Goal: Task Accomplishment & Management: Use online tool/utility

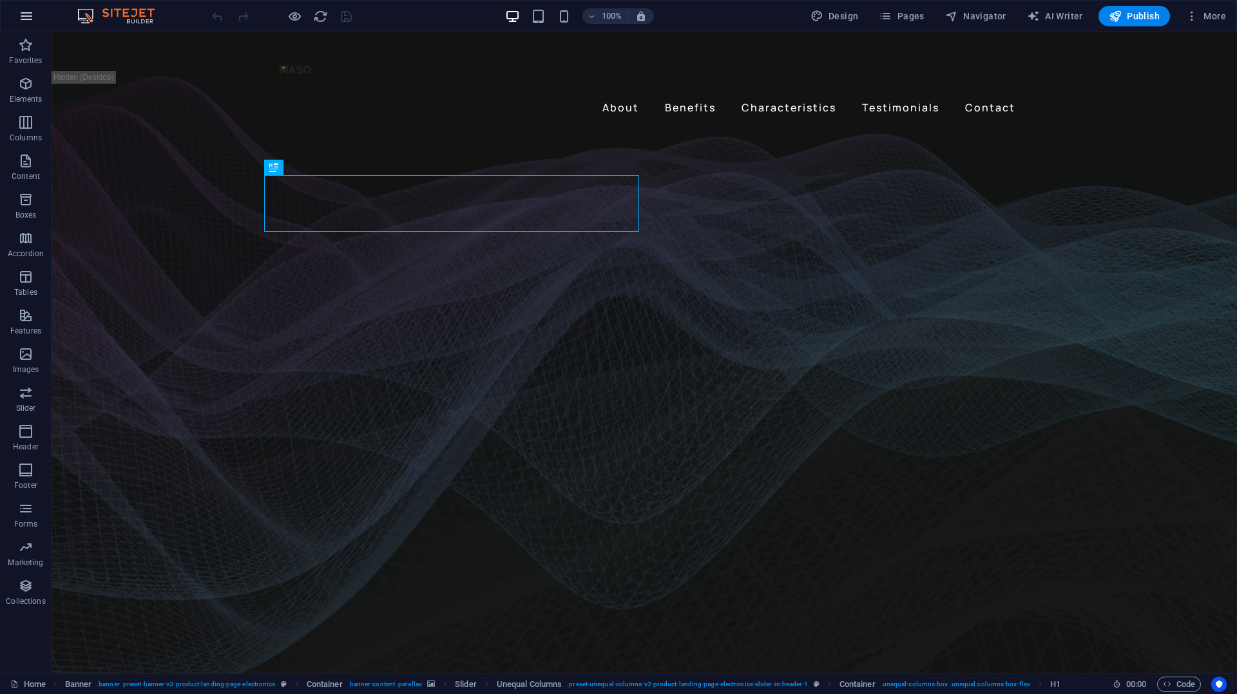
click at [35, 17] on button "button" at bounding box center [26, 16] width 31 height 31
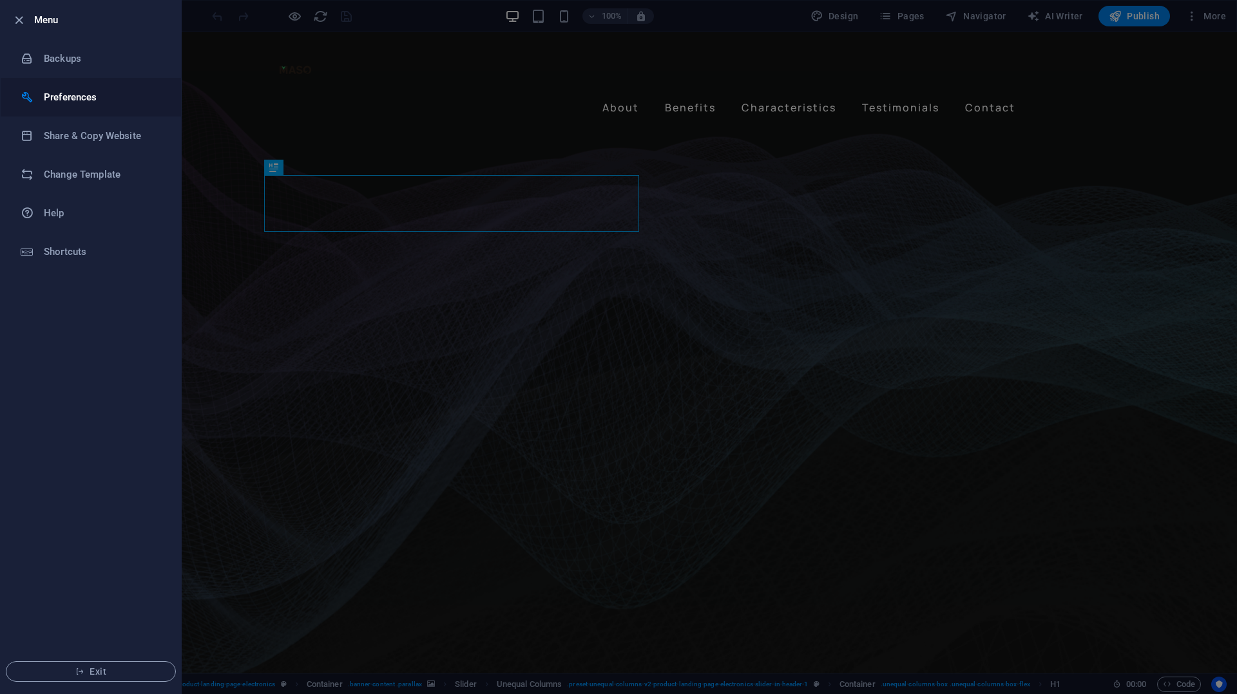
click at [73, 101] on h6 "Preferences" at bounding box center [103, 97] width 119 height 15
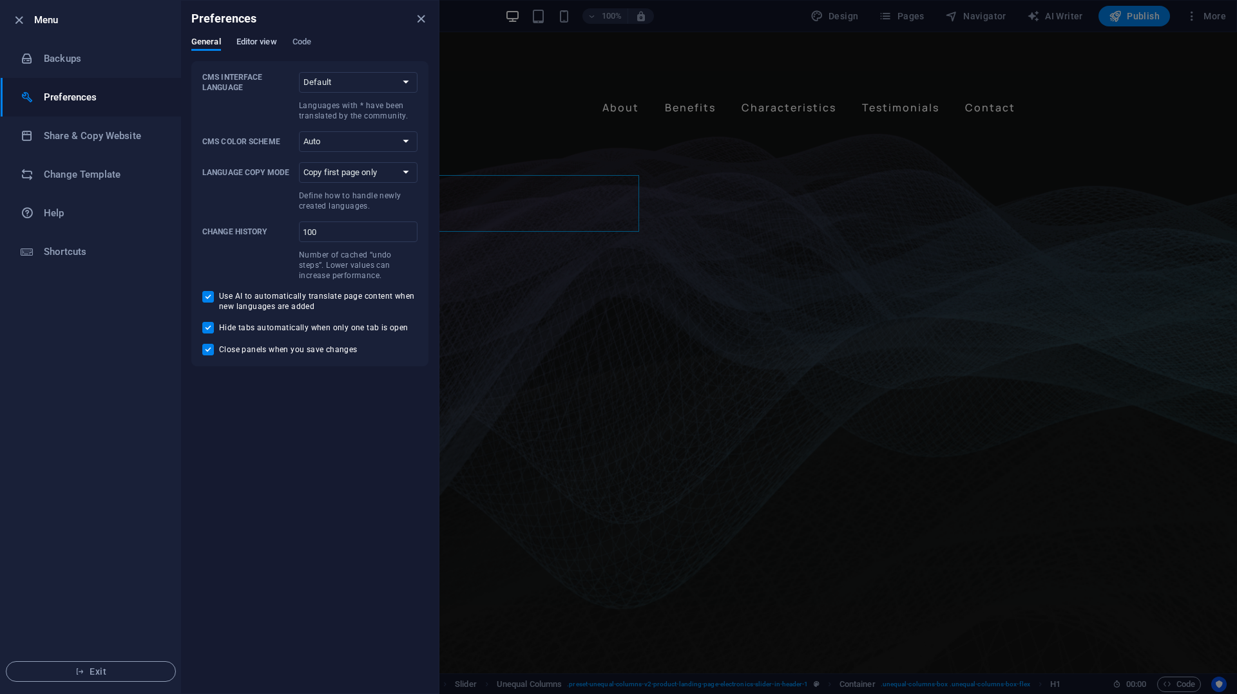
click at [247, 41] on span "Editor view" at bounding box center [256, 43] width 41 height 18
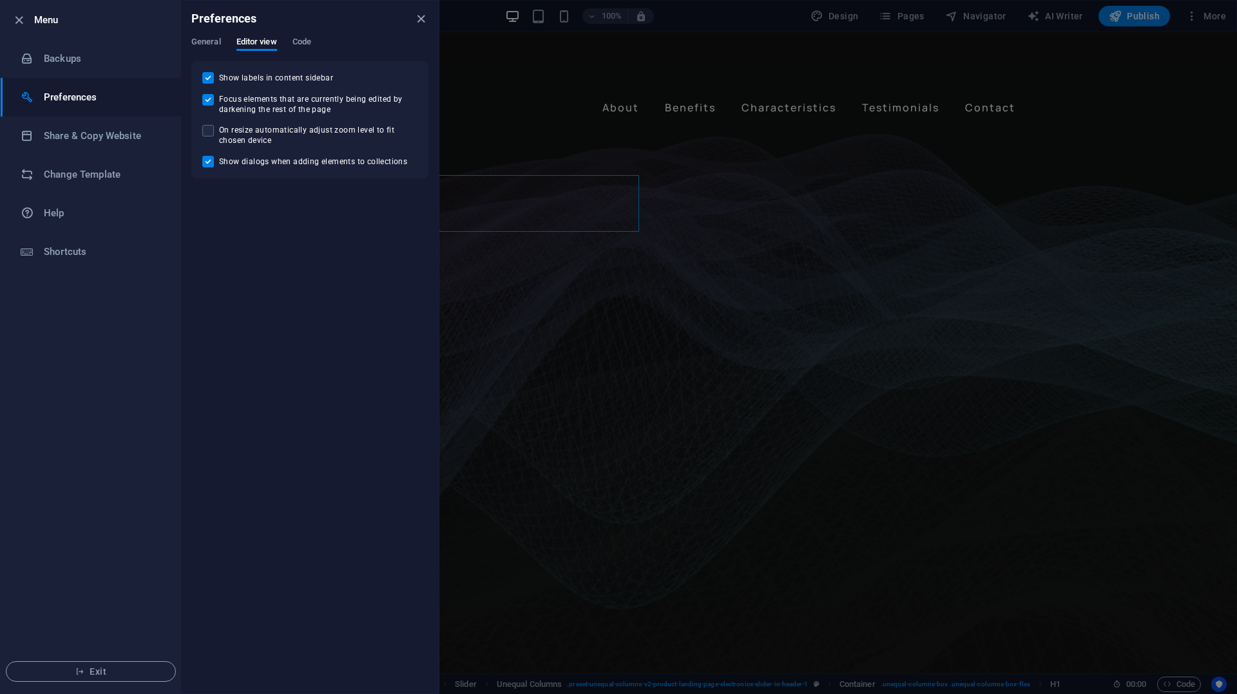
click at [246, 133] on span "On resize automatically adjust zoom level to fit chosen device" at bounding box center [318, 135] width 198 height 21
click at [219, 133] on input "On resize automatically adjust zoom level to fit chosen device" at bounding box center [210, 131] width 17 height 12
checkbox input "true"
click at [303, 38] on span "Code" at bounding box center [301, 43] width 19 height 18
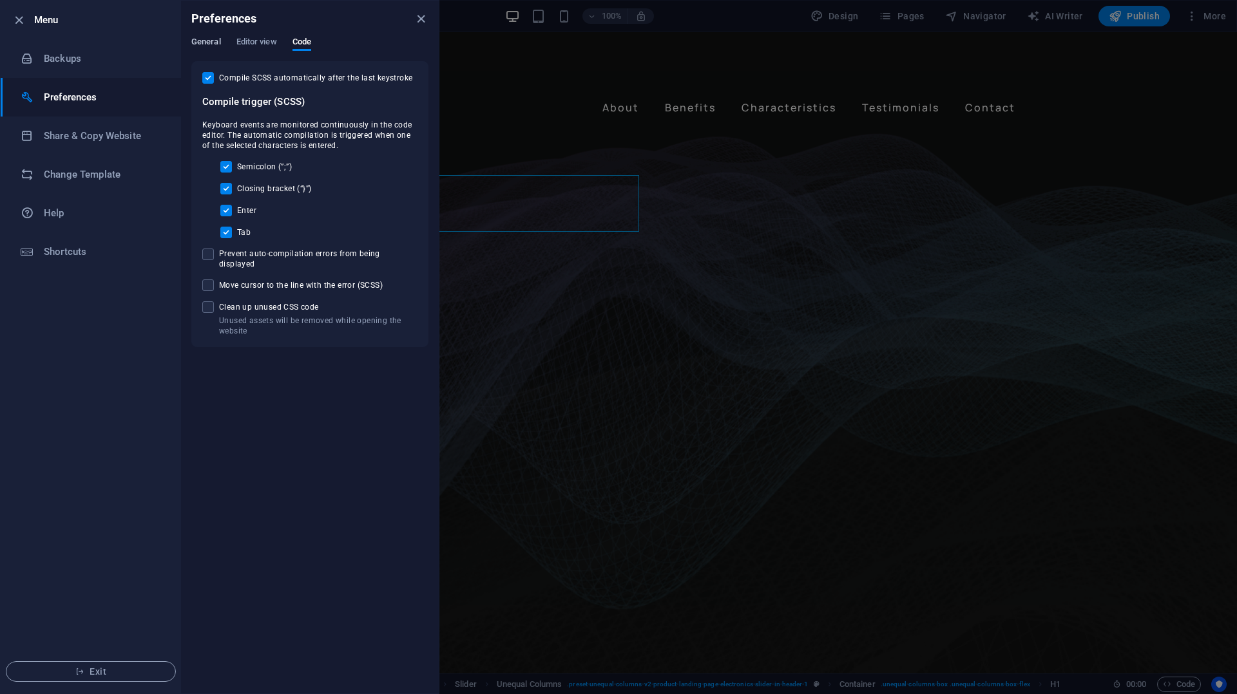
click at [210, 40] on span "General" at bounding box center [206, 43] width 30 height 18
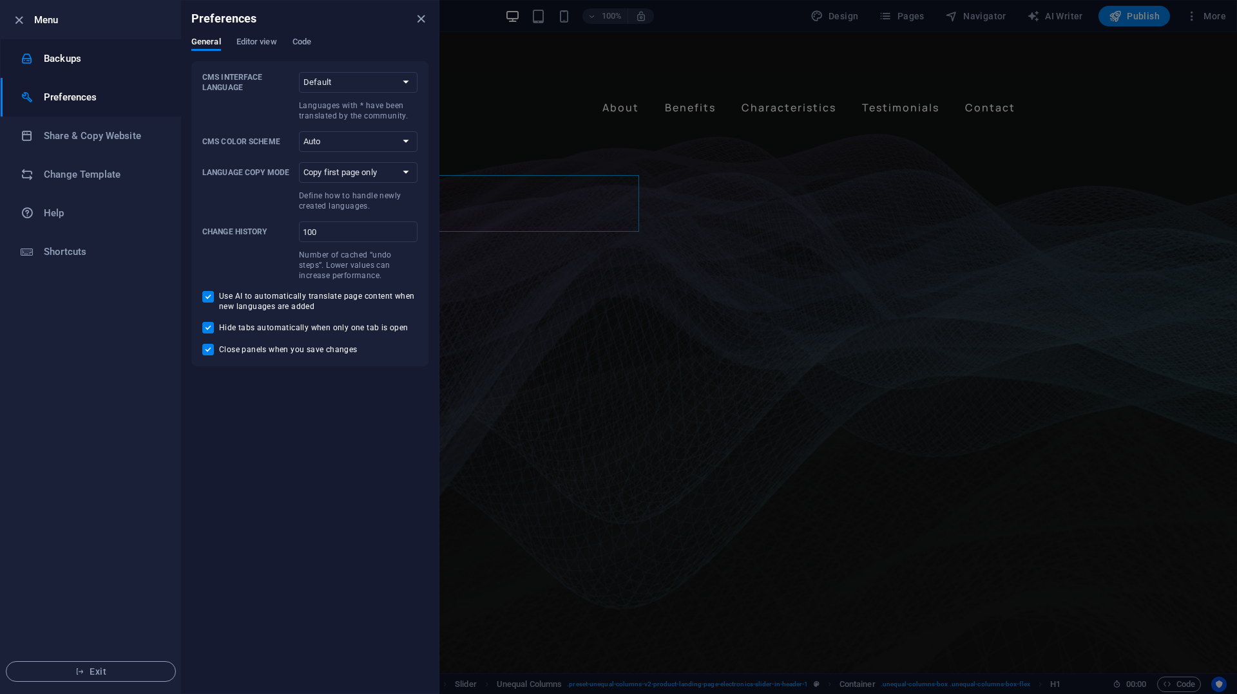
click at [86, 66] on li "Backups" at bounding box center [91, 58] width 180 height 39
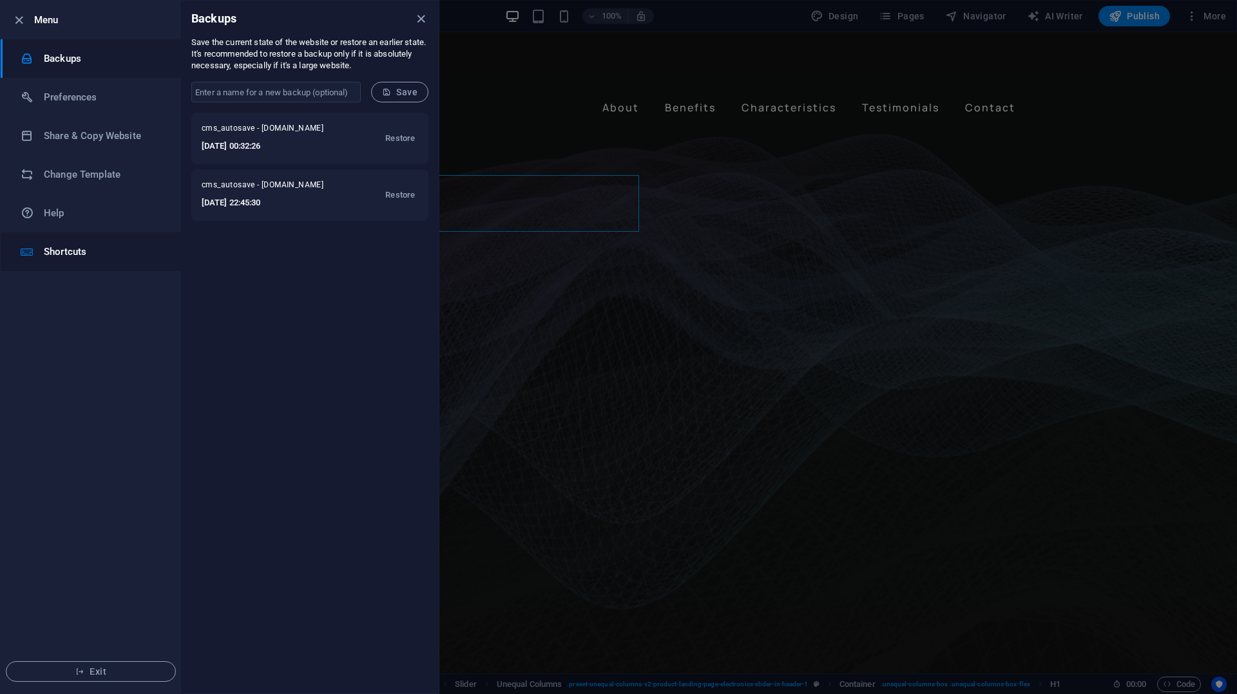
click at [73, 258] on h6 "Shortcuts" at bounding box center [103, 251] width 119 height 15
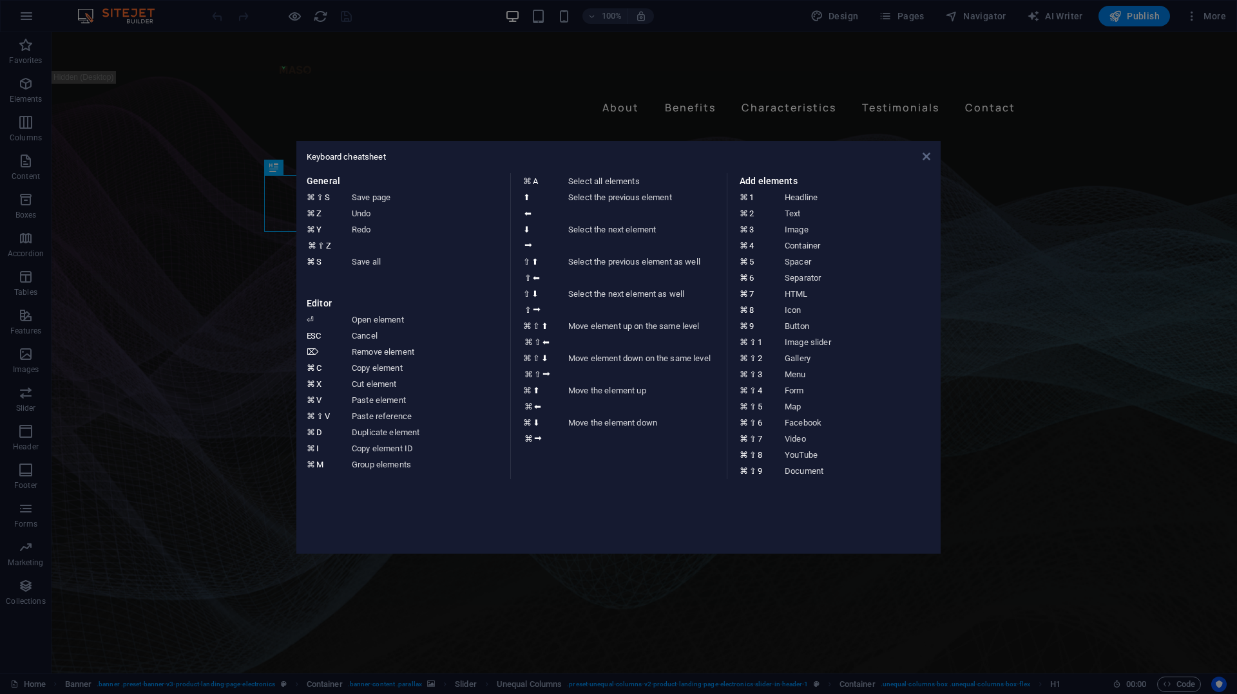
click at [925, 158] on icon at bounding box center [926, 156] width 8 height 10
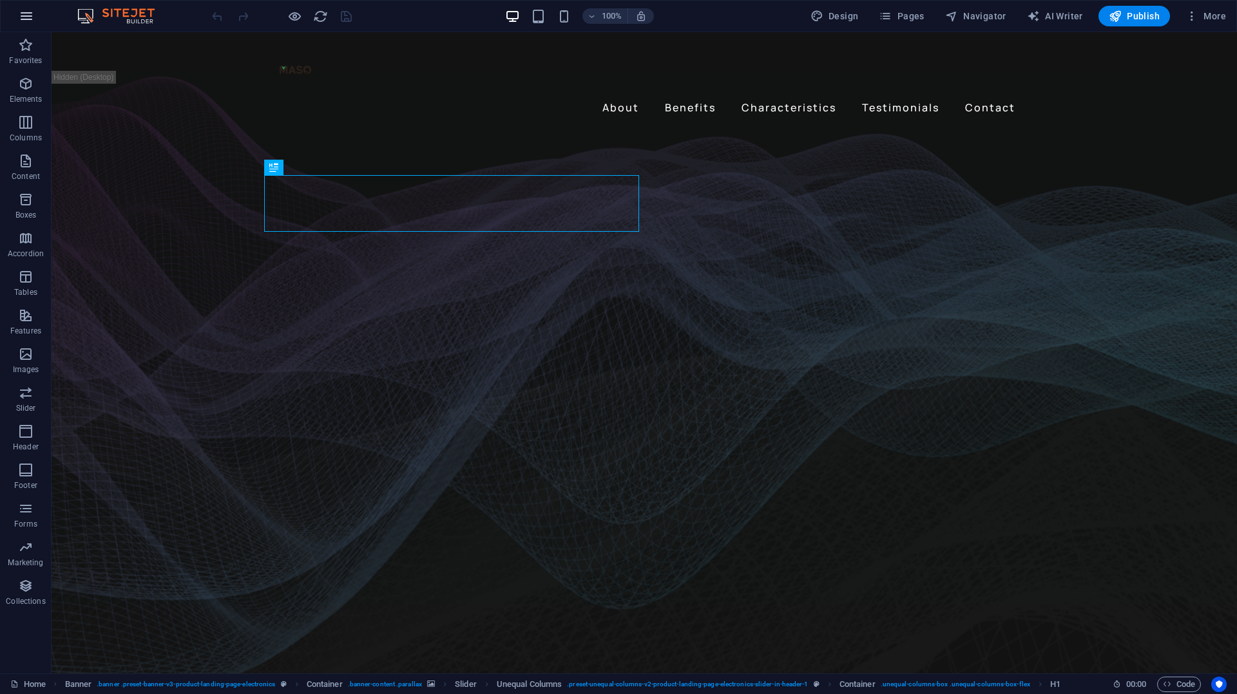
click at [33, 15] on icon "button" at bounding box center [26, 15] width 15 height 15
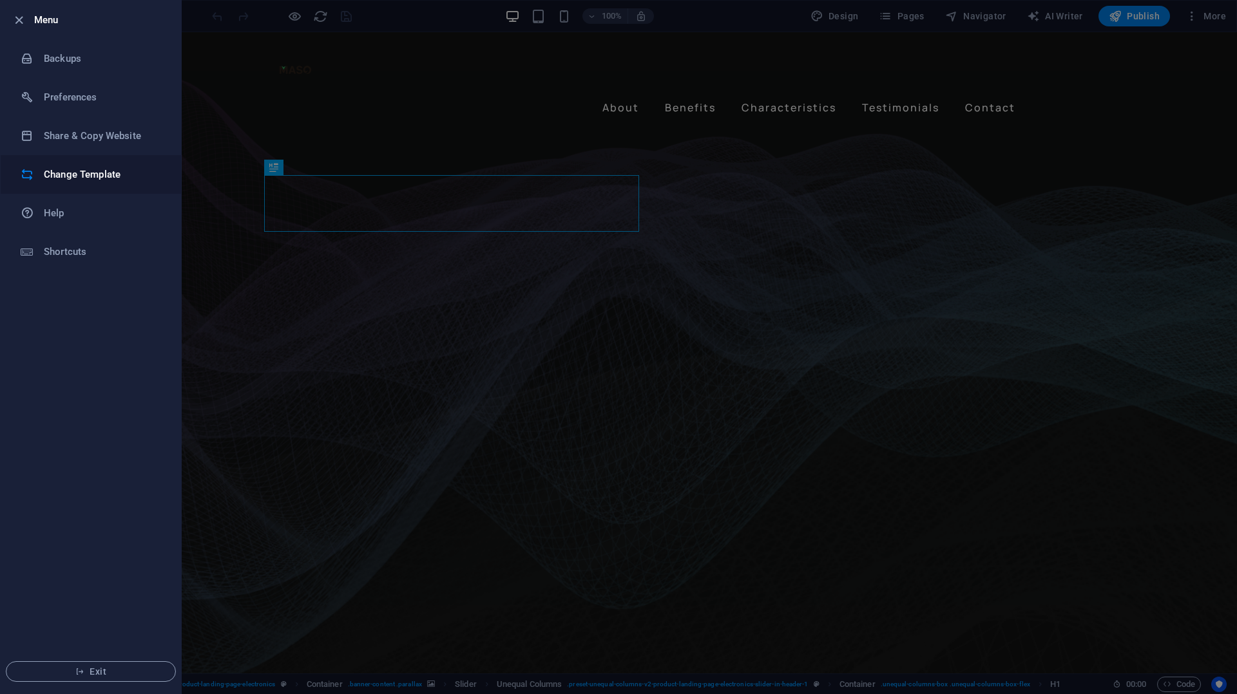
click at [63, 169] on h6 "Change Template" at bounding box center [103, 174] width 119 height 15
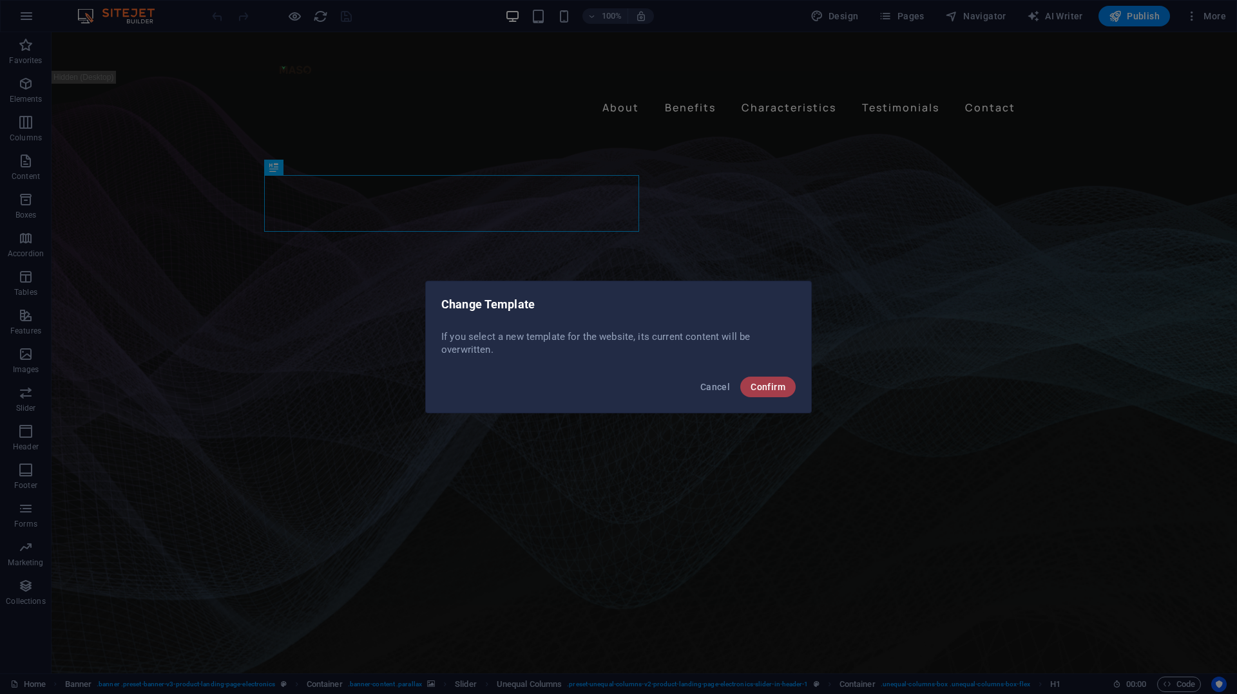
click at [767, 385] on span "Confirm" at bounding box center [767, 387] width 35 height 10
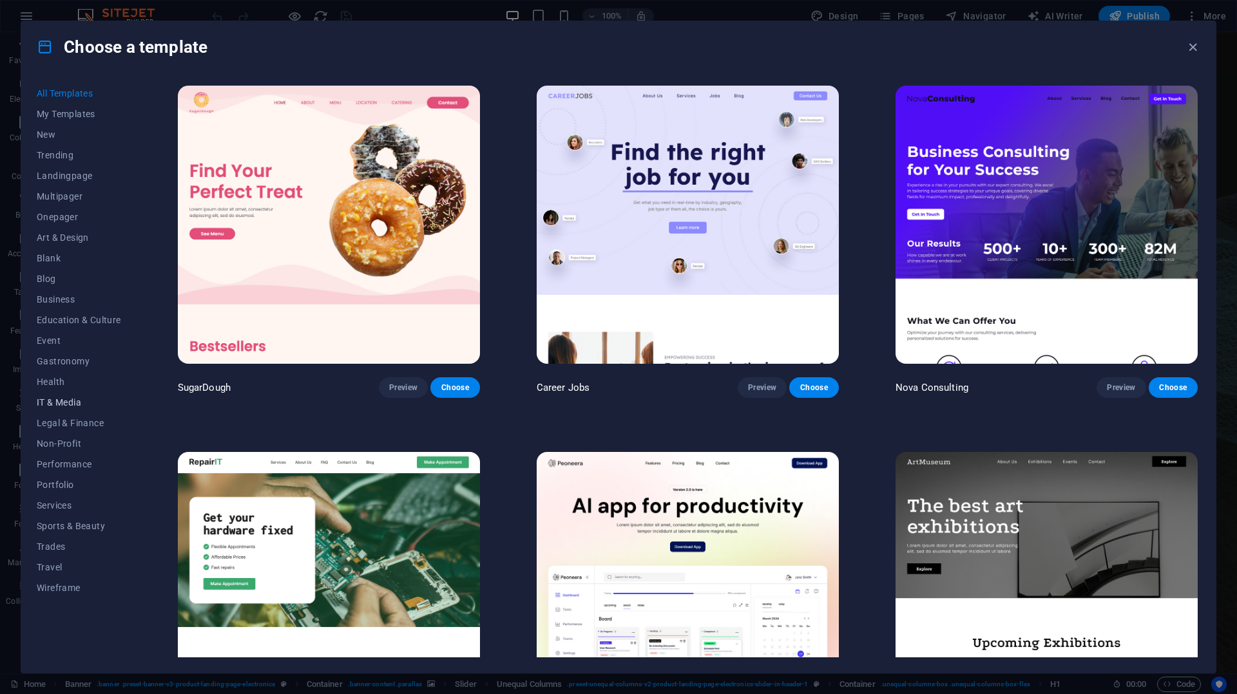
click at [60, 403] on span "IT & Media" at bounding box center [79, 402] width 84 height 10
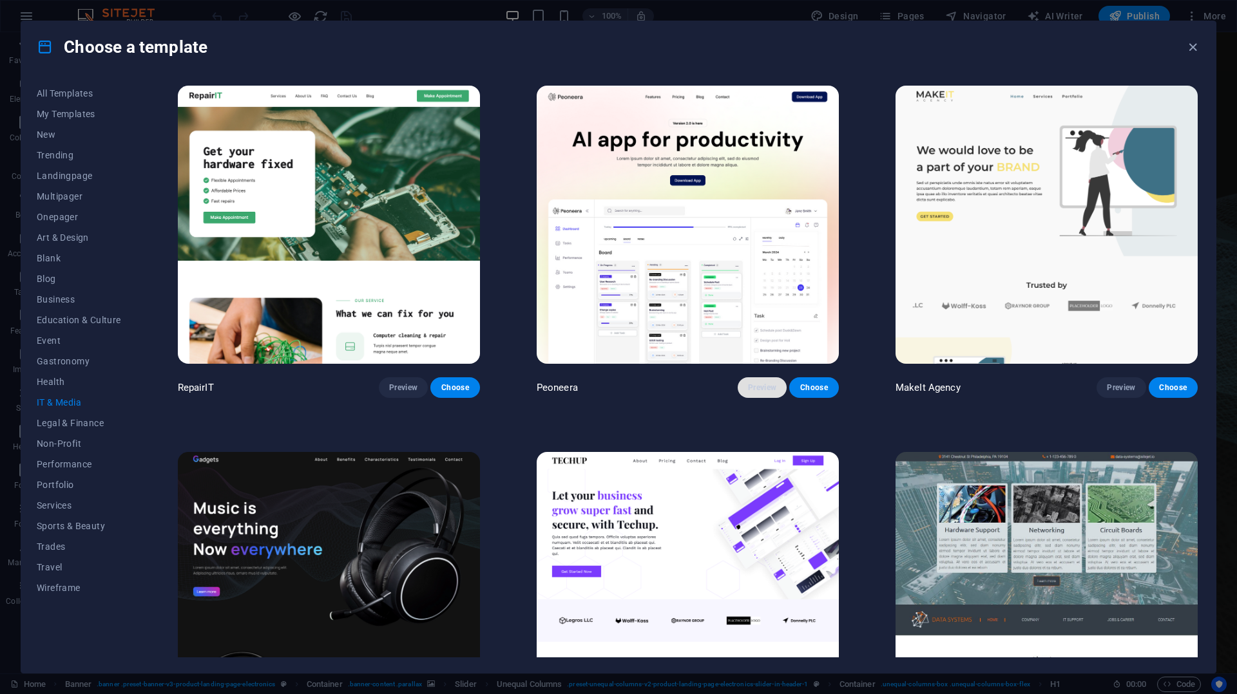
click at [760, 385] on span "Preview" at bounding box center [762, 388] width 28 height 10
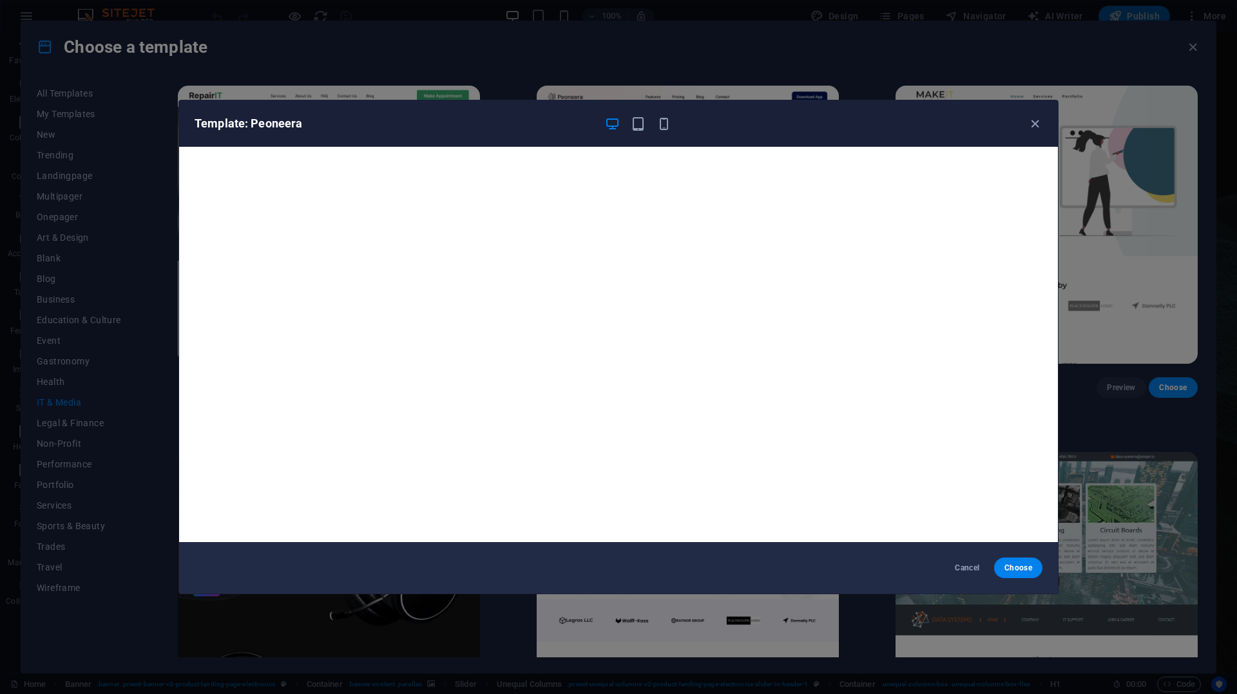
scroll to position [3, 0]
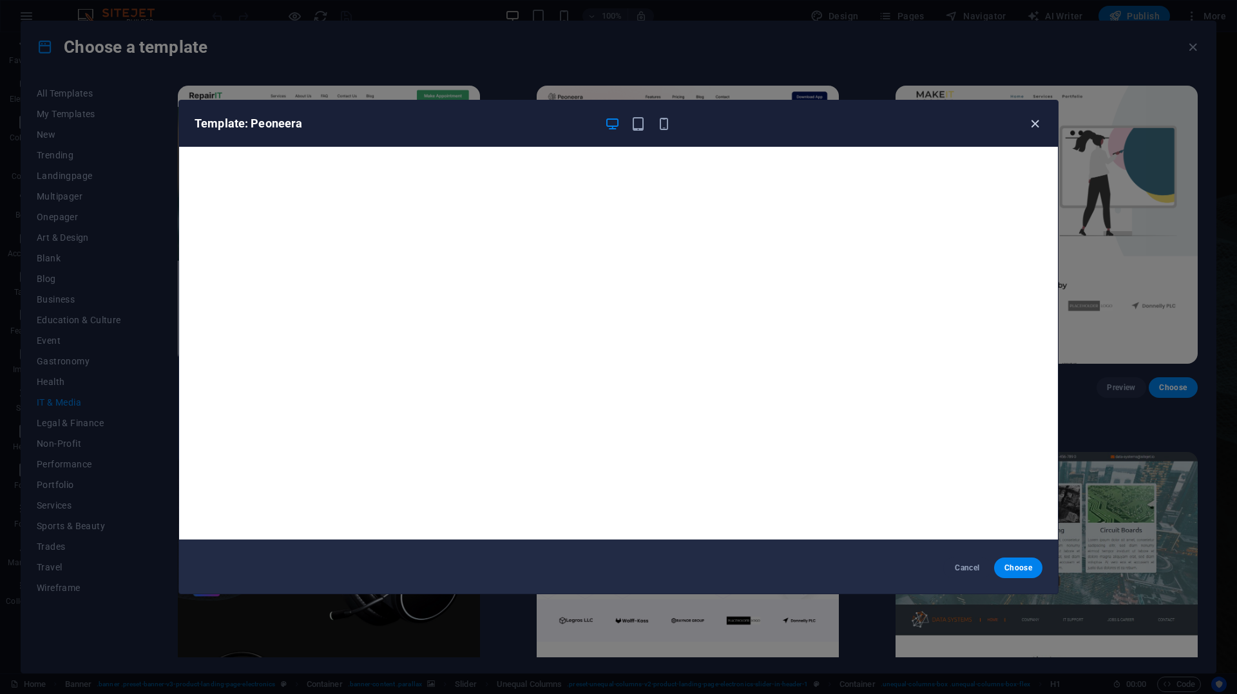
click at [1032, 122] on icon "button" at bounding box center [1034, 124] width 15 height 15
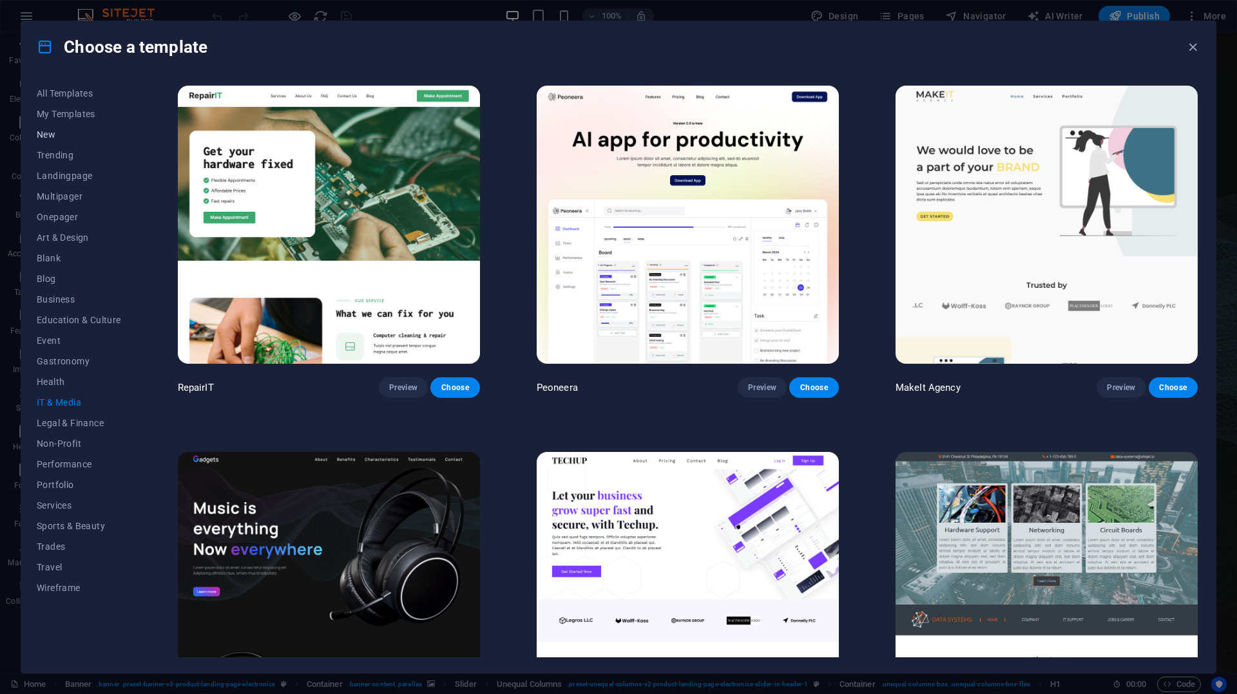
click at [49, 138] on span "New" at bounding box center [79, 134] width 84 height 10
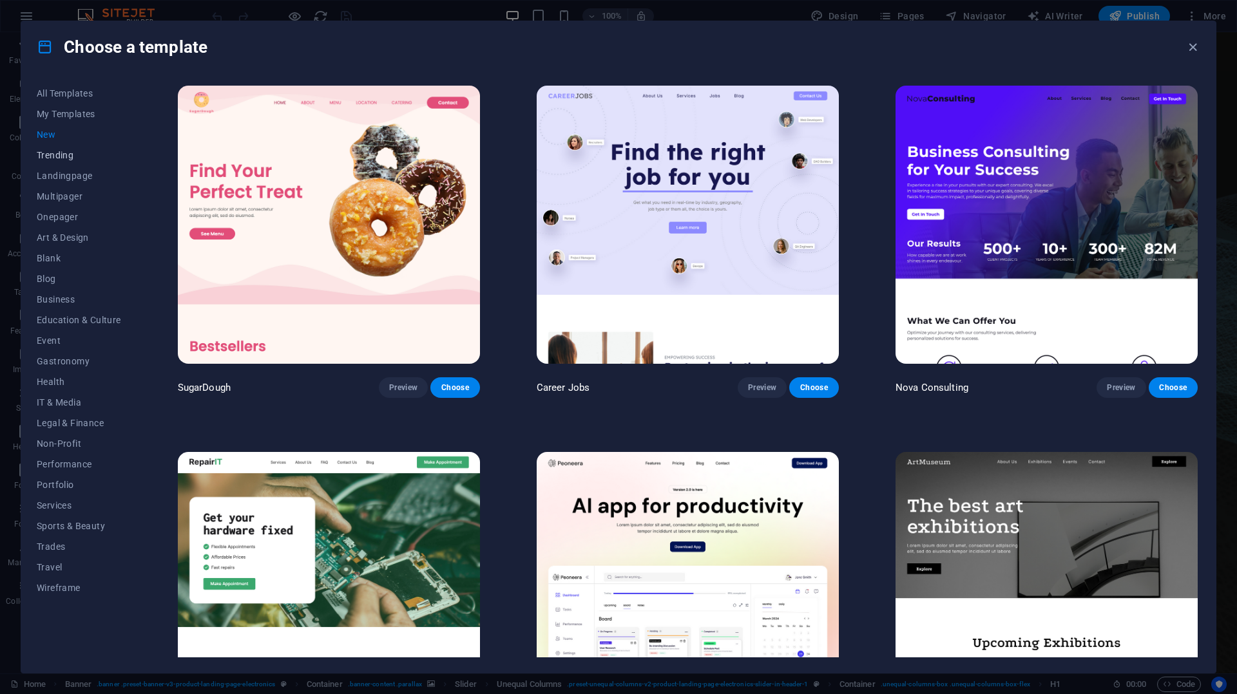
click at [50, 162] on button "Trending" at bounding box center [79, 155] width 84 height 21
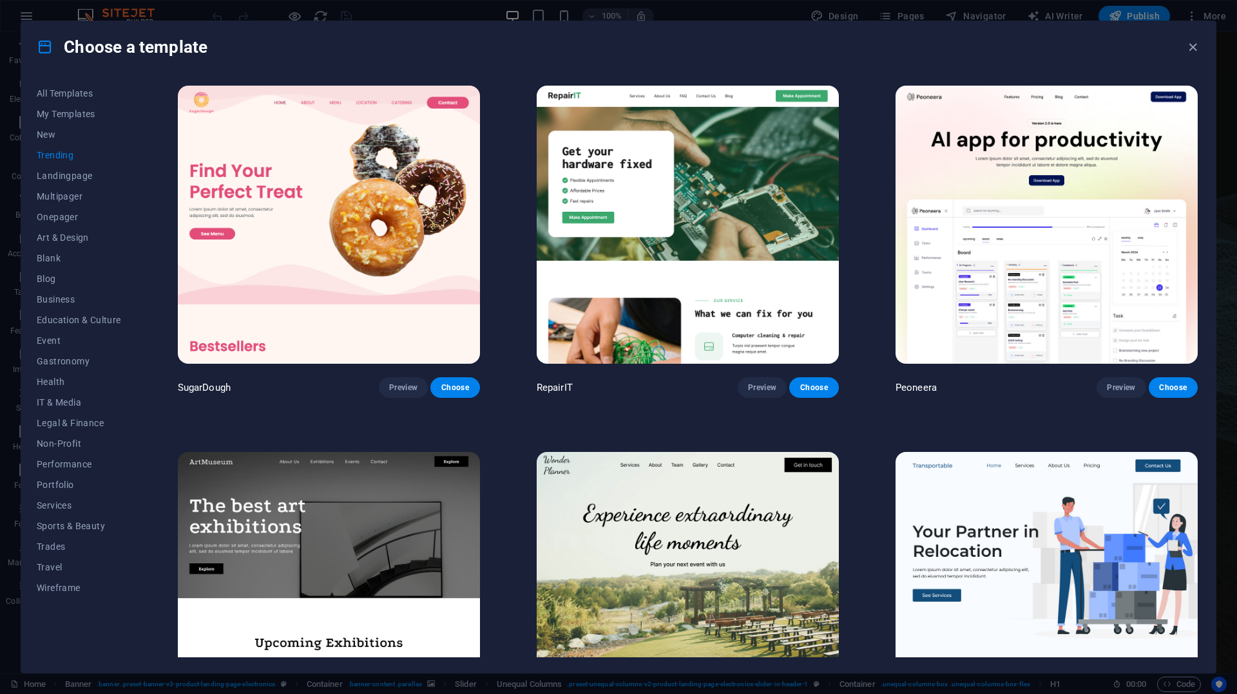
click at [340, 231] on img at bounding box center [329, 225] width 302 height 278
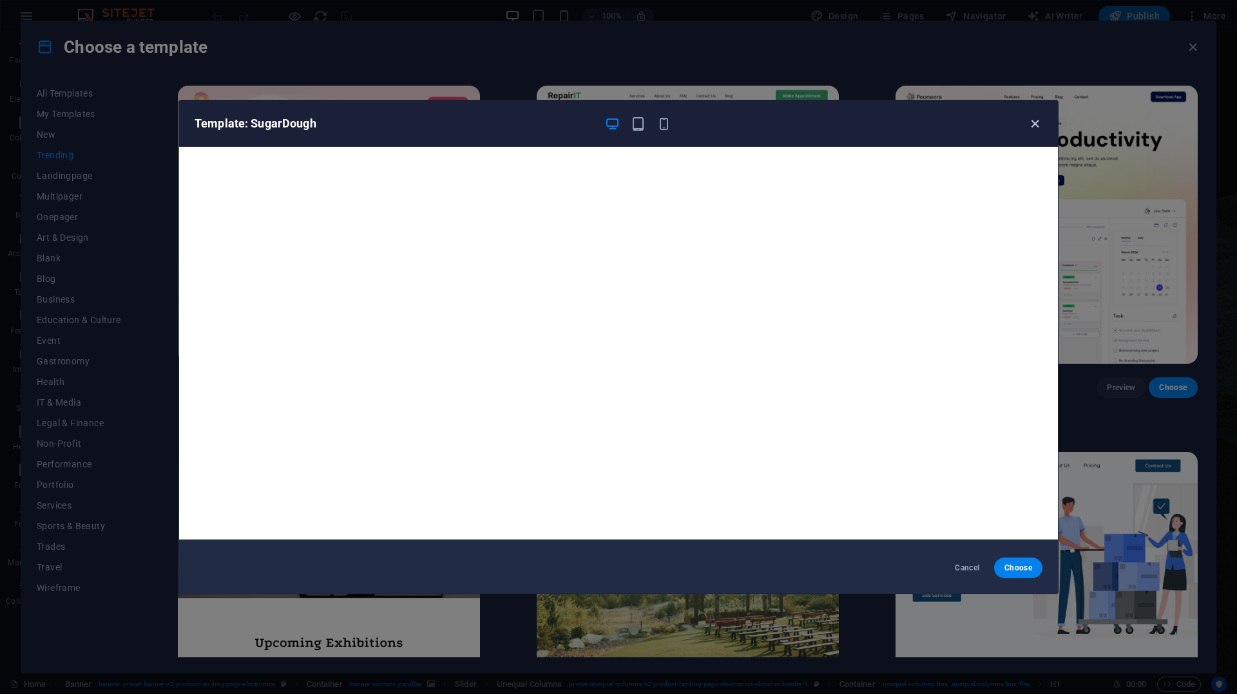
click at [1035, 126] on icon "button" at bounding box center [1034, 124] width 15 height 15
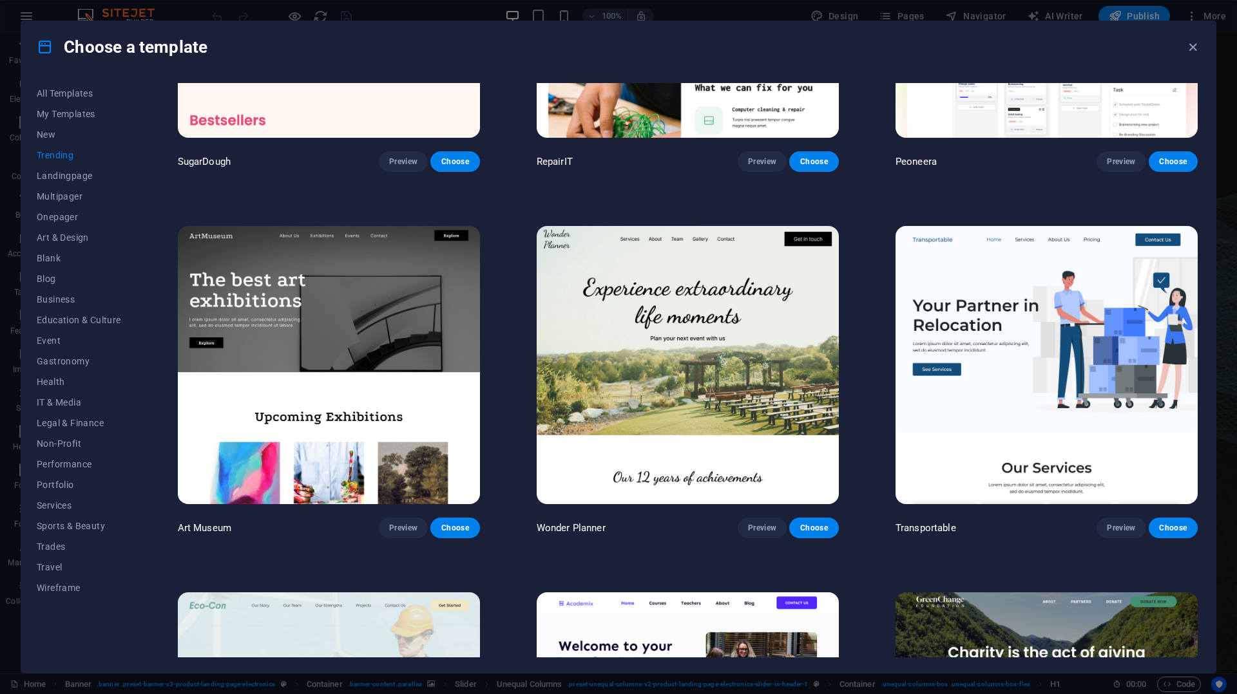
scroll to position [227, 0]
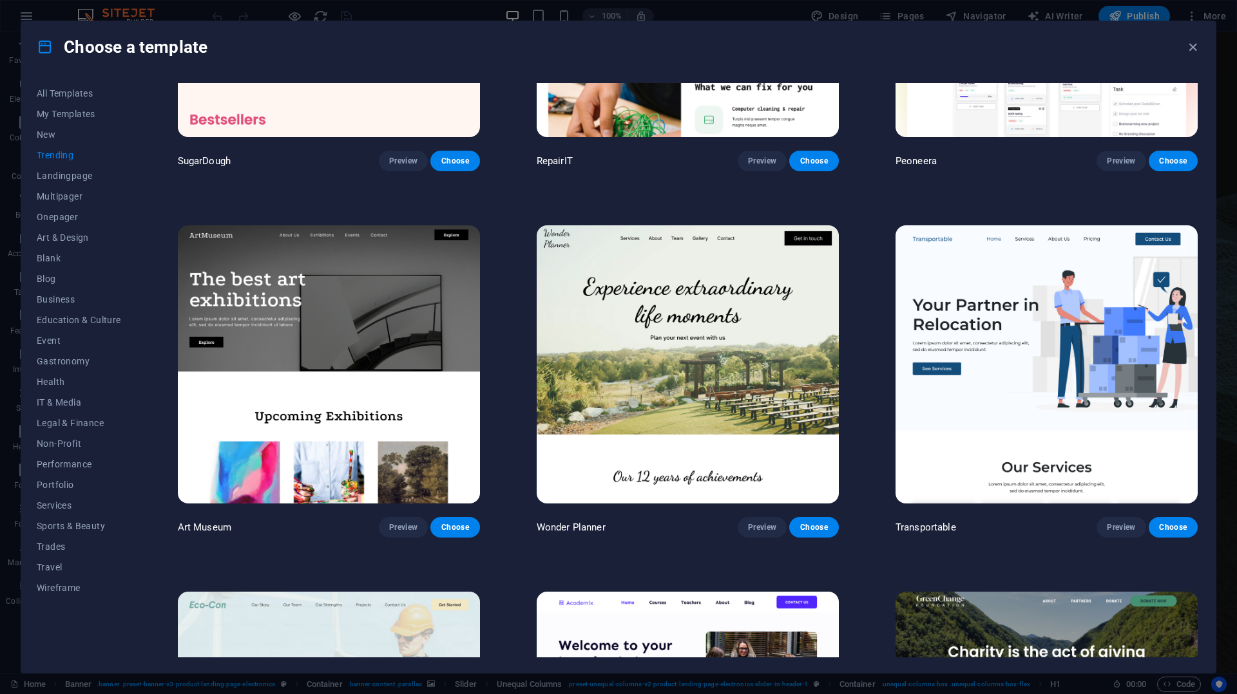
click at [356, 347] on img at bounding box center [329, 364] width 302 height 278
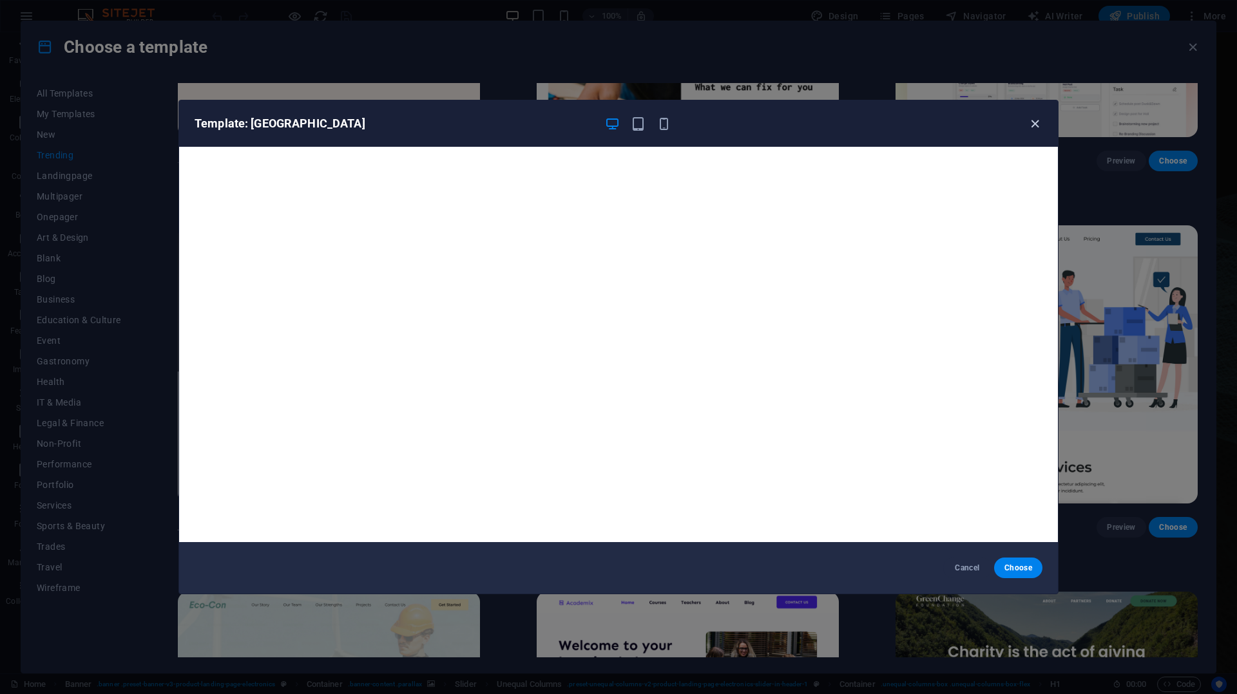
click at [1030, 126] on icon "button" at bounding box center [1034, 124] width 15 height 15
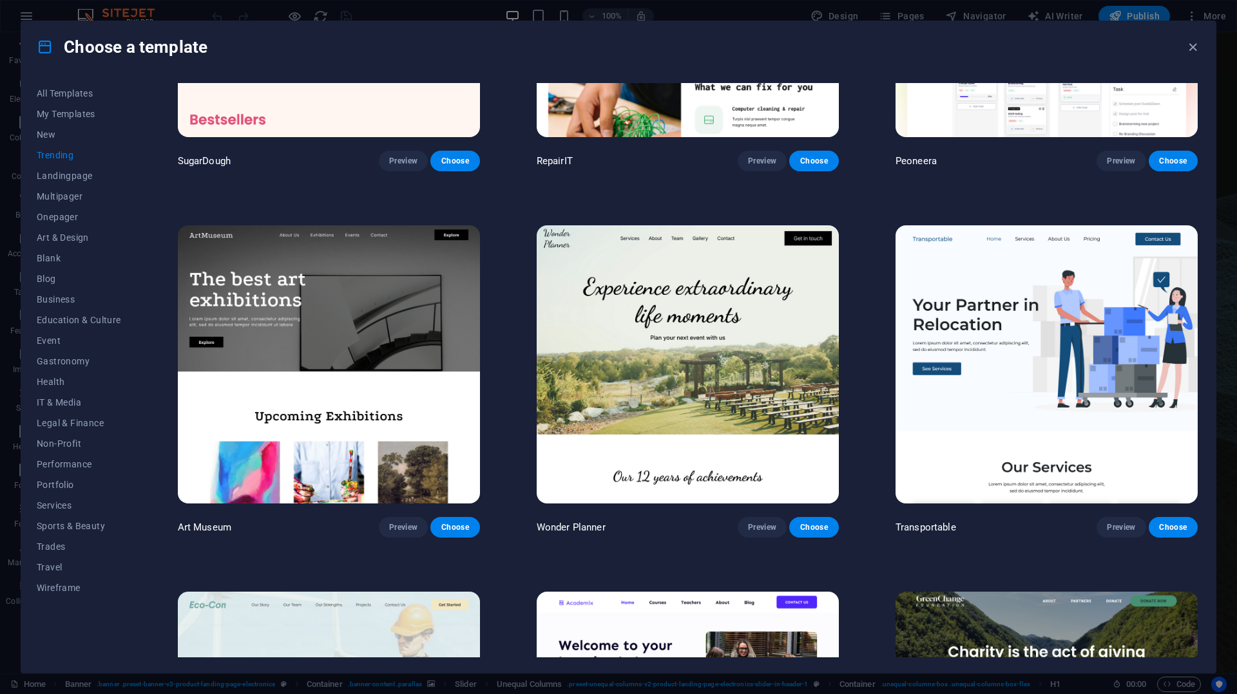
click at [690, 406] on img at bounding box center [687, 364] width 302 height 278
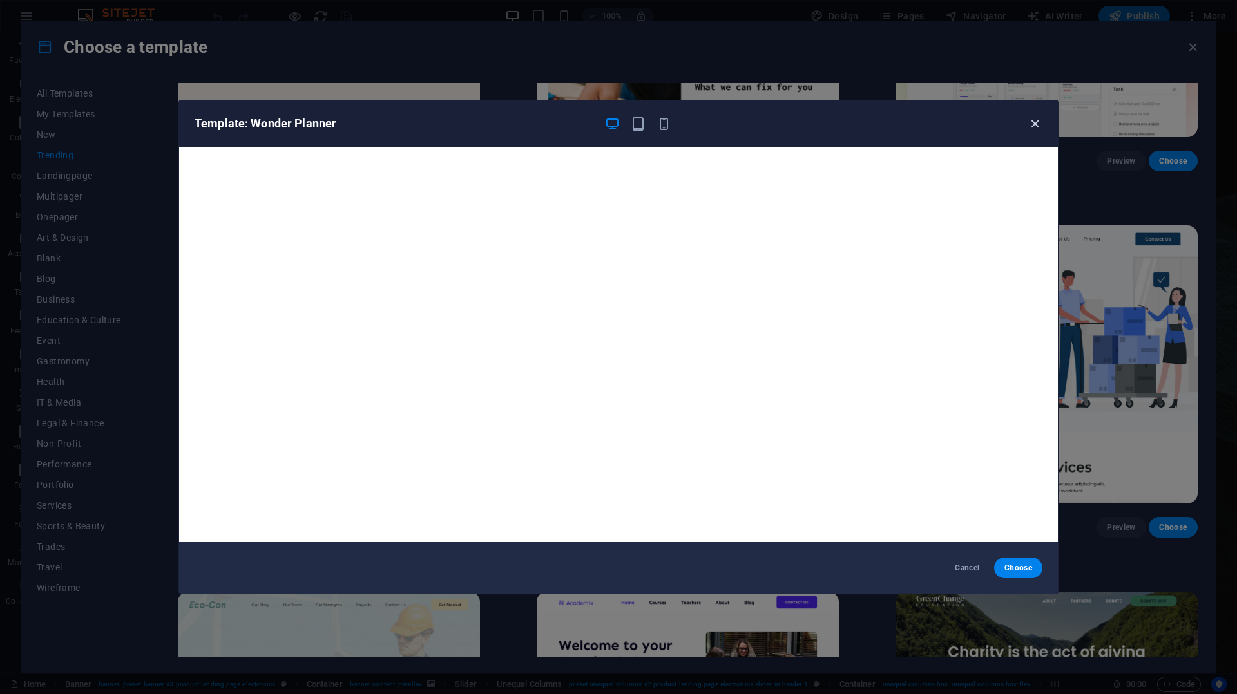
click at [1032, 126] on icon "button" at bounding box center [1034, 124] width 15 height 15
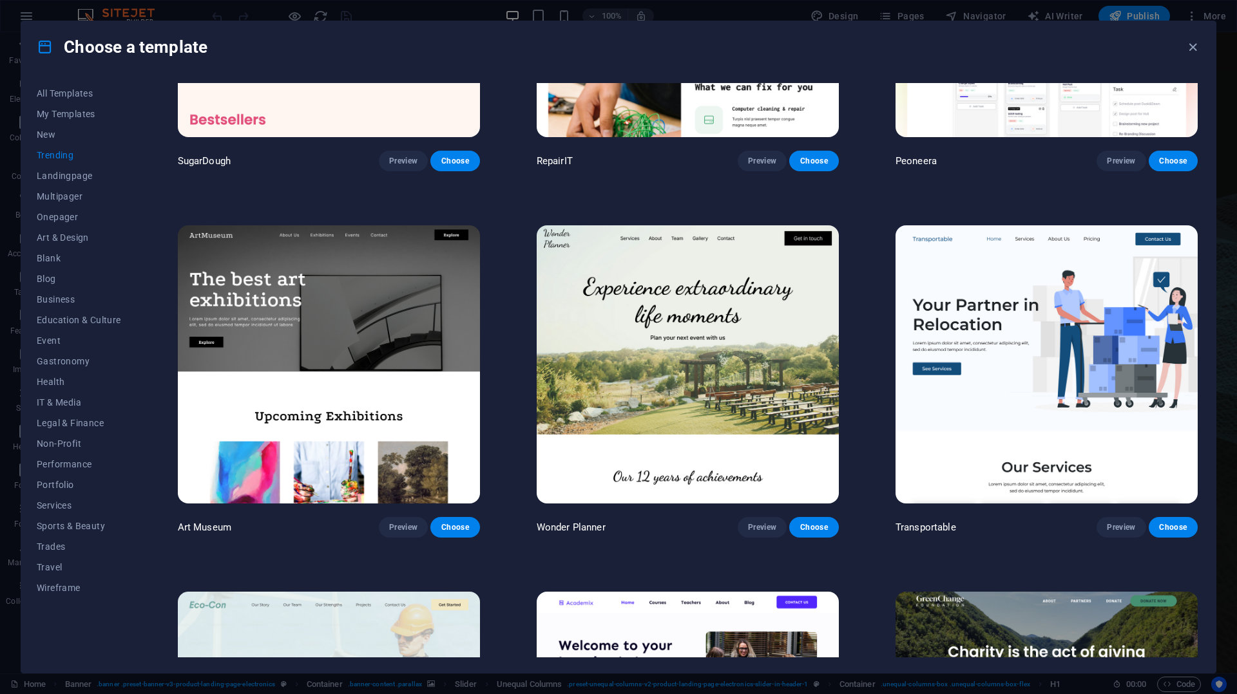
click at [164, 44] on h4 "Choose a template" at bounding box center [122, 47] width 171 height 21
copy h4 "template"
click at [1192, 48] on icon "button" at bounding box center [1192, 47] width 15 height 15
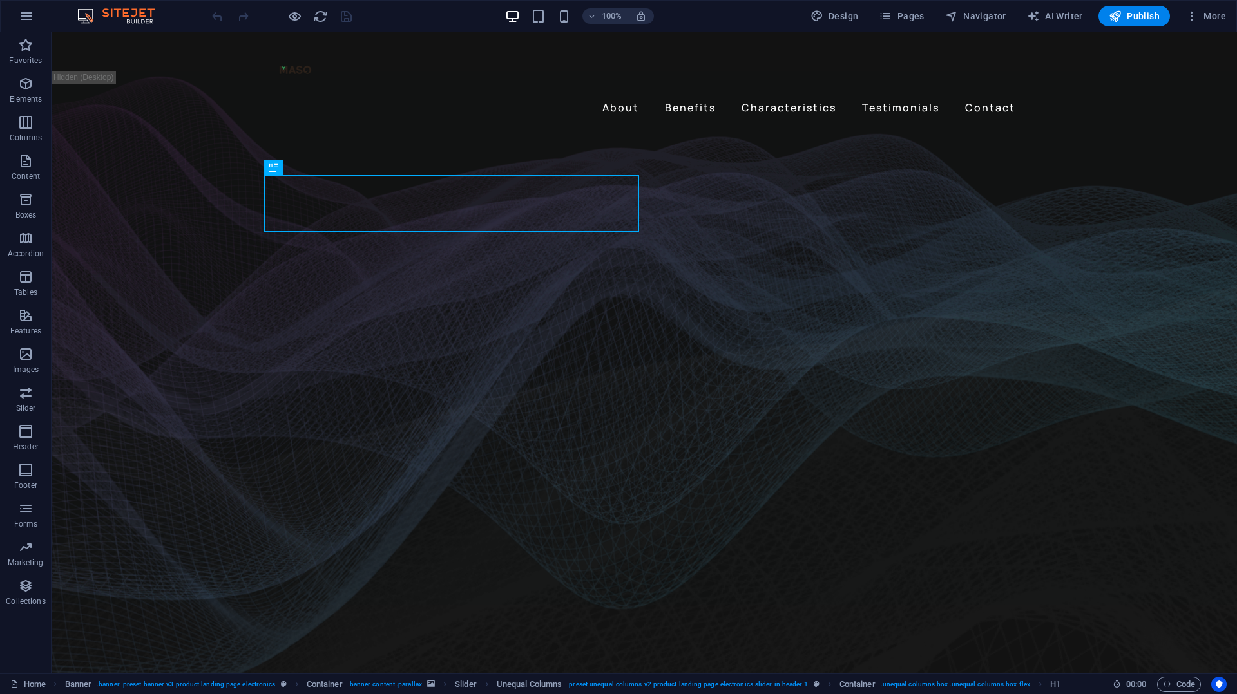
click at [133, 24] on div "100% Design Pages Navigator AI Writer Publish More" at bounding box center [618, 16] width 1235 height 31
click at [87, 17] on img at bounding box center [122, 15] width 97 height 15
click at [84, 18] on img at bounding box center [122, 15] width 97 height 15
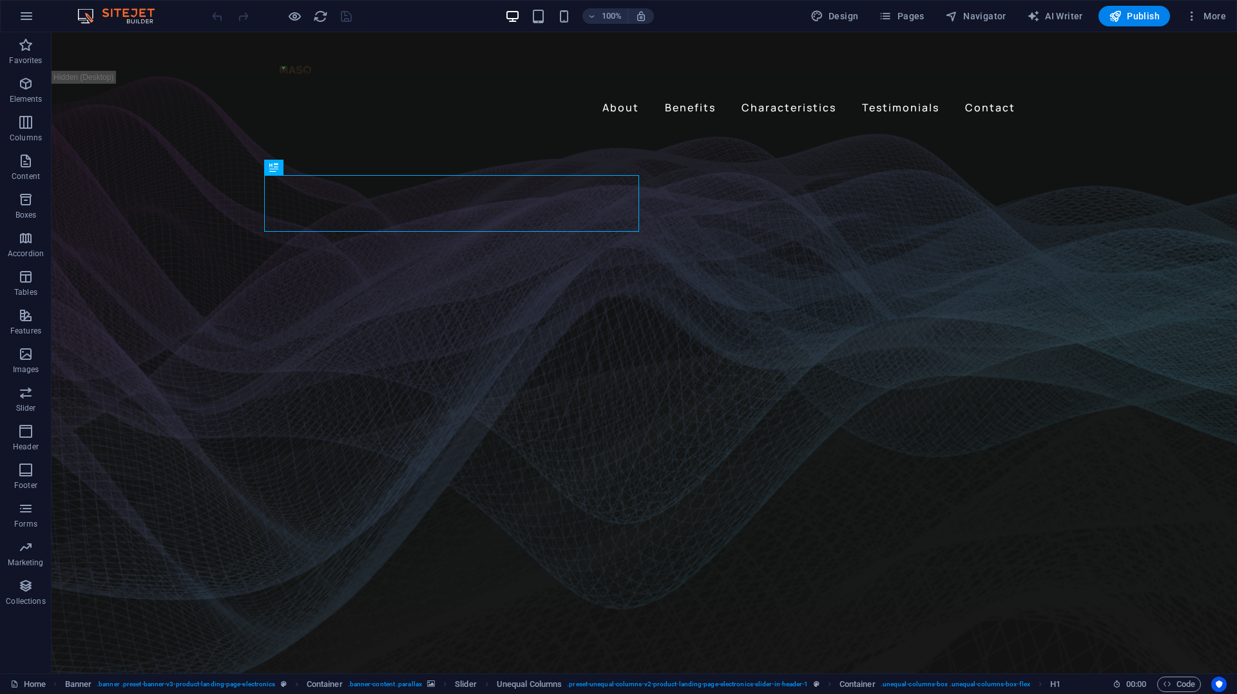
click at [84, 18] on img at bounding box center [122, 15] width 97 height 15
click at [26, 19] on icon "button" at bounding box center [26, 15] width 15 height 15
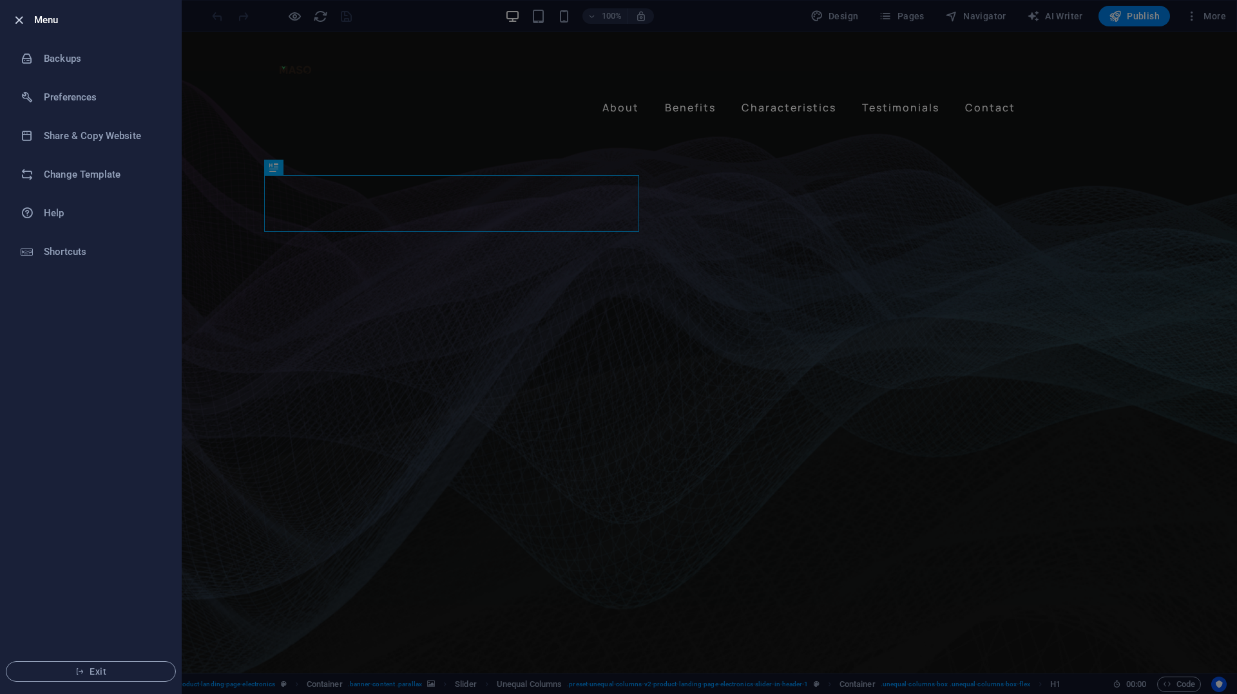
click at [17, 24] on icon "button" at bounding box center [19, 20] width 15 height 15
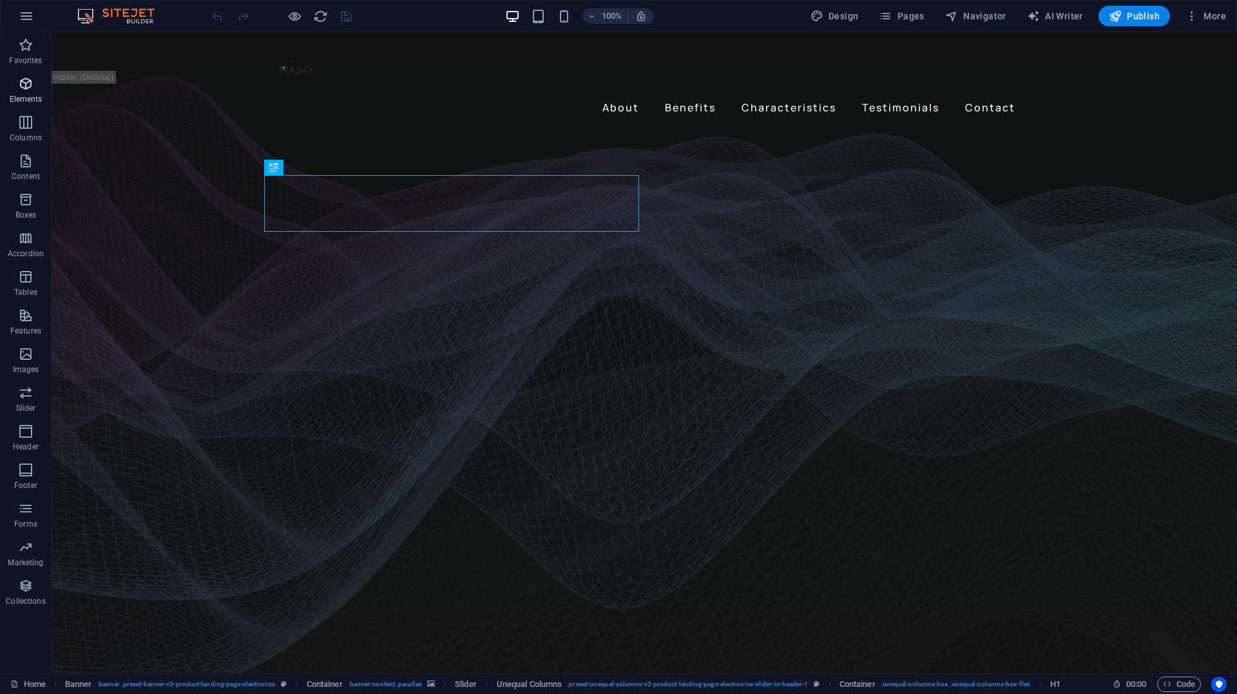
click at [27, 95] on p "Elements" at bounding box center [26, 99] width 33 height 10
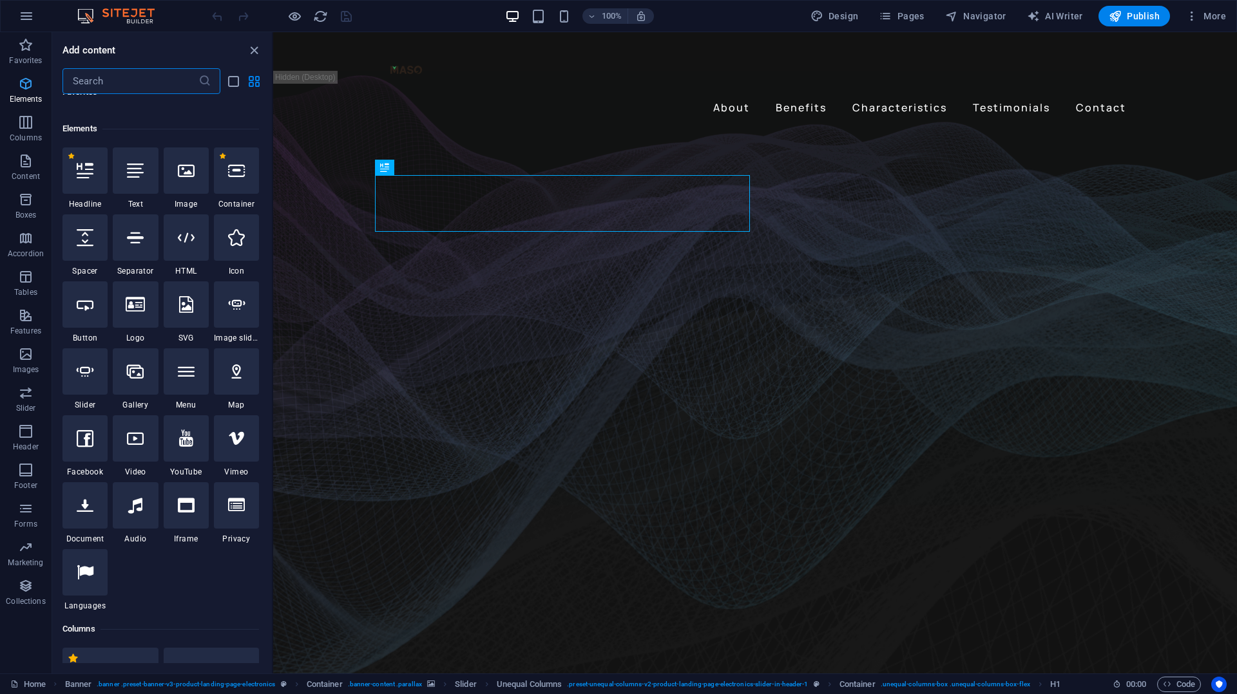
scroll to position [137, 0]
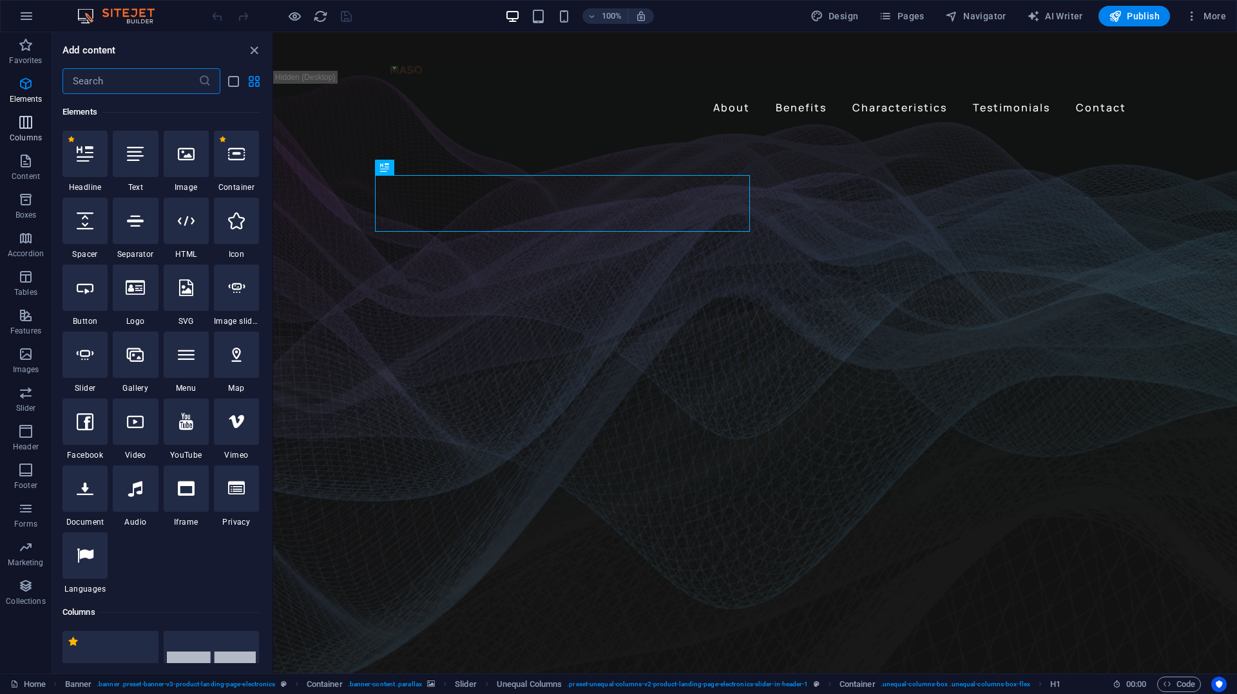
click at [26, 128] on icon "button" at bounding box center [25, 122] width 15 height 15
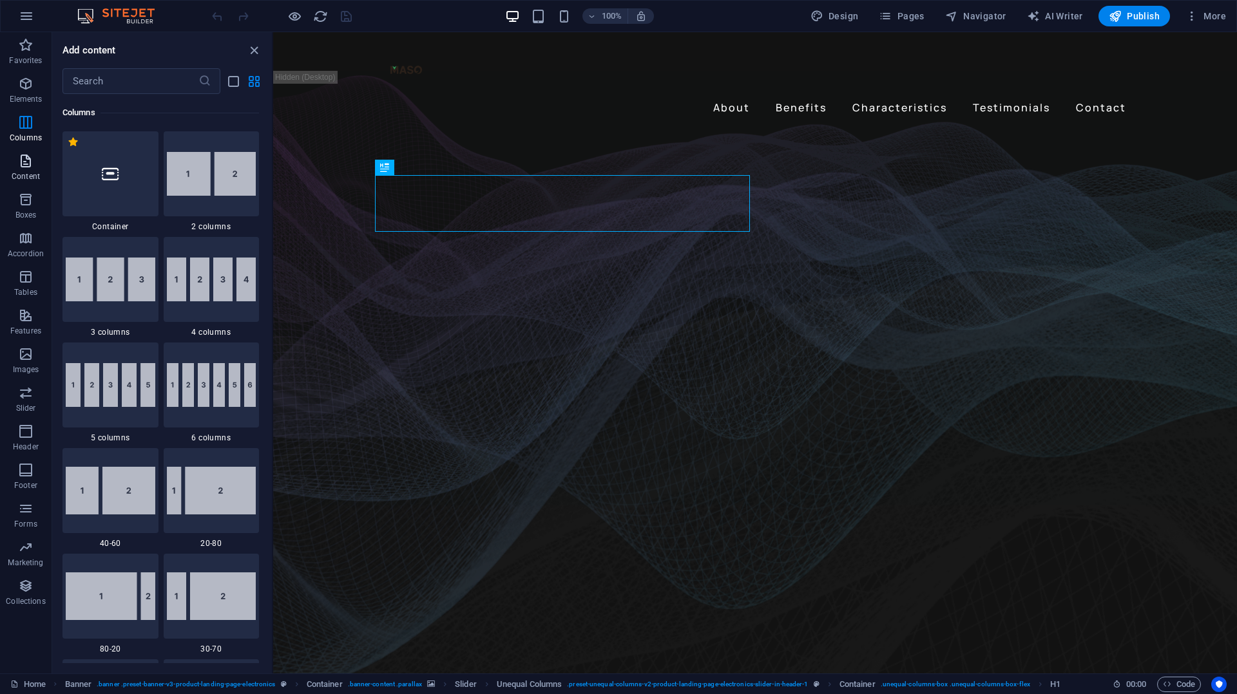
scroll to position [638, 0]
click at [21, 429] on icon "button" at bounding box center [25, 431] width 15 height 15
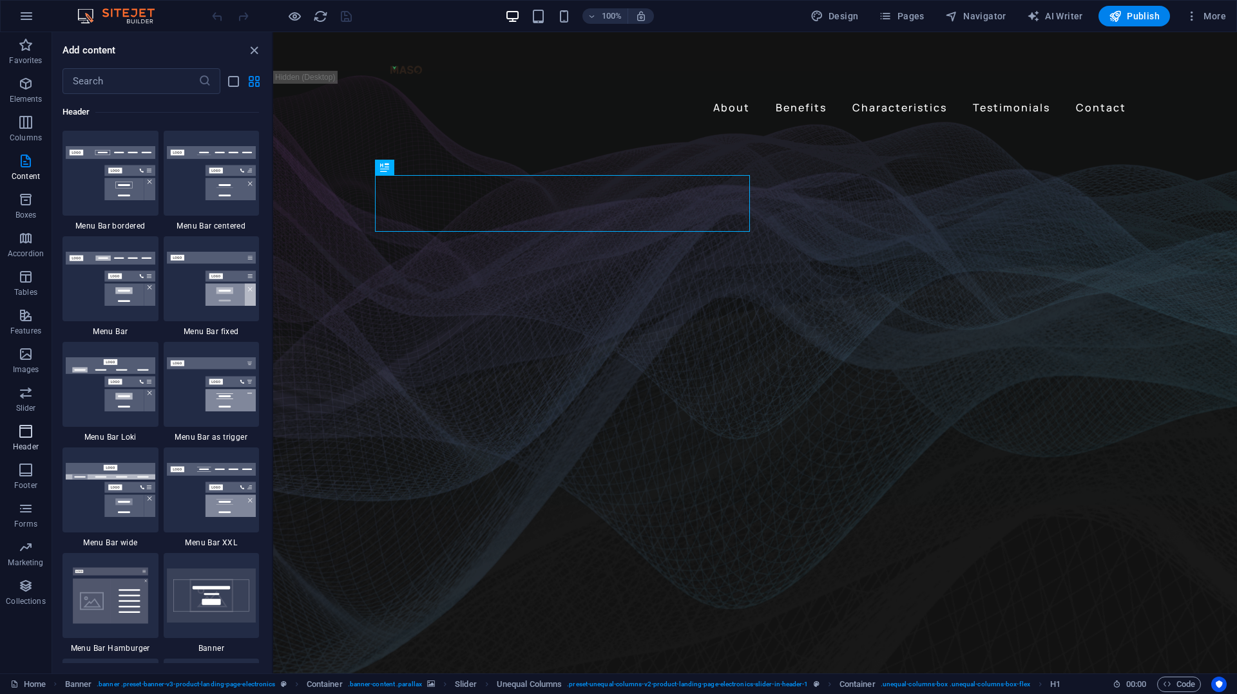
scroll to position [7755, 0]
click at [28, 506] on icon "button" at bounding box center [25, 508] width 15 height 15
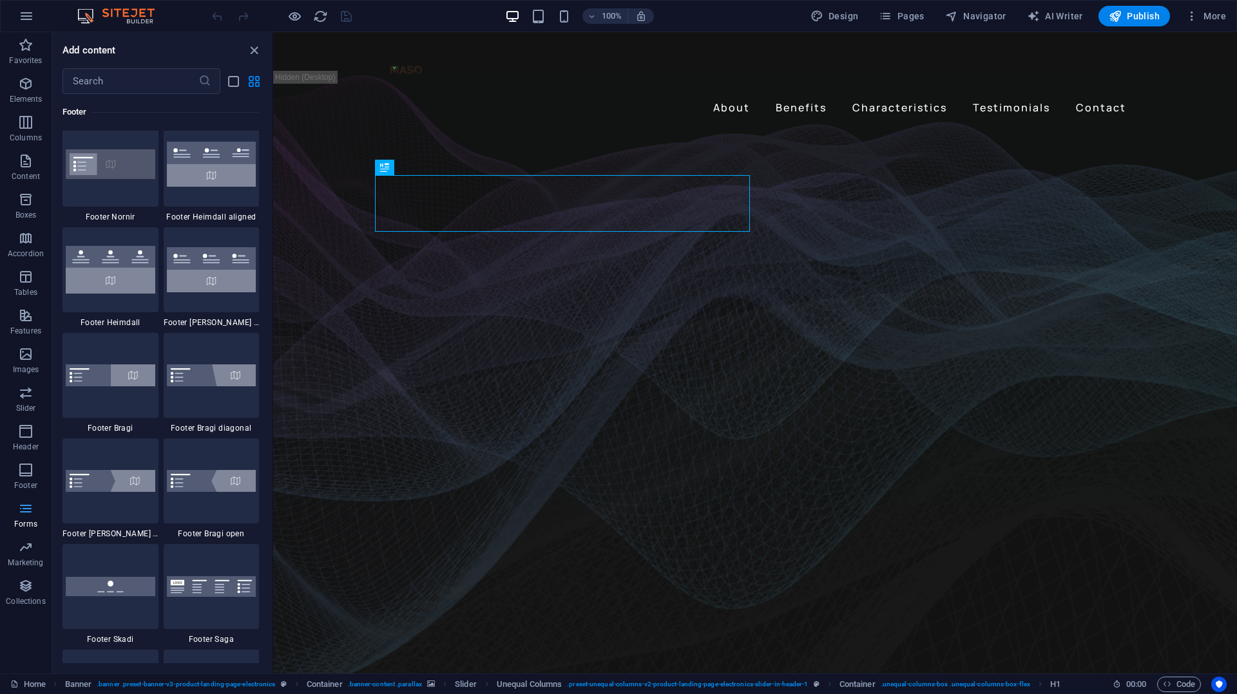
scroll to position [9403, 0]
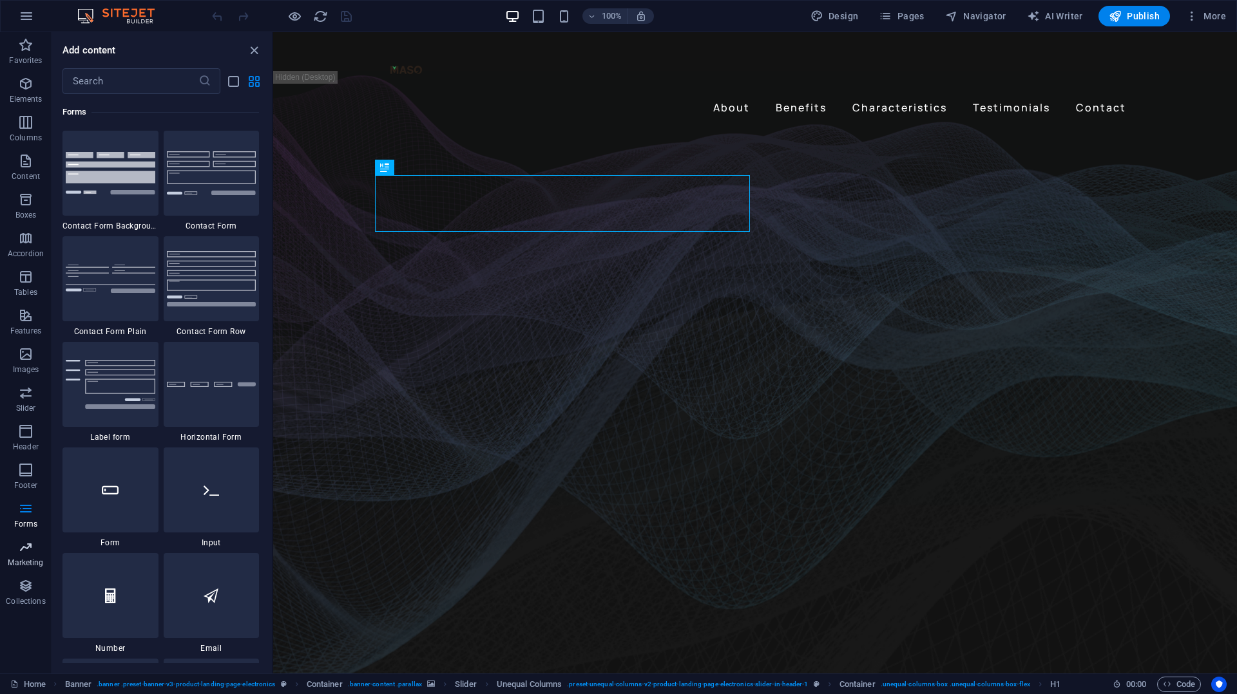
click at [30, 556] on span "Marketing" at bounding box center [26, 555] width 52 height 31
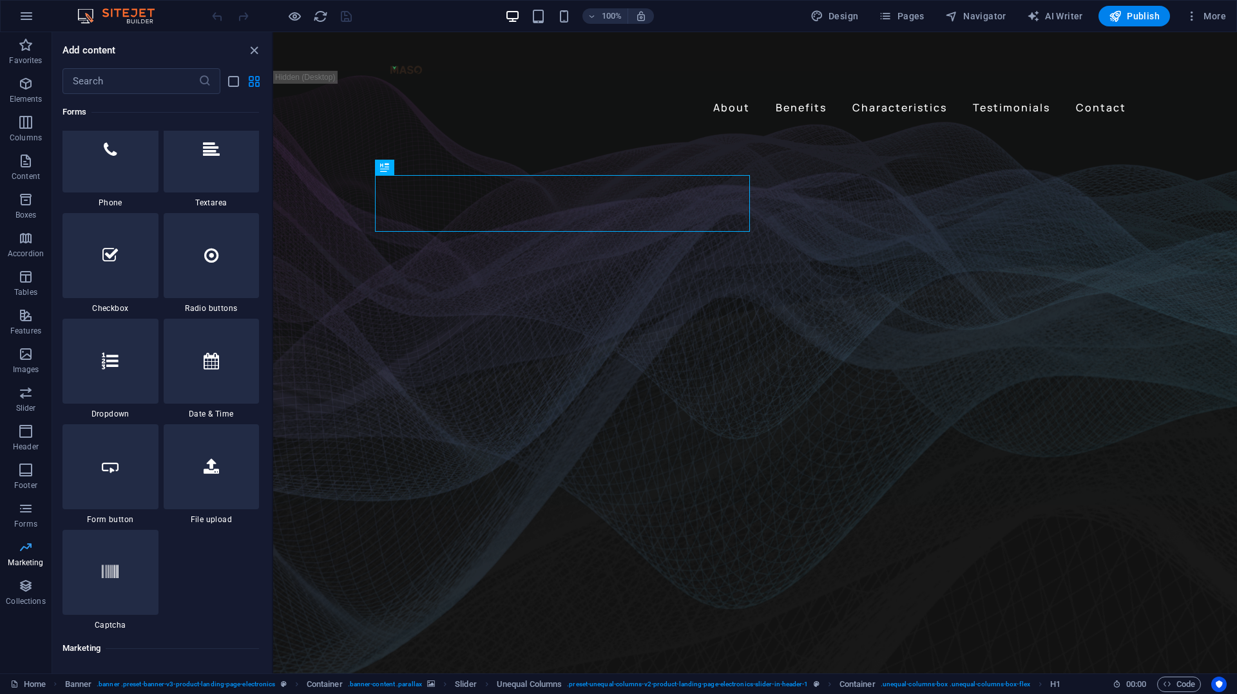
scroll to position [10491, 0]
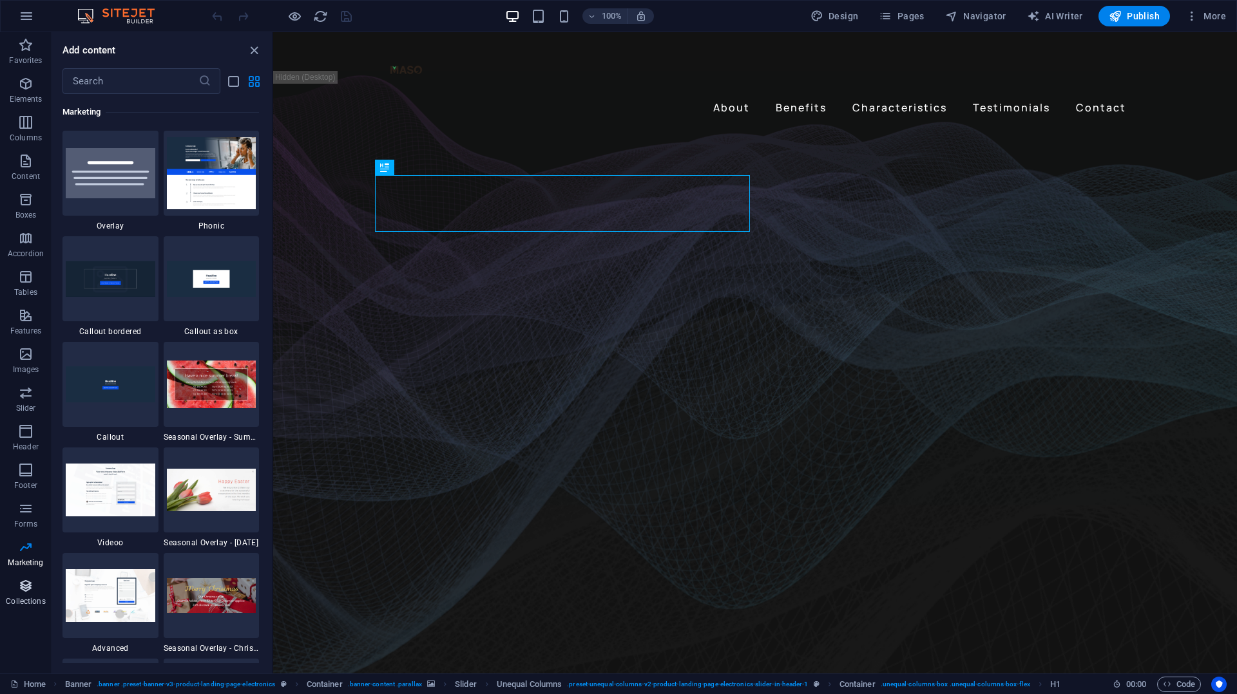
click at [27, 591] on icon "button" at bounding box center [25, 585] width 15 height 15
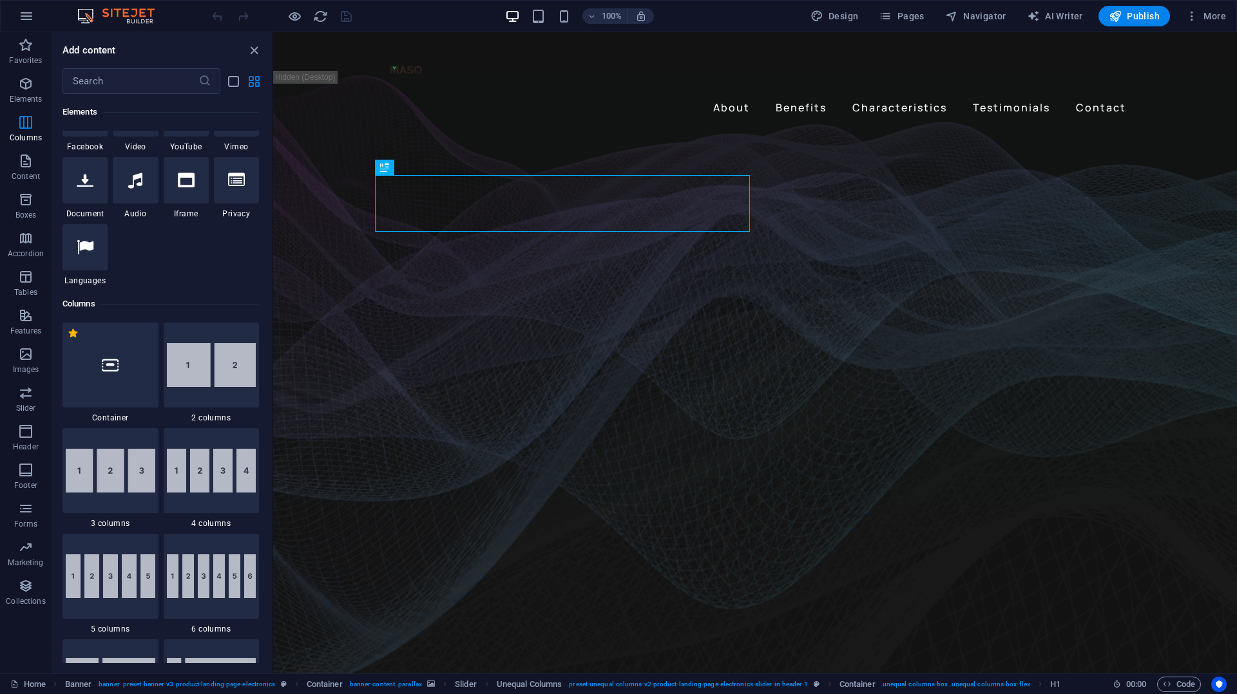
scroll to position [0, 0]
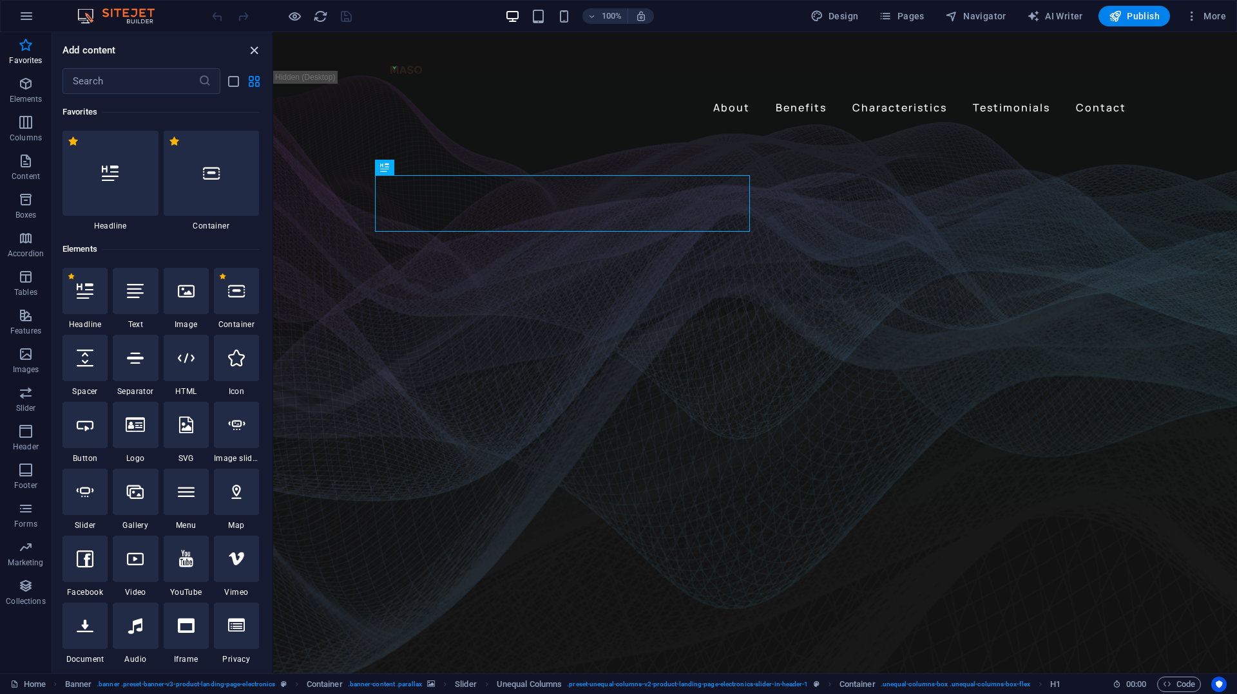
click at [254, 52] on icon "close panel" at bounding box center [254, 50] width 15 height 15
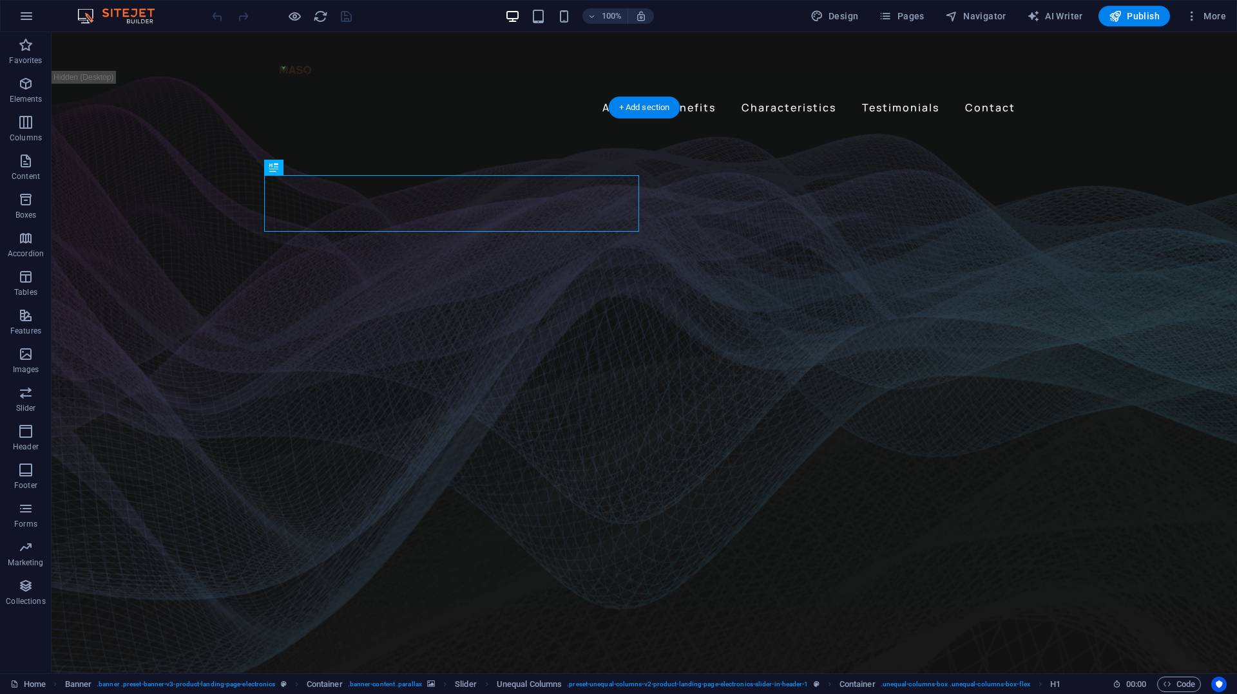
click at [148, 138] on figure at bounding box center [644, 399] width 1185 height 603
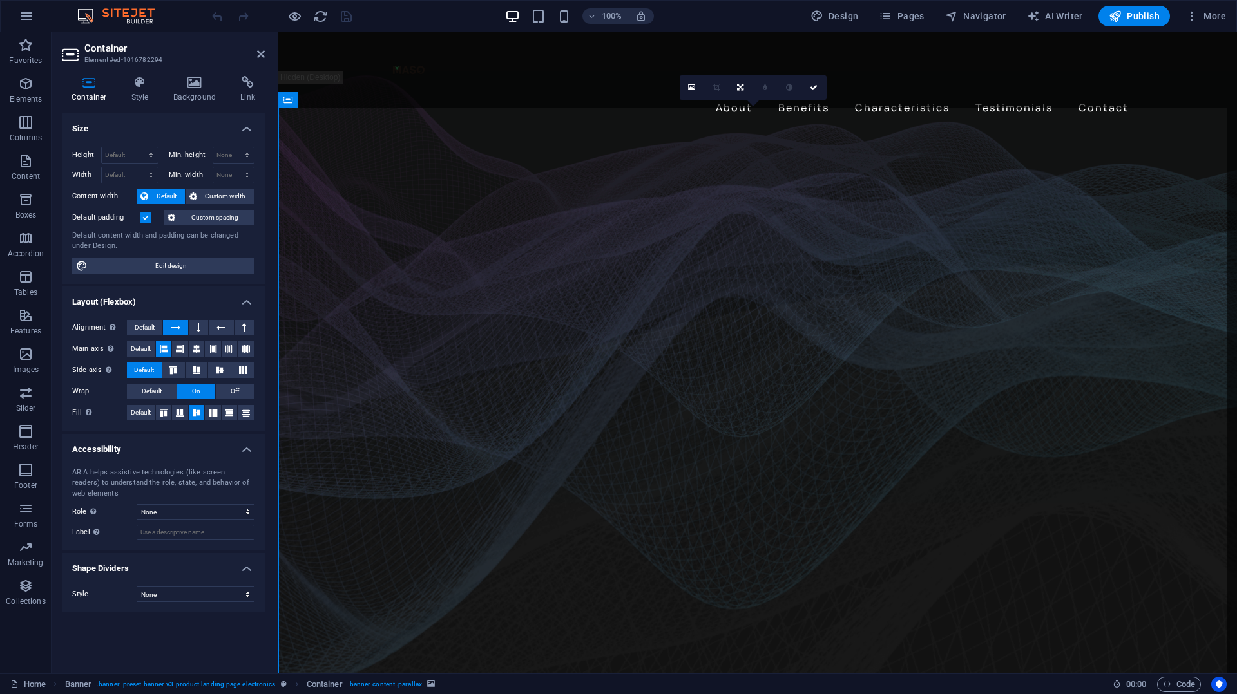
click at [318, 133] on figure at bounding box center [757, 399] width 958 height 603
click at [464, 92] on div "About Benefits Characteristics Testimonials Contact Menu" at bounding box center [757, 80] width 958 height 96
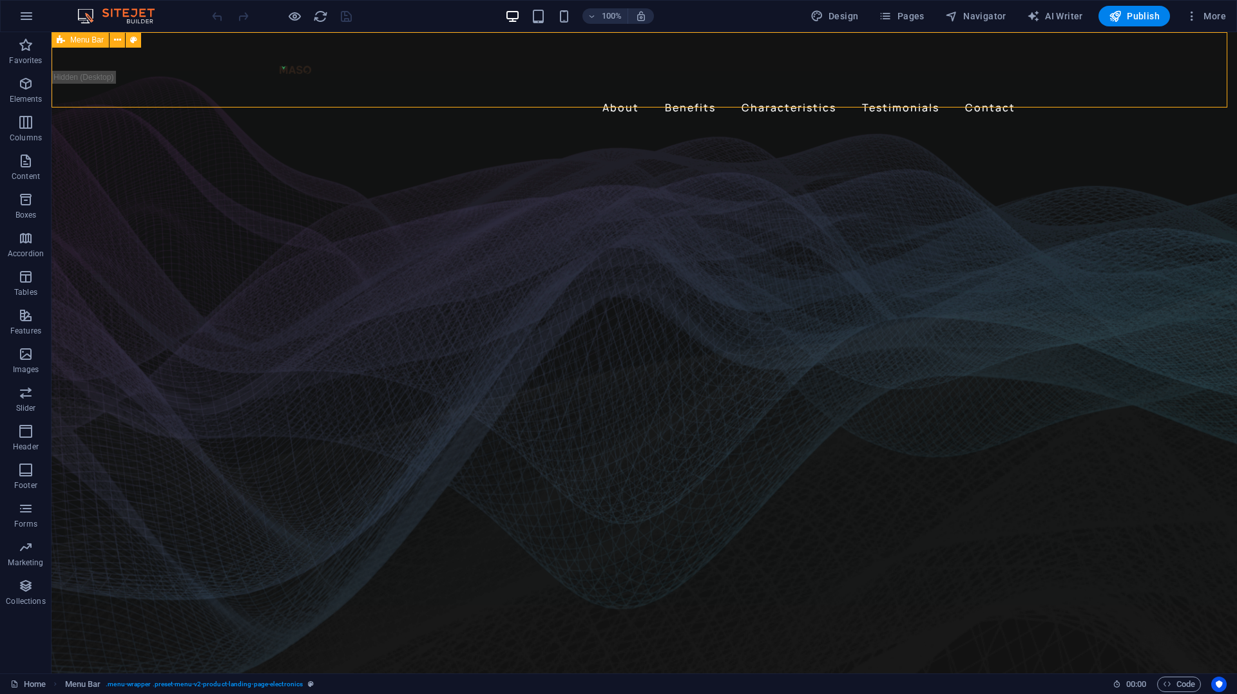
click at [464, 92] on div "About Benefits Characteristics Testimonials Contact Menu" at bounding box center [644, 80] width 1185 height 96
select select "header"
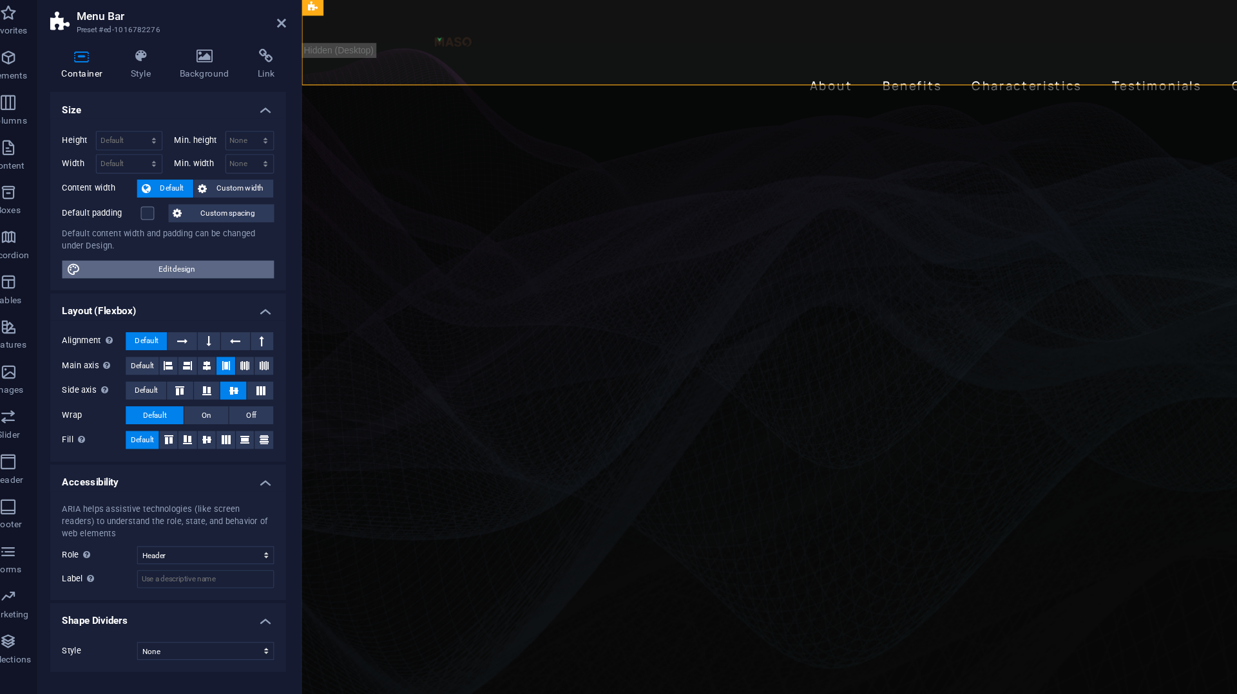
click at [162, 271] on span "Edit design" at bounding box center [170, 265] width 159 height 15
select select "px"
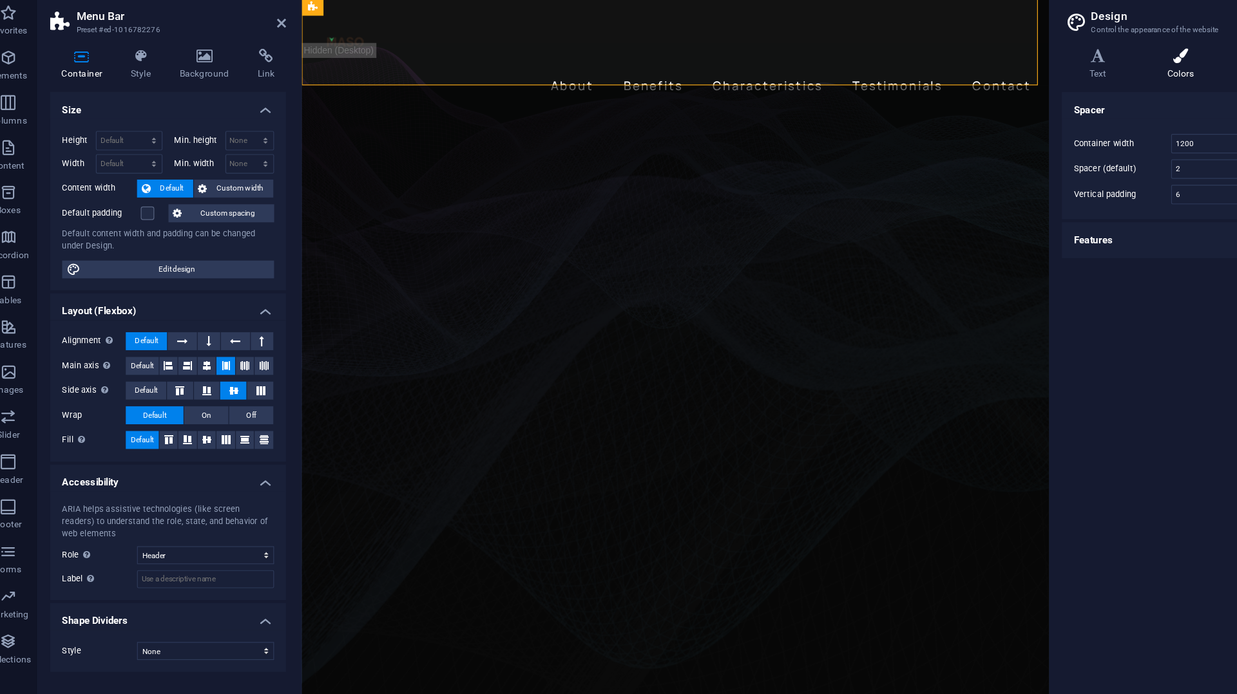
click at [1034, 84] on icon at bounding box center [1034, 82] width 70 height 13
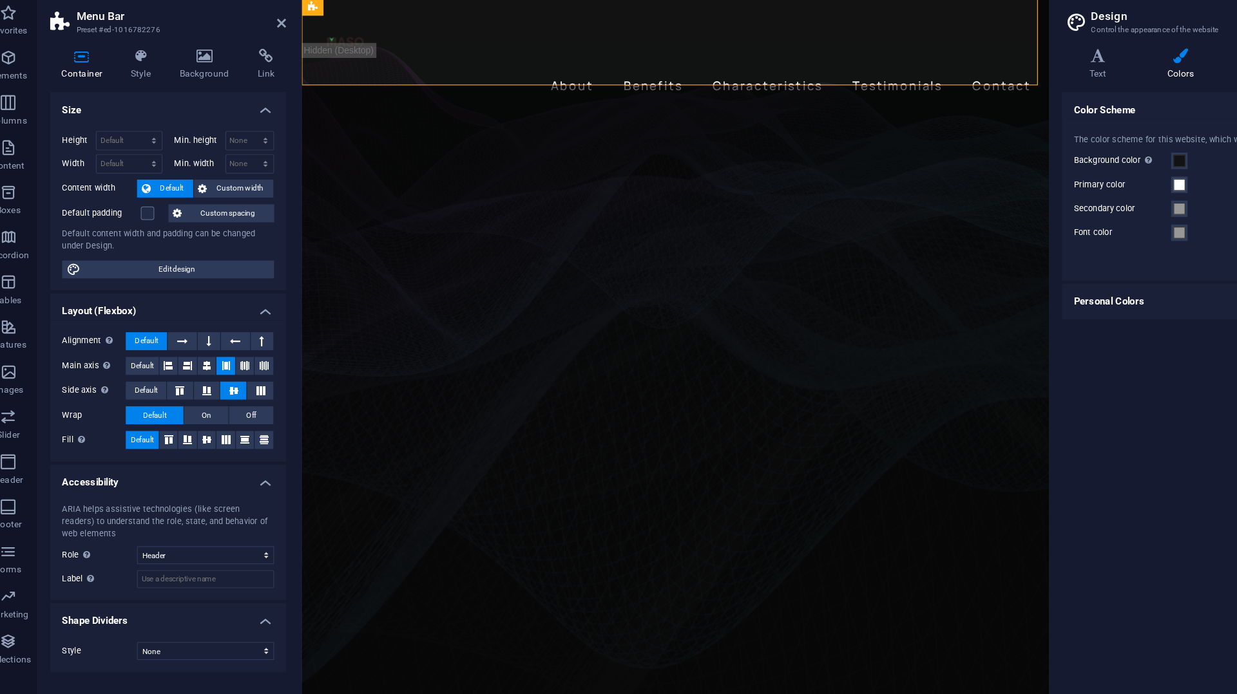
click at [379, 116] on figure at bounding box center [622, 365] width 643 height 603
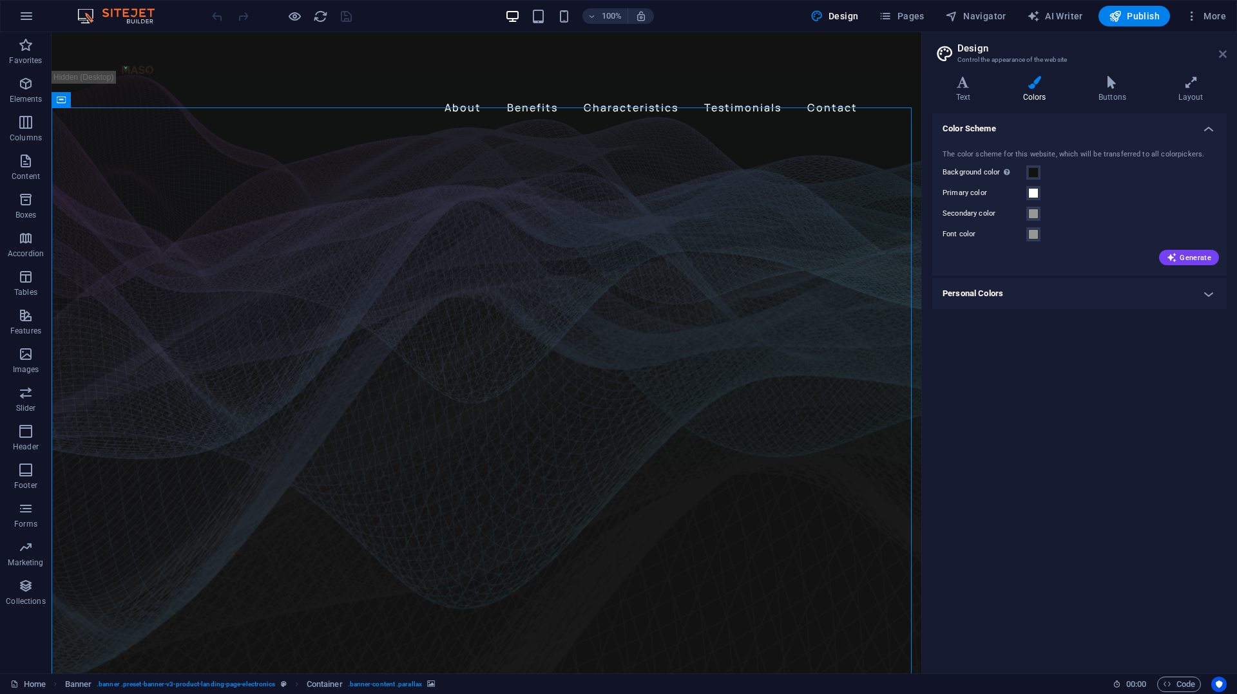
click at [1224, 59] on icon at bounding box center [1223, 54] width 8 height 10
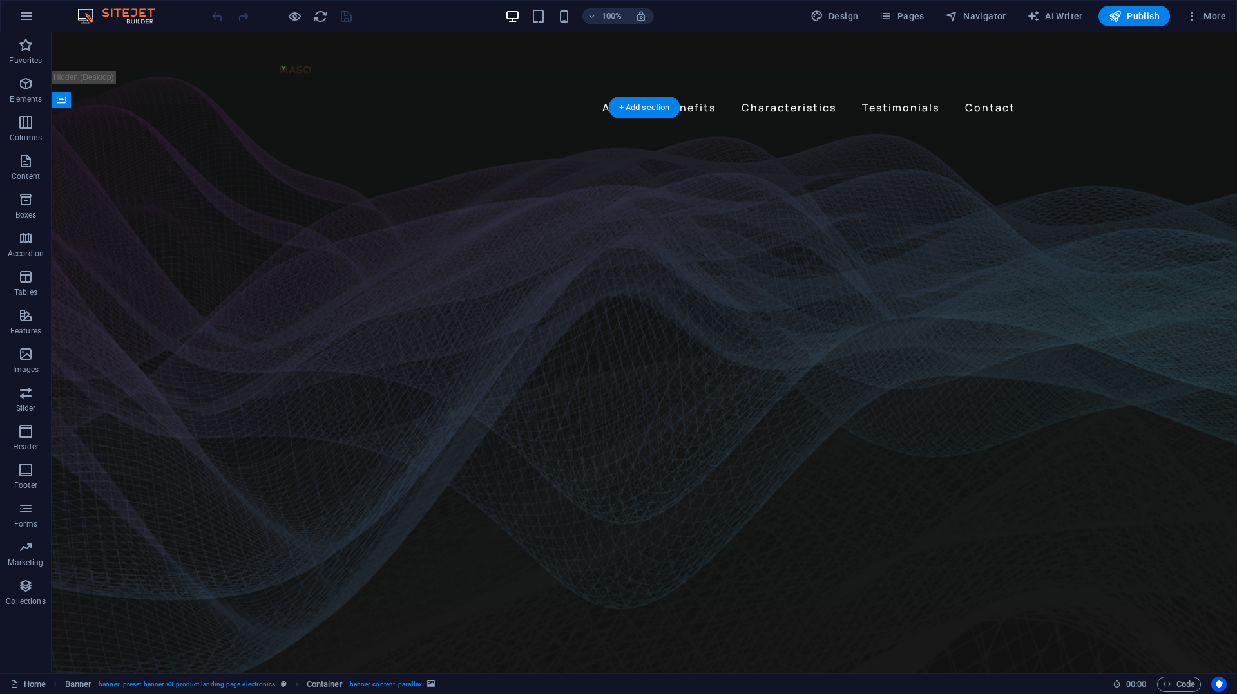
click at [498, 140] on figure at bounding box center [644, 399] width 1185 height 603
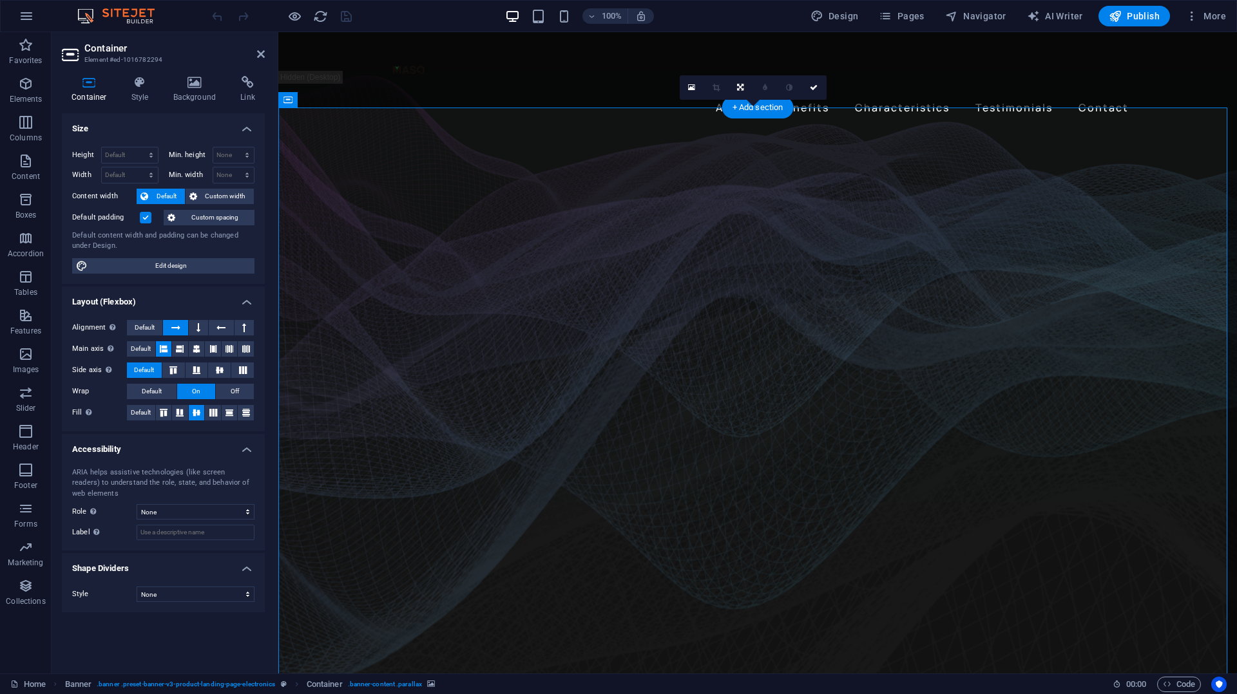
click at [493, 110] on figure at bounding box center [757, 399] width 958 height 603
click at [131, 79] on icon at bounding box center [140, 82] width 37 height 13
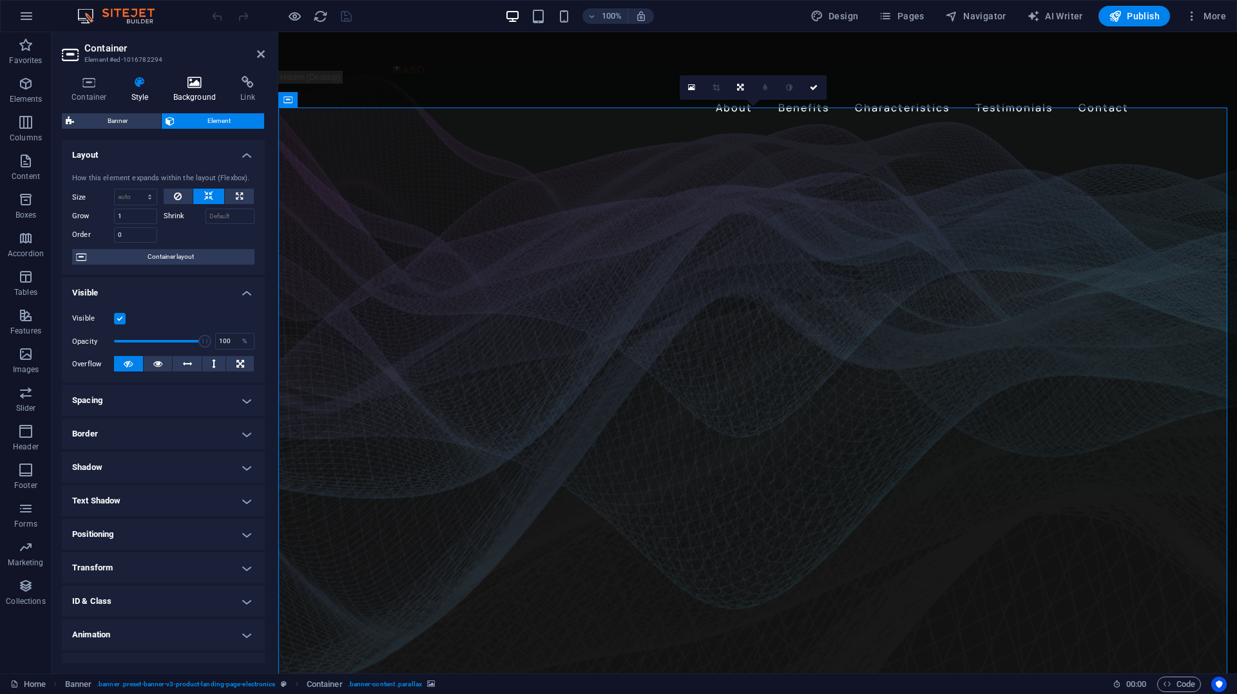
click at [191, 88] on icon at bounding box center [195, 82] width 62 height 13
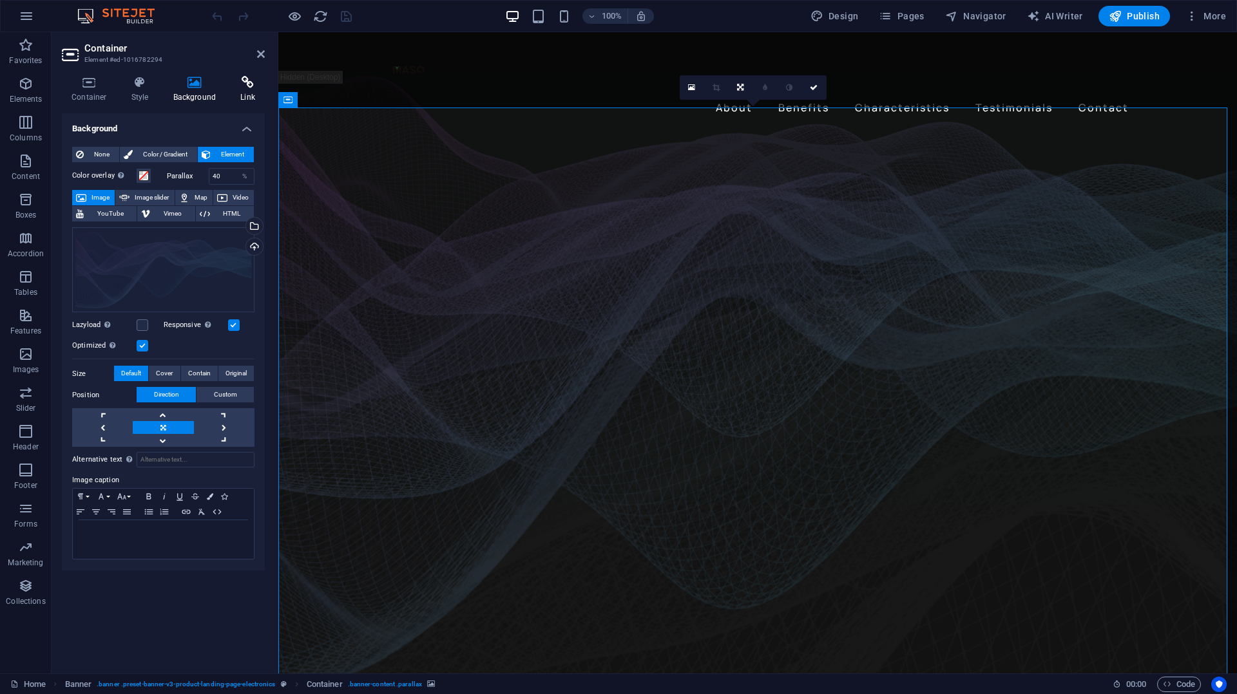
click at [246, 83] on icon at bounding box center [248, 82] width 34 height 13
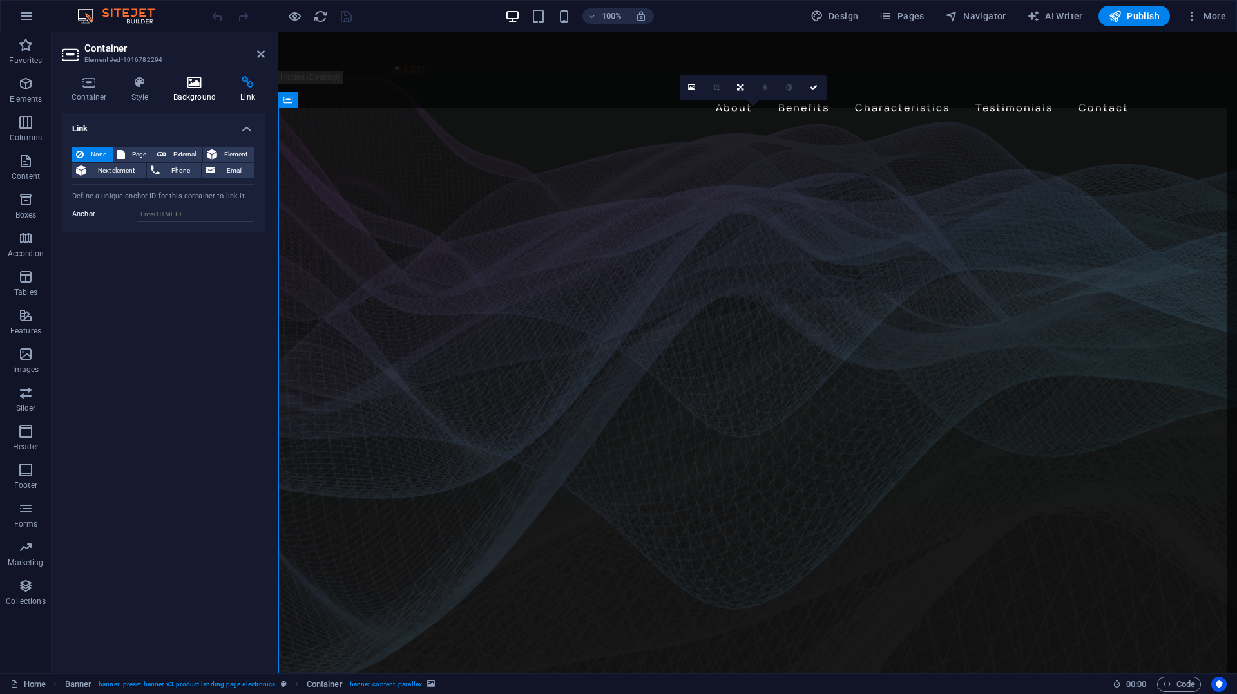
click at [193, 86] on icon at bounding box center [195, 82] width 62 height 13
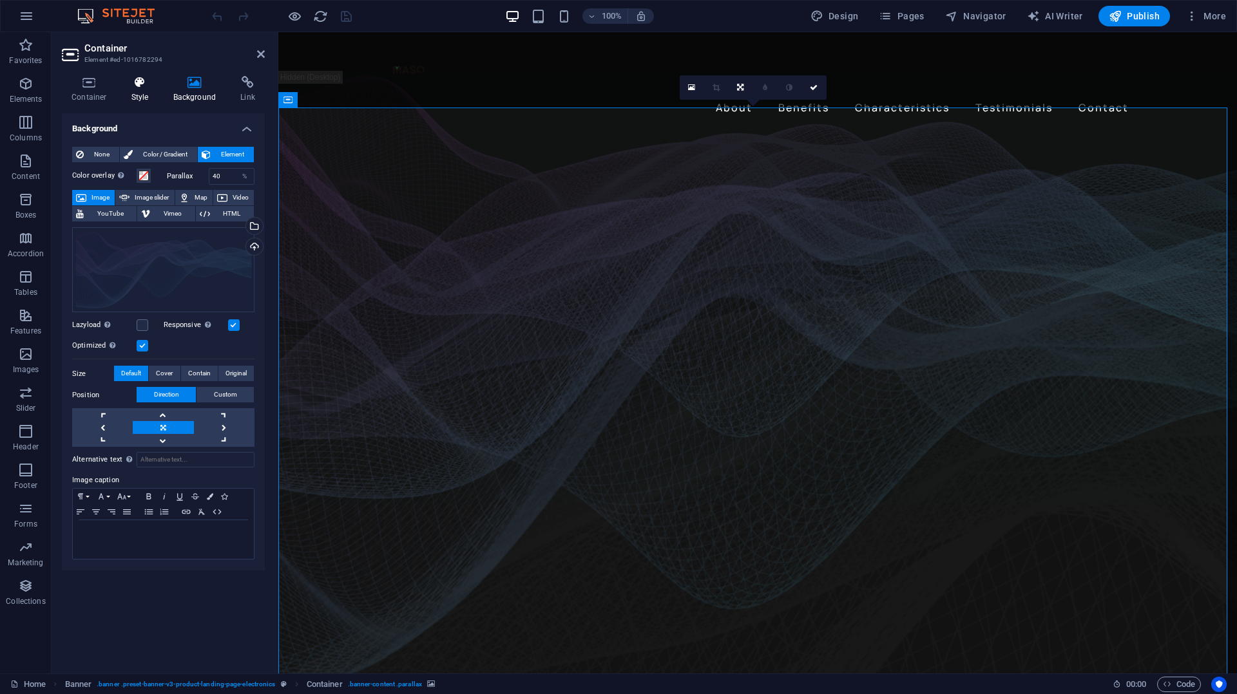
click at [140, 86] on icon at bounding box center [140, 82] width 37 height 13
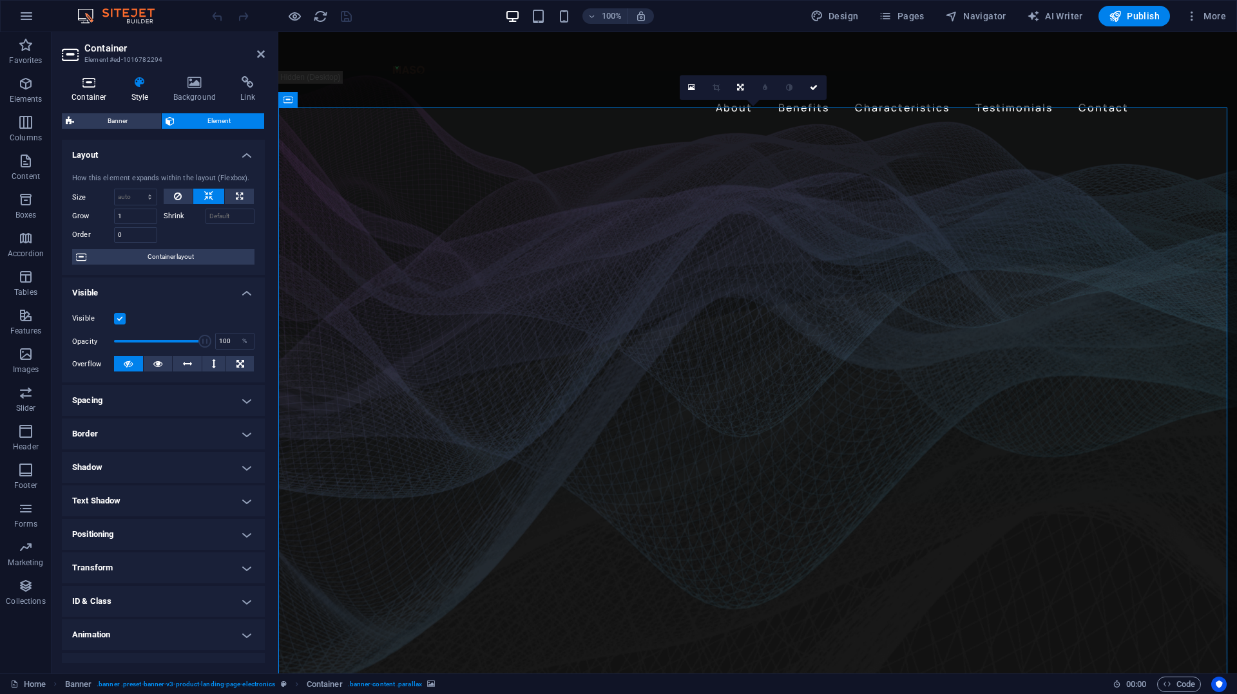
click at [90, 84] on icon at bounding box center [89, 82] width 55 height 13
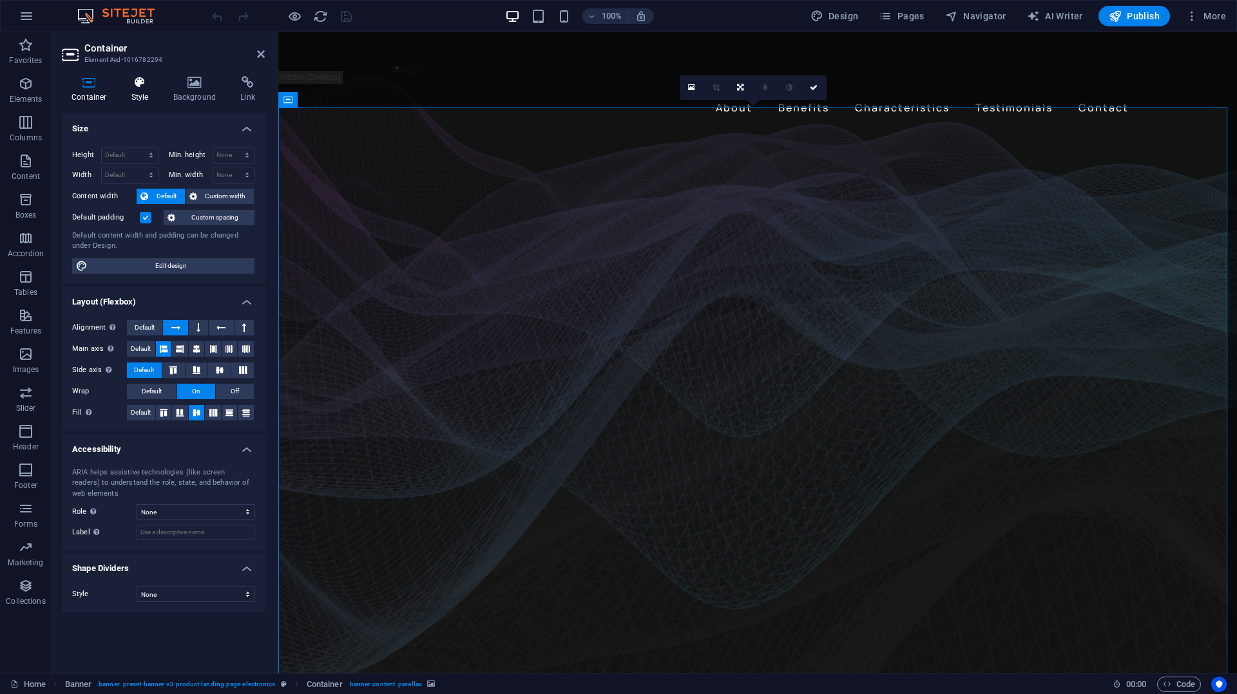
click at [150, 93] on h4 "Style" at bounding box center [143, 89] width 42 height 27
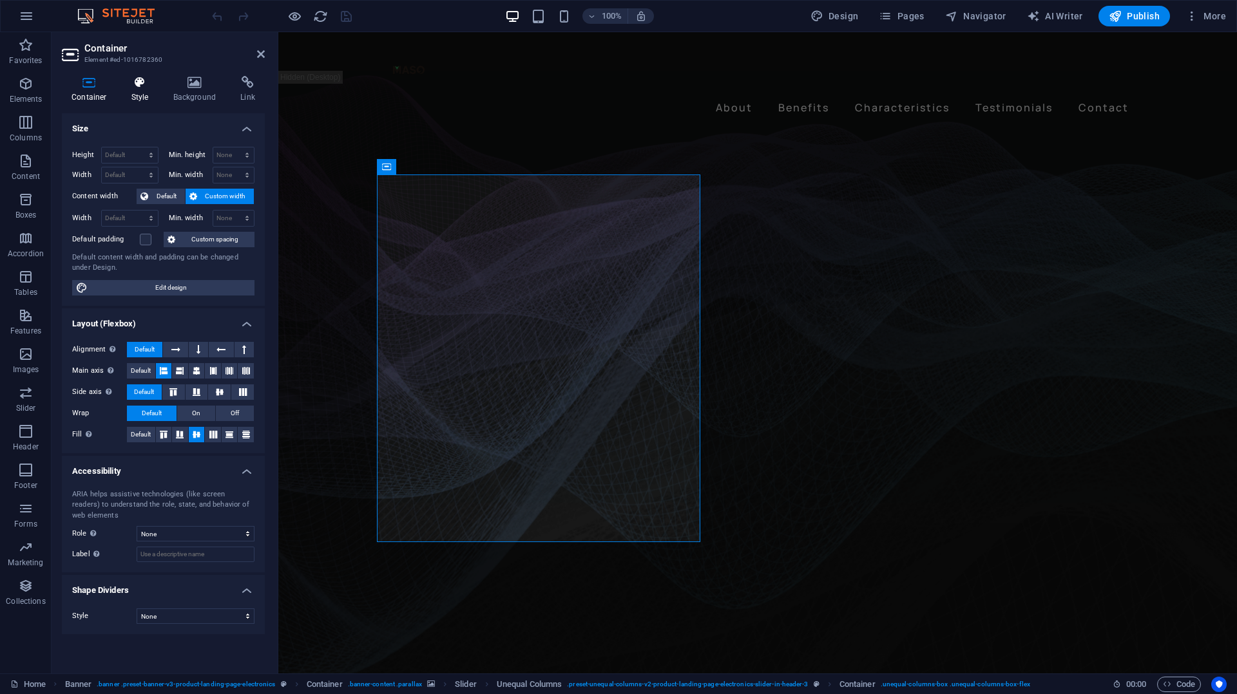
click at [145, 88] on icon at bounding box center [140, 82] width 37 height 13
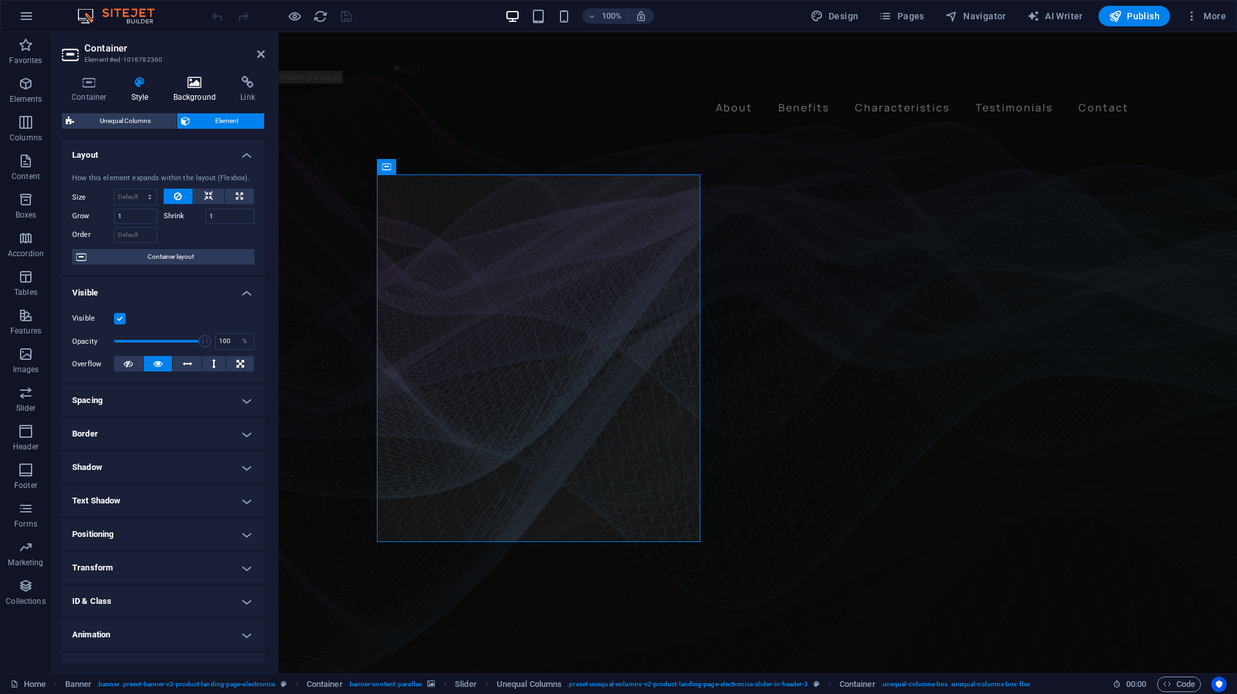
click at [201, 88] on icon at bounding box center [195, 82] width 62 height 13
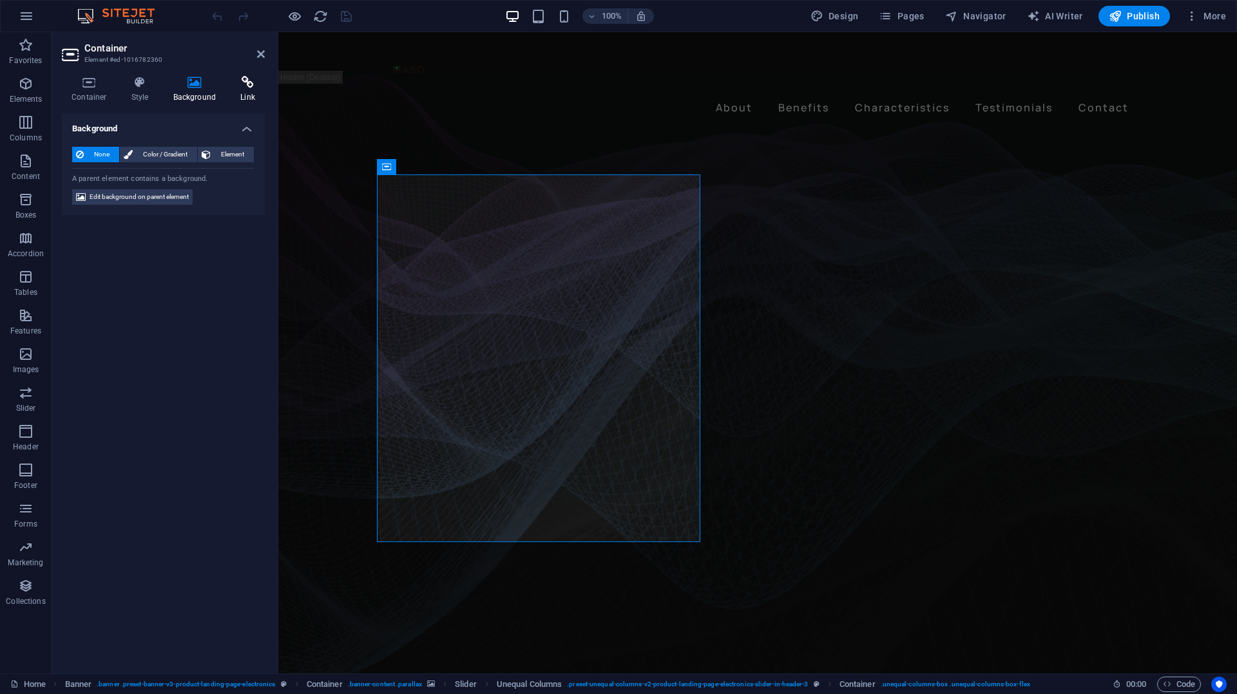
click at [247, 85] on icon at bounding box center [248, 82] width 34 height 13
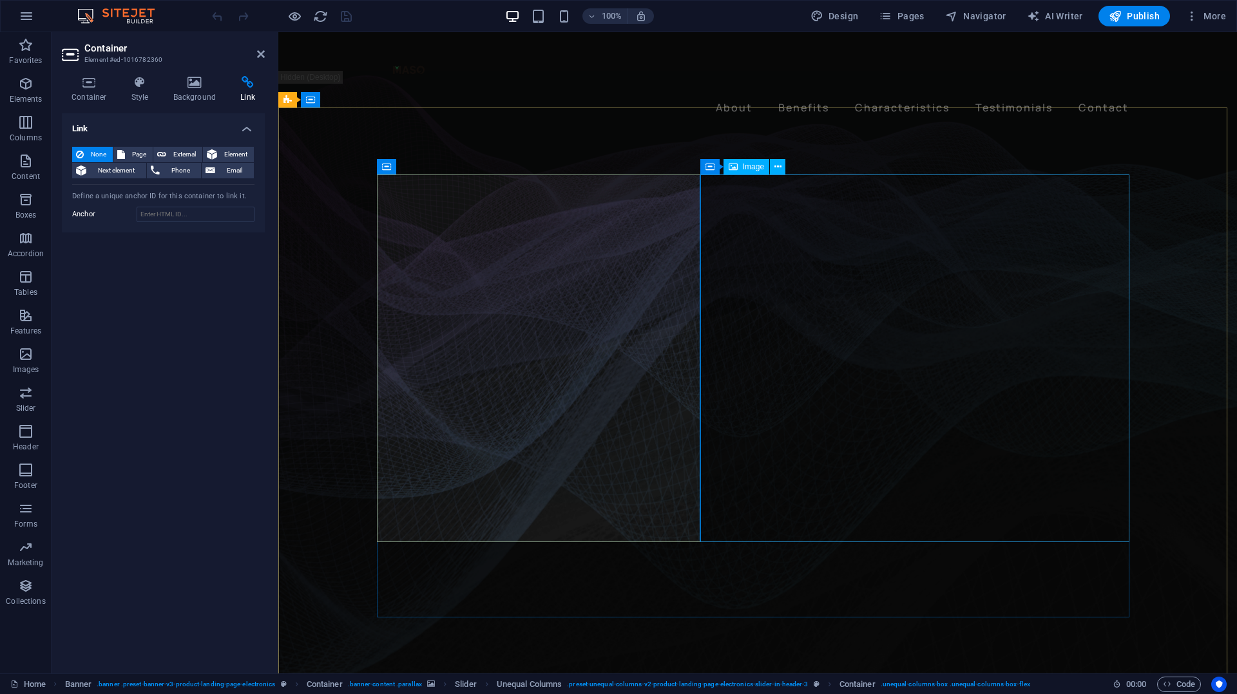
select select "%"
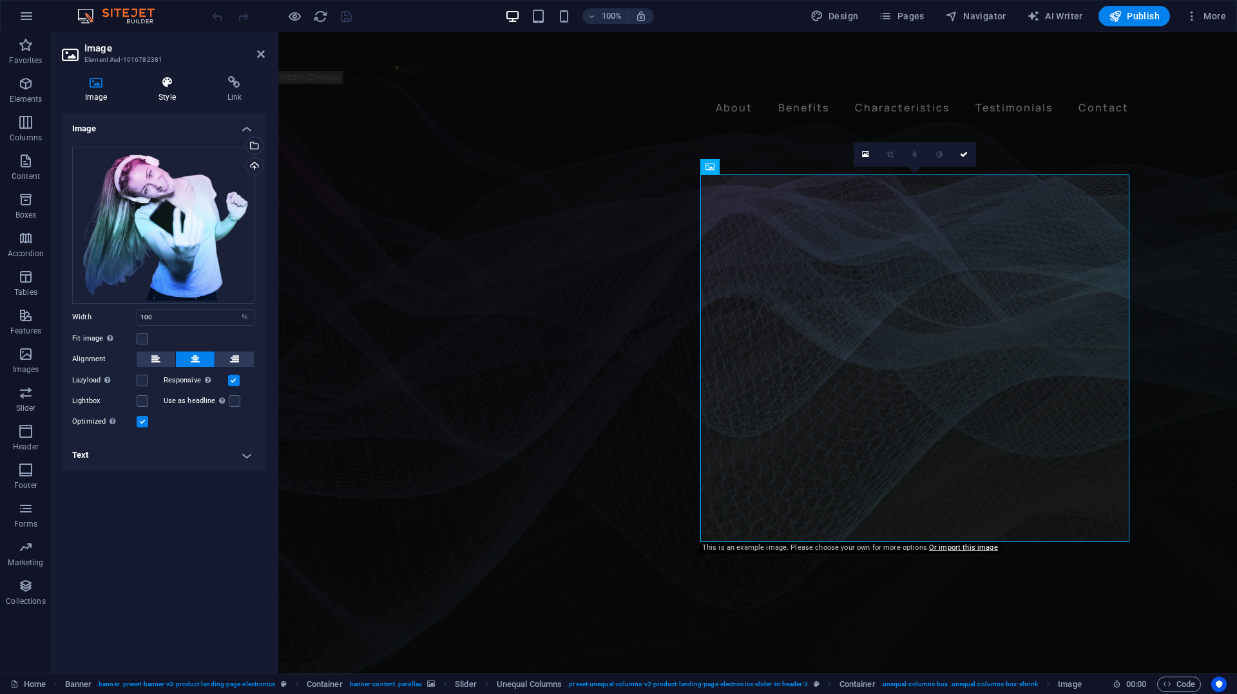
click at [173, 91] on h4 "Style" at bounding box center [169, 89] width 68 height 27
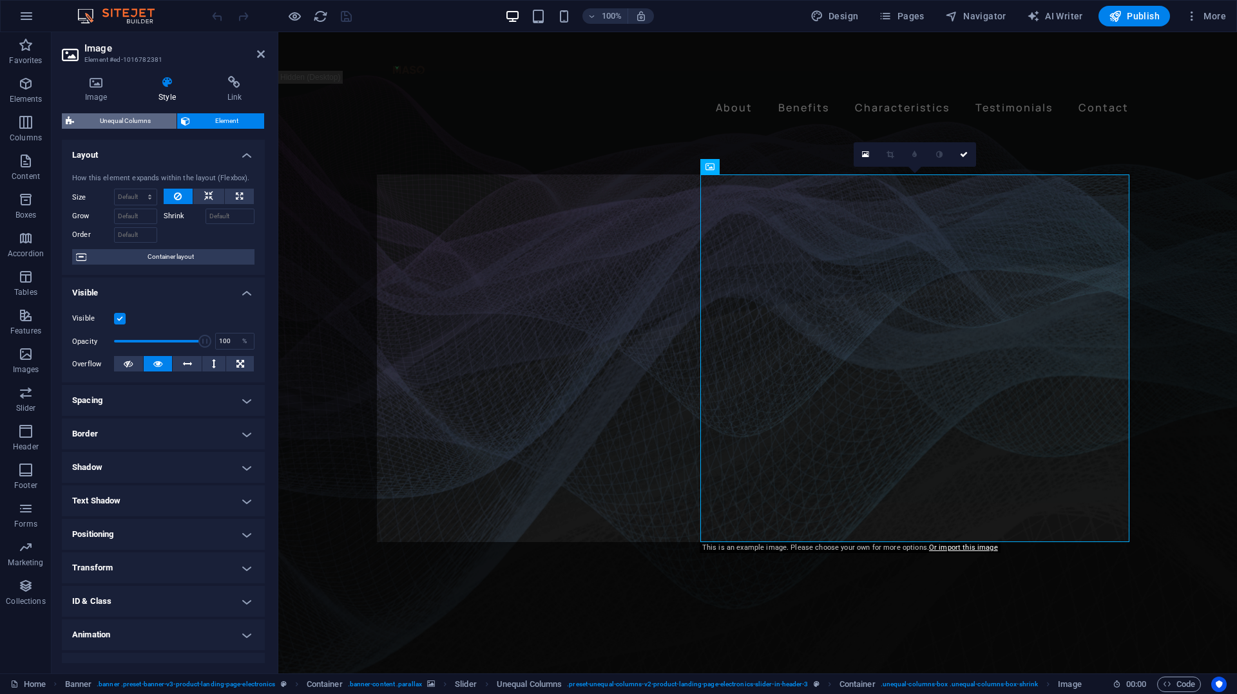
click at [131, 120] on span "Unequal Columns" at bounding box center [125, 120] width 95 height 15
select select "%"
select select "rem"
select select "preset-unequal-columns-v2-product-landing-page-electronics-slider-in-header-3"
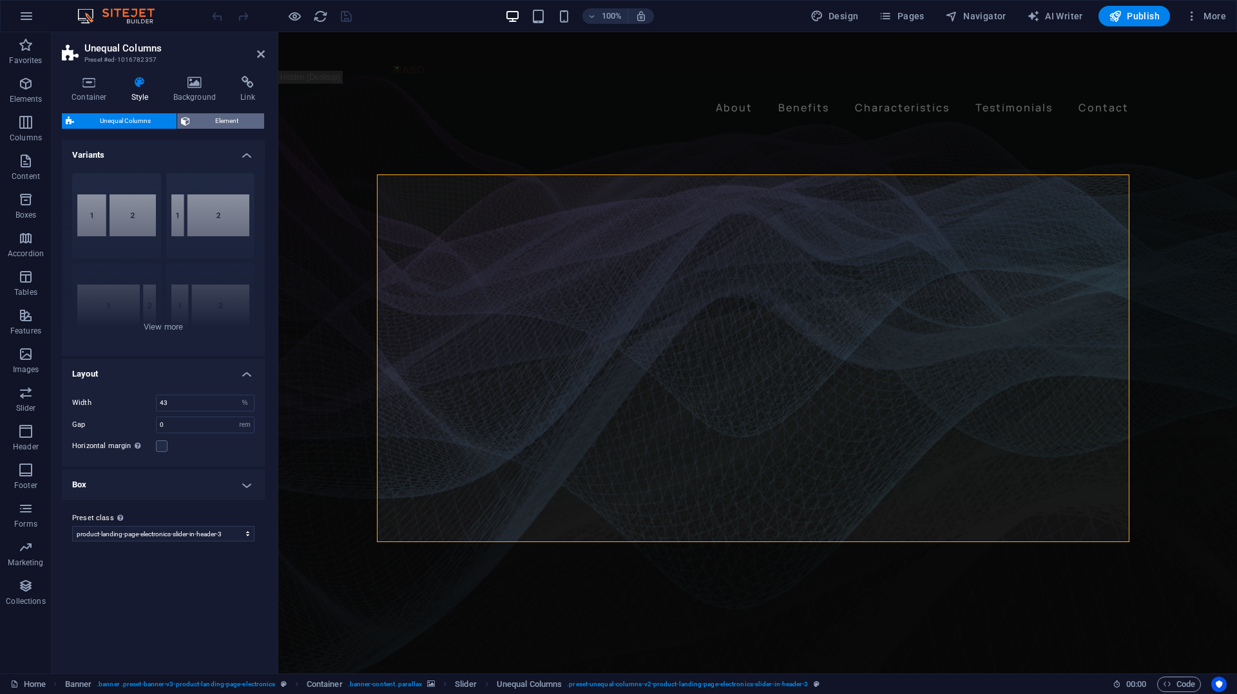
click at [207, 119] on span "Element" at bounding box center [227, 120] width 67 height 15
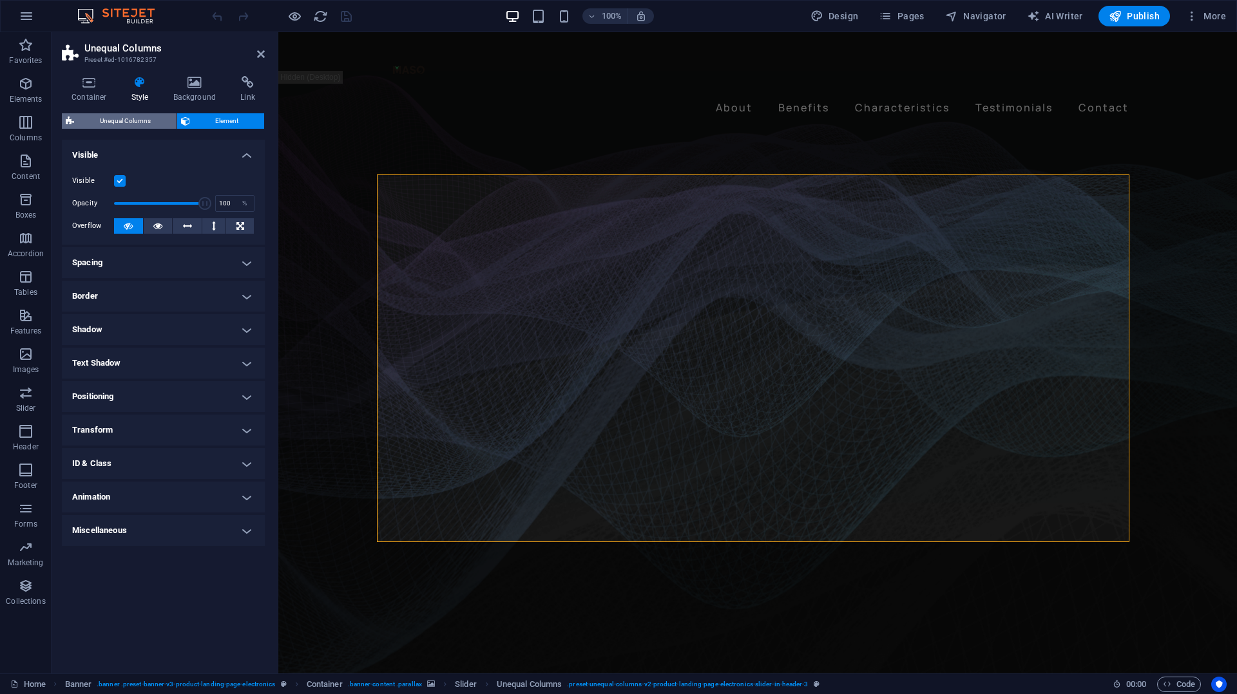
click at [146, 124] on span "Unequal Columns" at bounding box center [125, 120] width 95 height 15
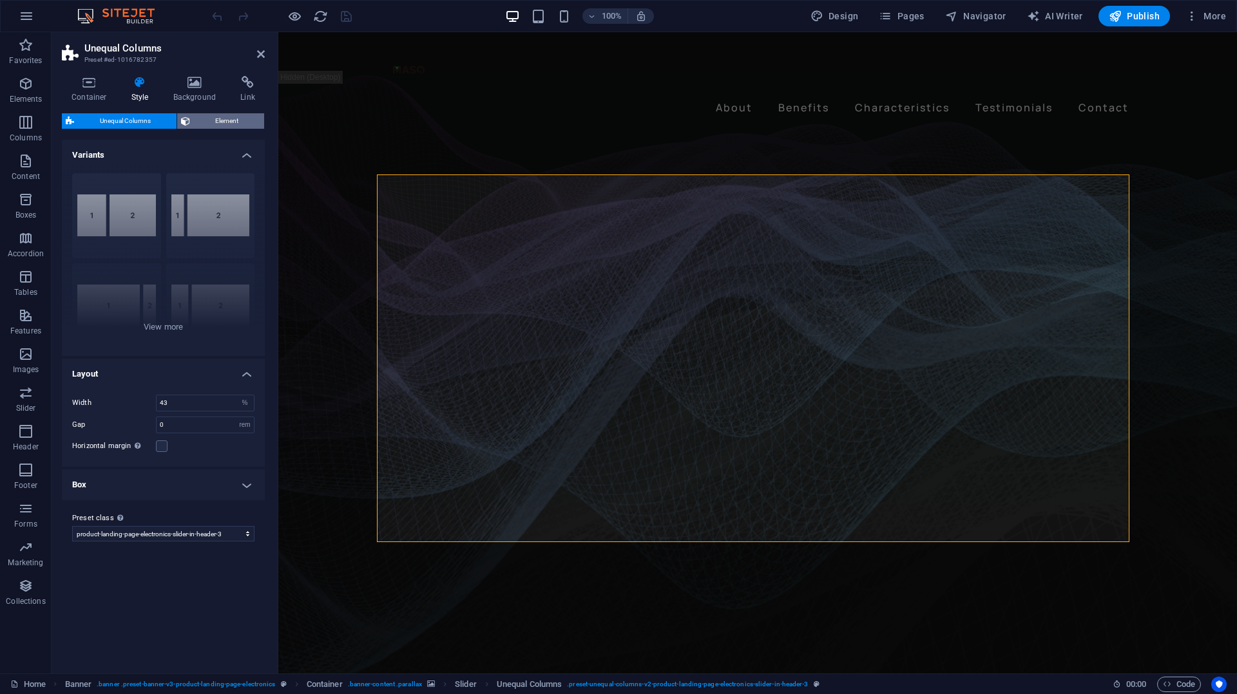
click at [202, 118] on span "Element" at bounding box center [227, 120] width 67 height 15
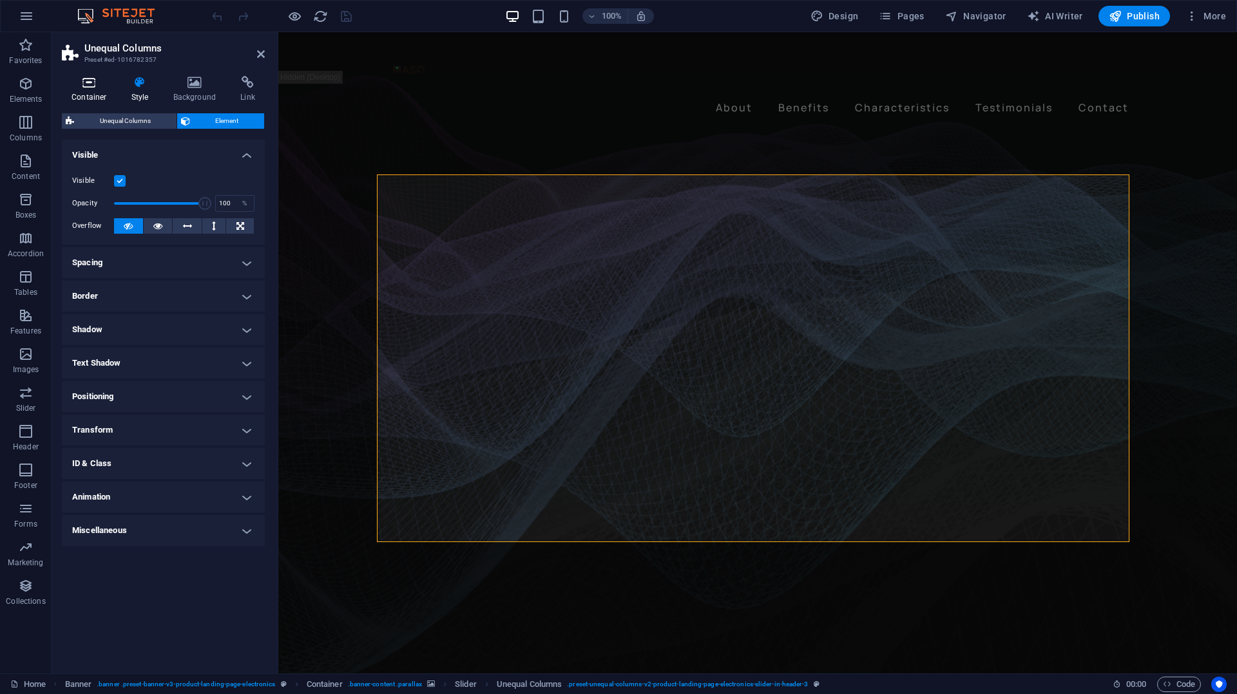
click at [92, 84] on icon at bounding box center [89, 82] width 55 height 13
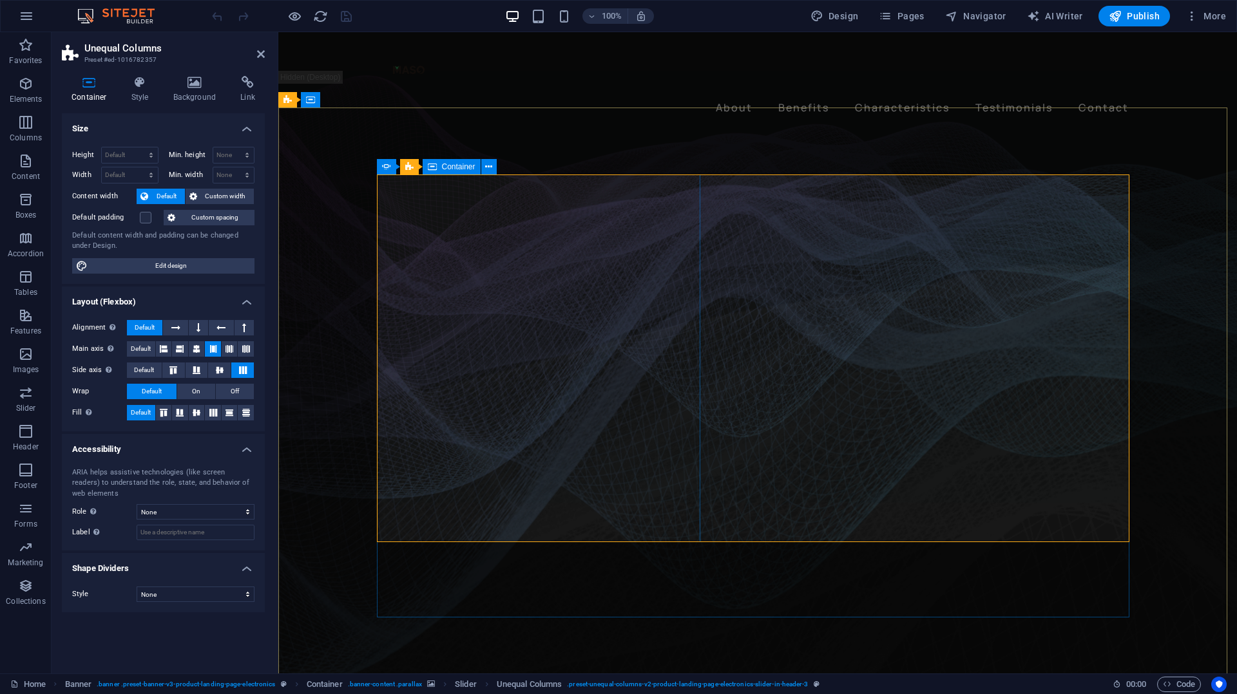
click at [435, 169] on icon at bounding box center [432, 166] width 9 height 15
click at [439, 167] on div "Container" at bounding box center [451, 166] width 58 height 15
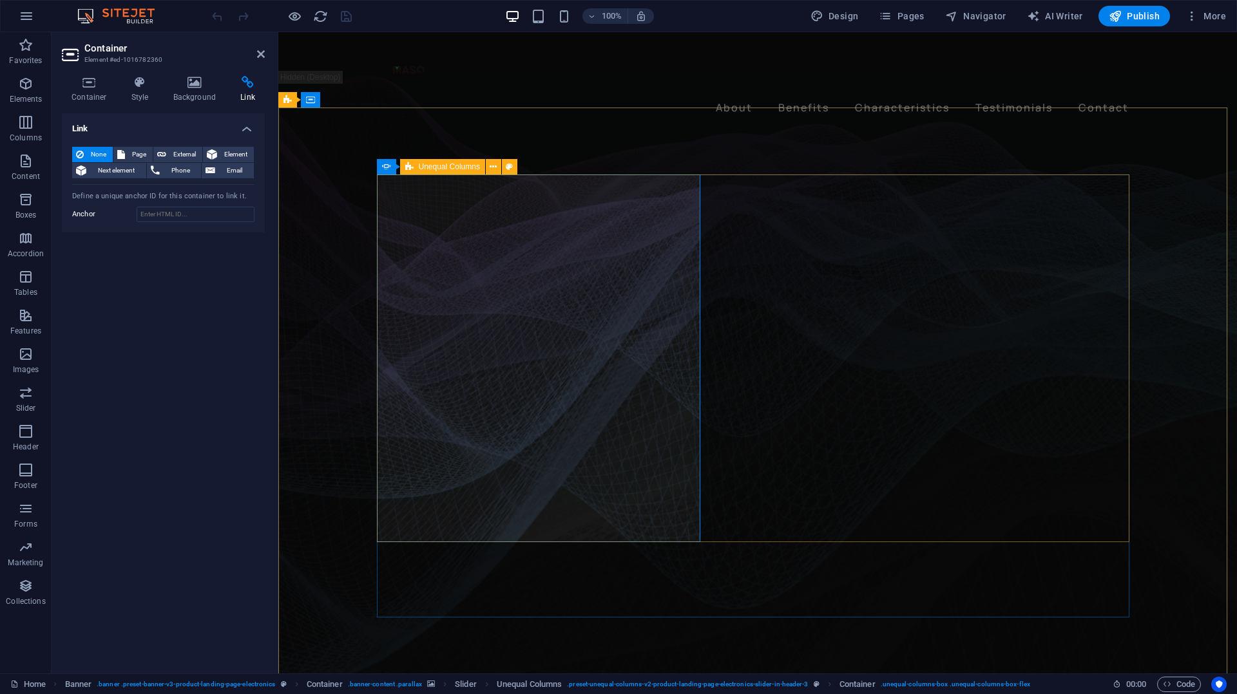
click at [412, 163] on icon at bounding box center [409, 166] width 8 height 15
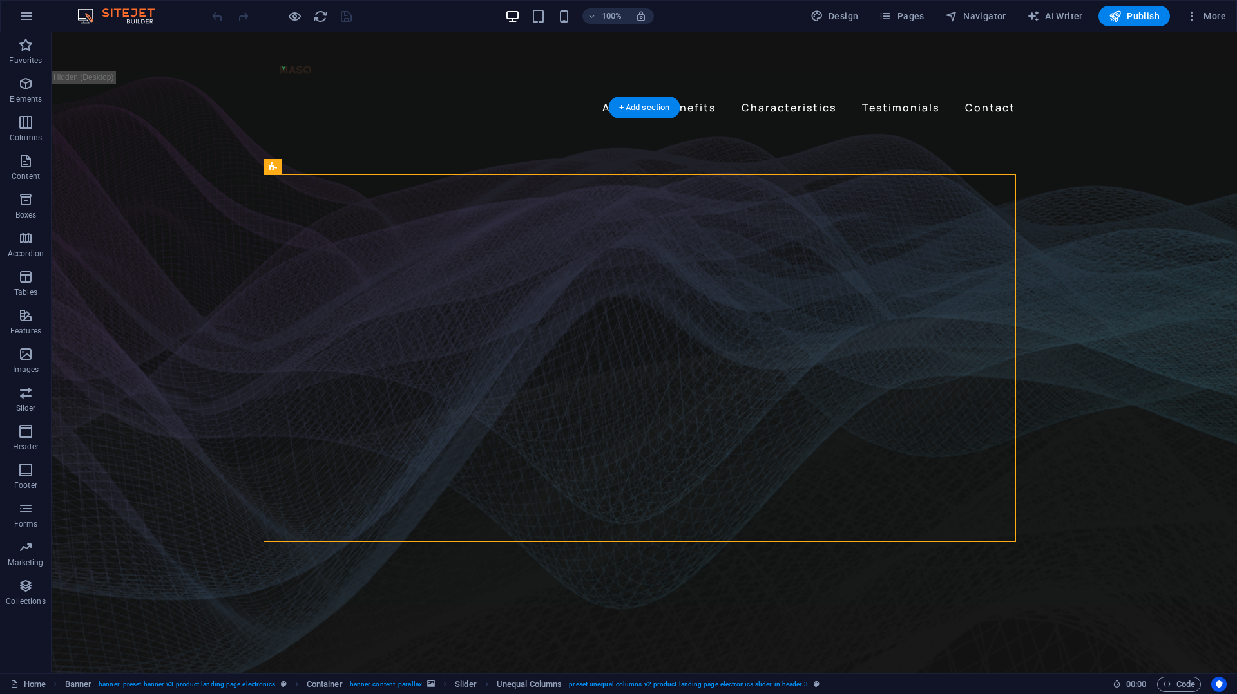
click at [412, 163] on figure at bounding box center [644, 399] width 1185 height 603
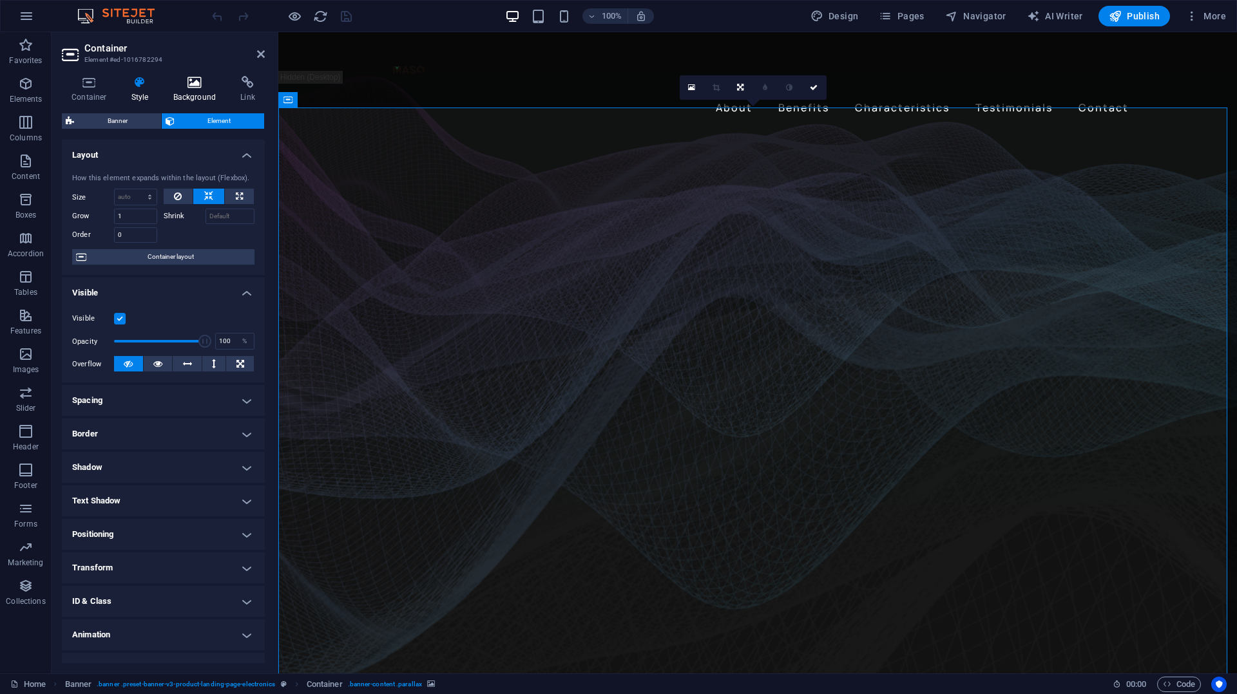
click at [200, 90] on h4 "Background" at bounding box center [198, 89] width 68 height 27
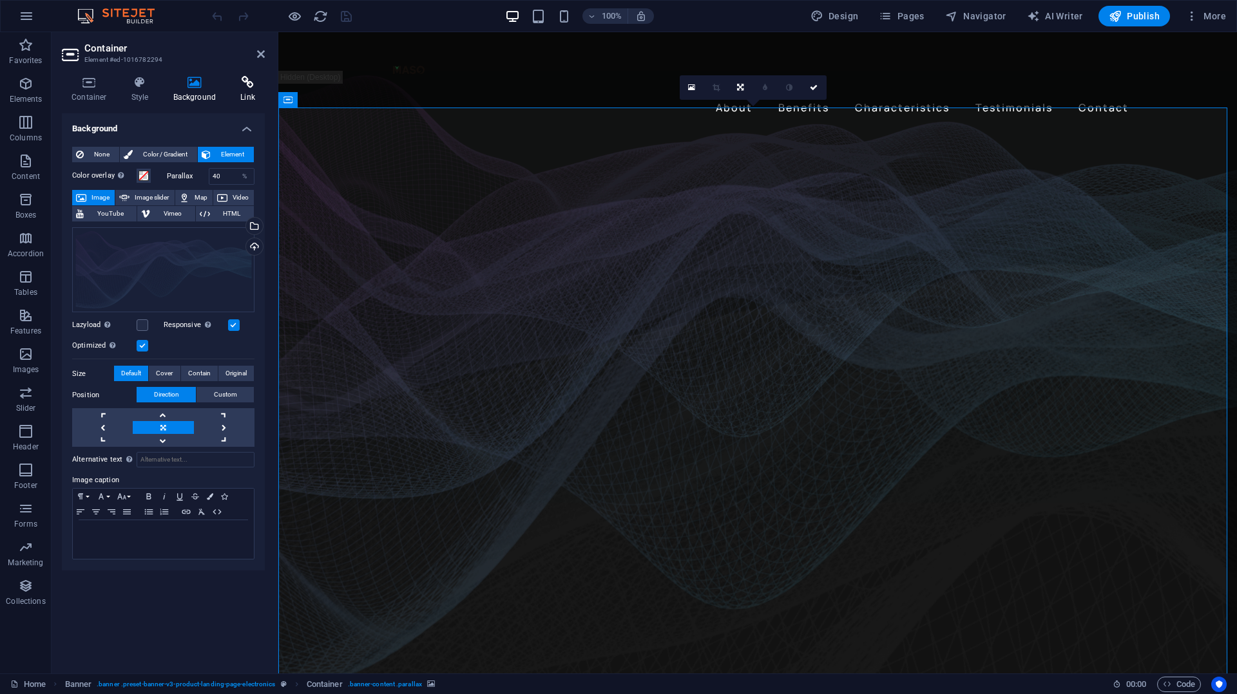
click at [245, 84] on icon at bounding box center [248, 82] width 34 height 13
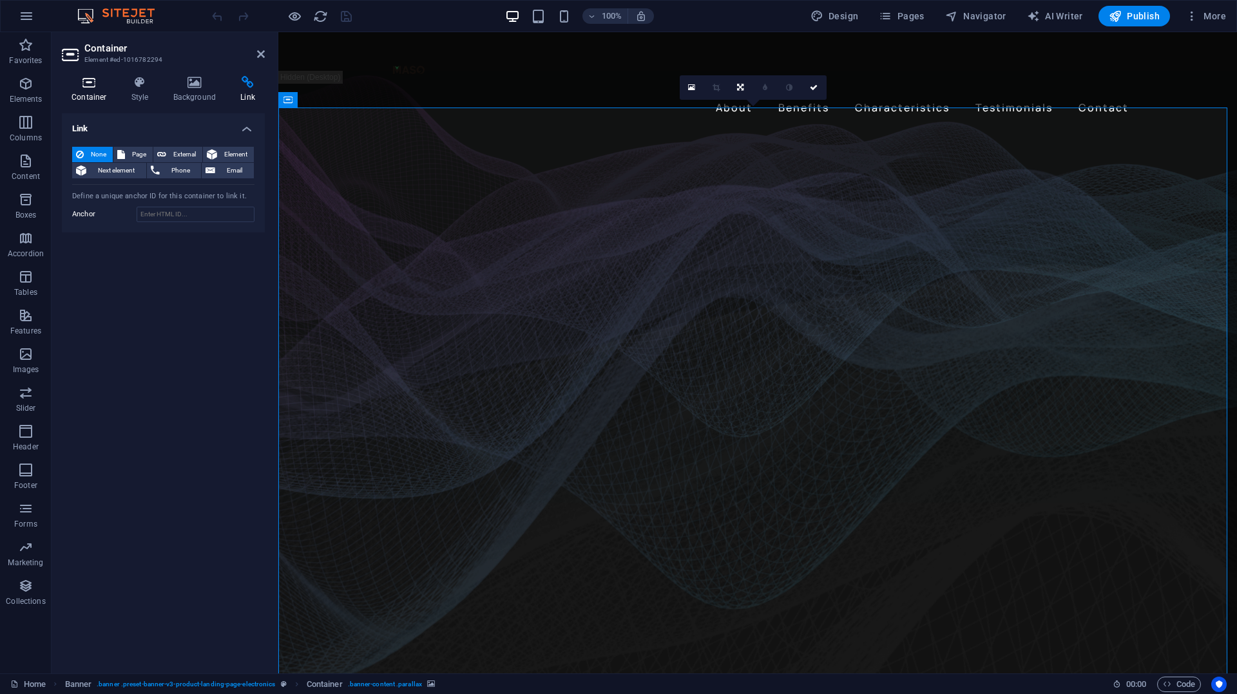
click at [94, 93] on h4 "Container" at bounding box center [92, 89] width 60 height 27
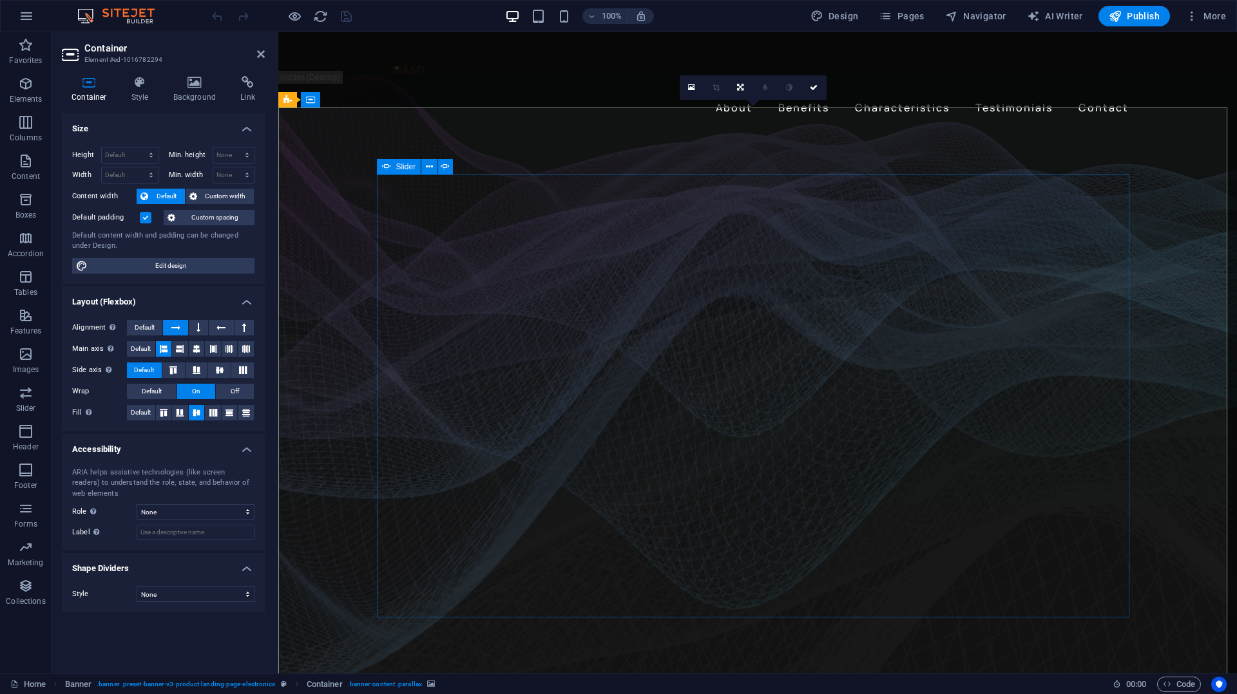
click at [386, 166] on icon at bounding box center [386, 166] width 9 height 15
select select "fade"
select select "ms"
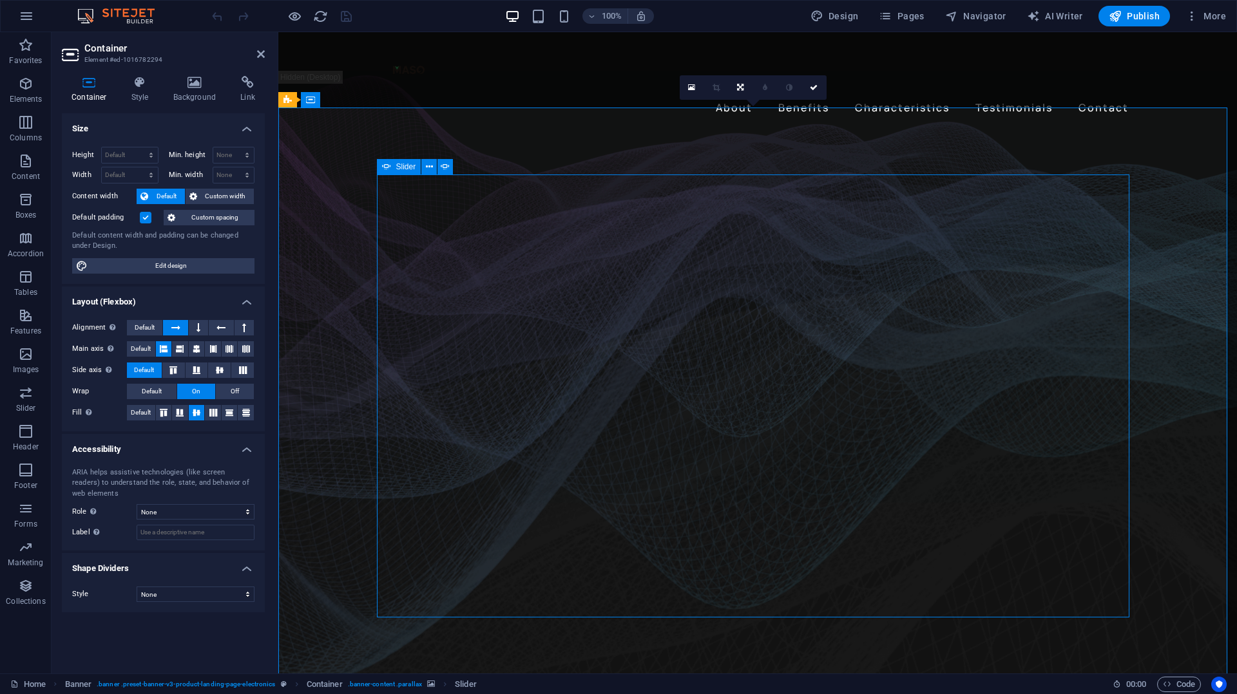
select select "s"
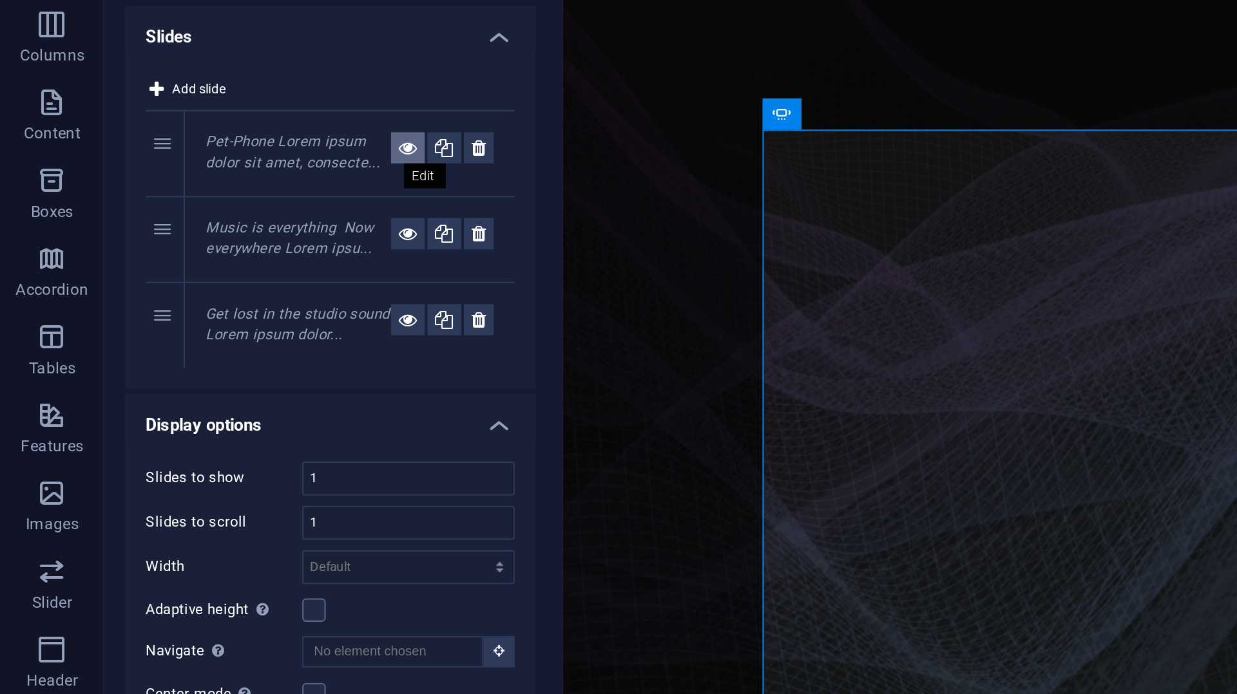
click at [197, 186] on icon at bounding box center [201, 183] width 9 height 15
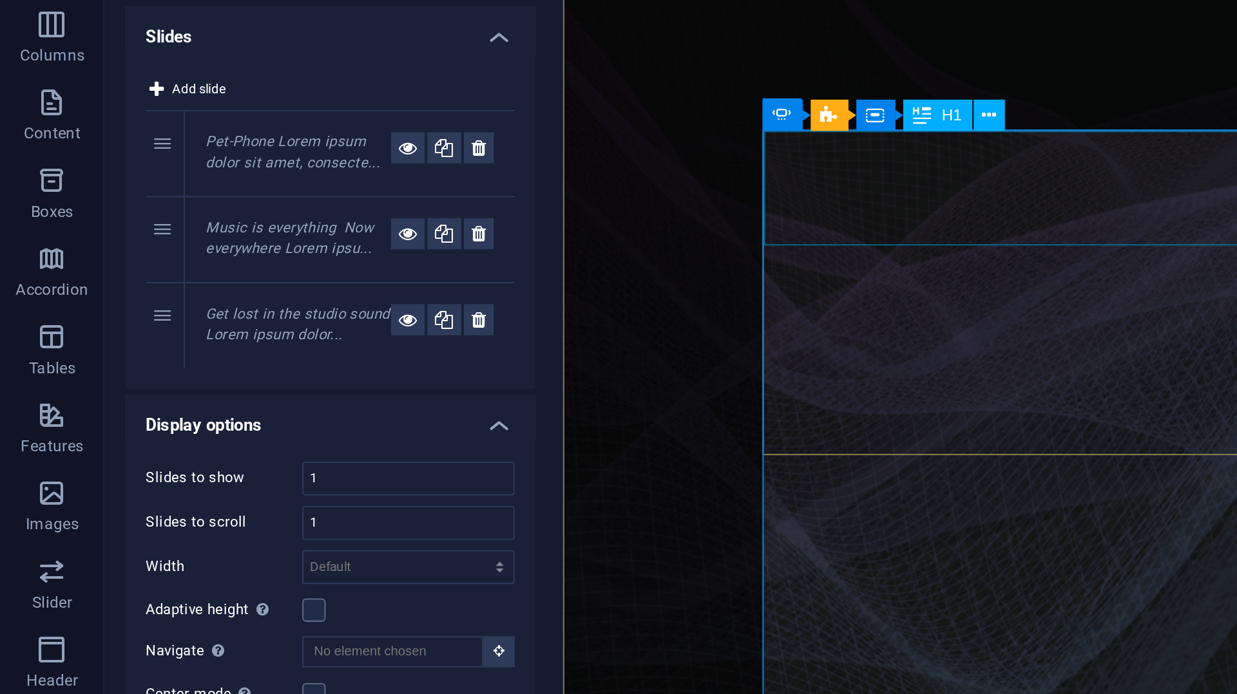
click at [755, 542] on div "Pet-Phone" at bounding box center [1041, 570] width 751 height 57
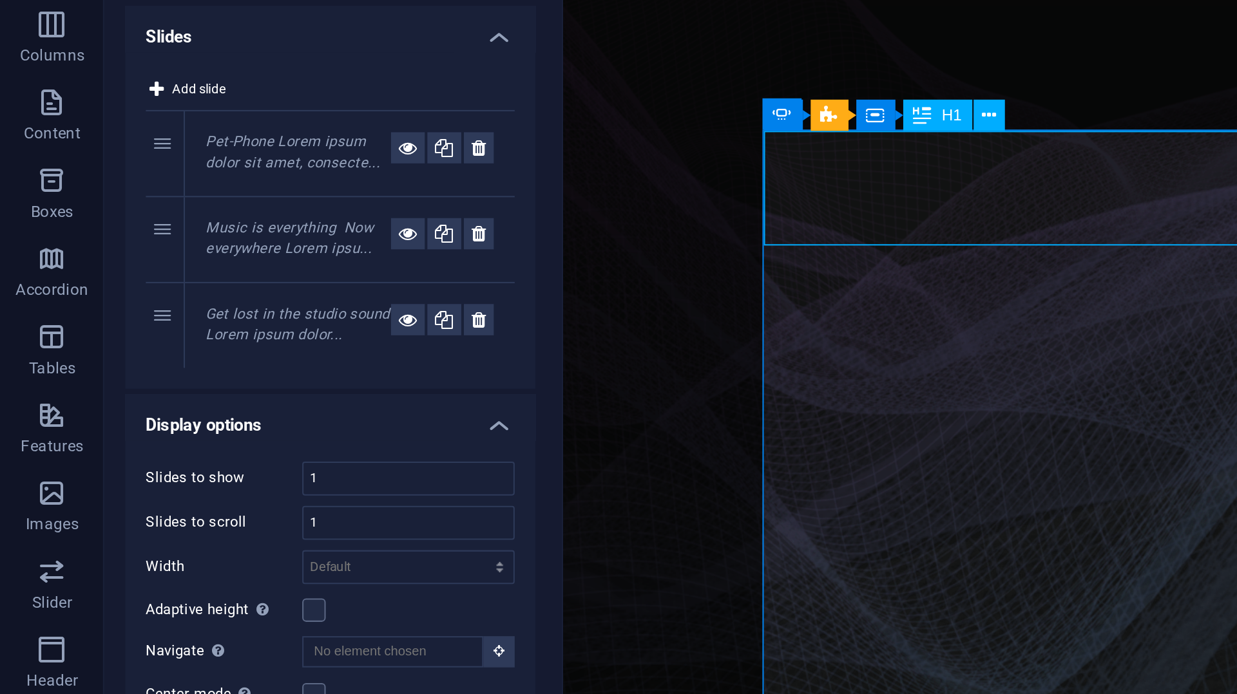
click at [752, 542] on div "Pet-Phone" at bounding box center [1041, 570] width 751 height 57
click at [747, 542] on div "Pet-Phone" at bounding box center [1041, 570] width 751 height 57
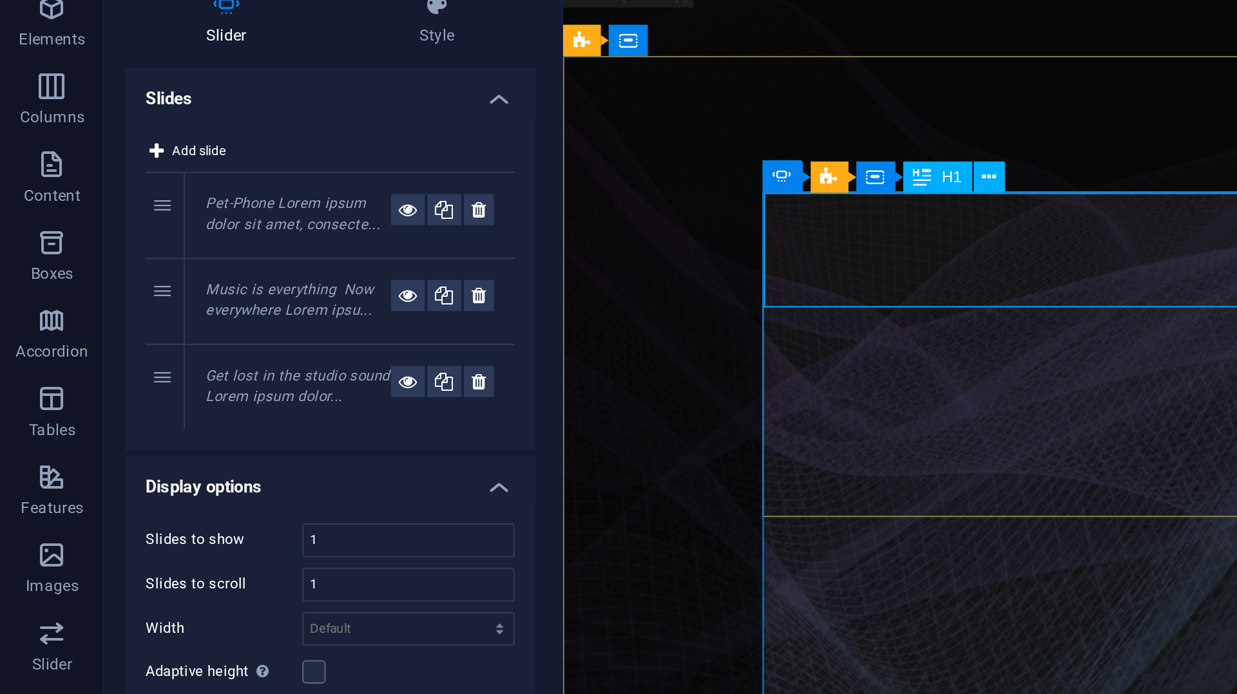
click at [749, 603] on div "Pet-Phone" at bounding box center [1041, 631] width 751 height 57
click at [745, 603] on div "Pet-Phone" at bounding box center [1041, 631] width 751 height 57
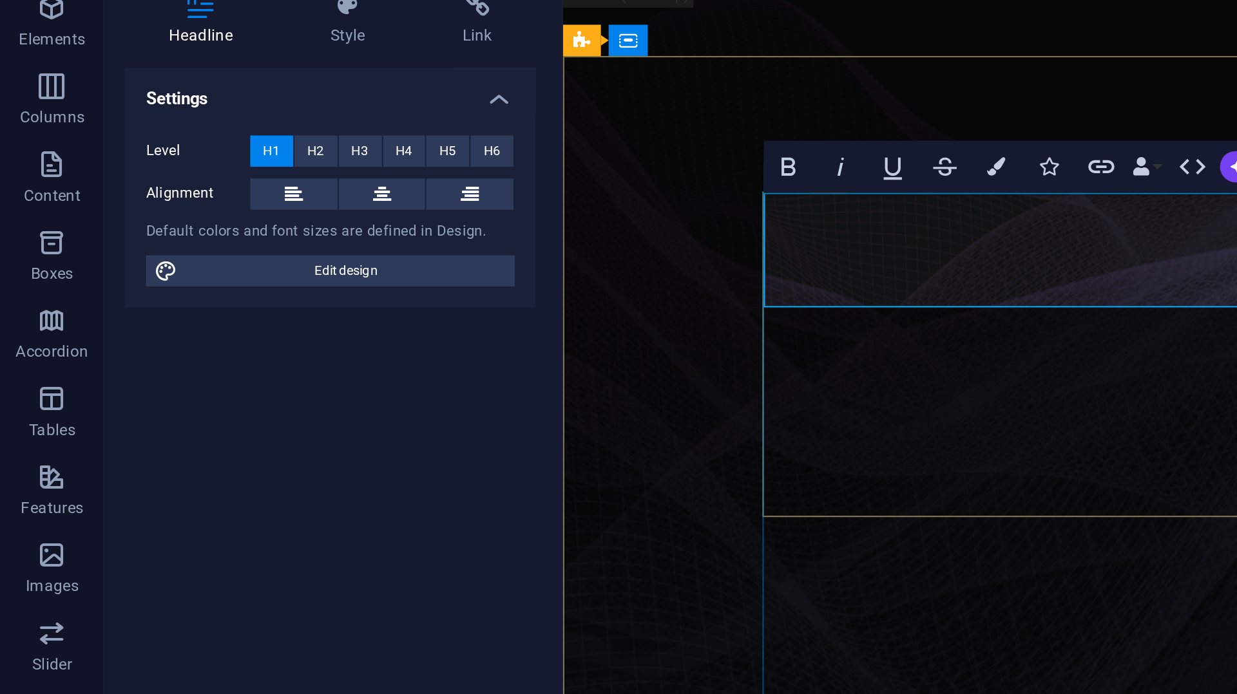
click at [744, 602] on span "Pet-Phone" at bounding box center [782, 631] width 232 height 59
click at [750, 602] on span "Pet-Phone" at bounding box center [782, 631] width 232 height 59
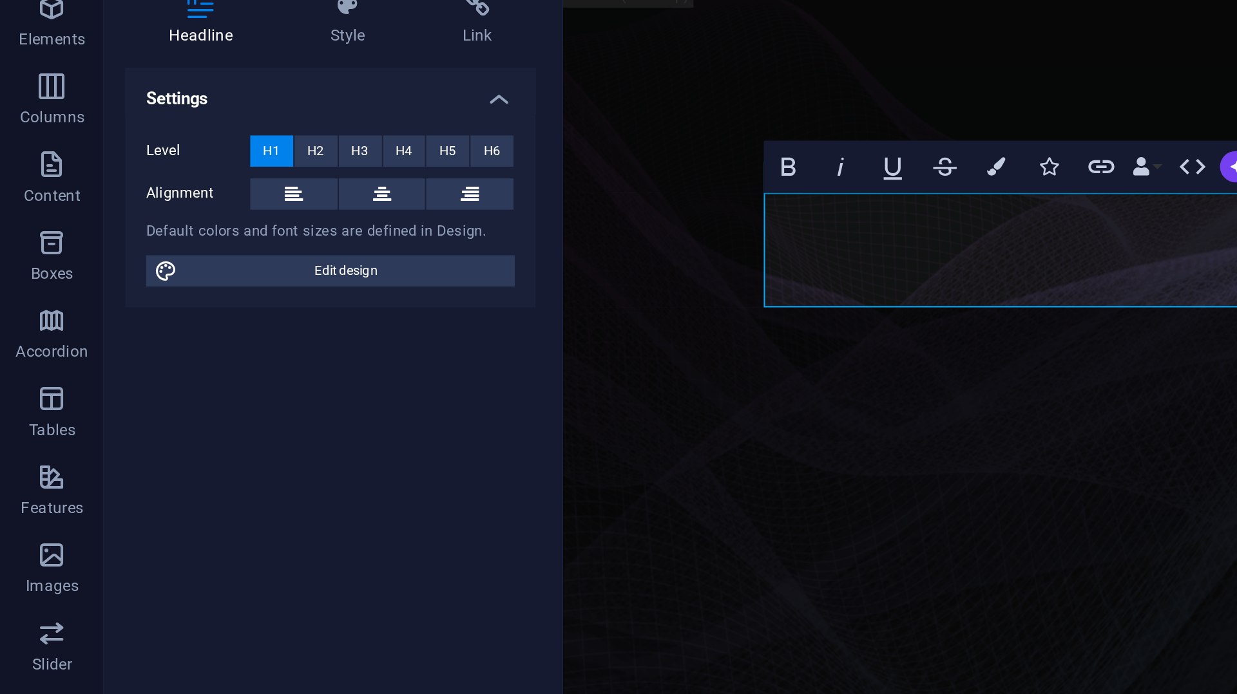
click at [135, 287] on div "Settings Level H1 H2 H3 H4 H5 H6 Alignment Default colors and font sizes are de…" at bounding box center [163, 388] width 203 height 550
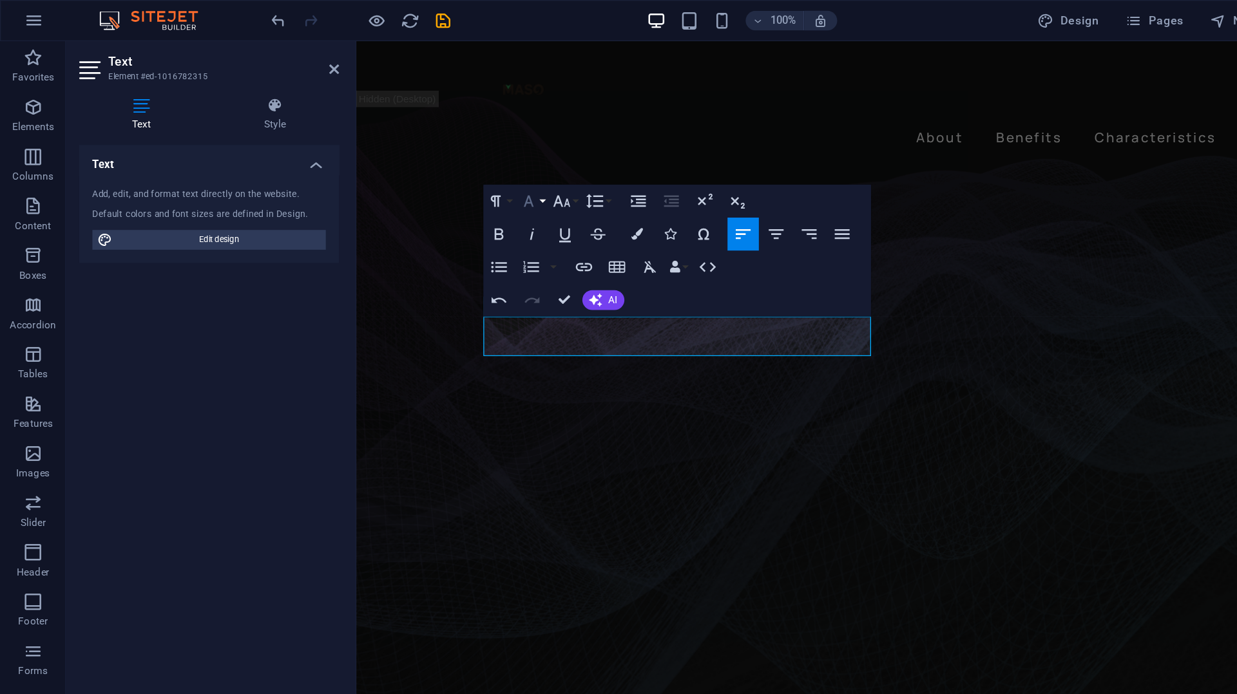
click at [421, 157] on button "Font Family" at bounding box center [415, 157] width 24 height 26
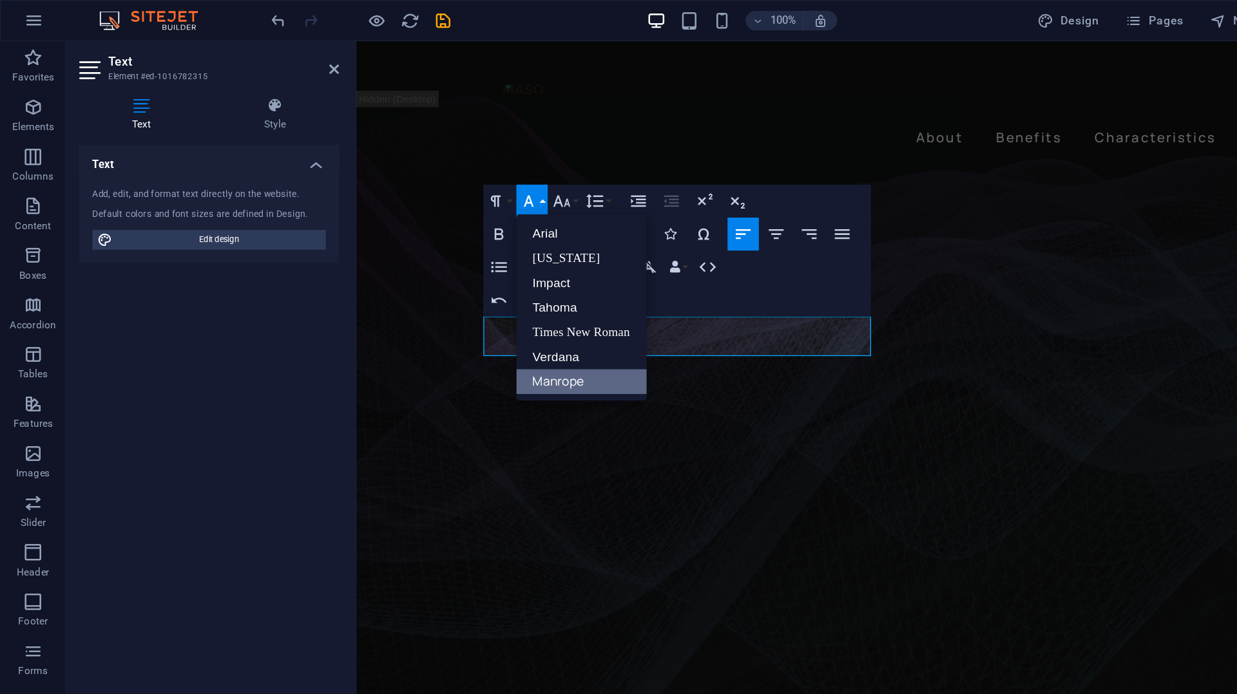
scroll to position [0, 0]
click at [421, 157] on button "Font Family" at bounding box center [415, 157] width 24 height 26
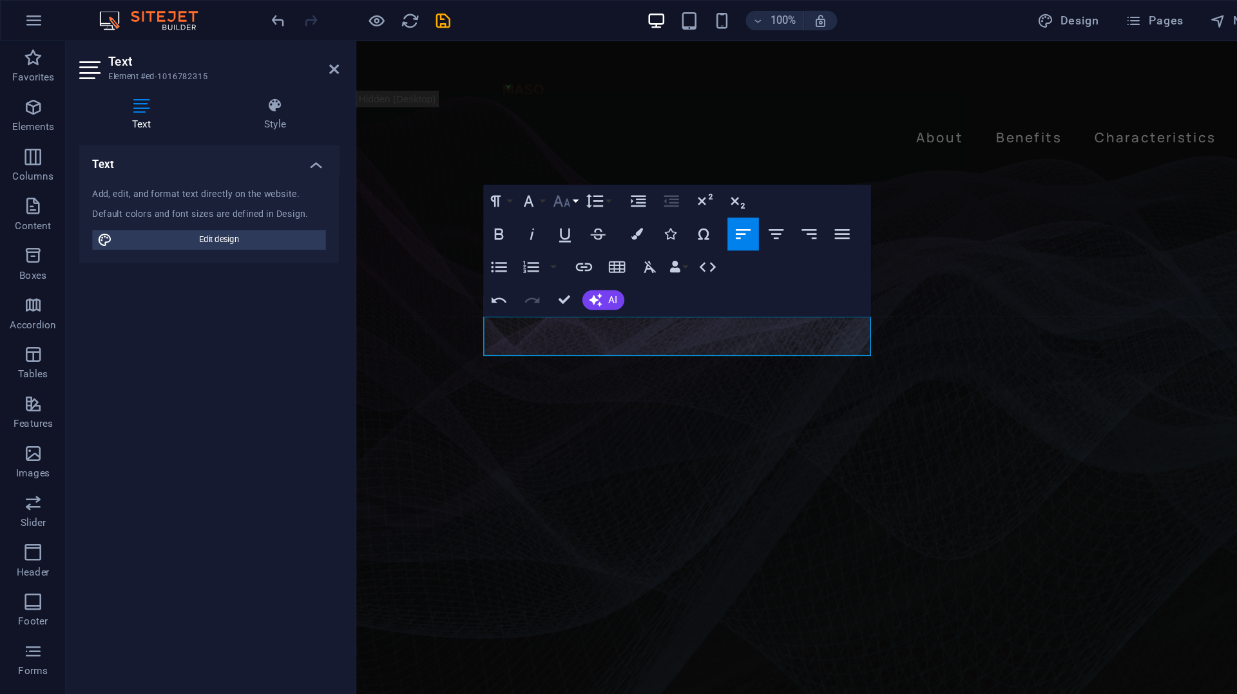
click at [451, 160] on button "Font Size" at bounding box center [441, 157] width 24 height 26
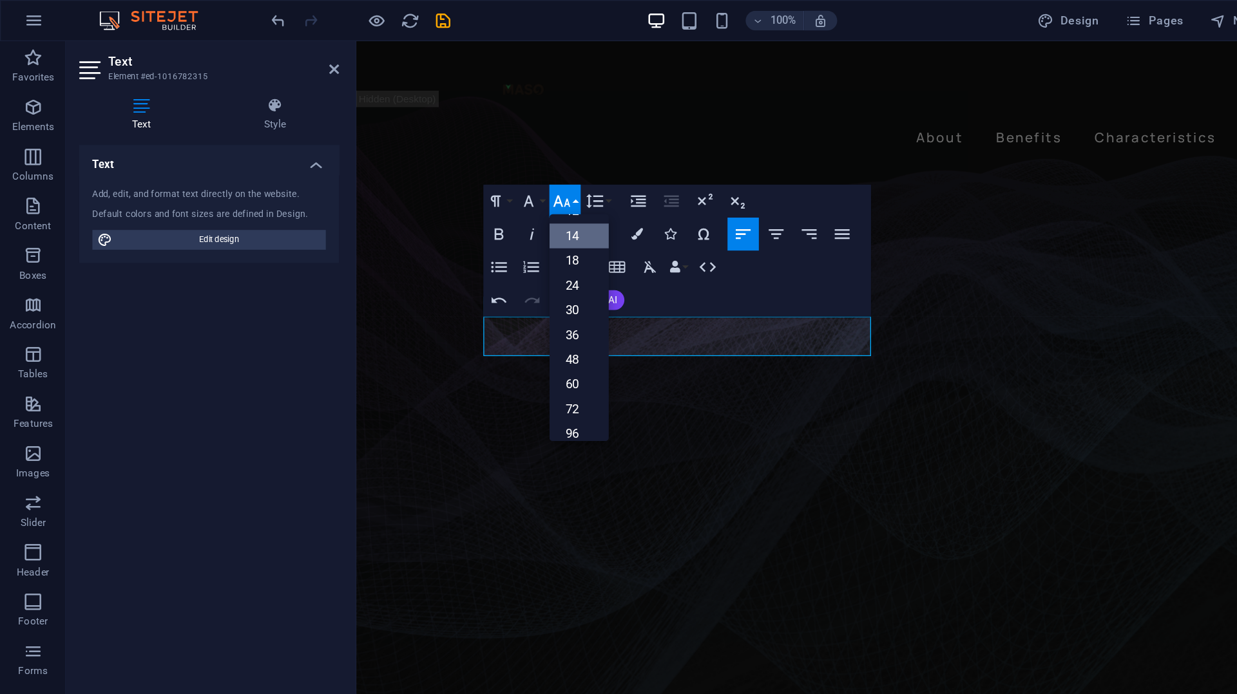
scroll to position [104, 0]
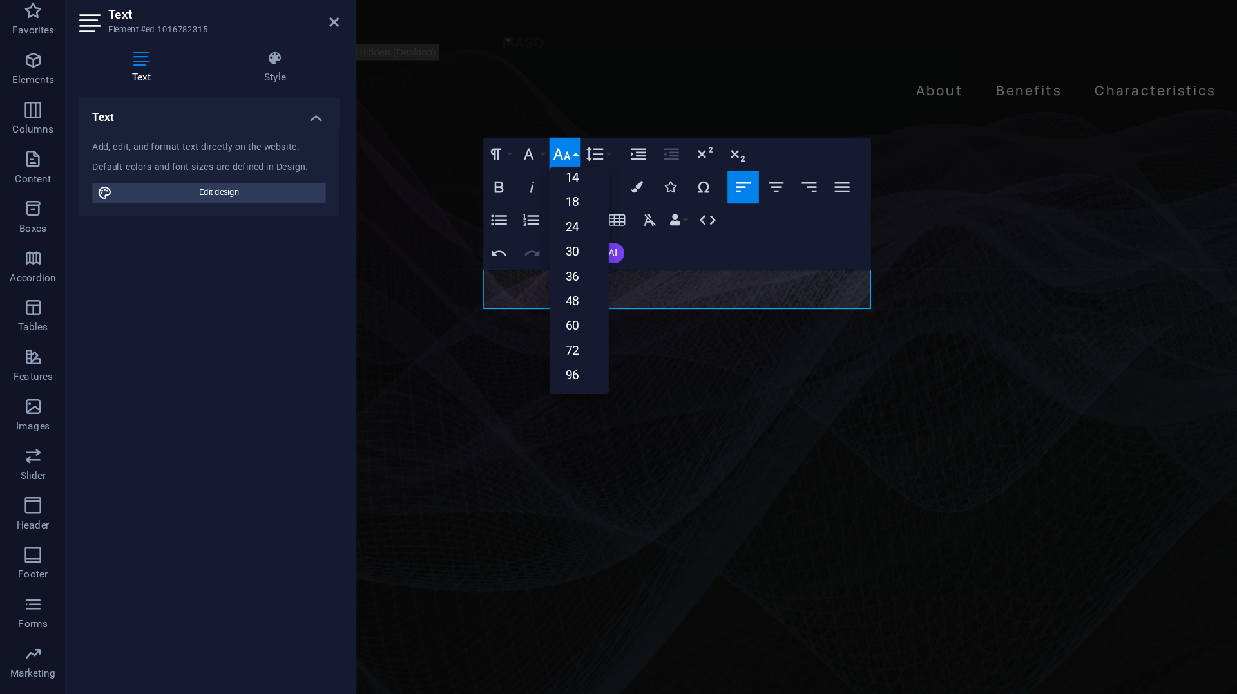
click at [439, 158] on icon "button" at bounding box center [438, 156] width 15 height 15
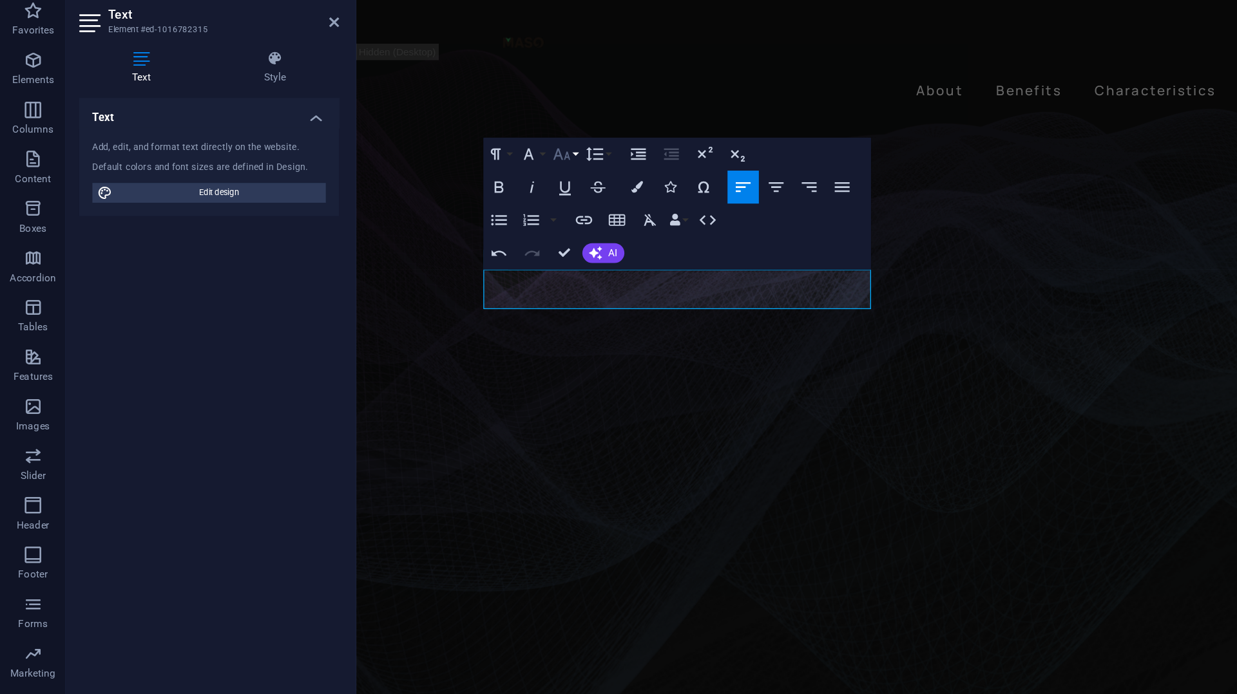
click at [439, 158] on icon "button" at bounding box center [438, 156] width 15 height 15
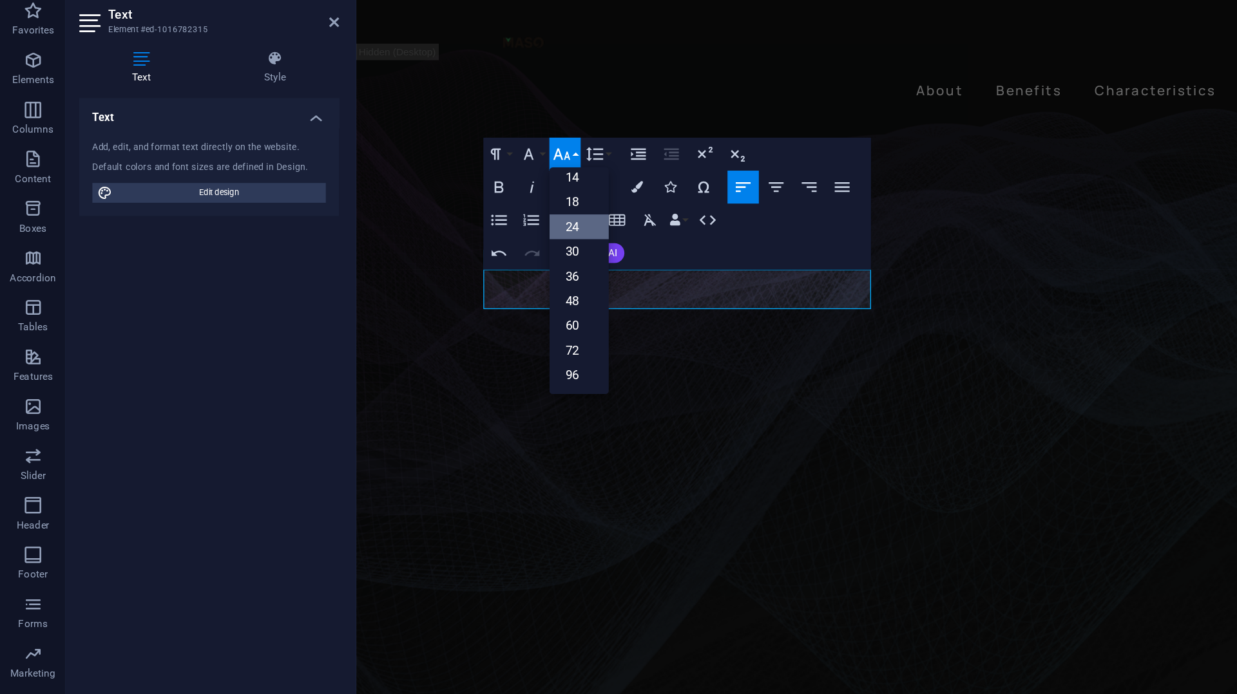
click at [450, 220] on link "24" at bounding box center [452, 213] width 46 height 19
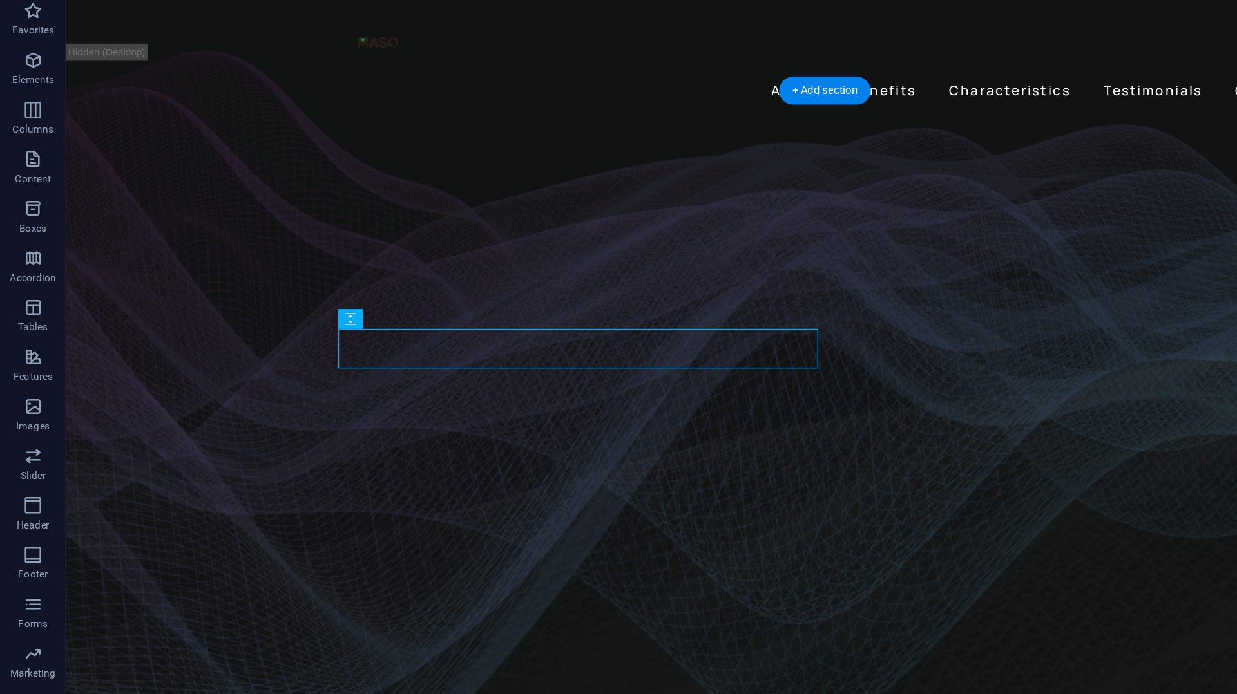
click at [193, 258] on figure at bounding box center [658, 362] width 1185 height 603
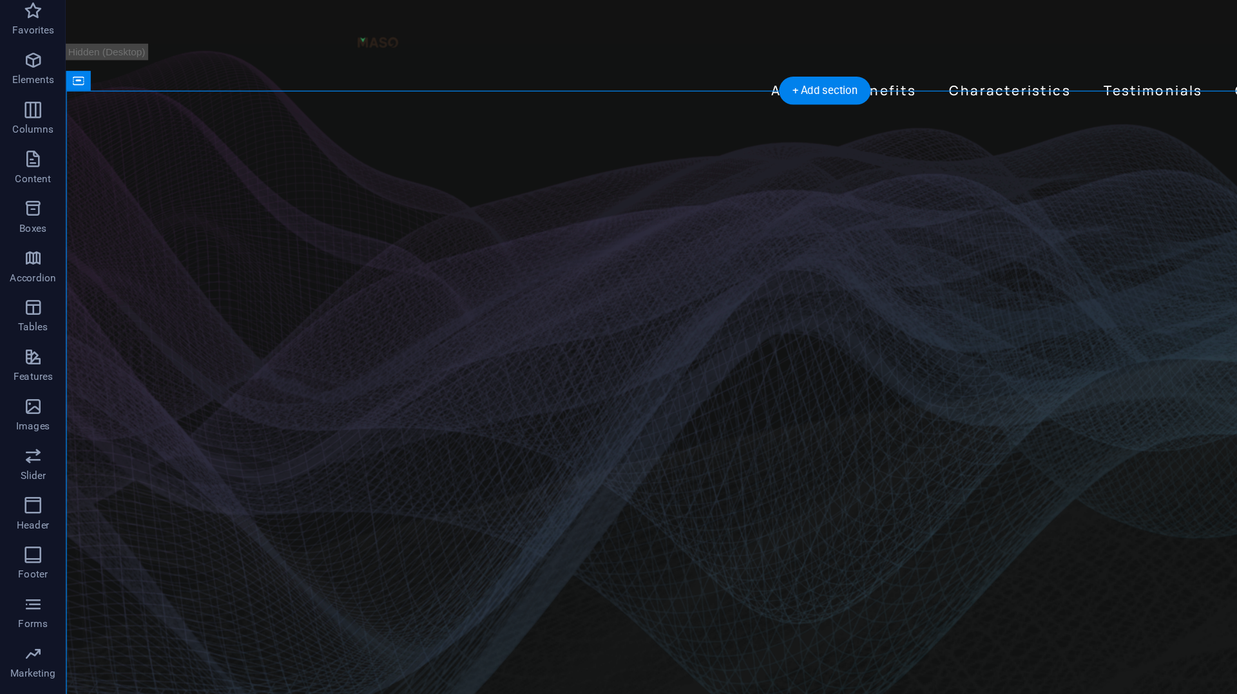
click at [185, 258] on figure at bounding box center [658, 362] width 1185 height 603
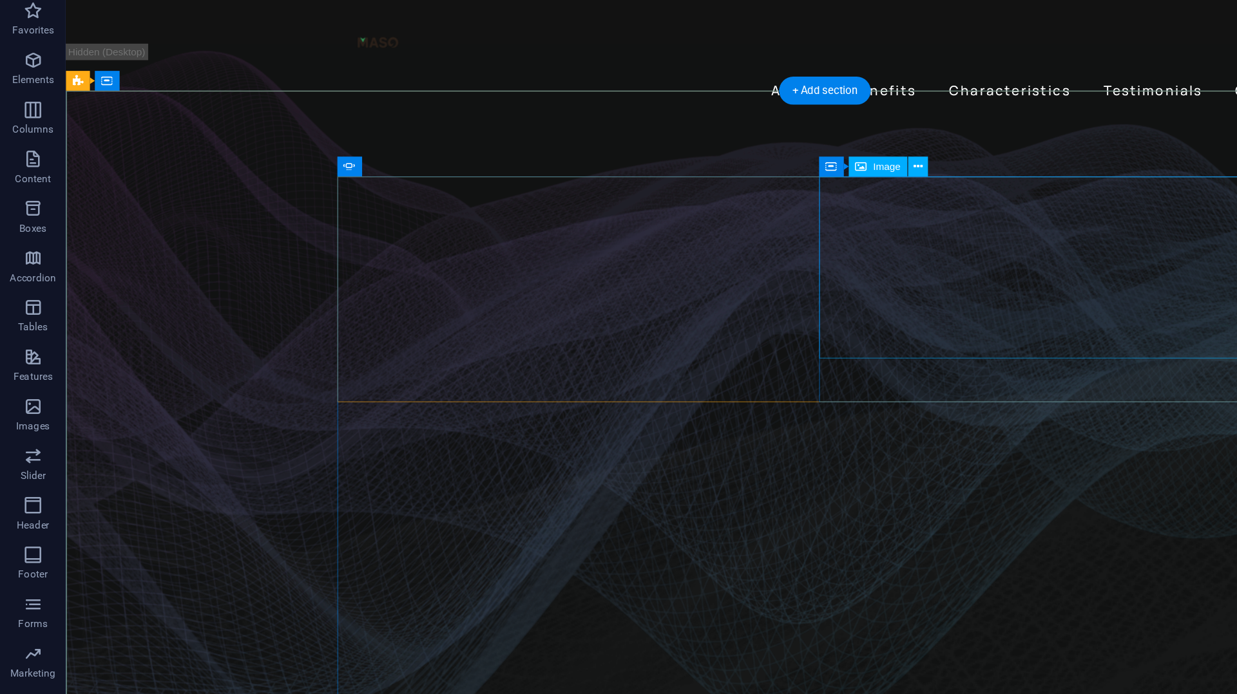
select select "px"
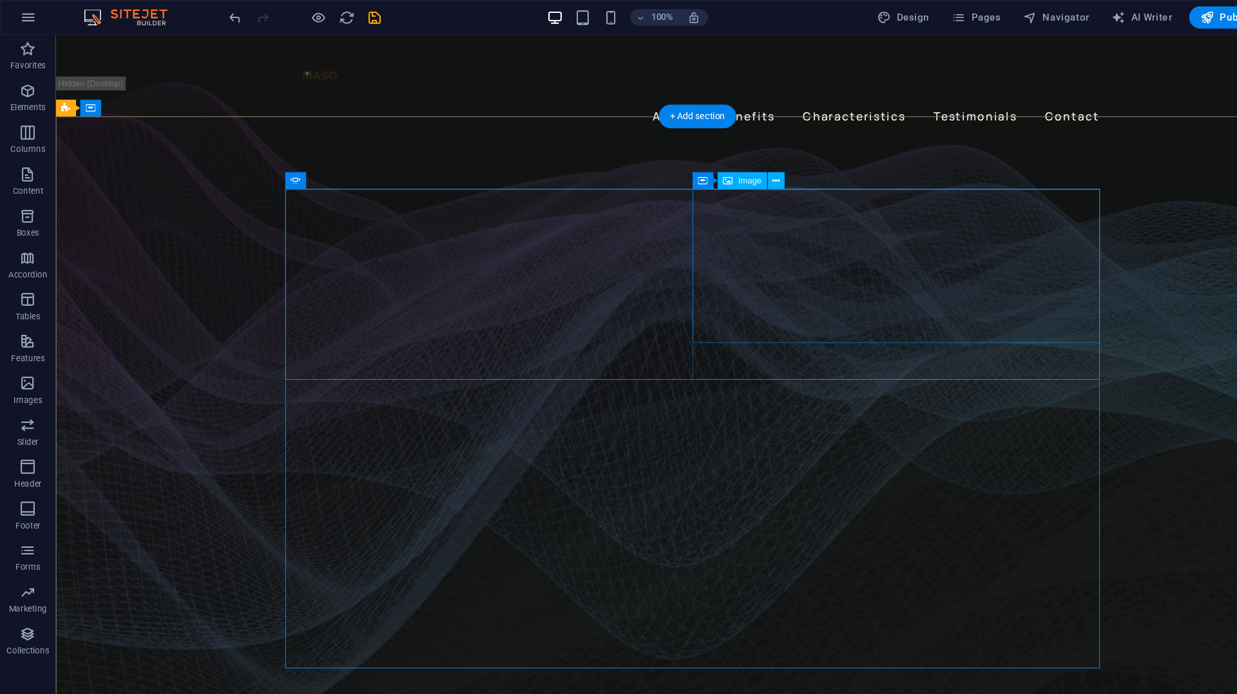
select select "px"
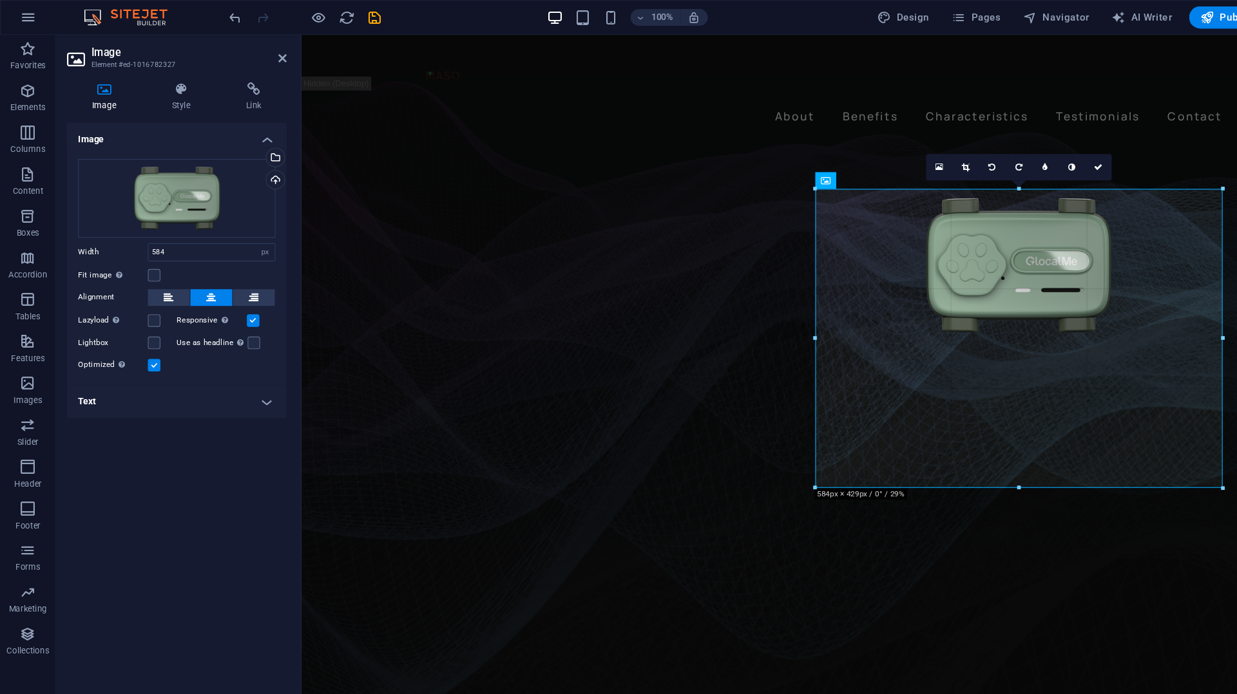
drag, startPoint x: 752, startPoint y: 318, endPoint x: 738, endPoint y: 334, distance: 21.4
click at [738, 334] on div "Drag here to replace the existing content. Press “Ctrl” if you want to create a…" at bounding box center [757, 352] width 958 height 641
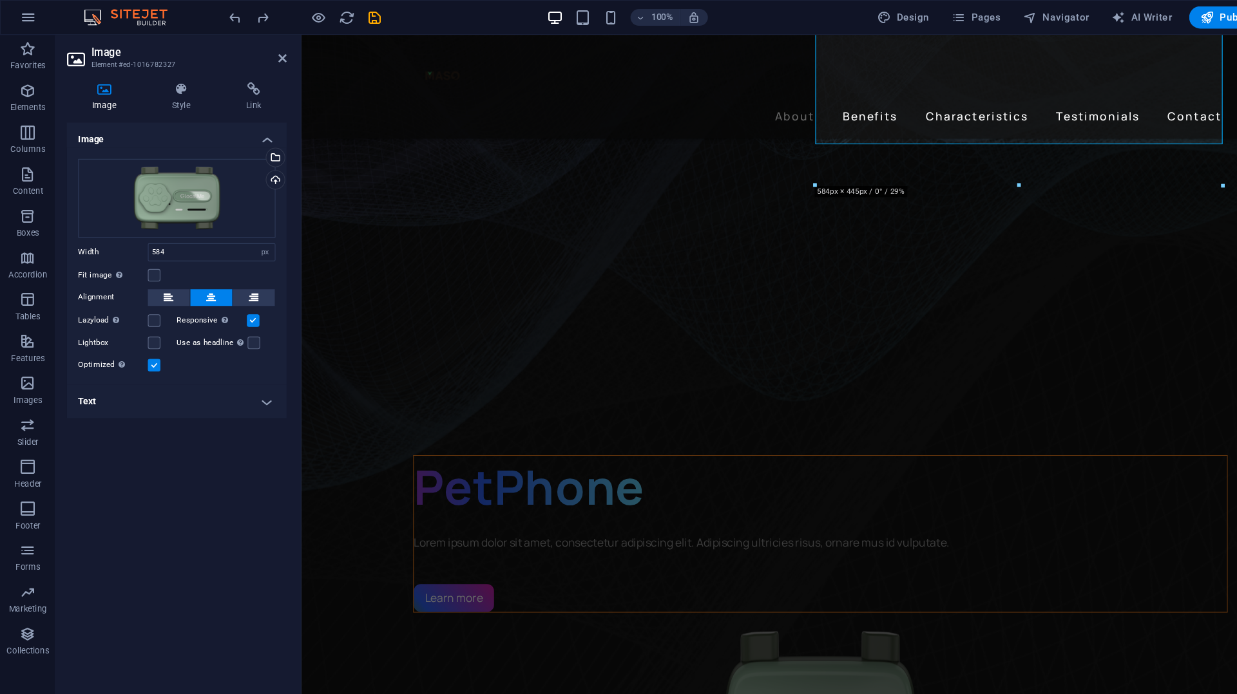
scroll to position [0, 0]
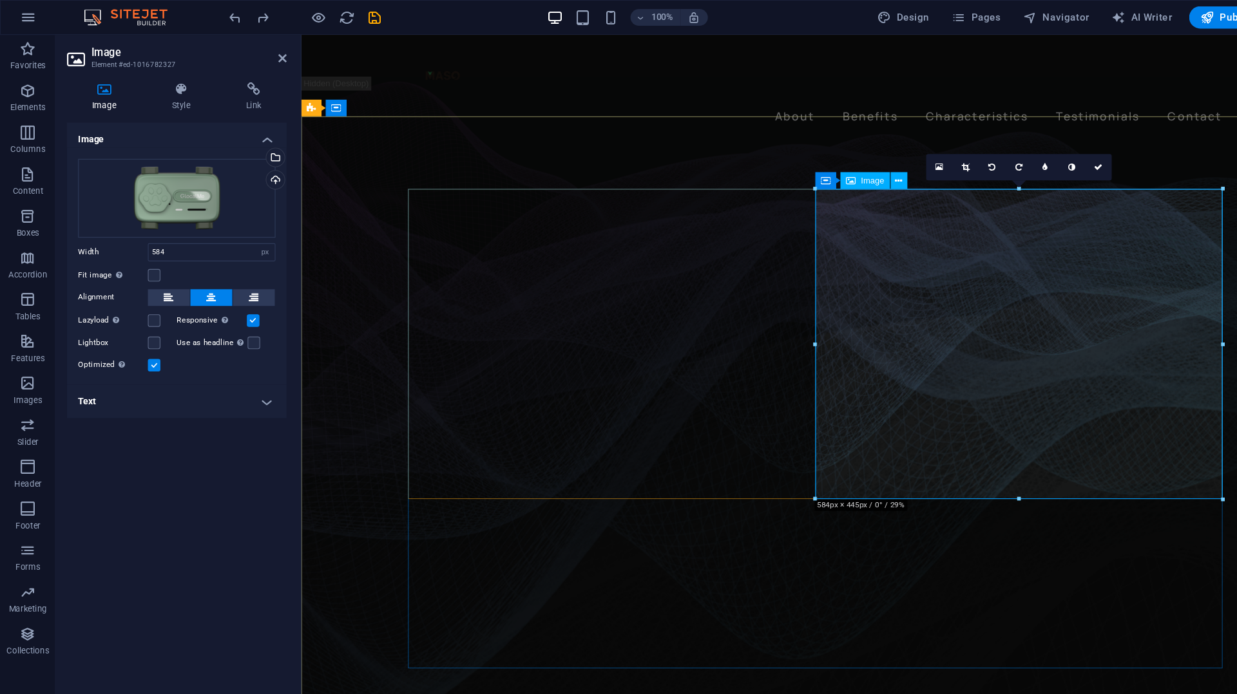
click at [1018, 151] on link at bounding box center [1014, 154] width 24 height 24
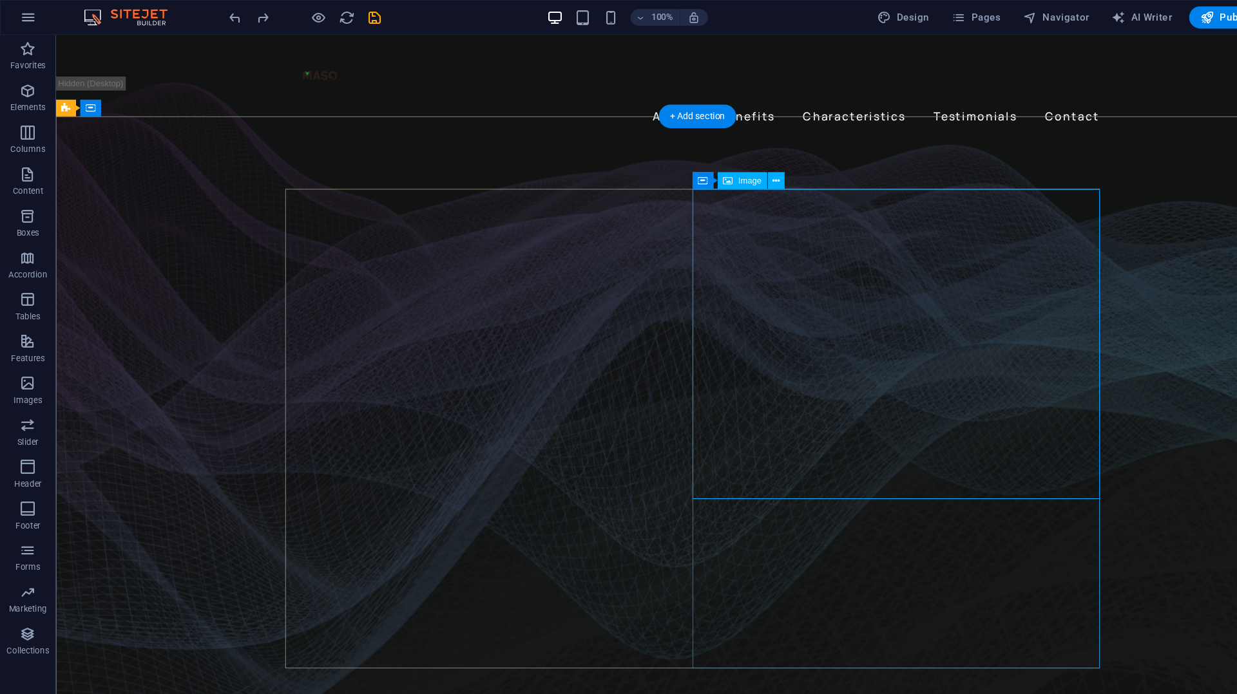
select select "%"
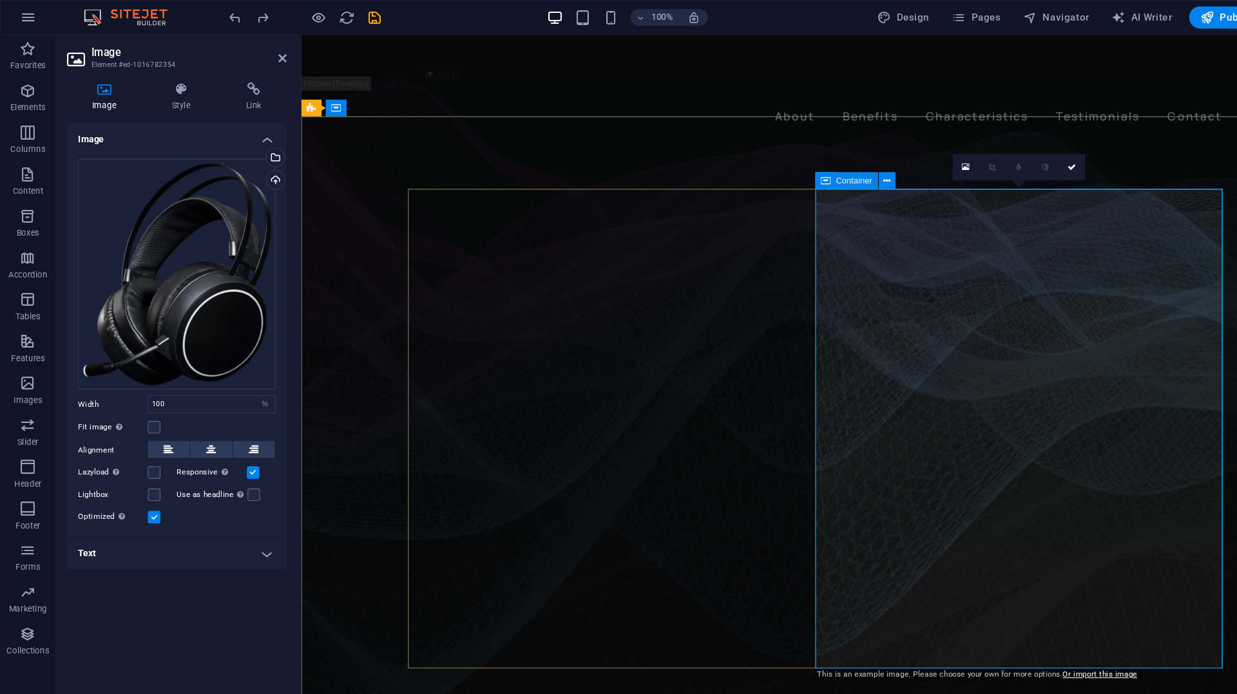
click at [765, 169] on icon at bounding box center [762, 166] width 9 height 15
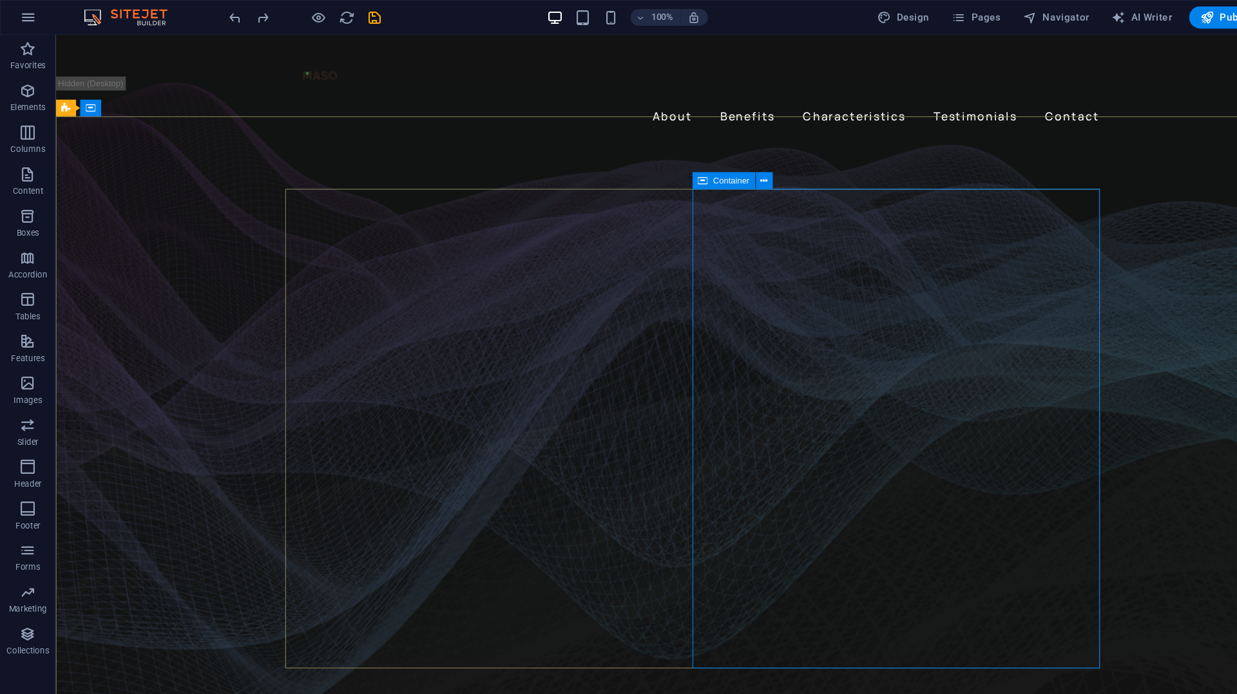
click at [652, 165] on icon at bounding box center [649, 166] width 9 height 15
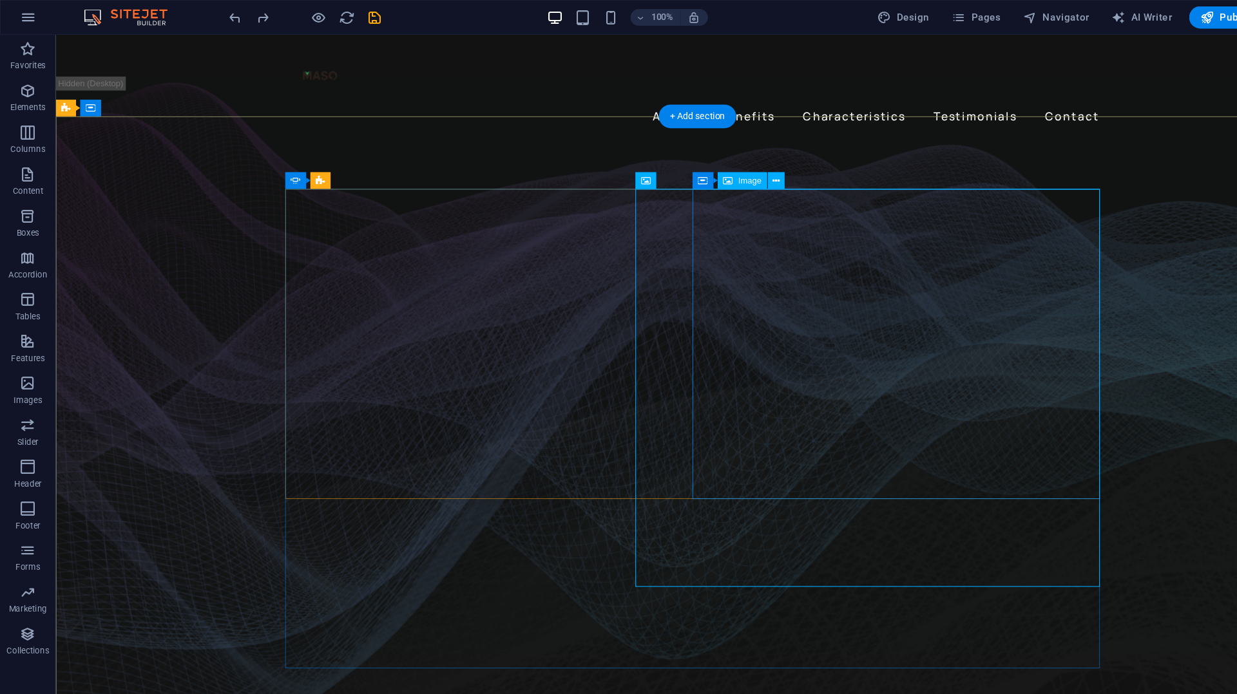
select select "px"
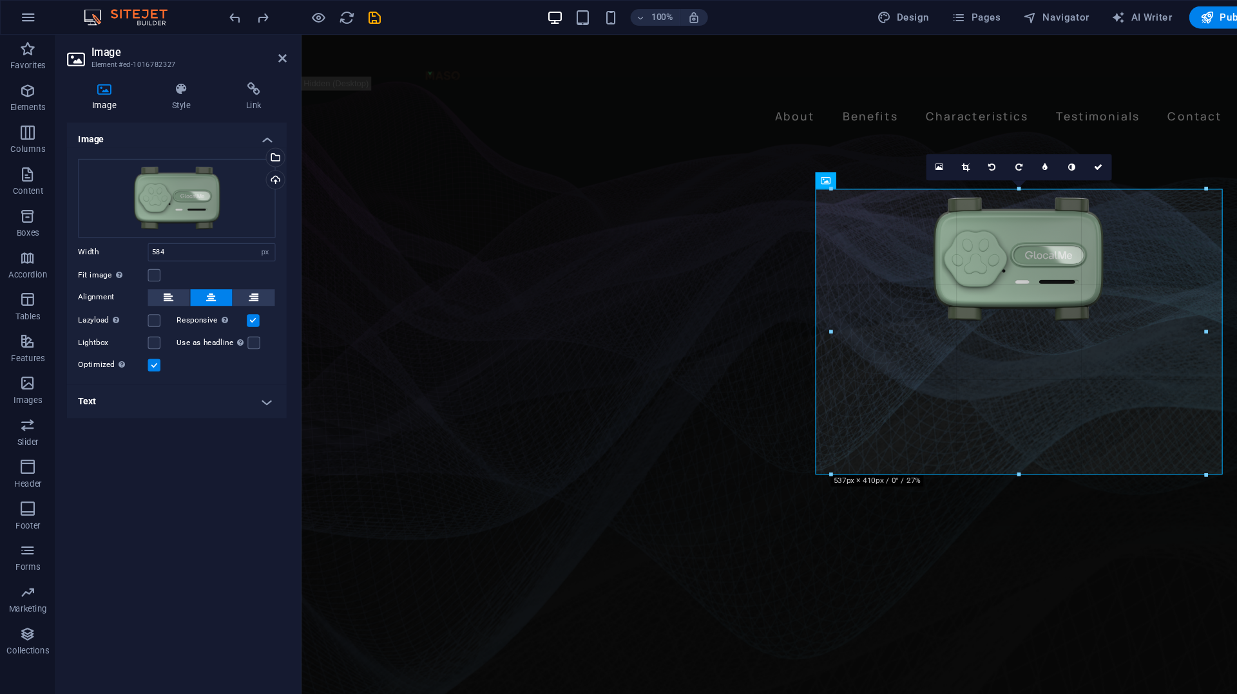
drag, startPoint x: 750, startPoint y: 460, endPoint x: 783, endPoint y: 399, distance: 69.4
type input "537"
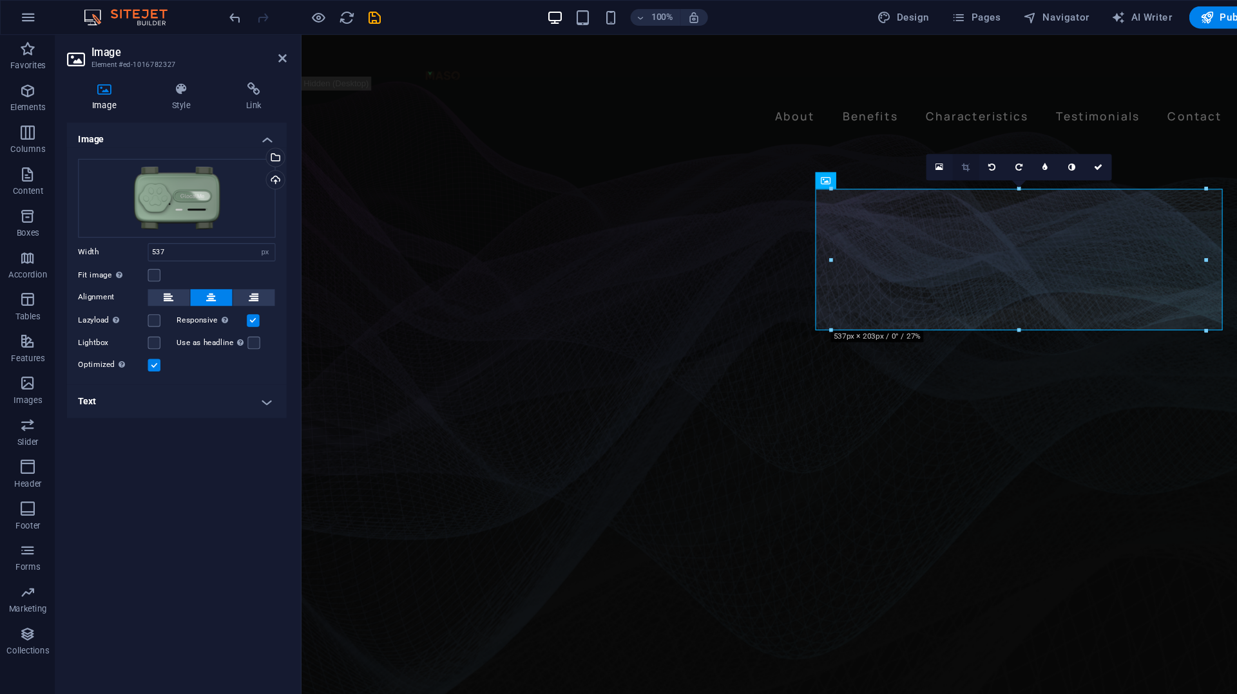
click at [899, 160] on link at bounding box center [892, 154] width 24 height 24
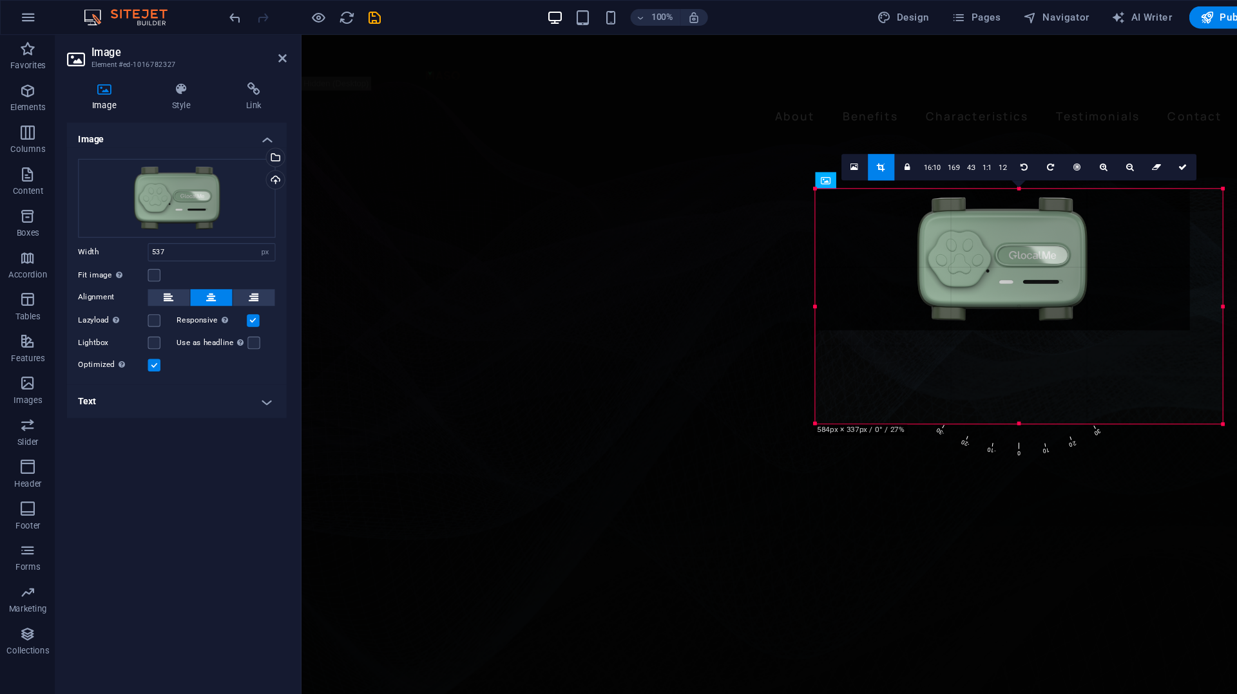
drag, startPoint x: 768, startPoint y: 307, endPoint x: 692, endPoint y: 393, distance: 115.4
click at [692, 393] on div "Drag here to replace the existing content. Press “Ctrl” if you want to create a…" at bounding box center [757, 352] width 958 height 641
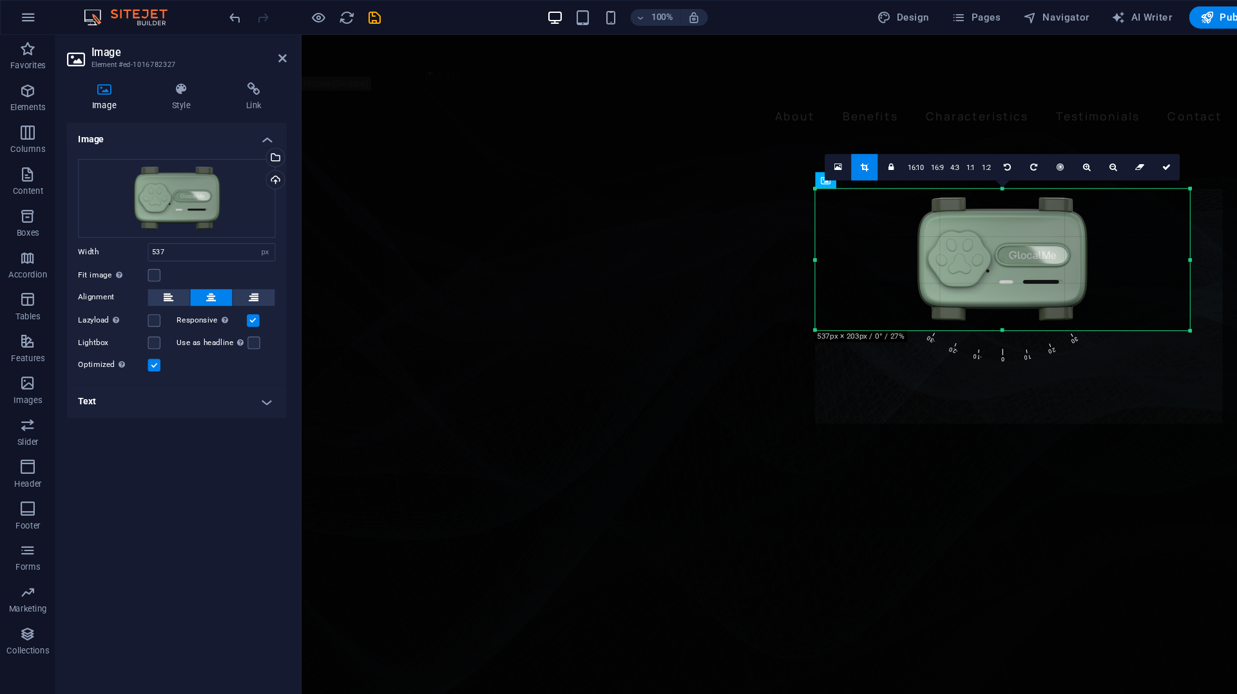
click at [936, 239] on div at bounding box center [926, 240] width 346 height 131
click at [853, 160] on link "16:10" at bounding box center [846, 155] width 22 height 24
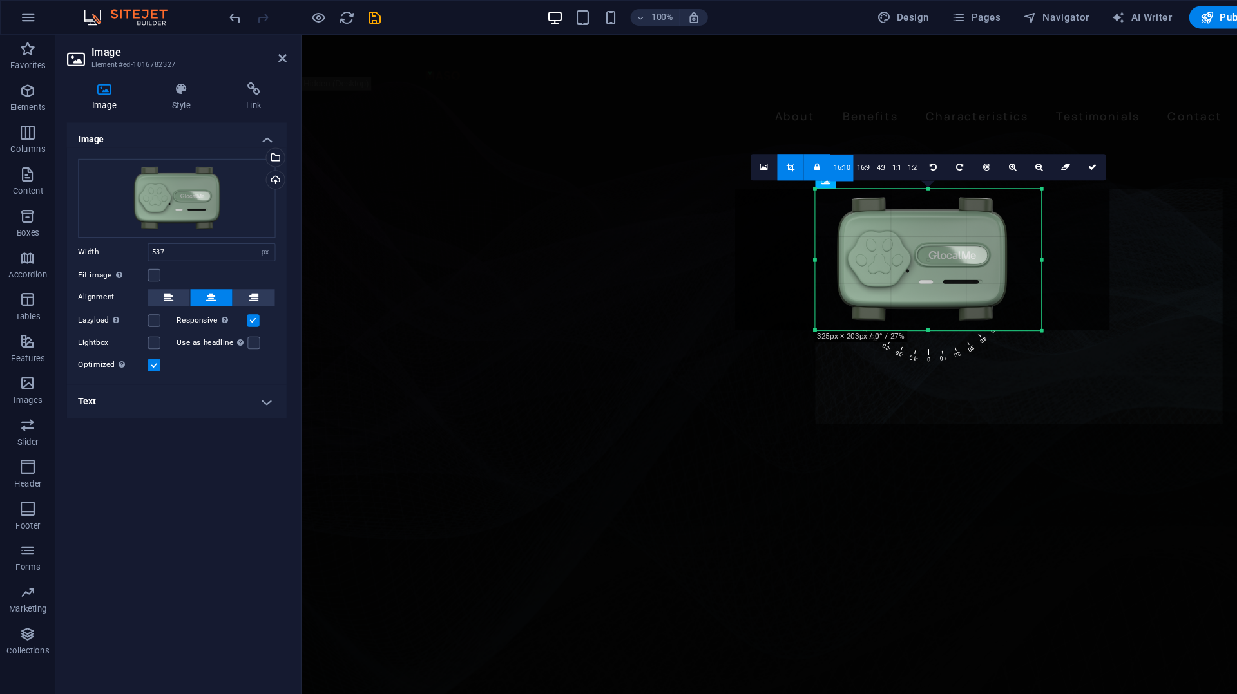
drag, startPoint x: 895, startPoint y: 267, endPoint x: 820, endPoint y: 270, distance: 74.1
click at [820, 270] on div at bounding box center [852, 240] width 346 height 131
click at [799, 150] on link "16:9" at bounding box center [797, 155] width 18 height 24
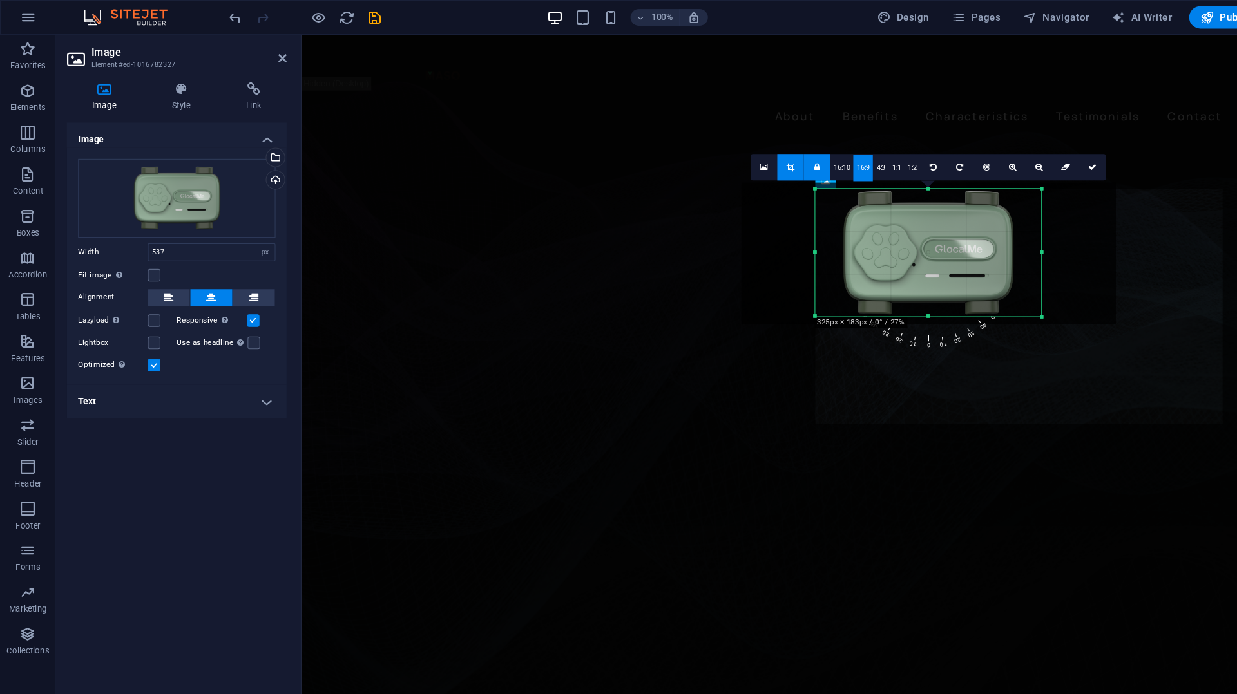
drag, startPoint x: 833, startPoint y: 249, endPoint x: 839, endPoint y: 243, distance: 8.2
click at [839, 243] on div at bounding box center [858, 234] width 346 height 131
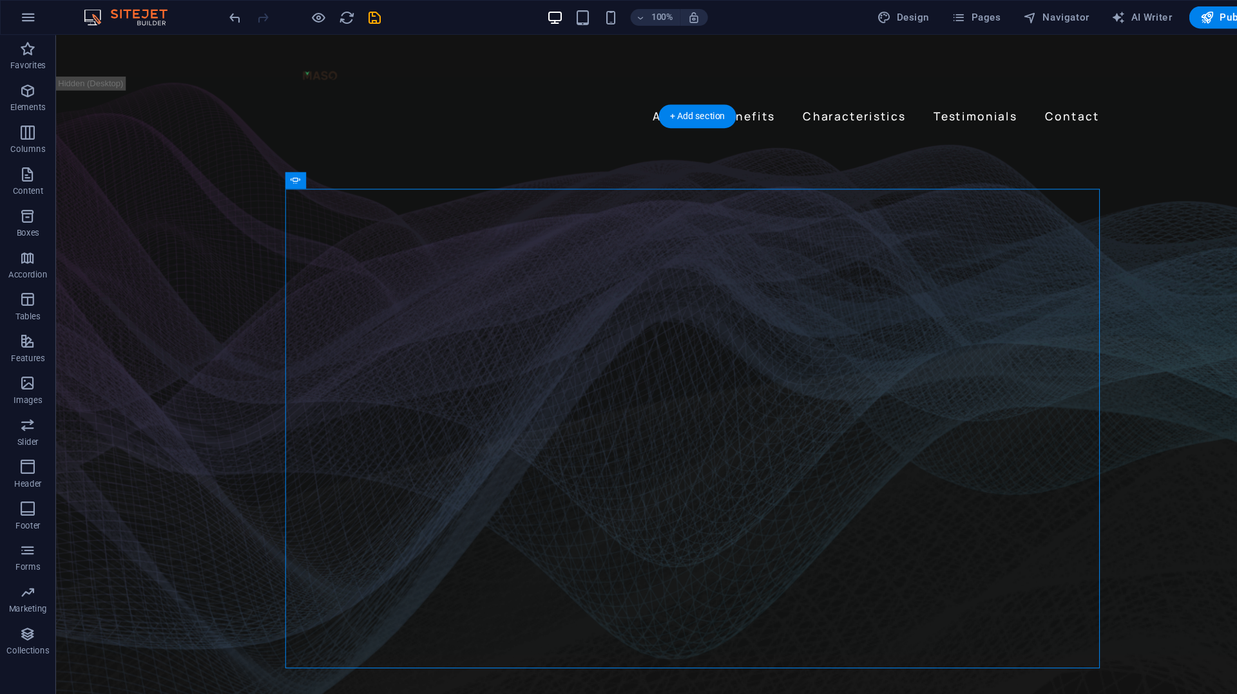
click at [191, 394] on figure at bounding box center [647, 401] width 1185 height 603
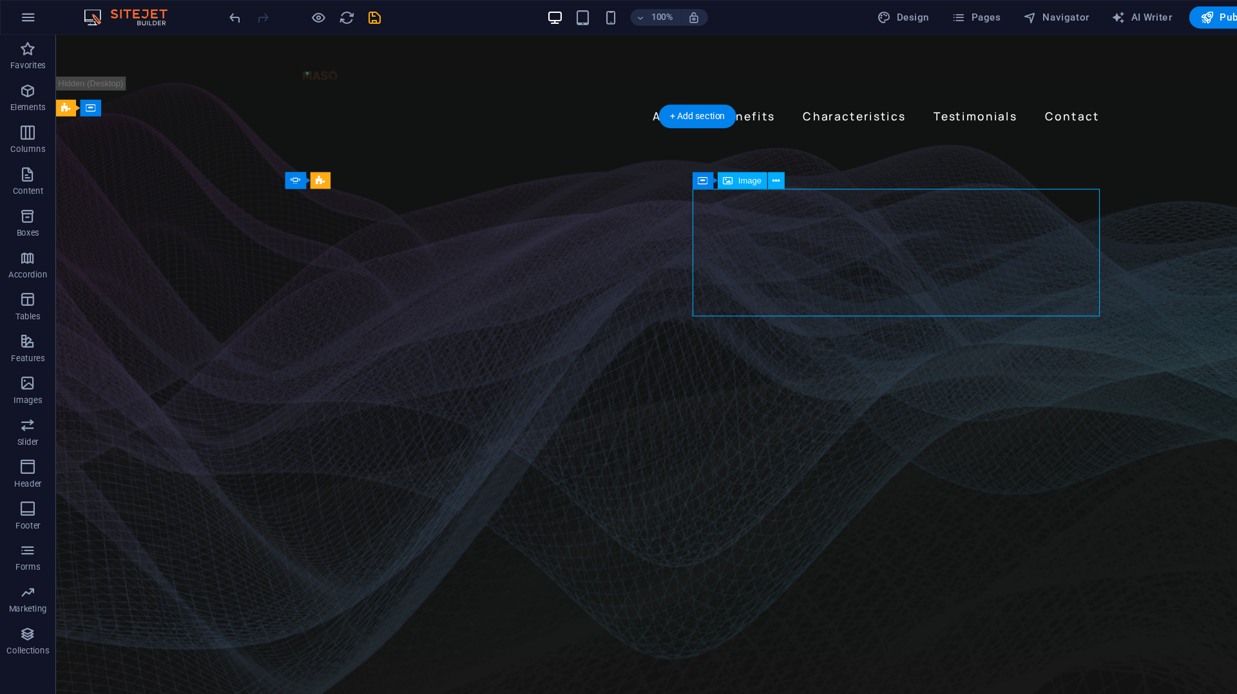
select select "px"
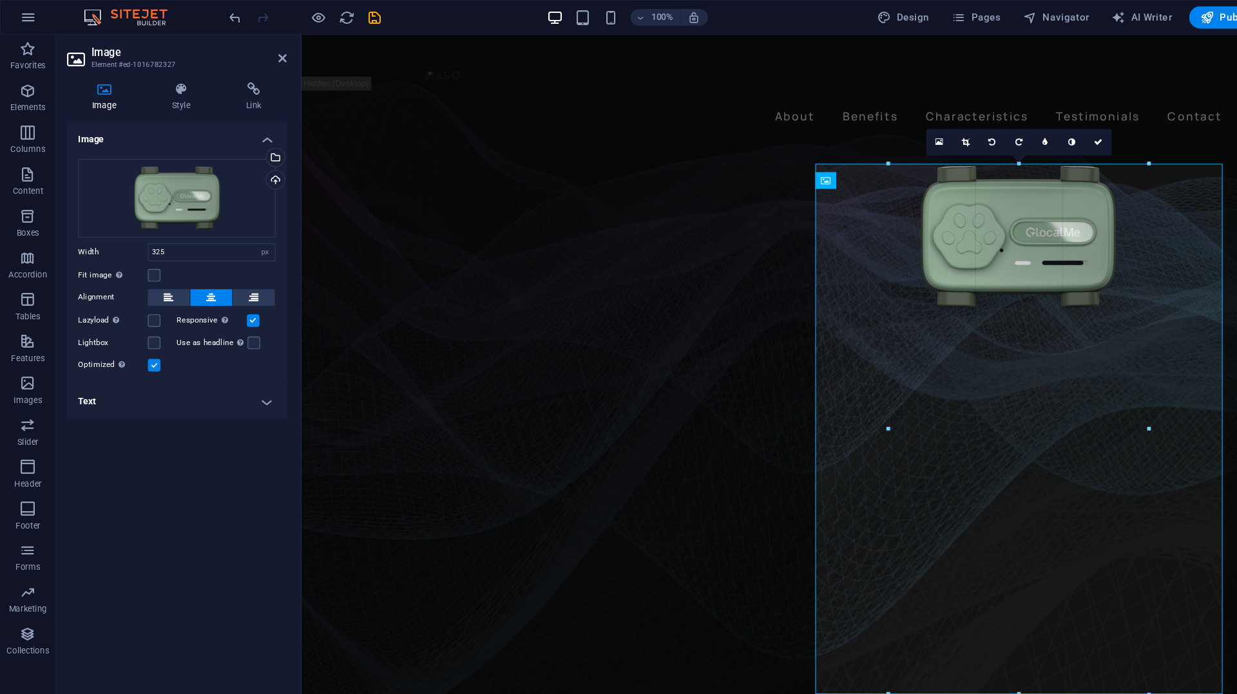
drag, startPoint x: 837, startPoint y: 236, endPoint x: 806, endPoint y: 278, distance: 52.6
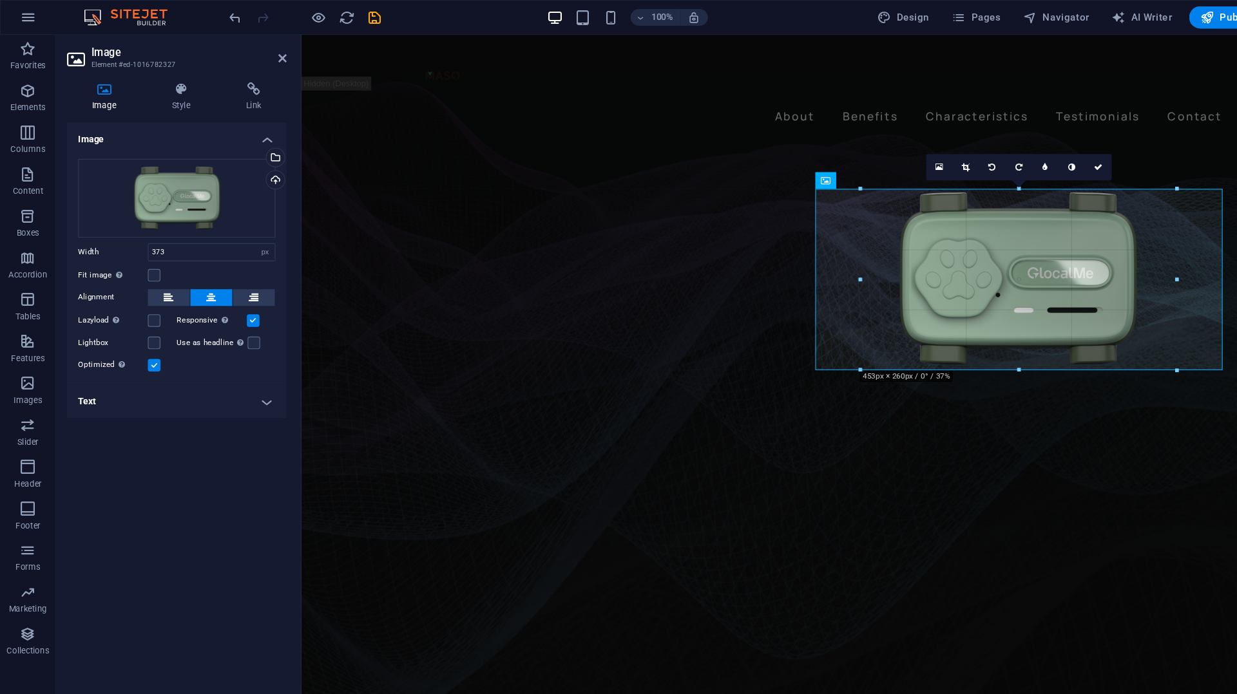
drag, startPoint x: 822, startPoint y: 245, endPoint x: 771, endPoint y: 251, distance: 51.9
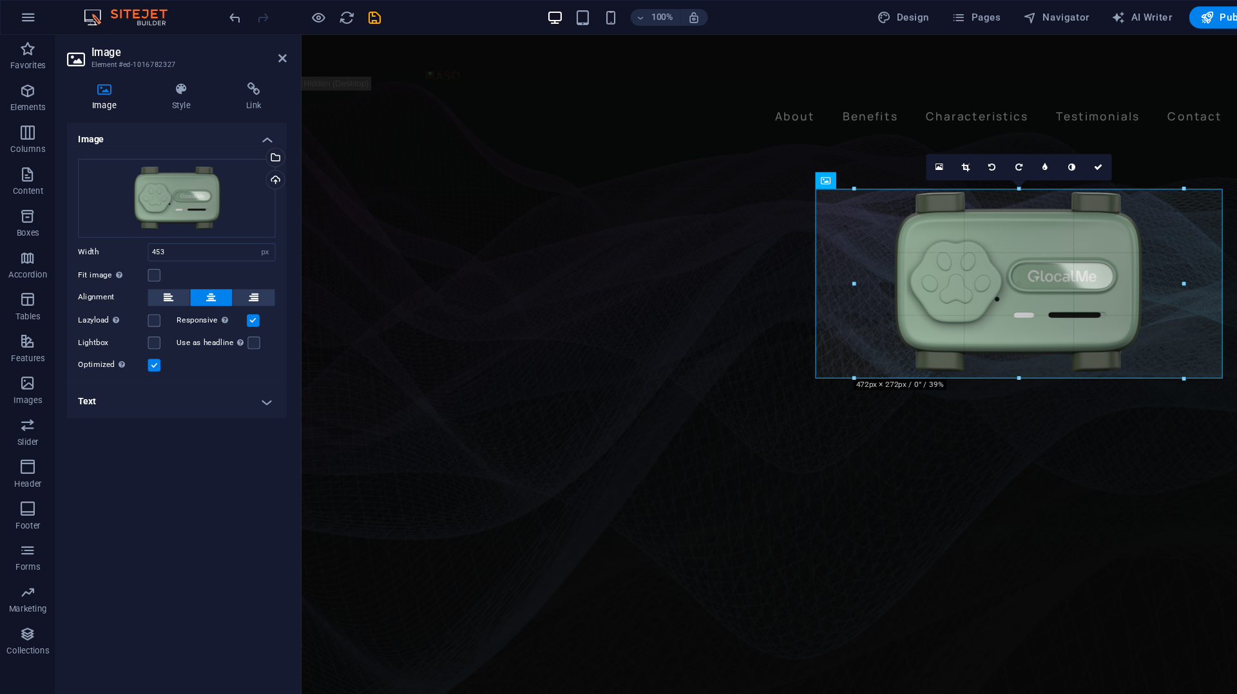
drag, startPoint x: 795, startPoint y: 256, endPoint x: 783, endPoint y: 259, distance: 12.5
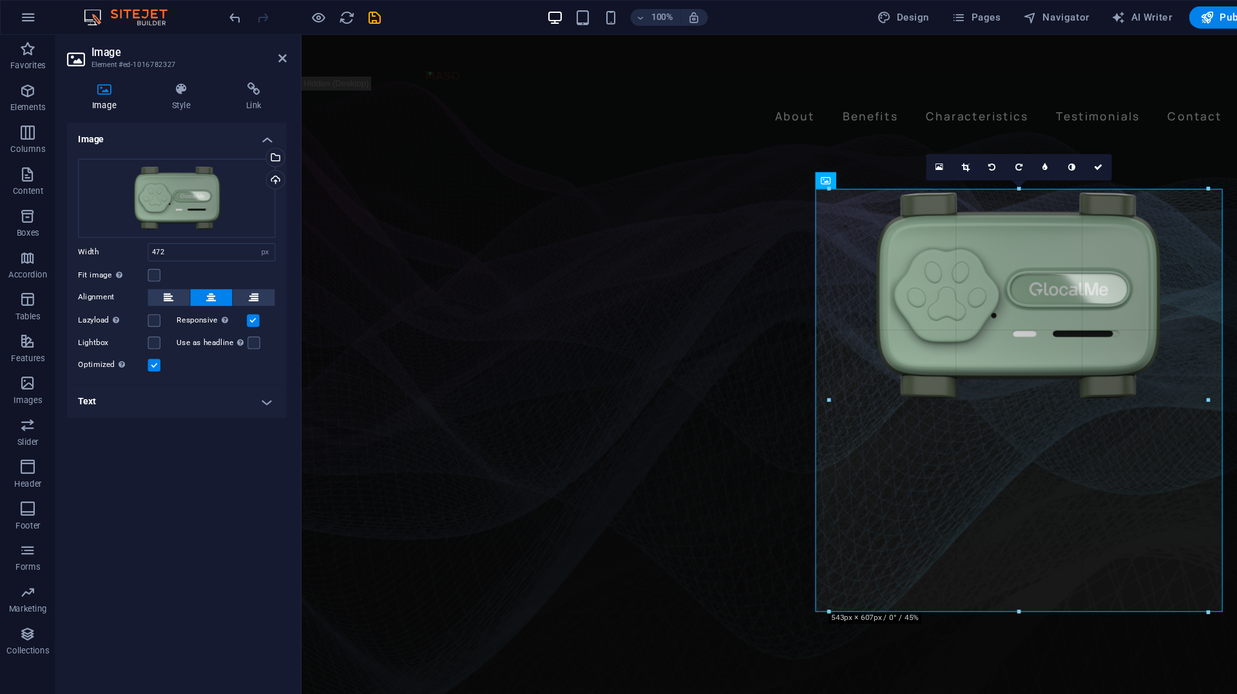
drag, startPoint x: 788, startPoint y: 263, endPoint x: 742, endPoint y: 285, distance: 51.0
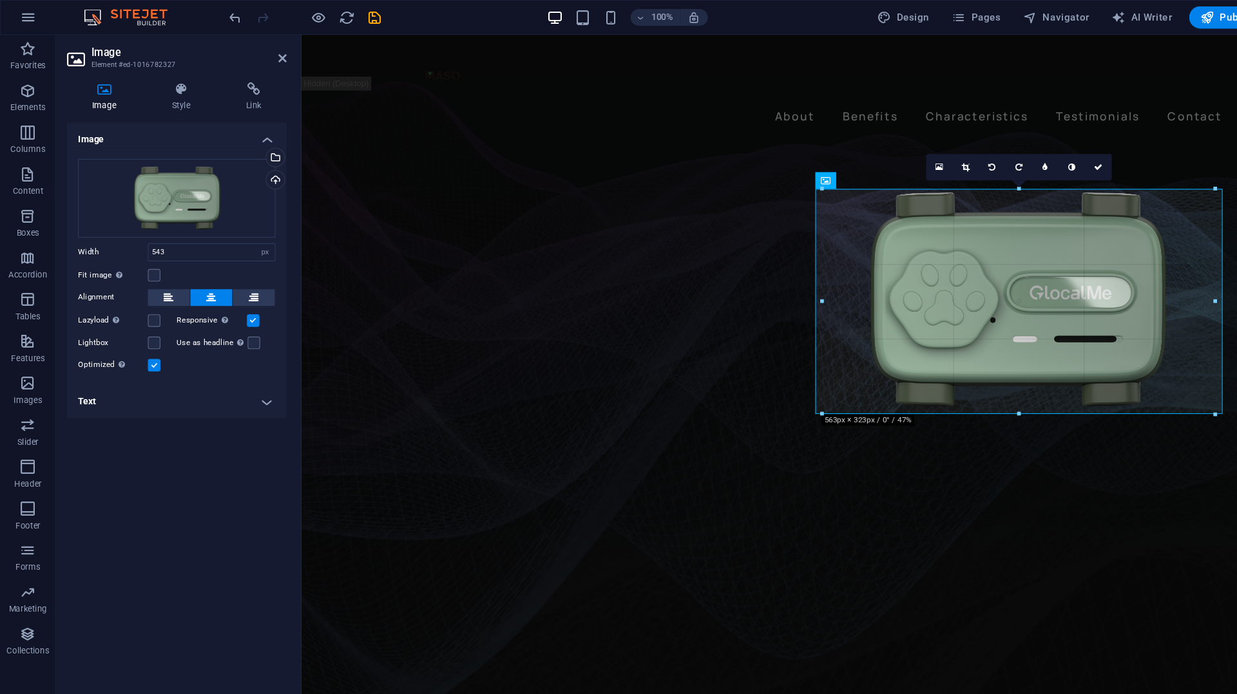
drag, startPoint x: 766, startPoint y: 272, endPoint x: 753, endPoint y: 273, distance: 12.9
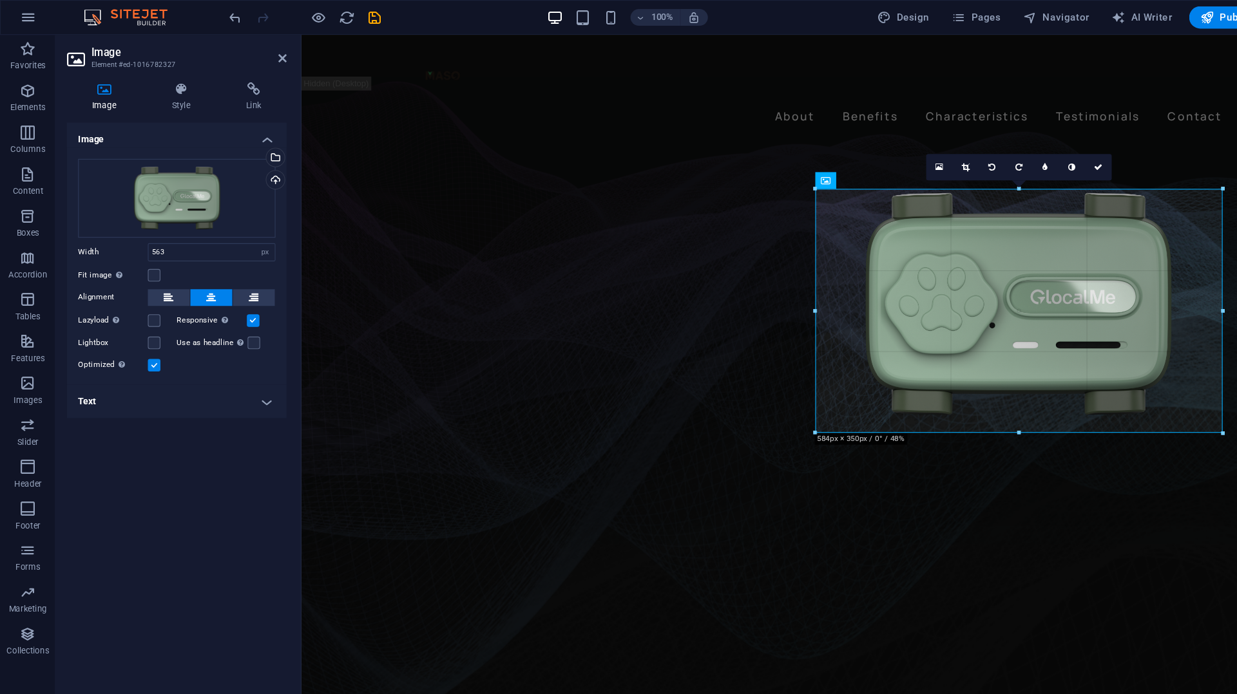
drag, startPoint x: 761, startPoint y: 278, endPoint x: 739, endPoint y: 280, distance: 22.0
type input "584"
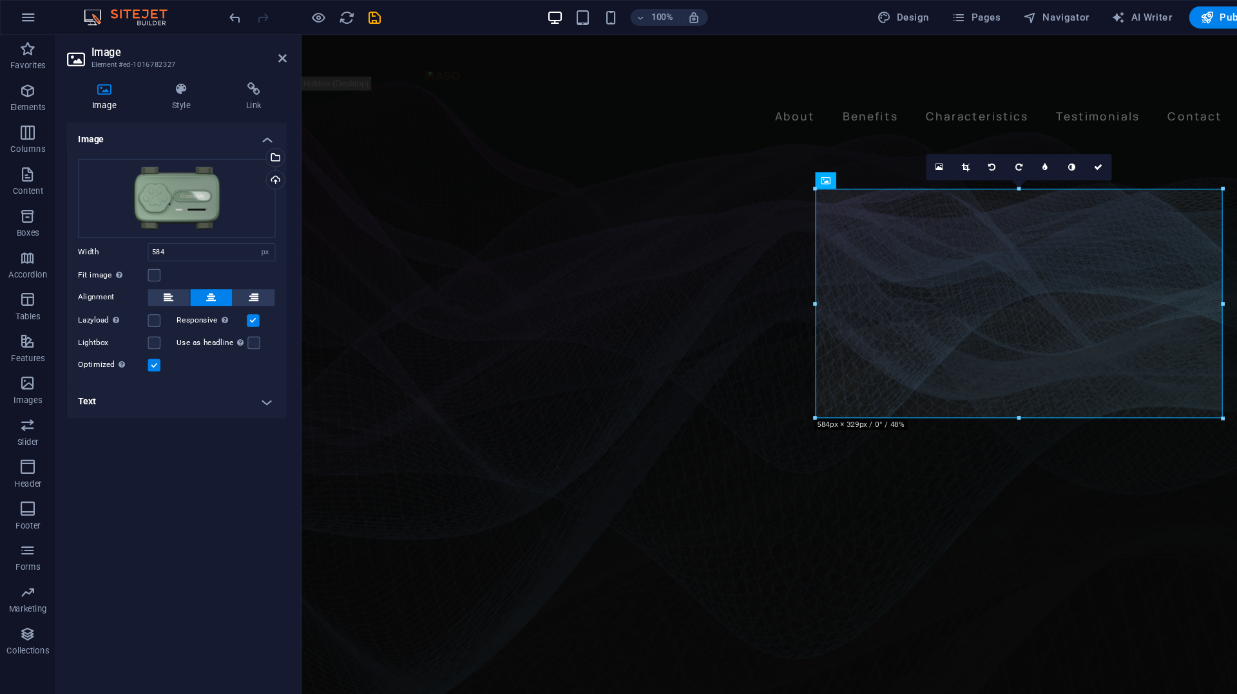
click at [394, 405] on figure at bounding box center [780, 401] width 958 height 603
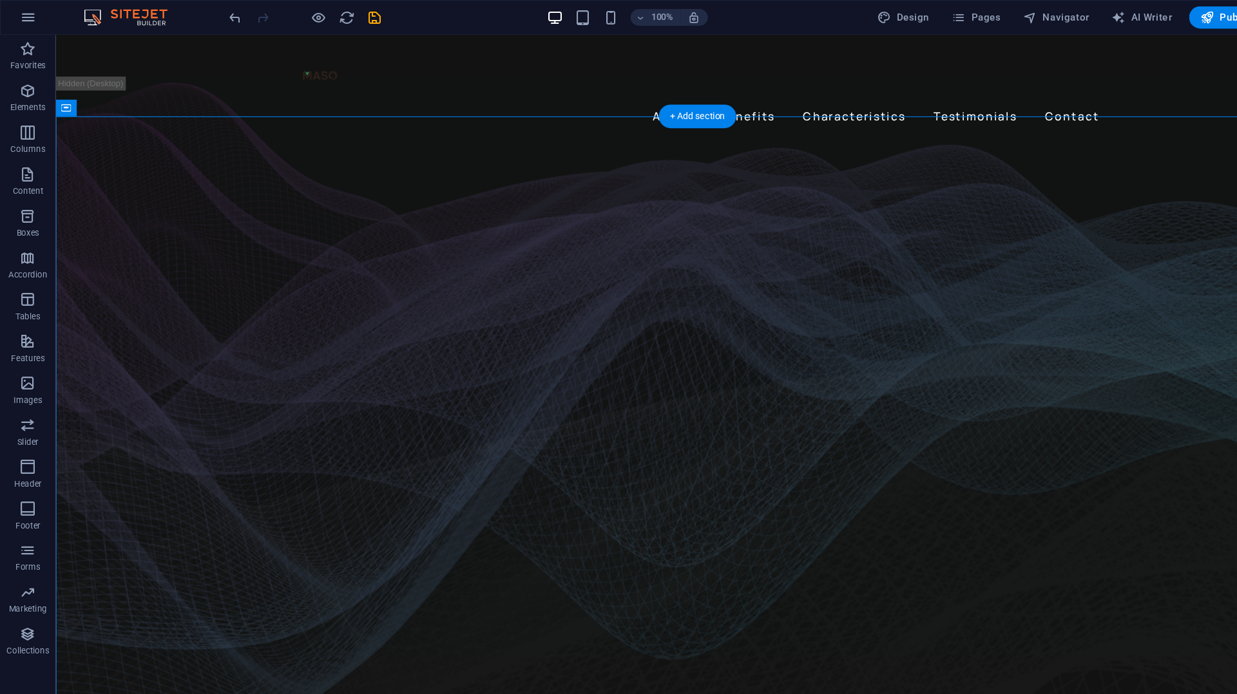
click at [1096, 265] on figure at bounding box center [647, 401] width 1185 height 603
click at [290, 75] on div at bounding box center [648, 72] width 752 height 55
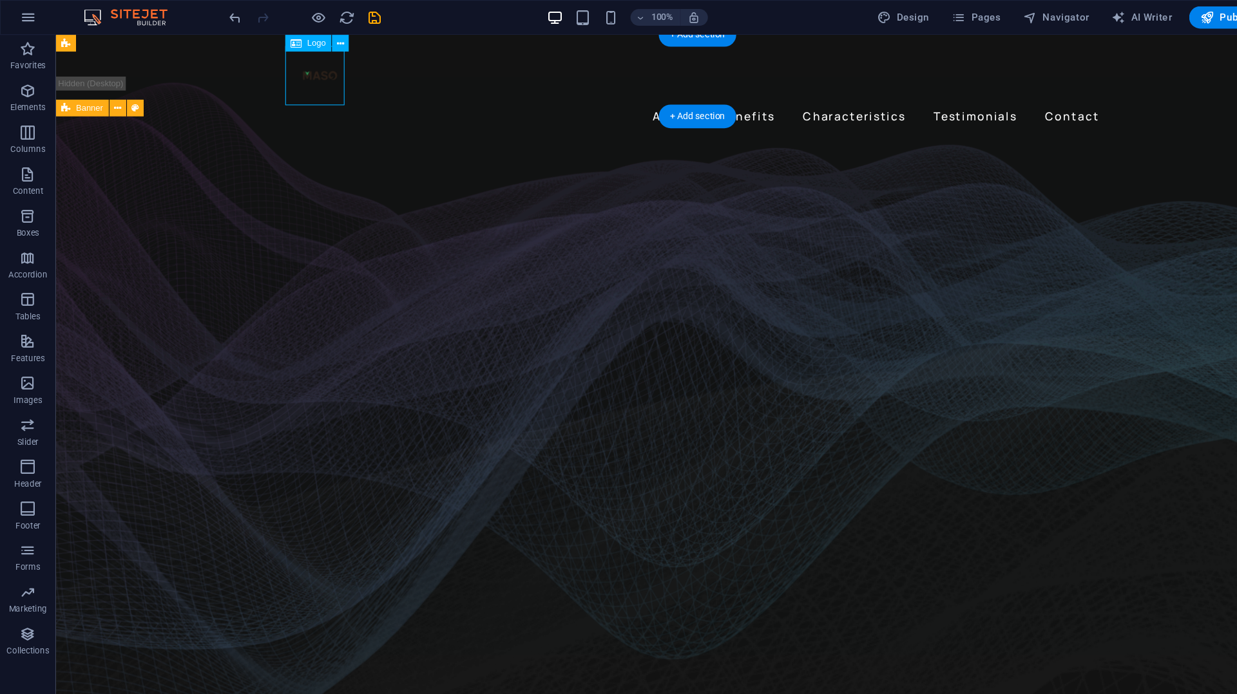
click at [290, 75] on div at bounding box center [648, 72] width 752 height 55
select select "px"
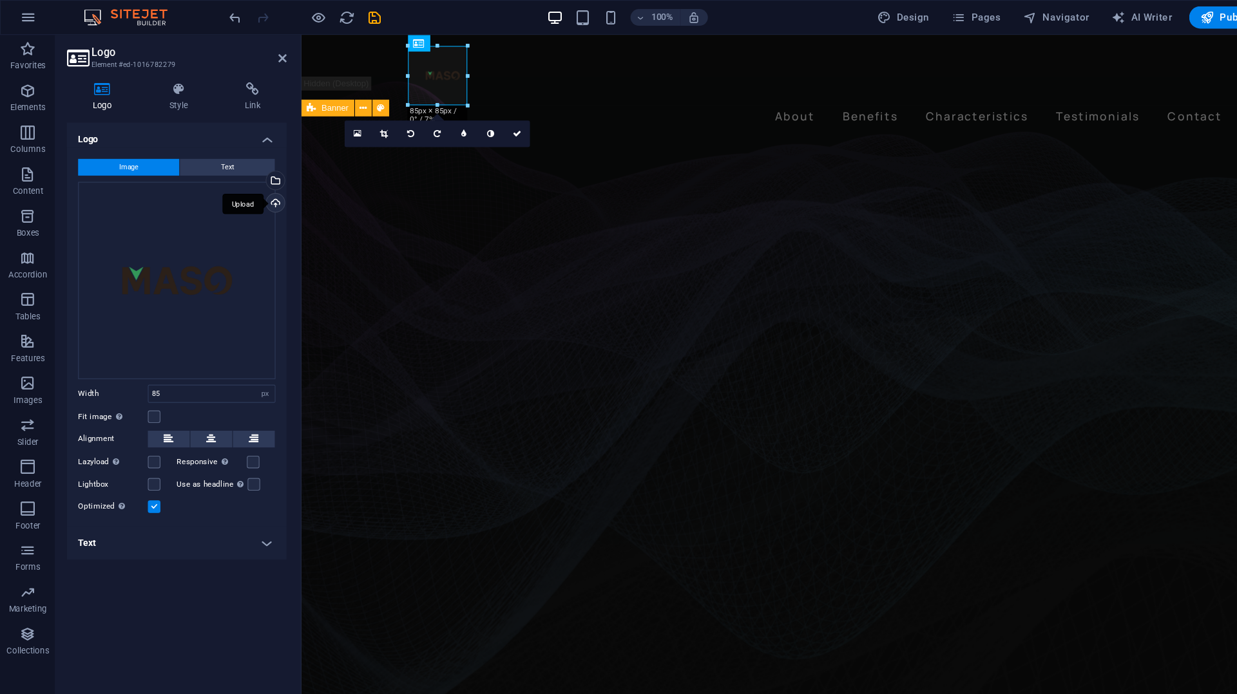
click at [253, 188] on div "Upload" at bounding box center [252, 188] width 19 height 19
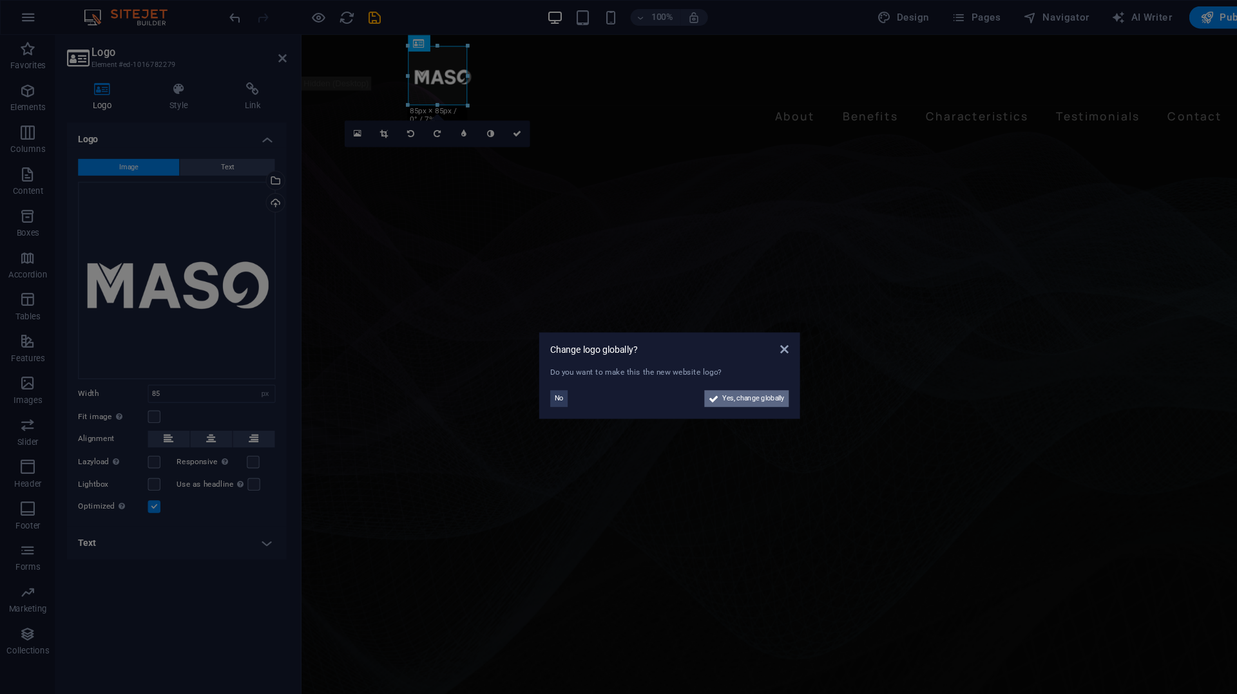
click at [665, 370] on button "Yes, change globally" at bounding box center [689, 368] width 78 height 15
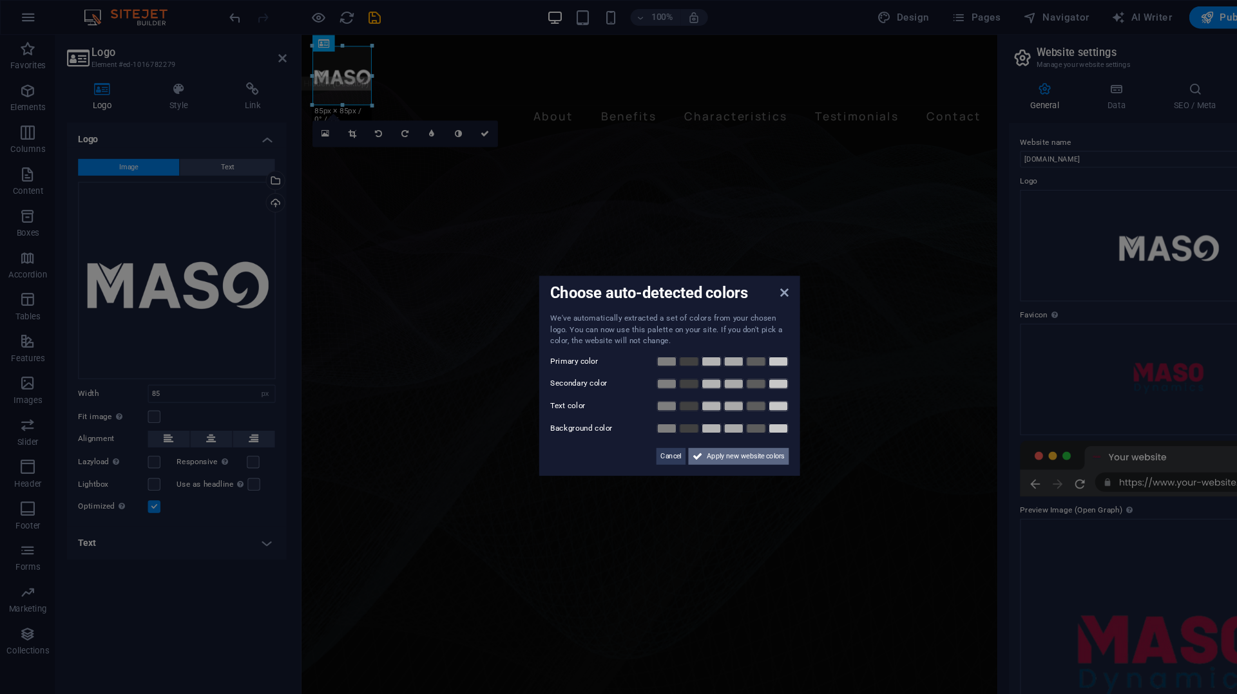
click at [654, 421] on span "Apply new website colors" at bounding box center [688, 420] width 72 height 15
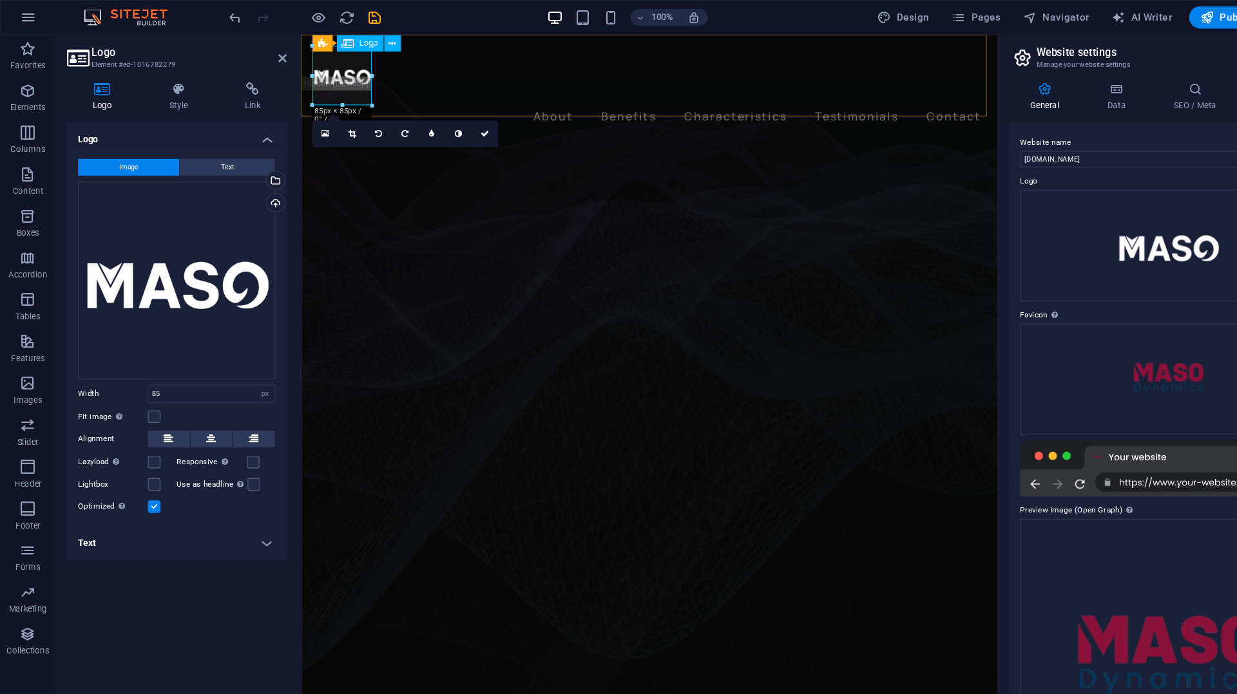
click at [348, 75] on div at bounding box center [622, 72] width 622 height 55
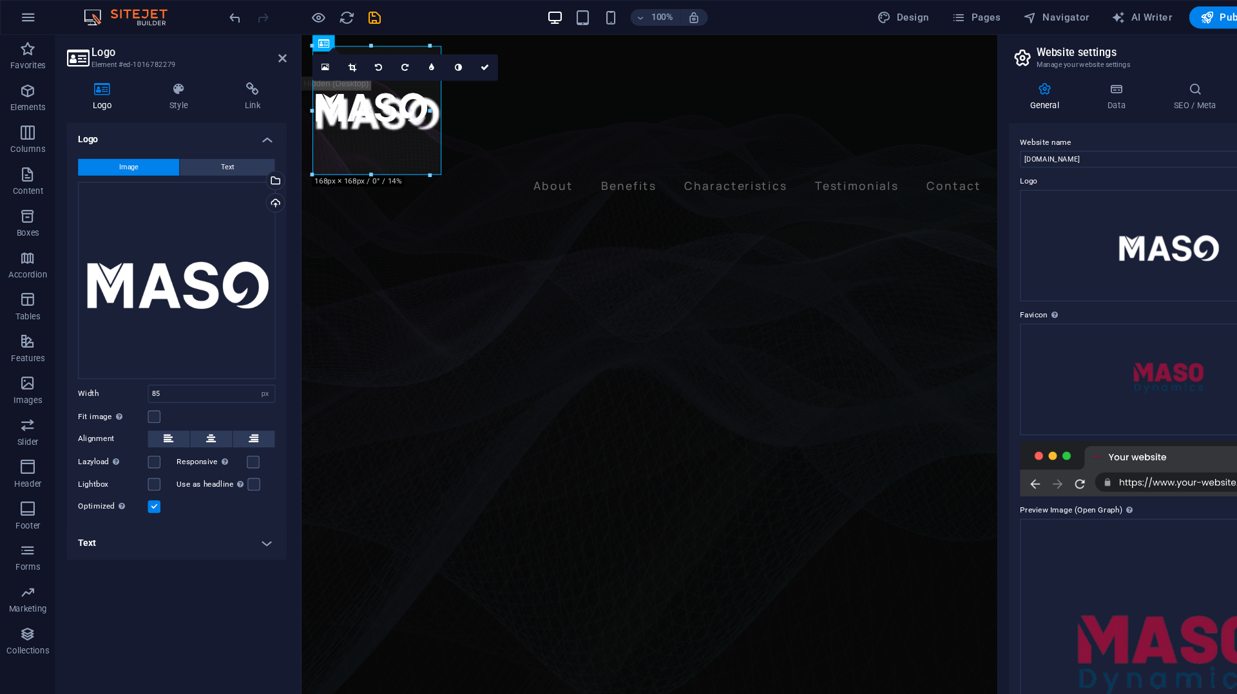
drag, startPoint x: 343, startPoint y: 99, endPoint x: 408, endPoint y: 144, distance: 78.2
type input "185"
click at [328, 61] on icon at bounding box center [324, 63] width 7 height 8
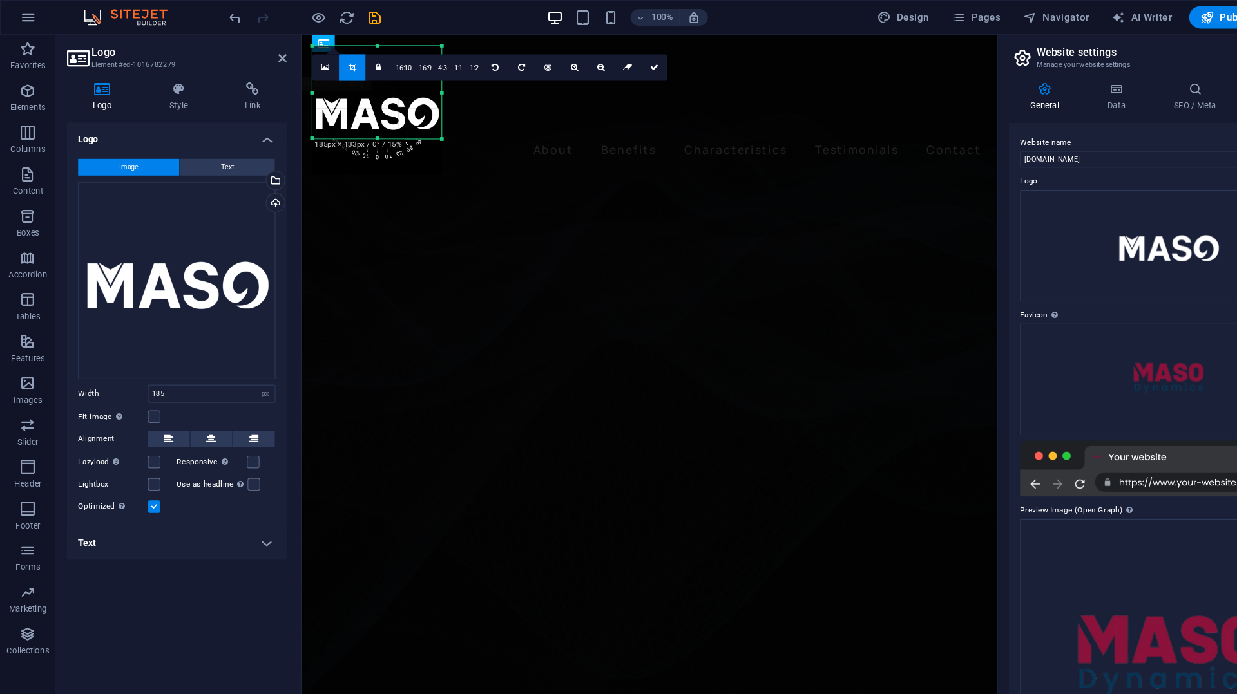
drag, startPoint x: 346, startPoint y: 160, endPoint x: 348, endPoint y: 127, distance: 33.5
click at [348, 127] on div at bounding box center [348, 128] width 119 height 5
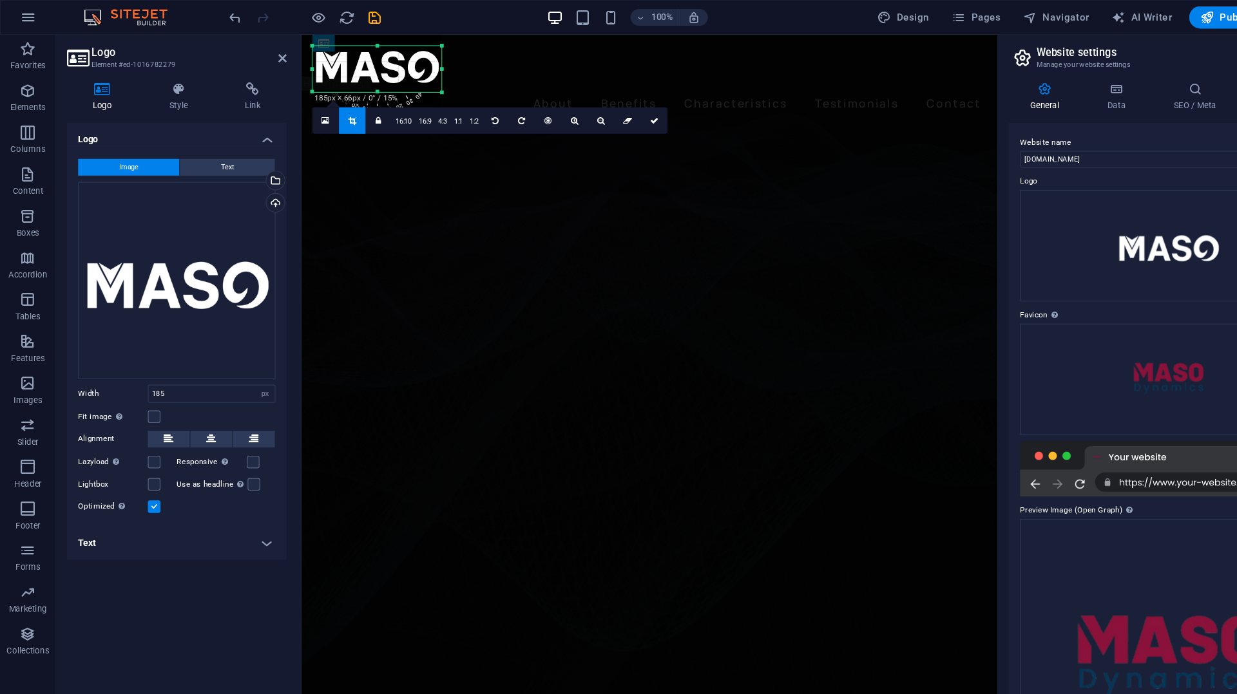
drag, startPoint x: 348, startPoint y: 42, endPoint x: 346, endPoint y: 85, distance: 43.2
click at [346, 85] on div "180 170 160 150 140 130 120 110 100 90 80 70 60 50 40 30 20 10 0 -10 -20 -30 -4…" at bounding box center [348, 64] width 119 height 43
click at [164, 95] on h4 "Style" at bounding box center [168, 89] width 70 height 27
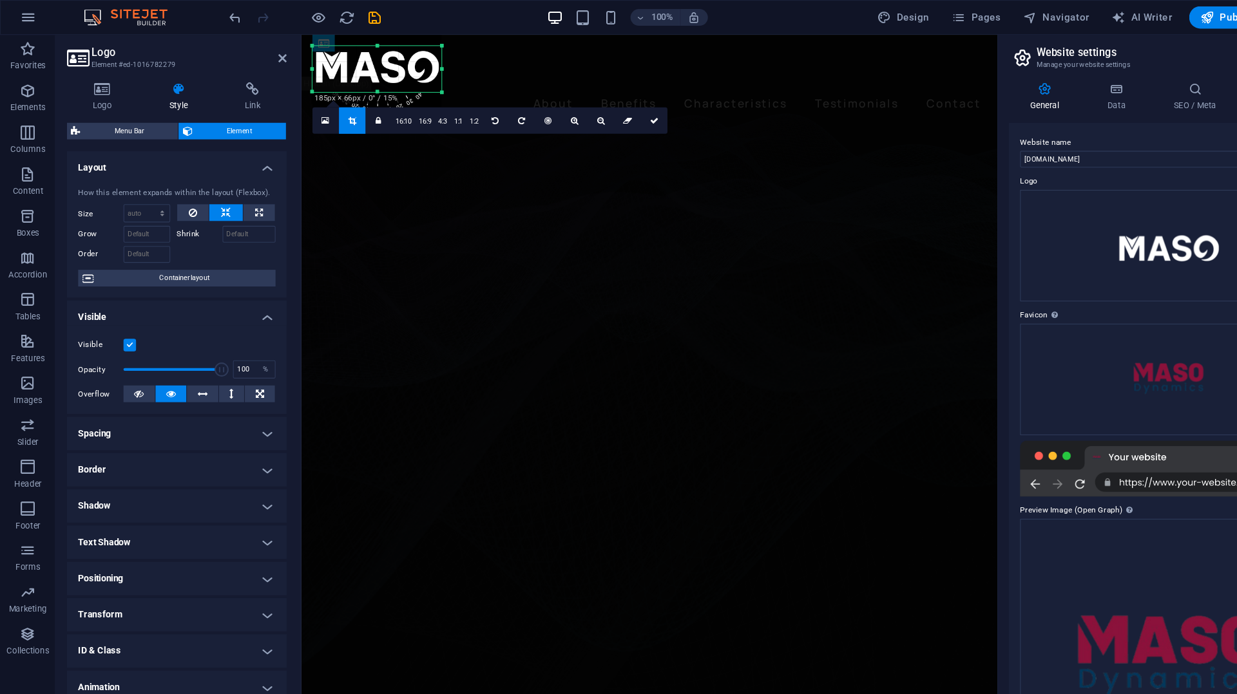
scroll to position [21, 0]
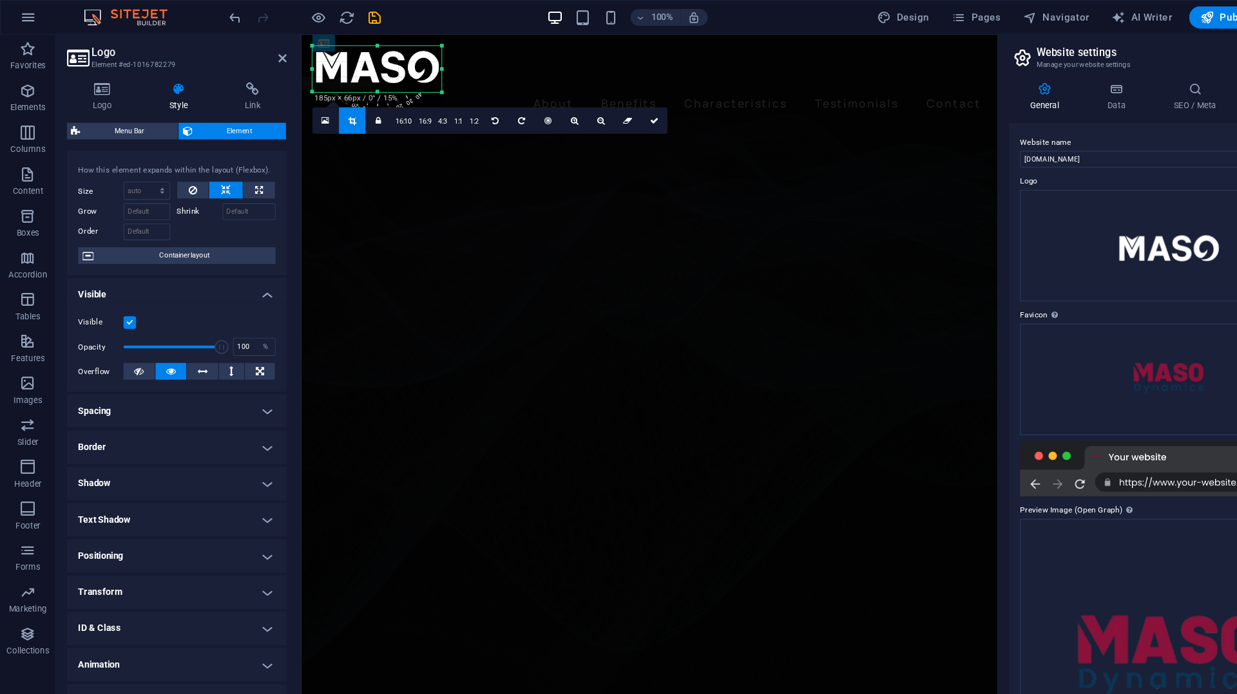
click at [224, 612] on h4 "Animation" at bounding box center [163, 614] width 203 height 31
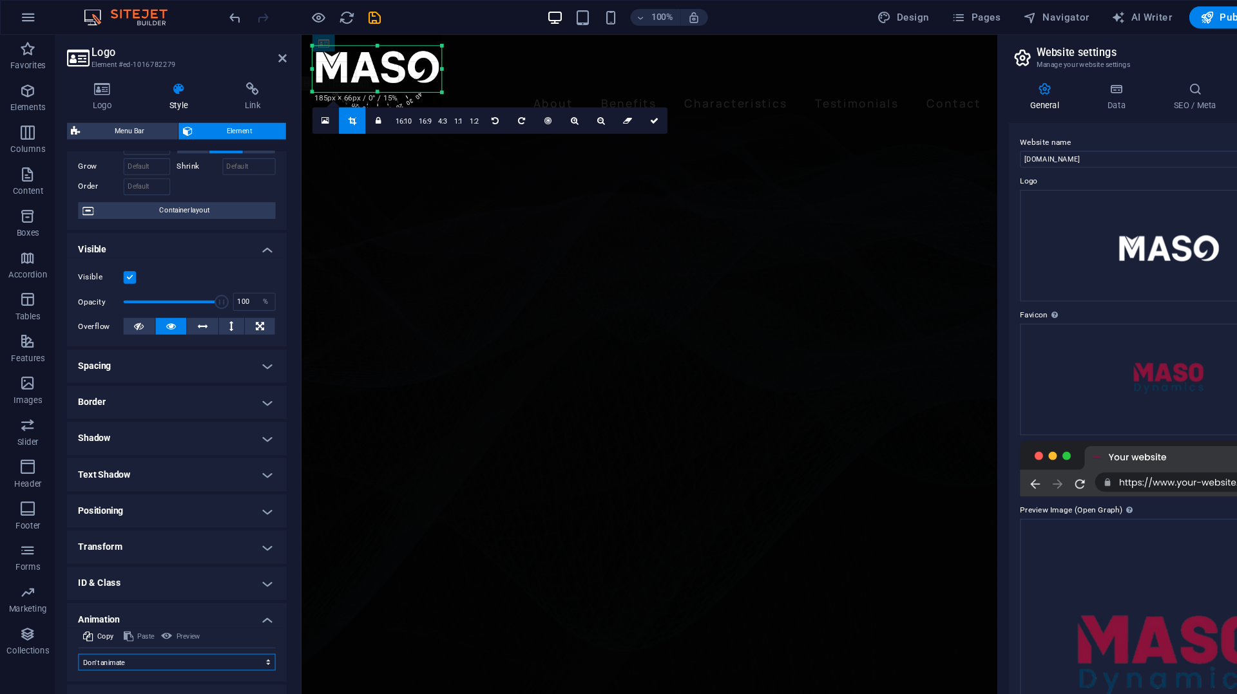
click at [124, 612] on select "Don't animate Show / Hide Slide up/down Zoom in/out Slide left to right Slide r…" at bounding box center [163, 611] width 182 height 15
select select "move-top-to-bottom"
click at [72, 604] on select "Don't animate Show / Hide Slide up/down Zoom in/out Slide left to right Slide r…" at bounding box center [163, 611] width 182 height 15
select select "scroll"
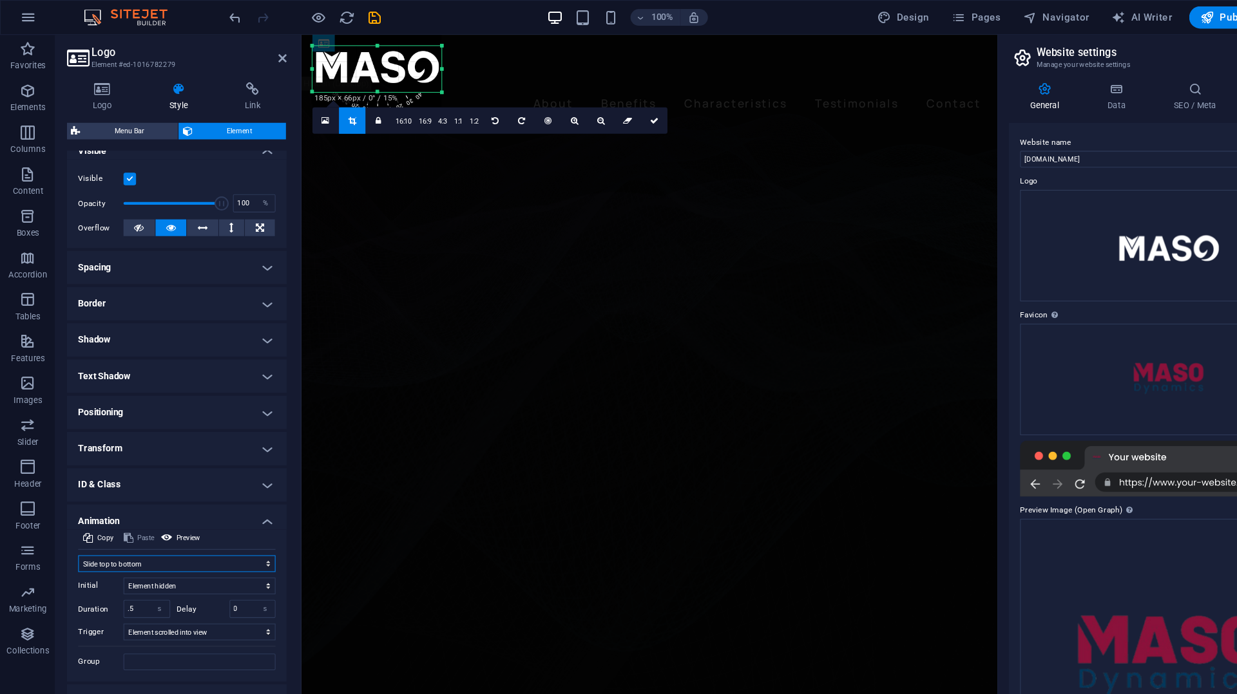
click at [194, 524] on select "Don't animate Show / Hide Slide up/down Zoom in/out Slide left to right Slide r…" at bounding box center [163, 520] width 182 height 15
click at [72, 513] on select "Don't animate Show / Hide Slide up/down Zoom in/out Slide left to right Slide r…" at bounding box center [163, 520] width 182 height 15
click at [194, 525] on select "Don't animate Show / Hide Slide up/down Zoom in/out Slide left to right Slide r…" at bounding box center [163, 520] width 182 height 15
click at [72, 513] on select "Don't animate Show / Hide Slide up/down Zoom in/out Slide left to right Slide r…" at bounding box center [163, 520] width 182 height 15
click at [606, 106] on link at bounding box center [604, 111] width 24 height 24
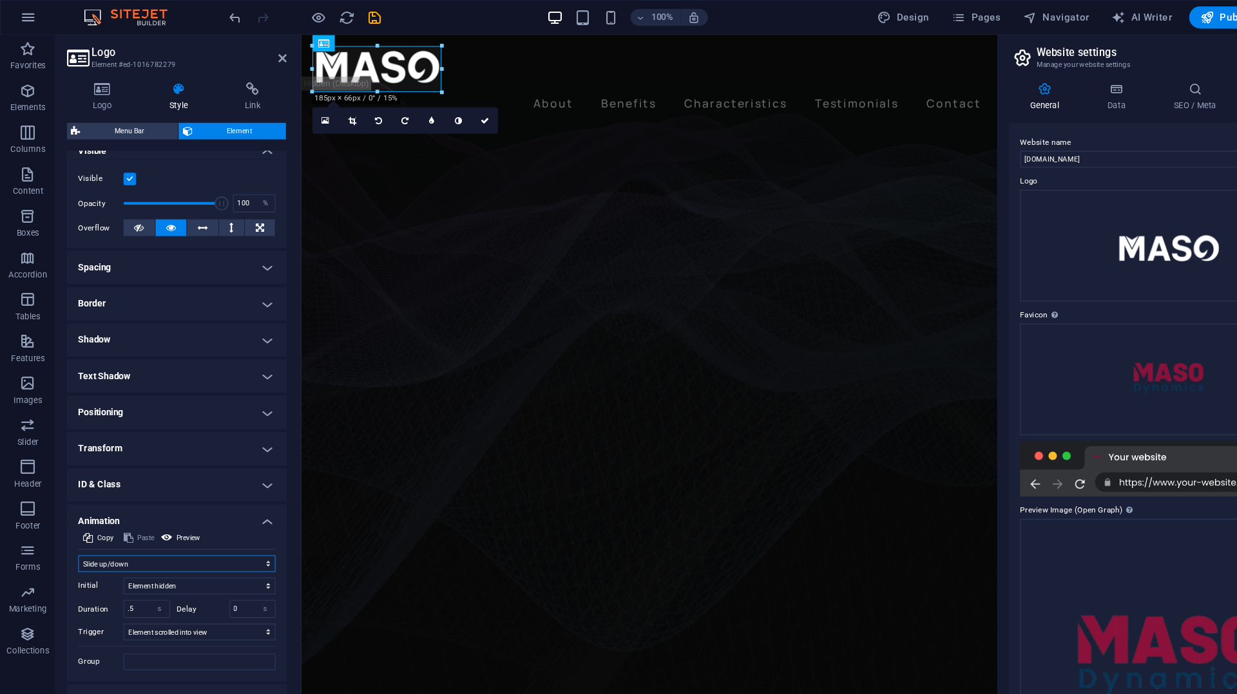
click at [180, 520] on select "Don't animate Show / Hide Slide up/down Zoom in/out Slide left to right Slide r…" at bounding box center [163, 520] width 182 height 15
click at [72, 513] on select "Don't animate Show / Hide Slide up/down Zoom in/out Slide left to right Slide r…" at bounding box center [163, 520] width 182 height 15
click at [201, 518] on select "Don't animate Show / Hide Slide up/down Zoom in/out Slide left to right Slide r…" at bounding box center [163, 520] width 182 height 15
select select "slide"
click at [72, 513] on select "Don't animate Show / Hide Slide up/down Zoom in/out Slide left to right Slide r…" at bounding box center [163, 520] width 182 height 15
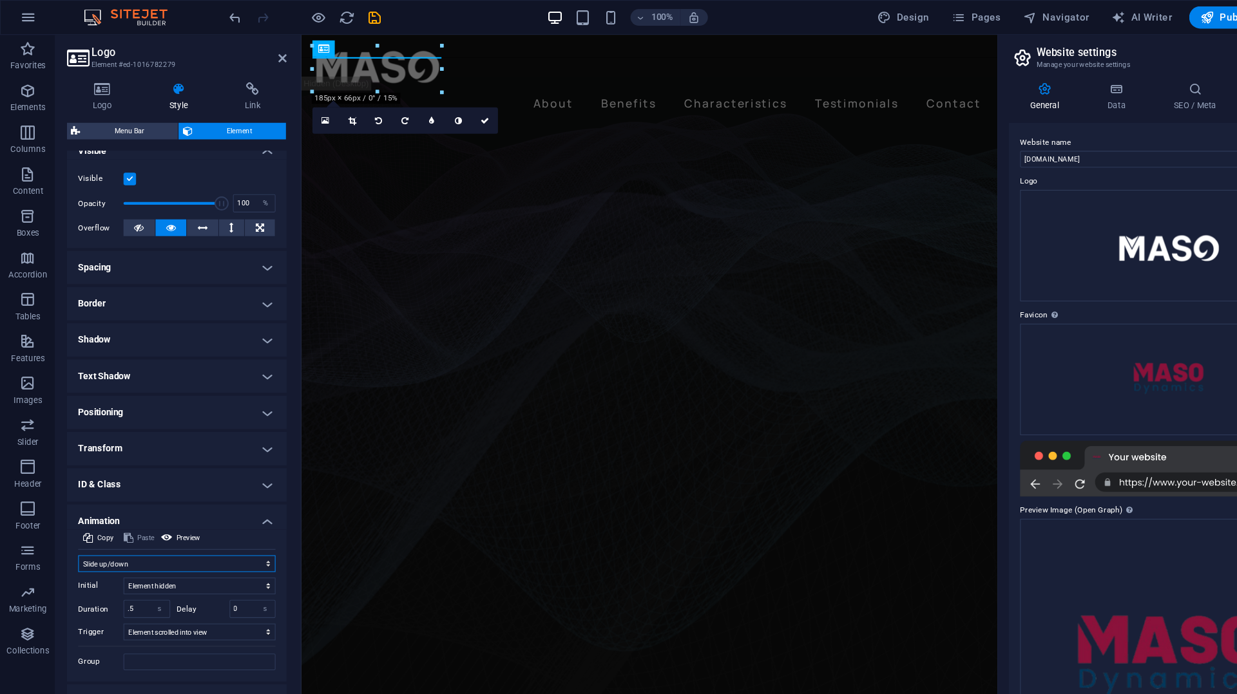
scroll to position [0, 0]
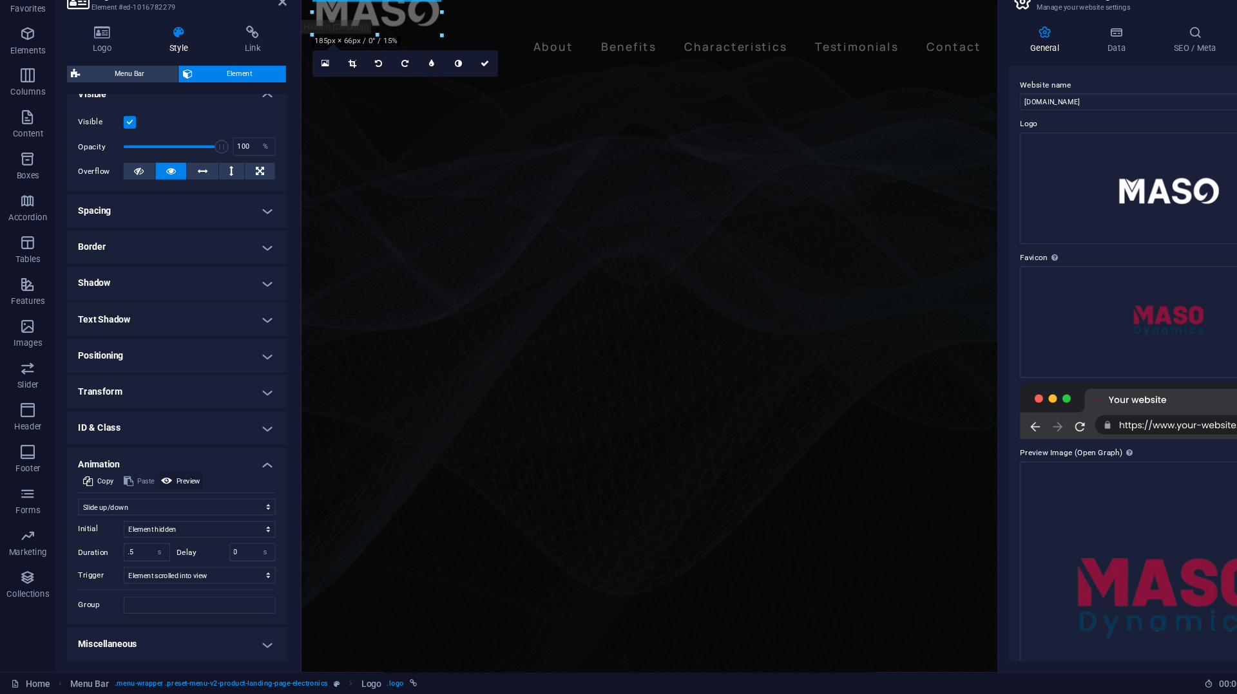
click at [165, 497] on span "Preview" at bounding box center [174, 496] width 22 height 15
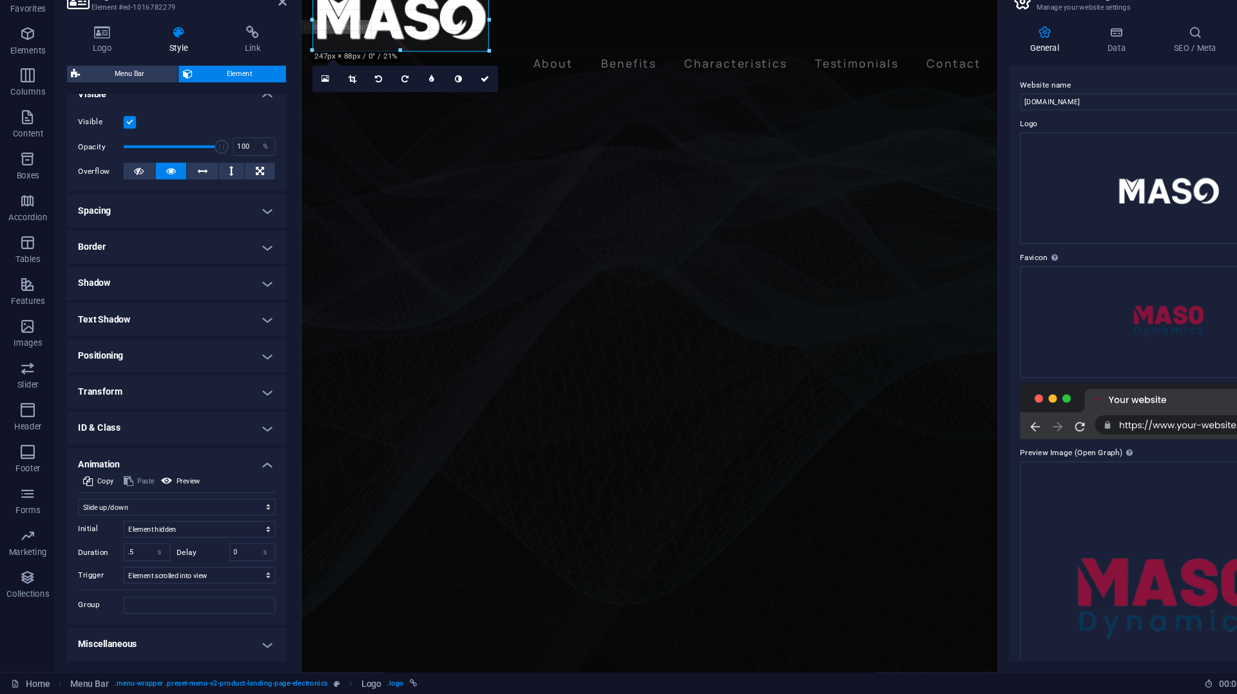
drag, startPoint x: 407, startPoint y: 83, endPoint x: 446, endPoint y: 99, distance: 42.2
click at [448, 127] on icon at bounding box center [448, 127] width 8 height 8
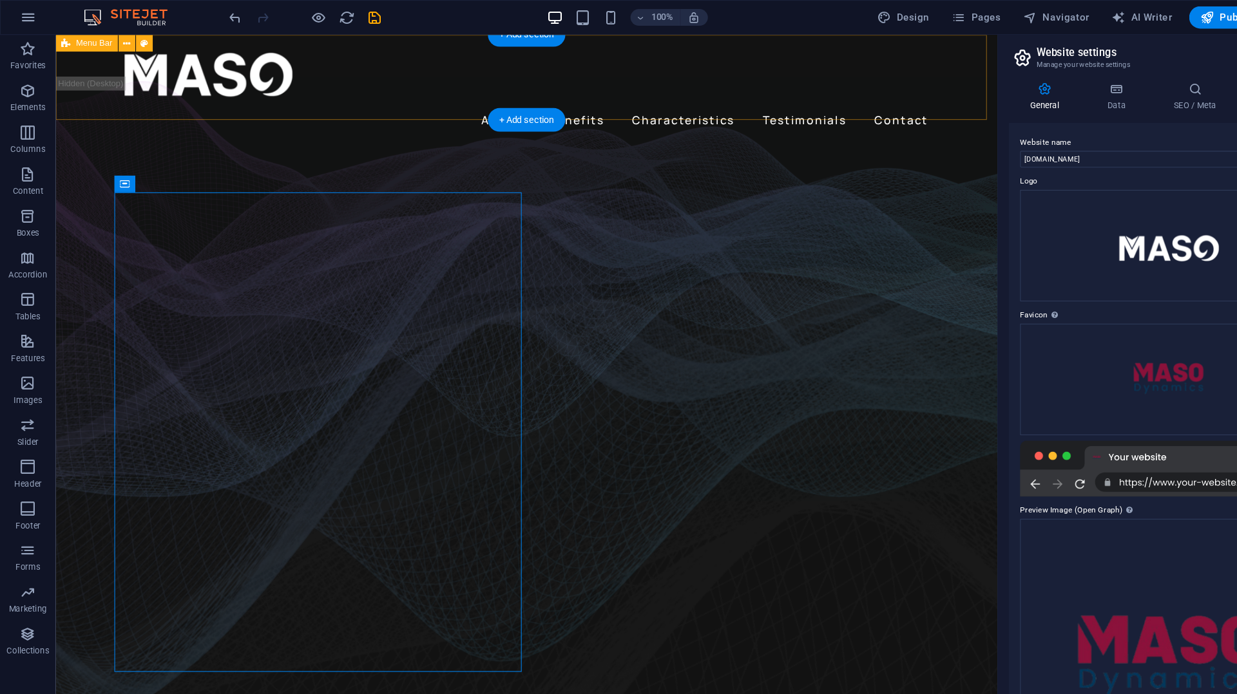
click at [84, 82] on div "About Benefits Characteristics Testimonials Contact Menu" at bounding box center [489, 84] width 869 height 99
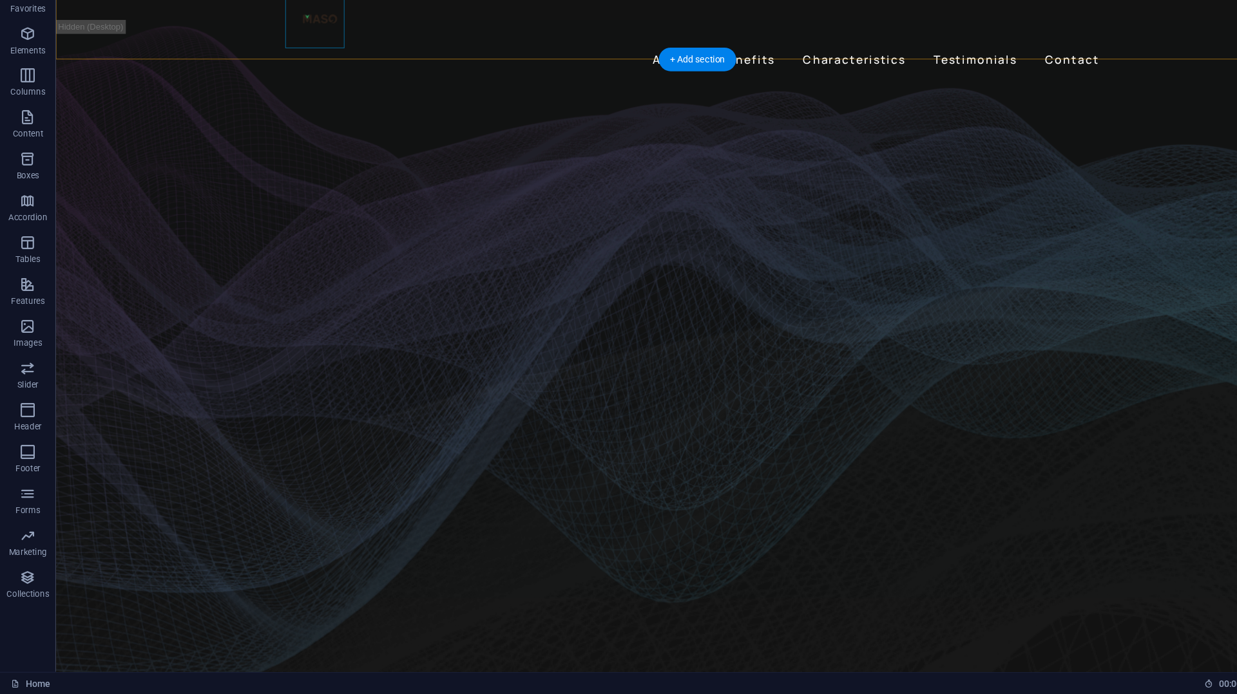
click at [298, 20] on div at bounding box center [648, 15] width 752 height 55
select select "px"
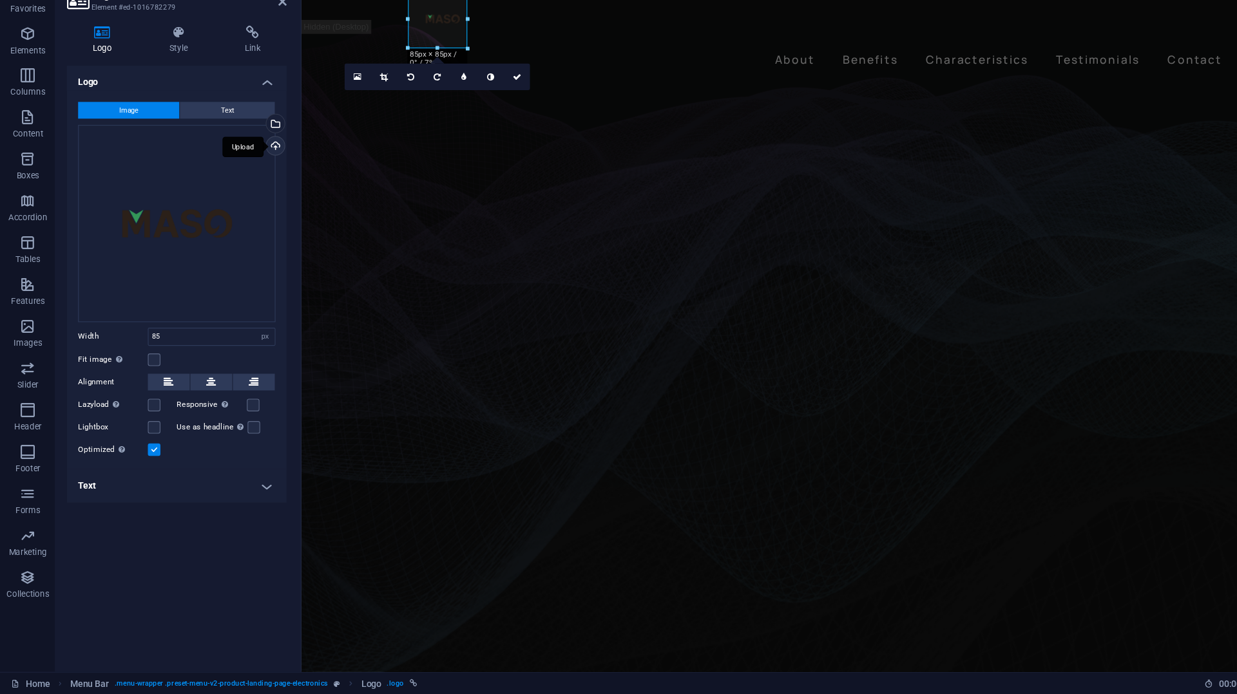
click at [257, 191] on div "Upload" at bounding box center [252, 188] width 19 height 19
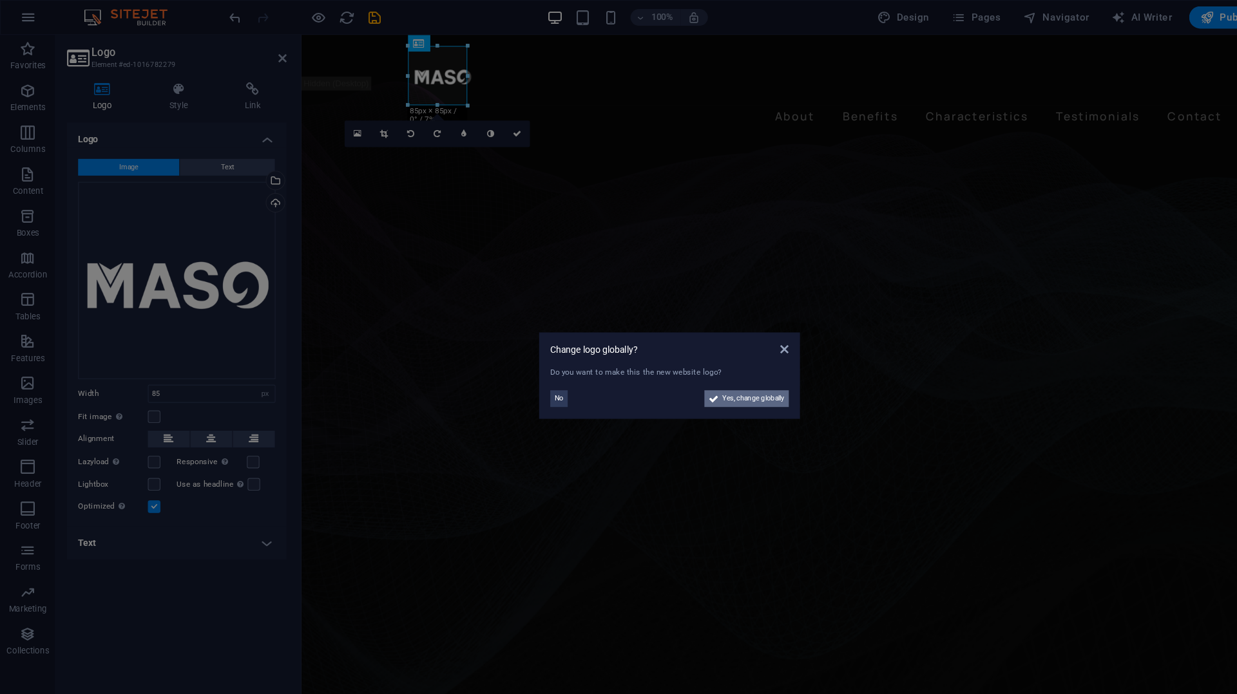
click at [670, 369] on span "Yes, change globally" at bounding box center [695, 368] width 57 height 15
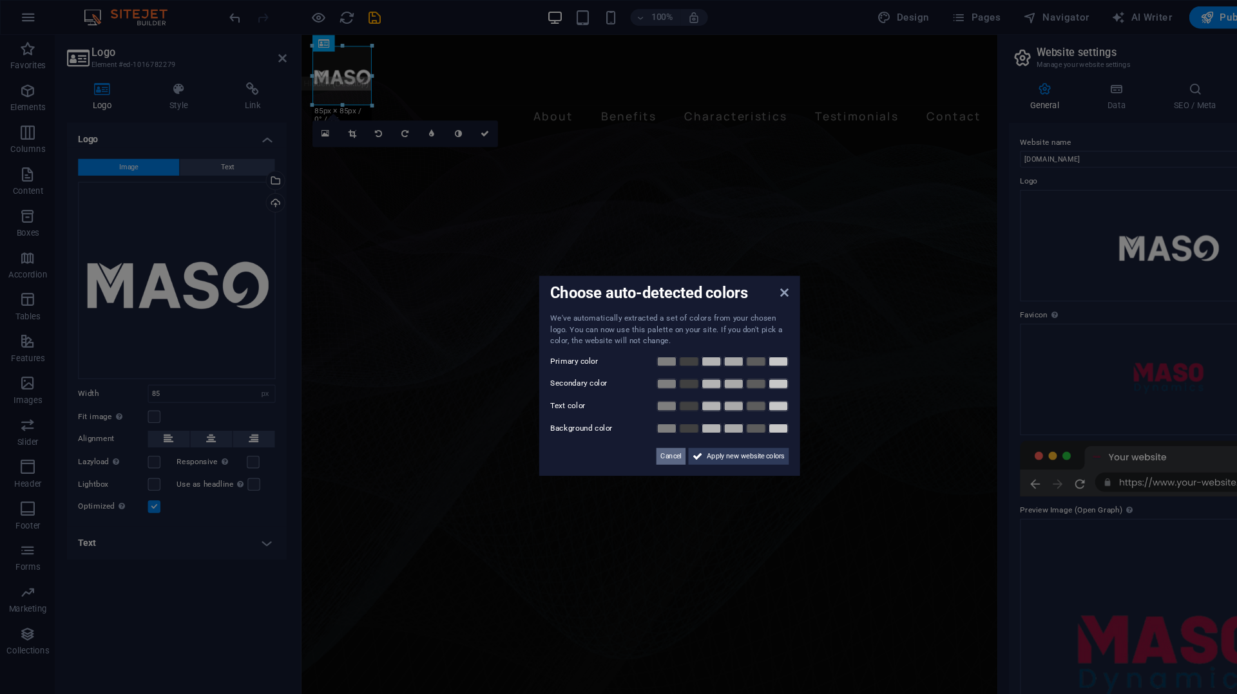
click at [621, 421] on span "Cancel" at bounding box center [619, 420] width 19 height 15
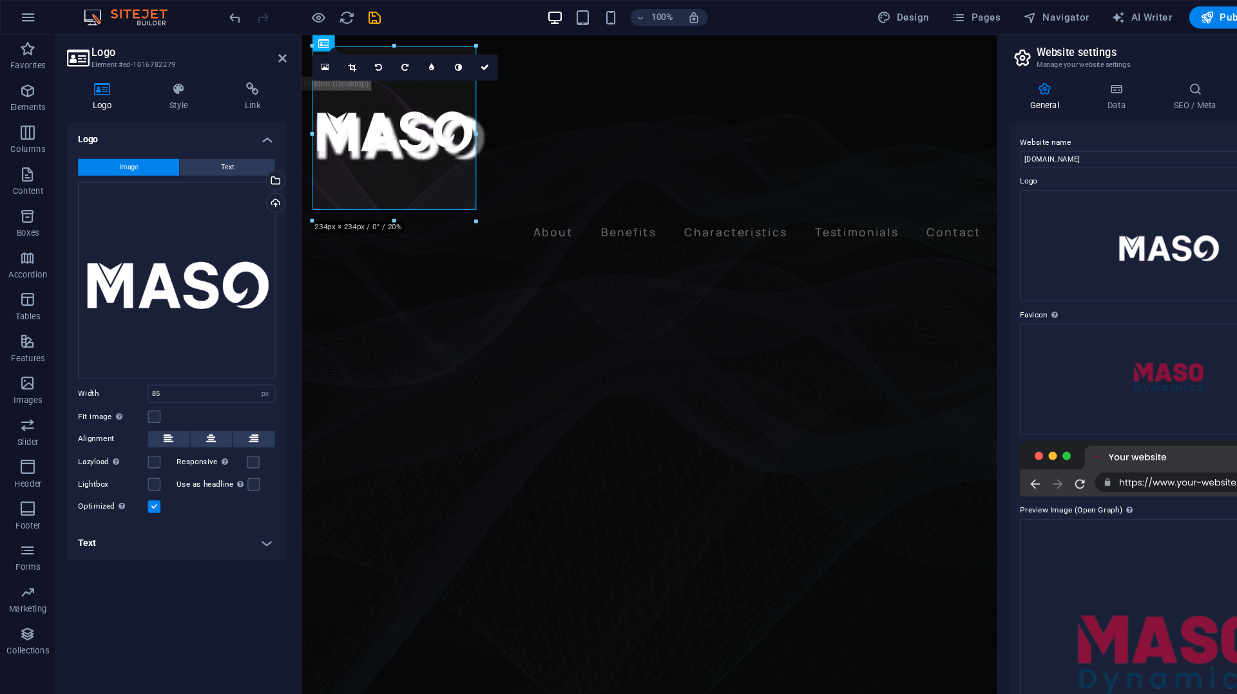
drag, startPoint x: 343, startPoint y: 96, endPoint x: 450, endPoint y: 176, distance: 133.4
type input "251"
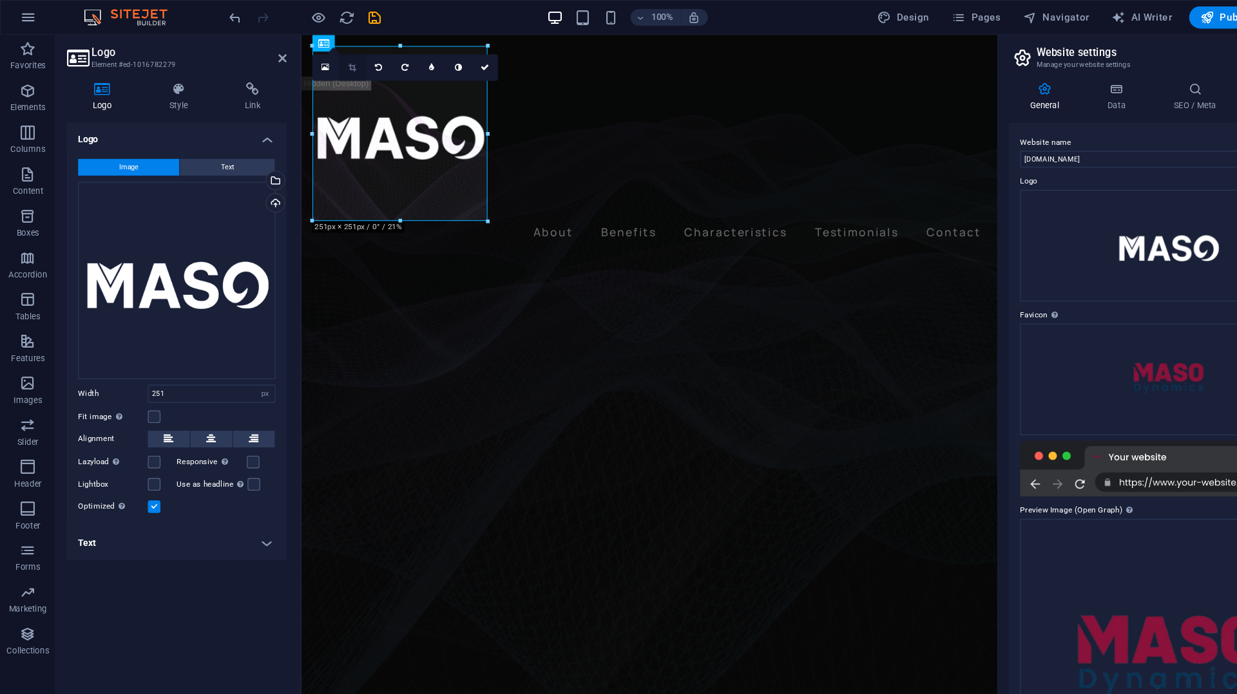
click at [328, 61] on icon at bounding box center [324, 63] width 7 height 8
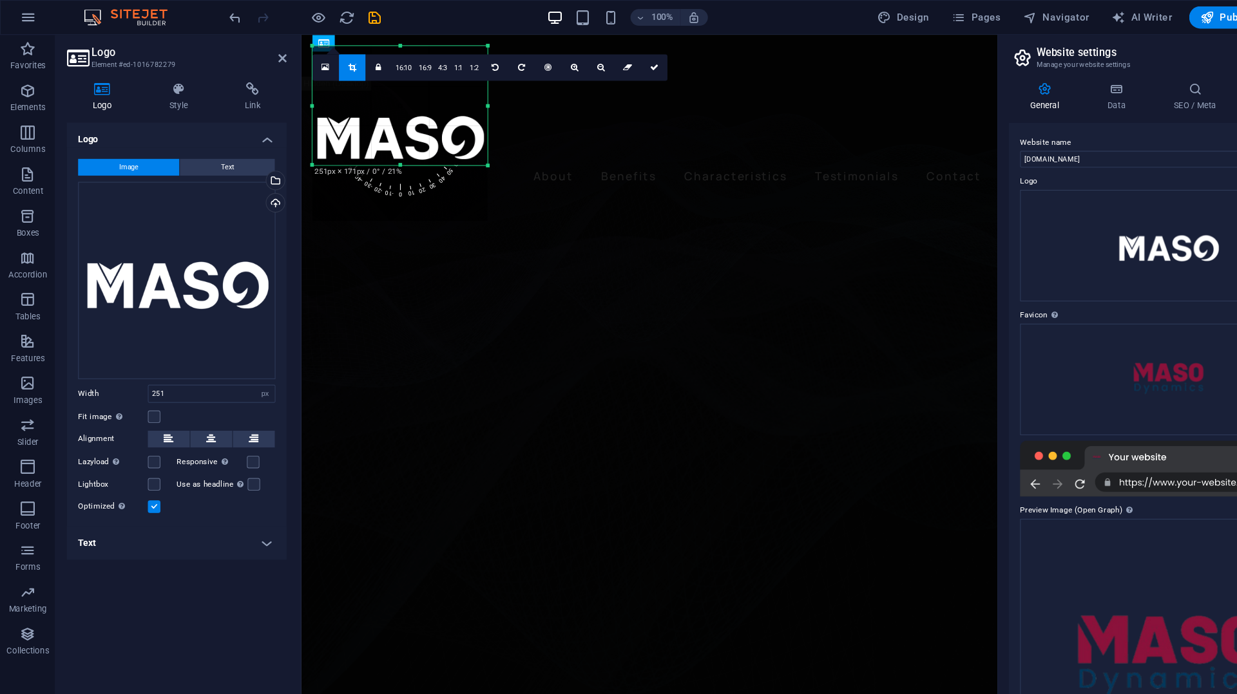
drag, startPoint x: 368, startPoint y: 203, endPoint x: 370, endPoint y: 151, distance: 51.5
click at [370, 151] on div at bounding box center [370, 153] width 162 height 5
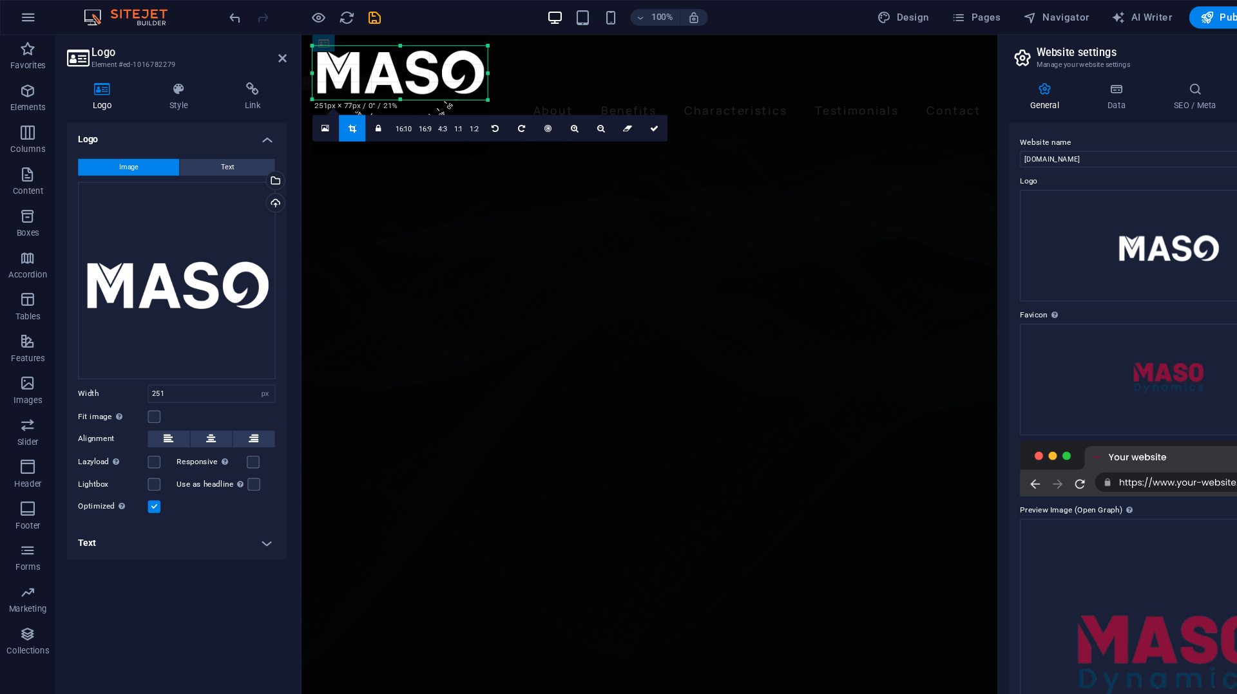
drag, startPoint x: 368, startPoint y: 40, endPoint x: 366, endPoint y: 100, distance: 60.6
click at [366, 92] on div "180 170 160 150 140 130 120 110 100 90 80 70 60 50 40 30 20 10 0 -10 -20 -30 -4…" at bounding box center [370, 68] width 162 height 50
click at [169, 97] on h4 "Style" at bounding box center [168, 89] width 70 height 27
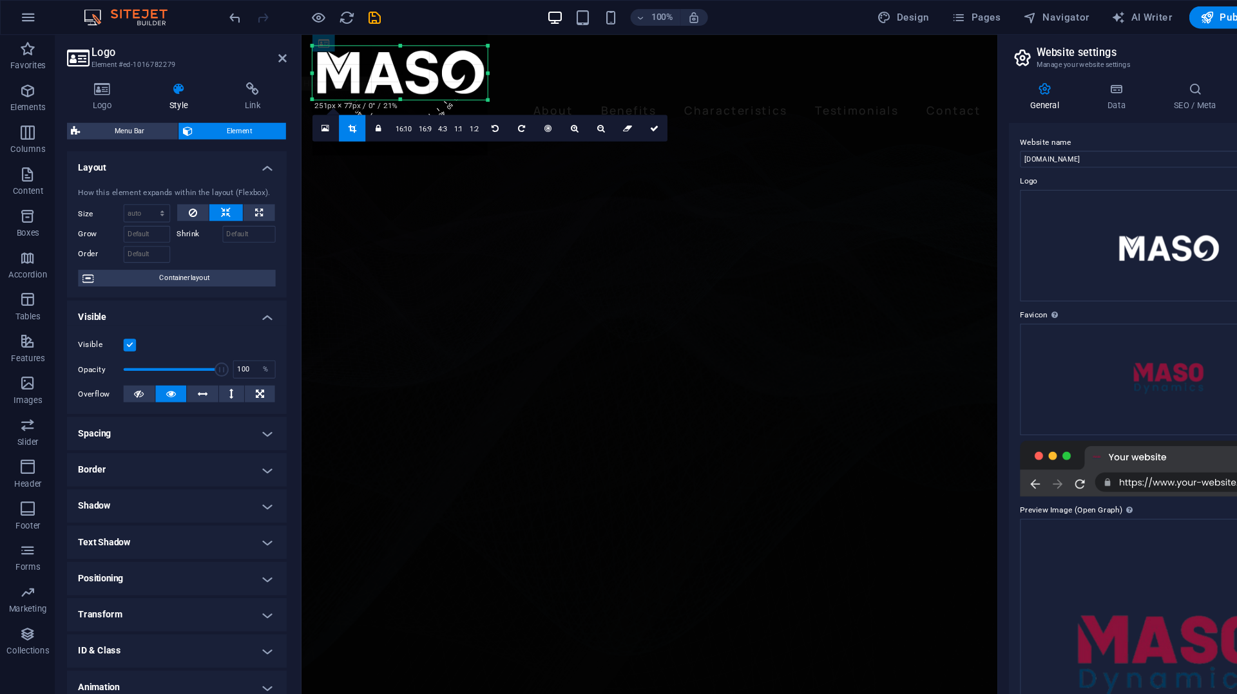
scroll to position [21, 0]
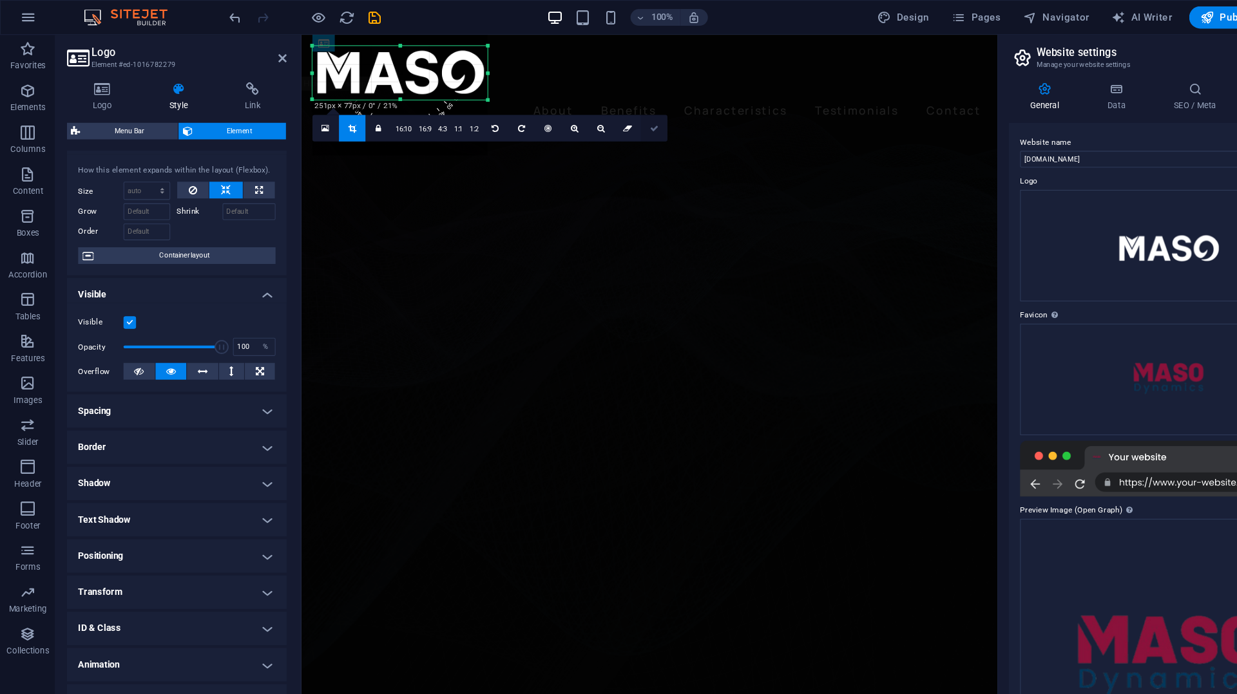
click at [600, 120] on icon at bounding box center [604, 119] width 8 height 8
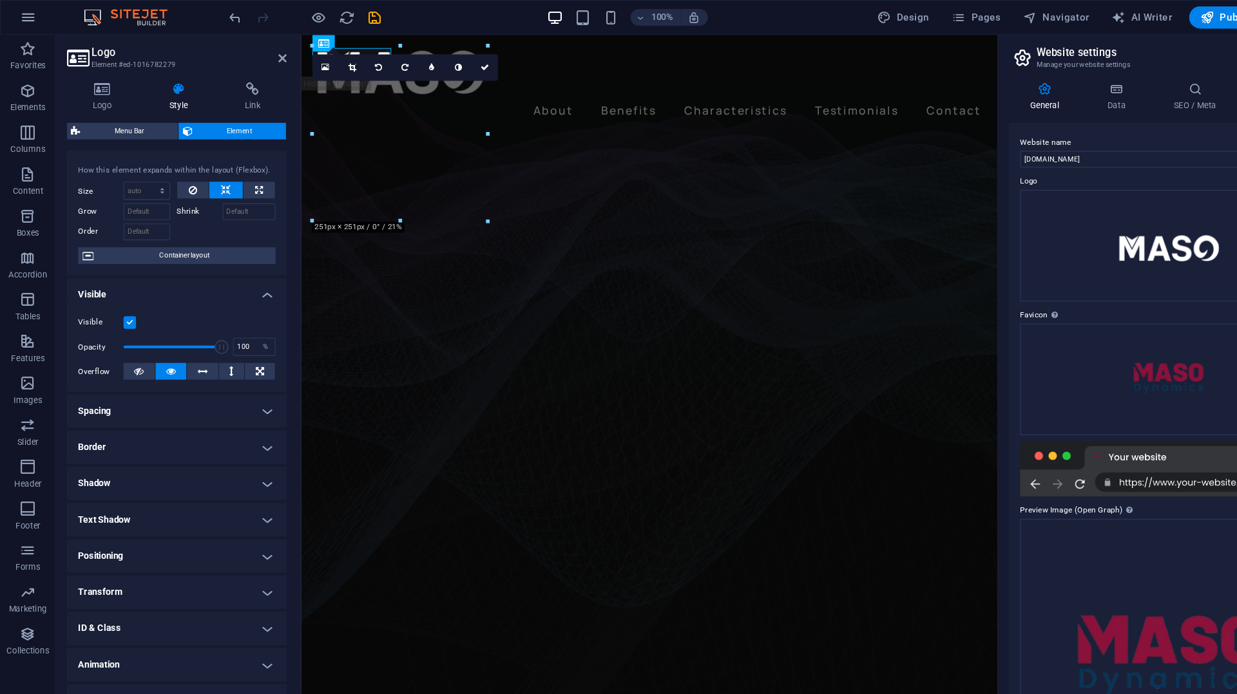
click at [184, 610] on h4 "Animation" at bounding box center [163, 614] width 203 height 31
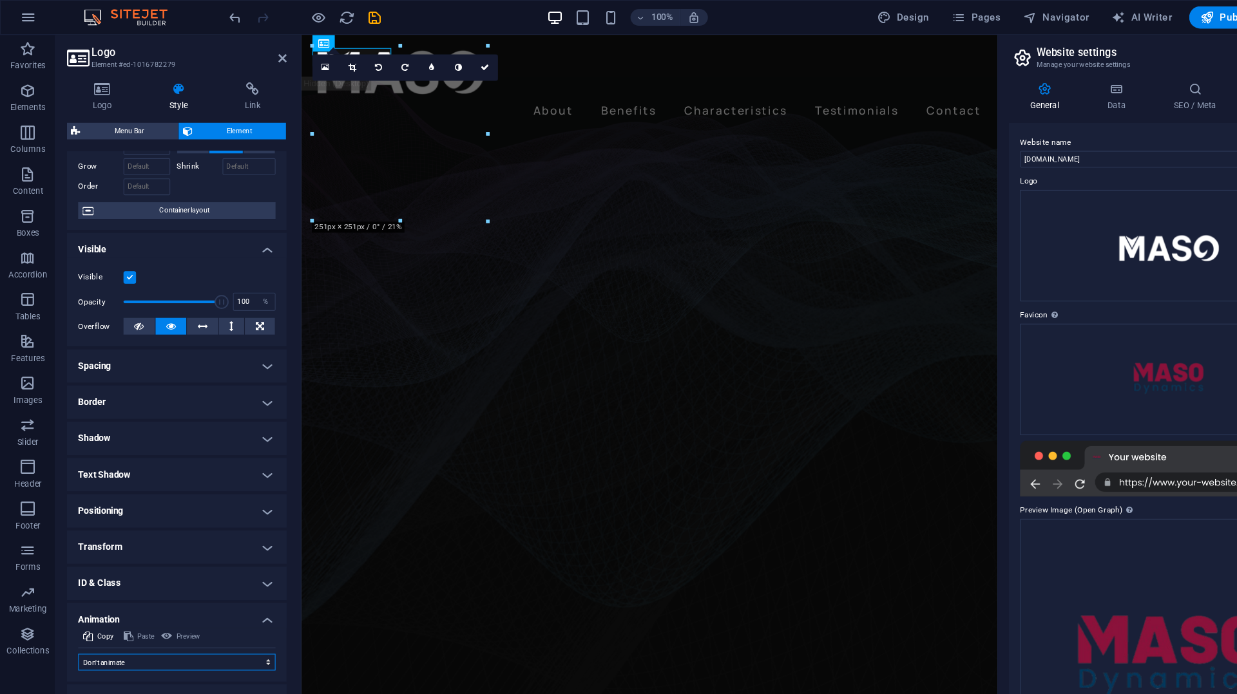
click at [189, 614] on select "Don't animate Show / Hide Slide up/down Zoom in/out Slide left to right Slide r…" at bounding box center [163, 611] width 182 height 15
select select "move-left-to-right"
click at [72, 604] on select "Don't animate Show / Hide Slide up/down Zoom in/out Slide left to right Slide r…" at bounding box center [163, 611] width 182 height 15
select select "scroll"
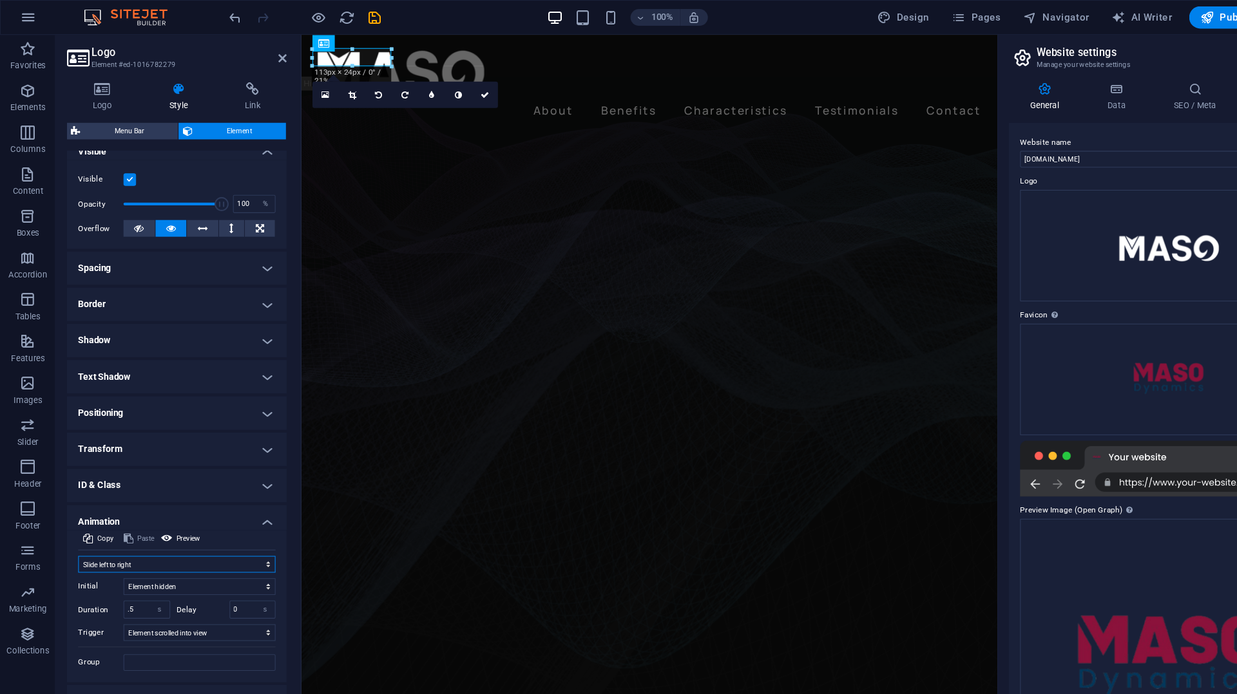
scroll to position [153, 0]
click at [242, 522] on select "Don't animate Show / Hide Slide up/down Zoom in/out Slide left to right Slide r…" at bounding box center [163, 520] width 182 height 15
select select "move-right-to-left"
click at [72, 513] on select "Don't animate Show / Hide Slide up/down Zoom in/out Slide left to right Slide r…" at bounding box center [163, 520] width 182 height 15
click at [316, 56] on div at bounding box center [622, 70] width 622 height 50
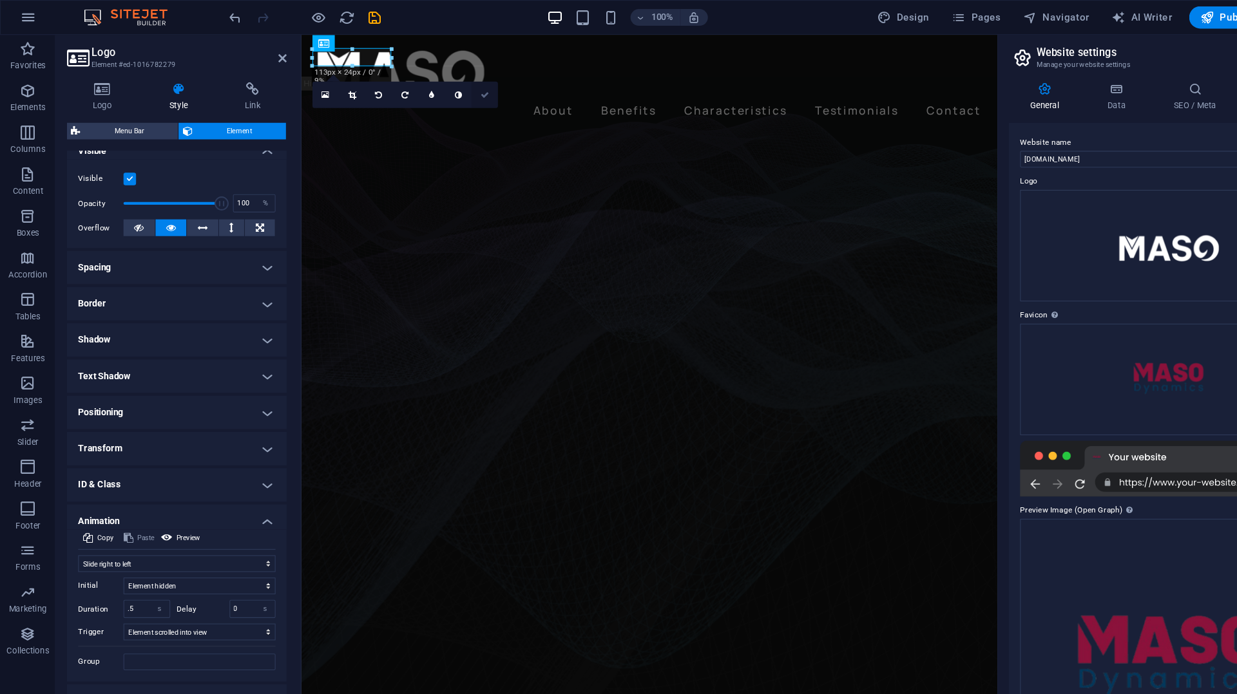
click at [449, 86] on icon at bounding box center [448, 88] width 8 height 8
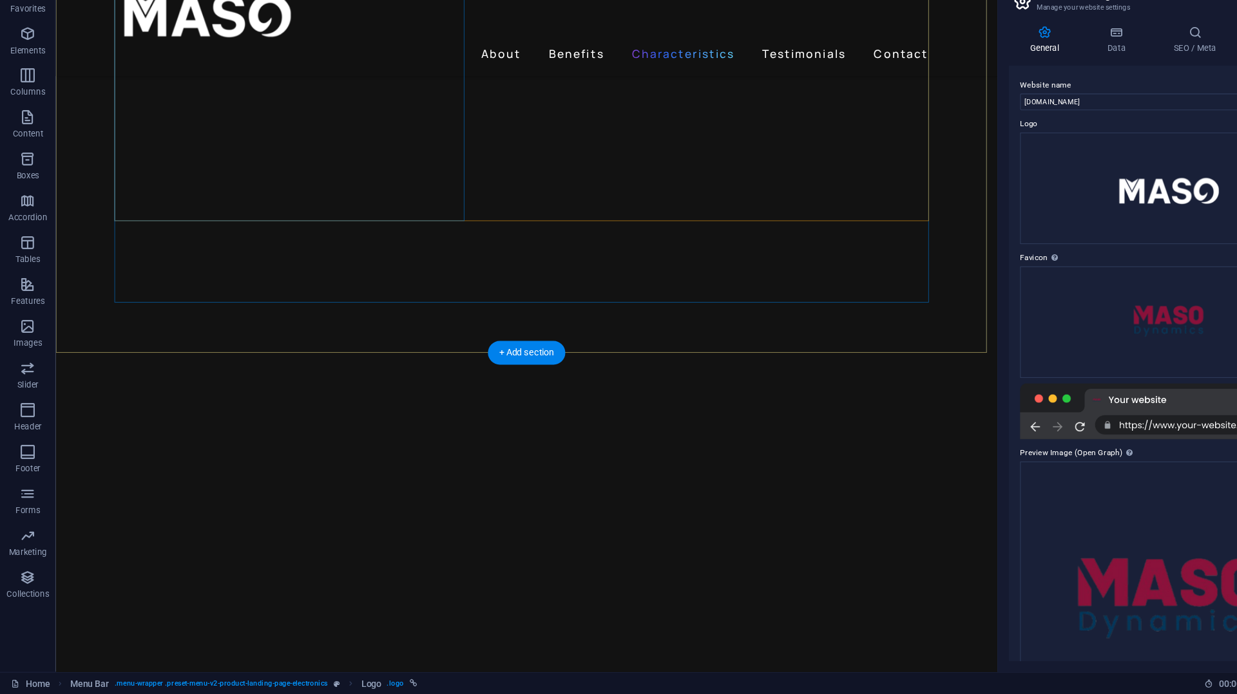
scroll to position [0, 0]
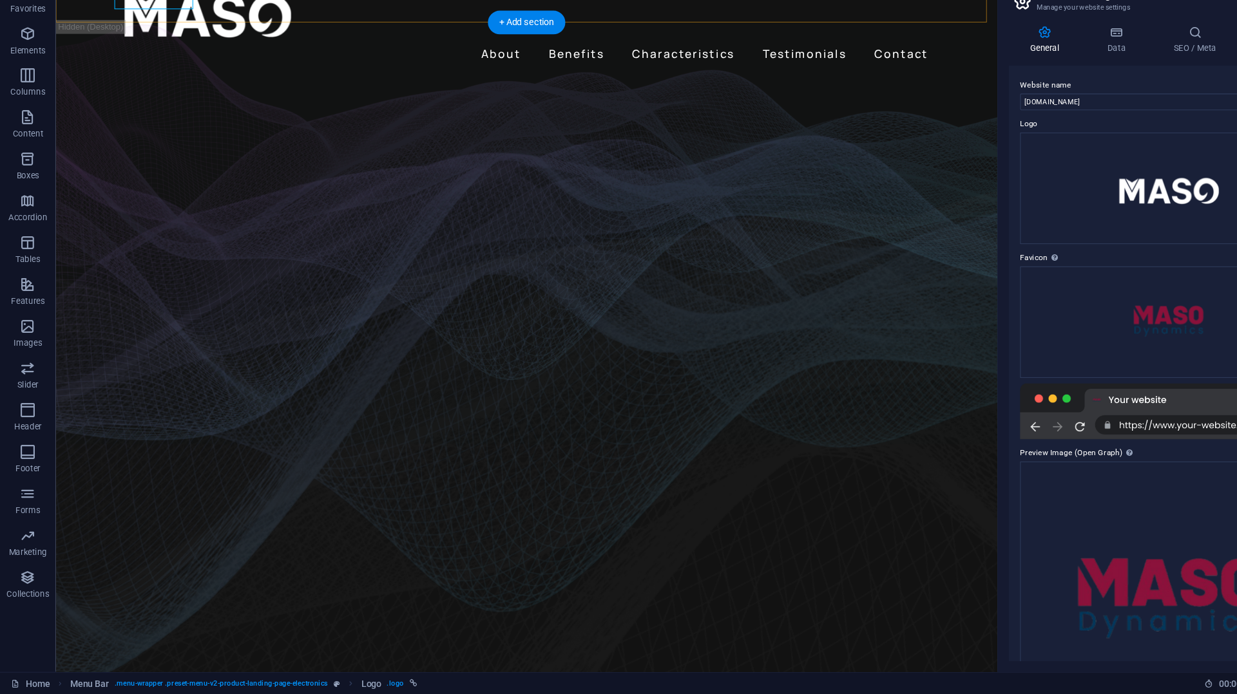
click at [149, 3] on div at bounding box center [490, 13] width 752 height 50
select select "move-right-to-left"
select select "s"
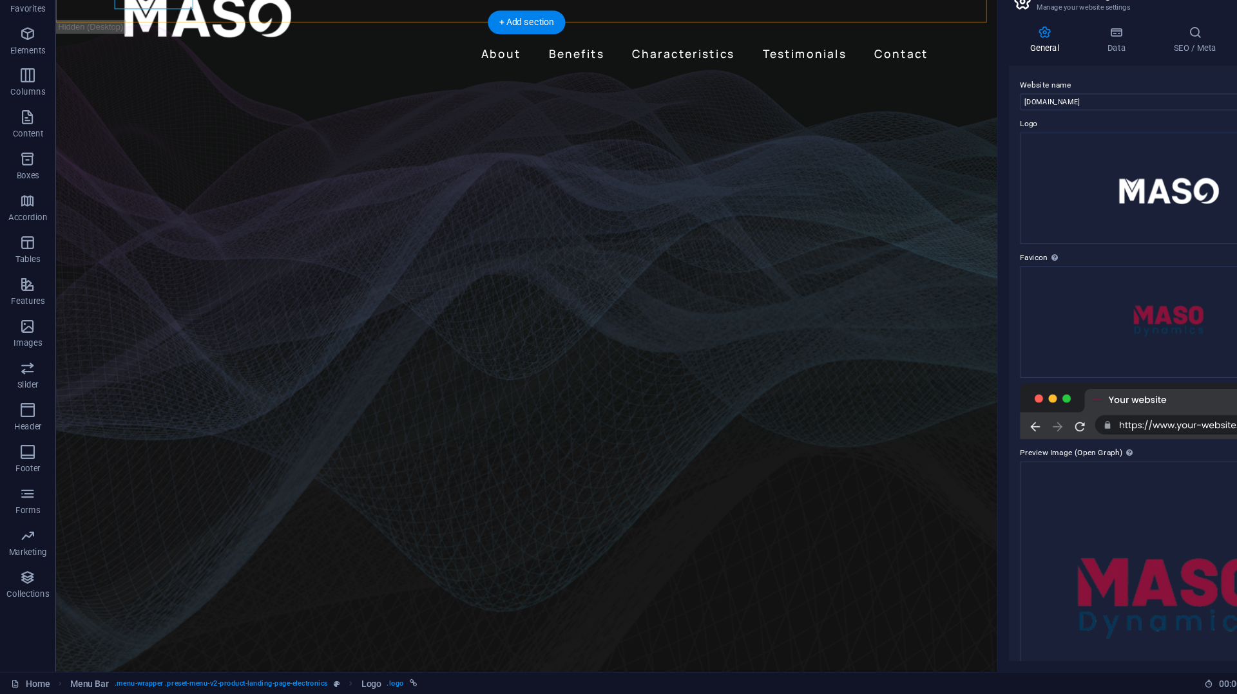
select select "scroll"
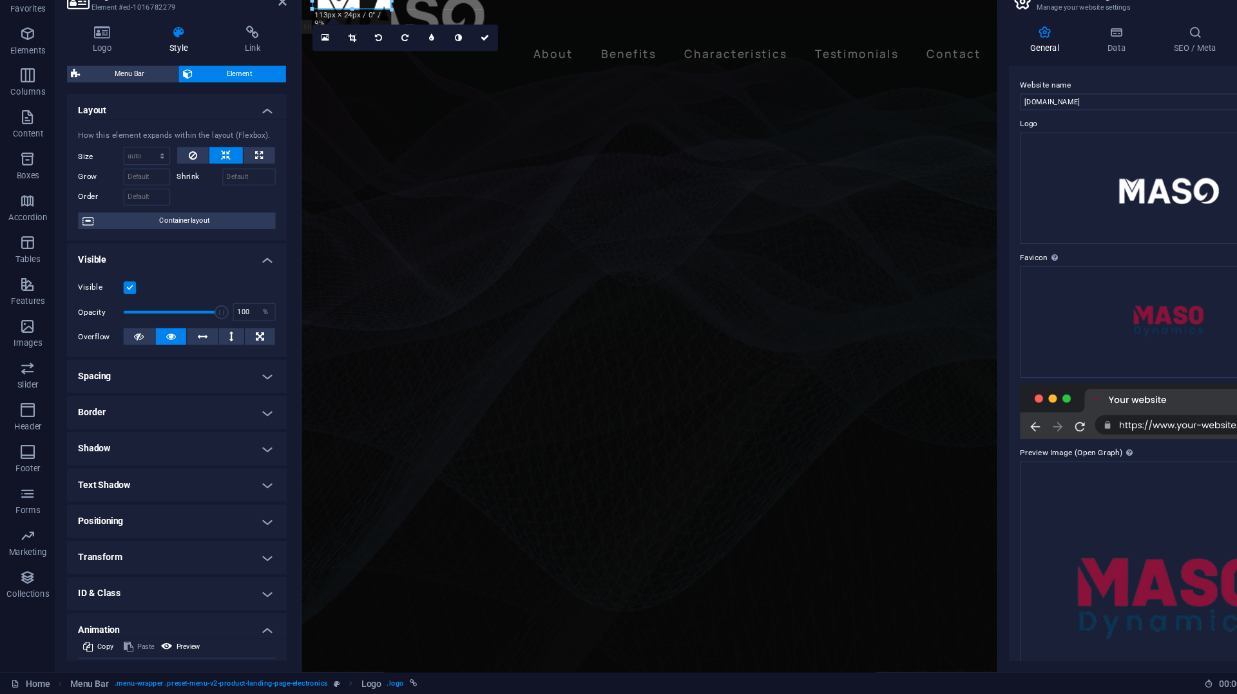
click at [466, 85] on figure at bounding box center [622, 353] width 643 height 603
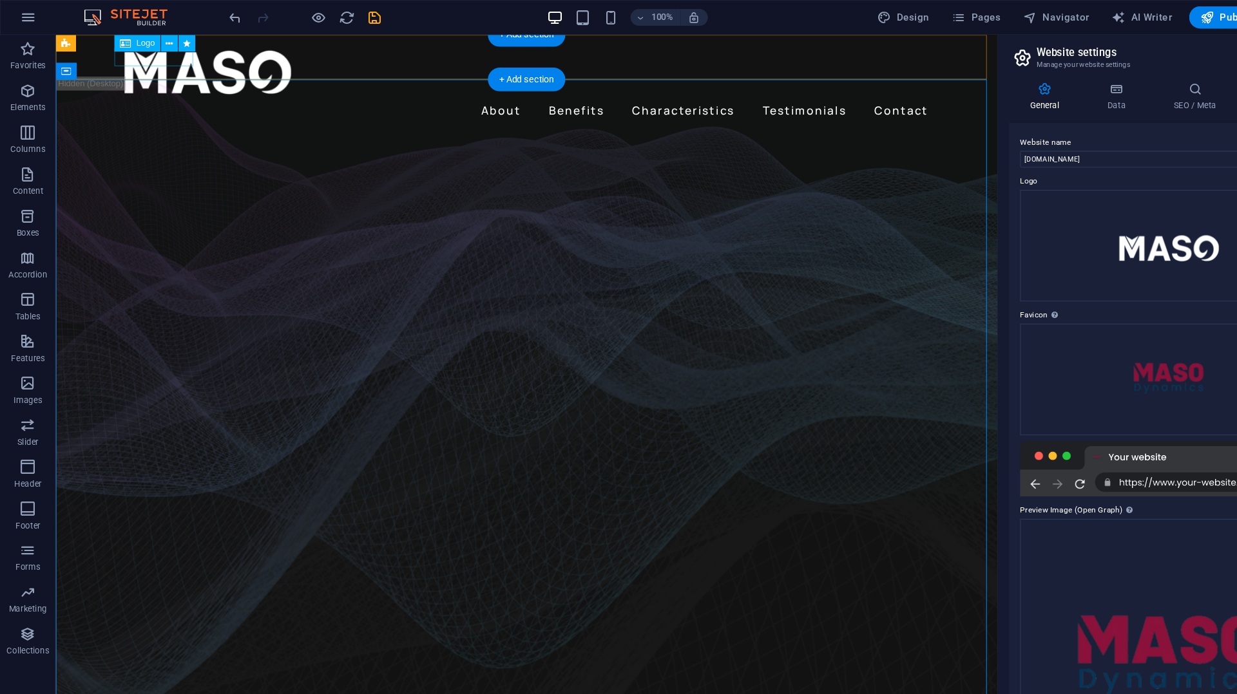
click at [150, 55] on div at bounding box center [490, 70] width 752 height 50
select select "px"
select select "move-right-to-left"
select select "s"
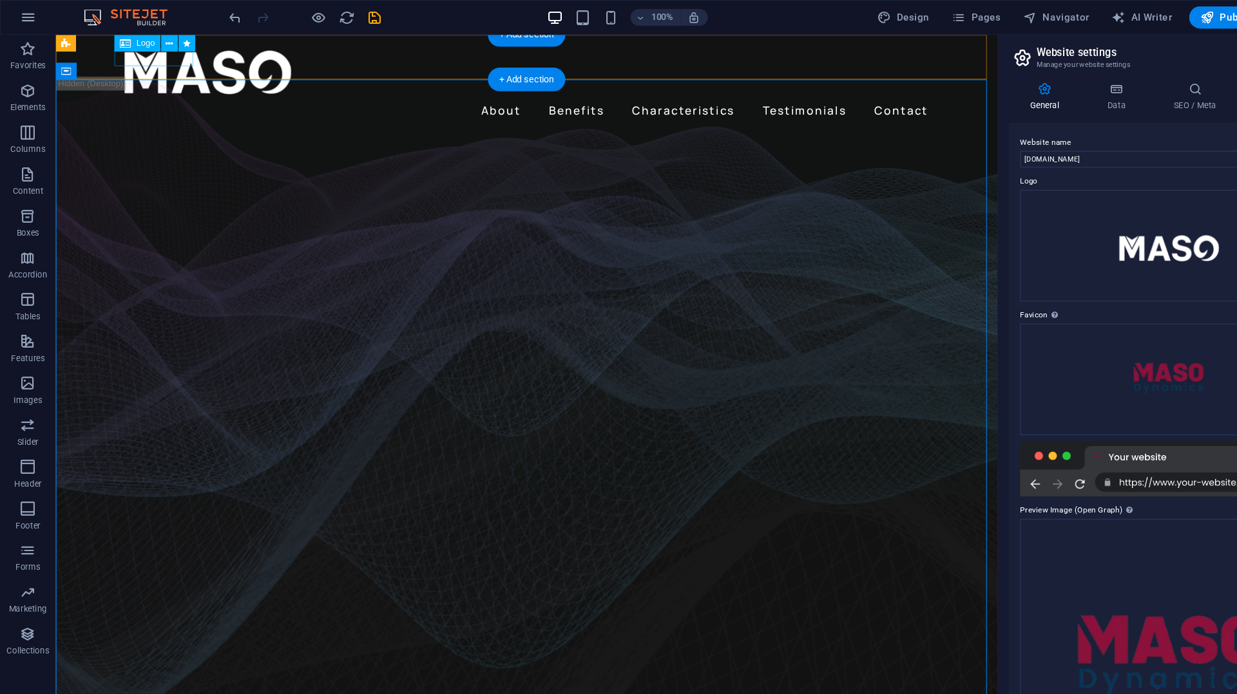
select select "s"
select select "scroll"
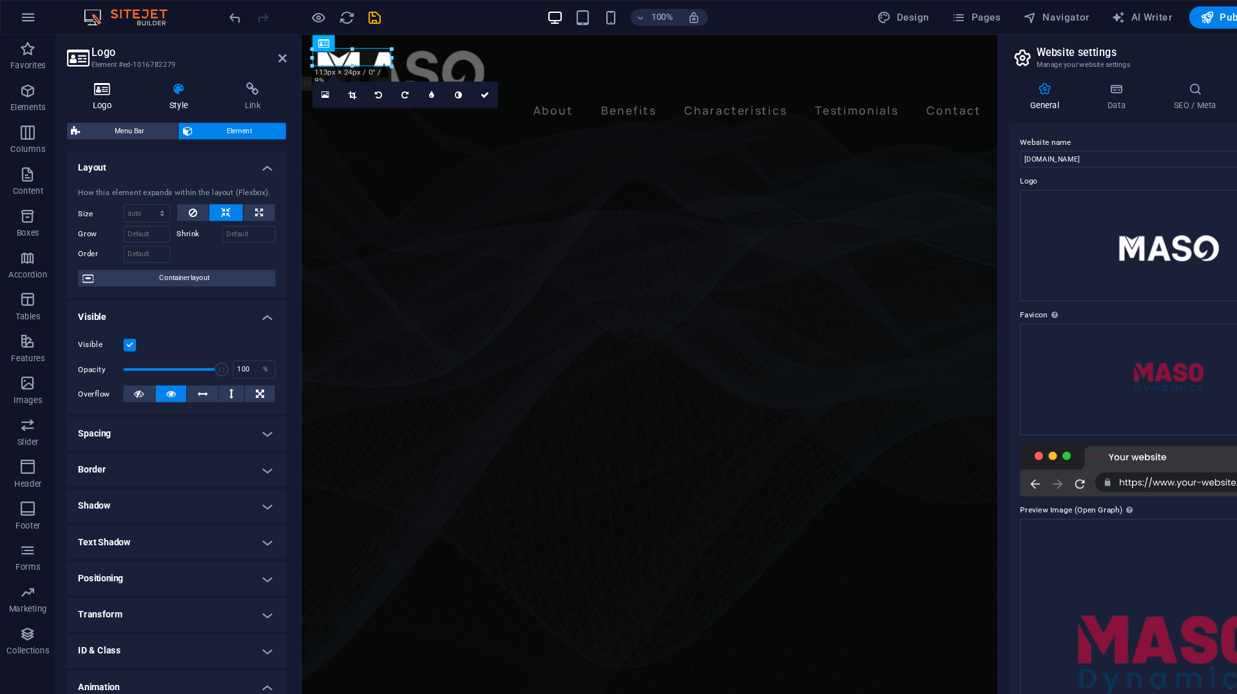
click at [100, 88] on icon at bounding box center [95, 82] width 66 height 13
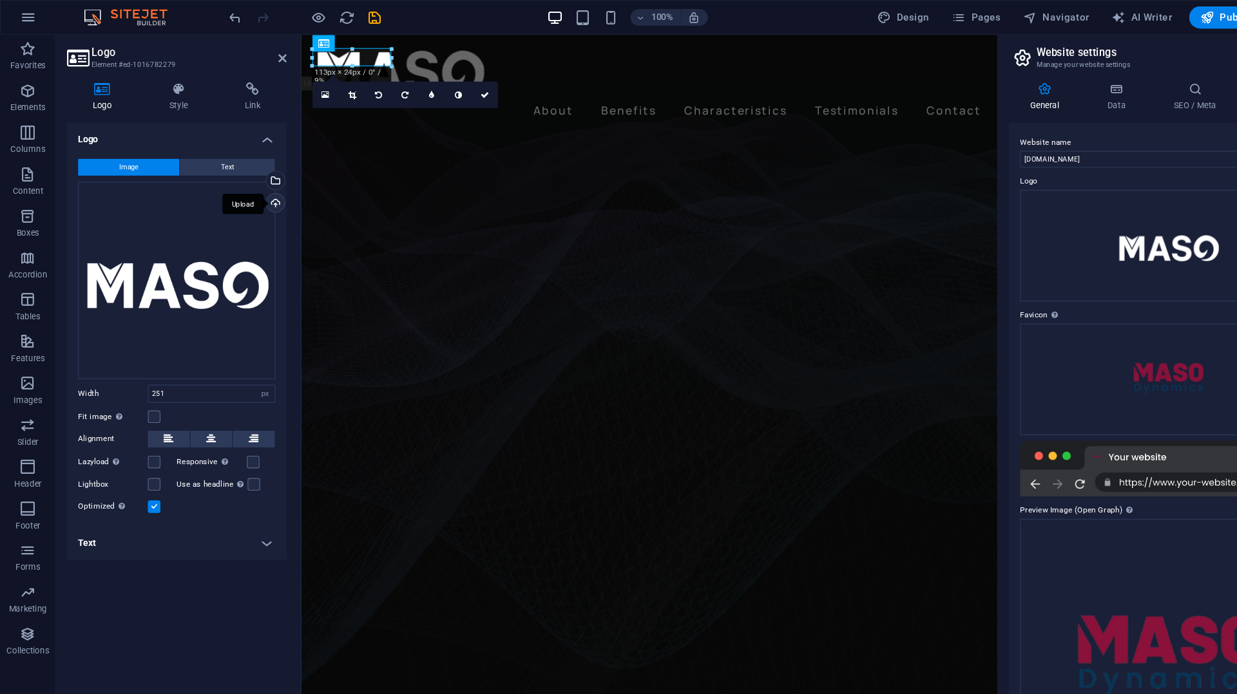
click at [252, 183] on div "Upload" at bounding box center [252, 188] width 19 height 19
drag, startPoint x: 451, startPoint y: 84, endPoint x: 396, endPoint y: 52, distance: 64.1
click at [451, 84] on link at bounding box center [447, 87] width 24 height 24
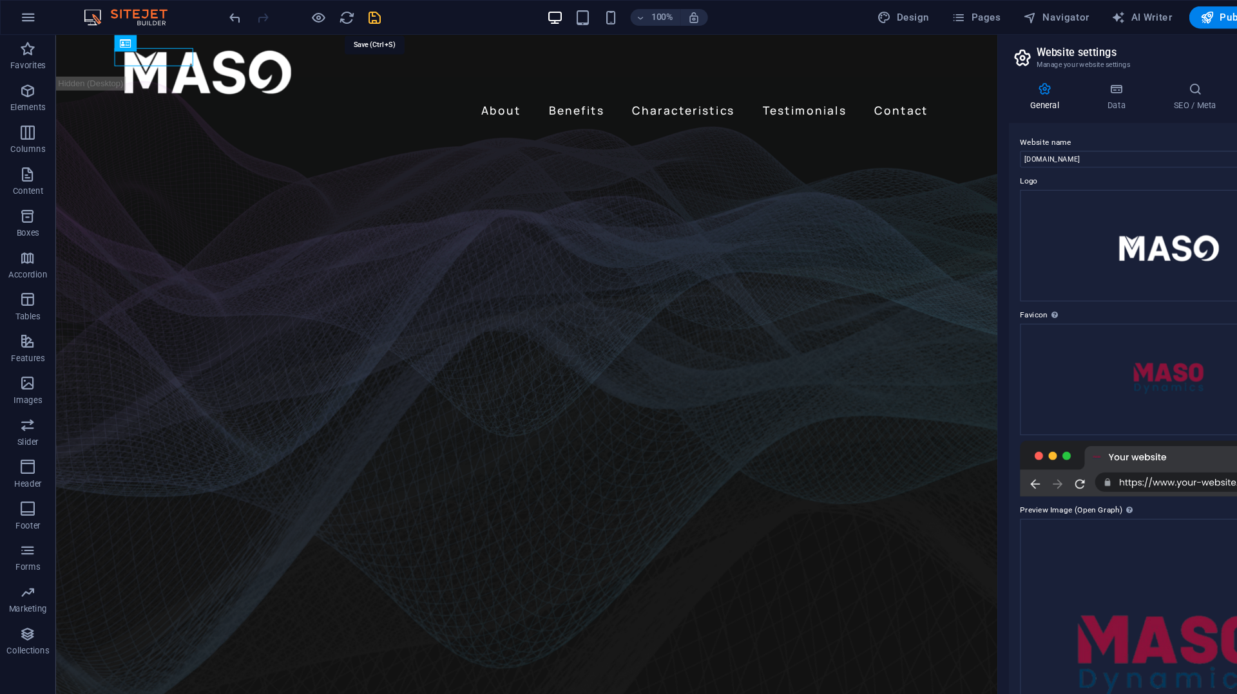
click at [351, 15] on icon "save" at bounding box center [346, 16] width 15 height 15
checkbox input "false"
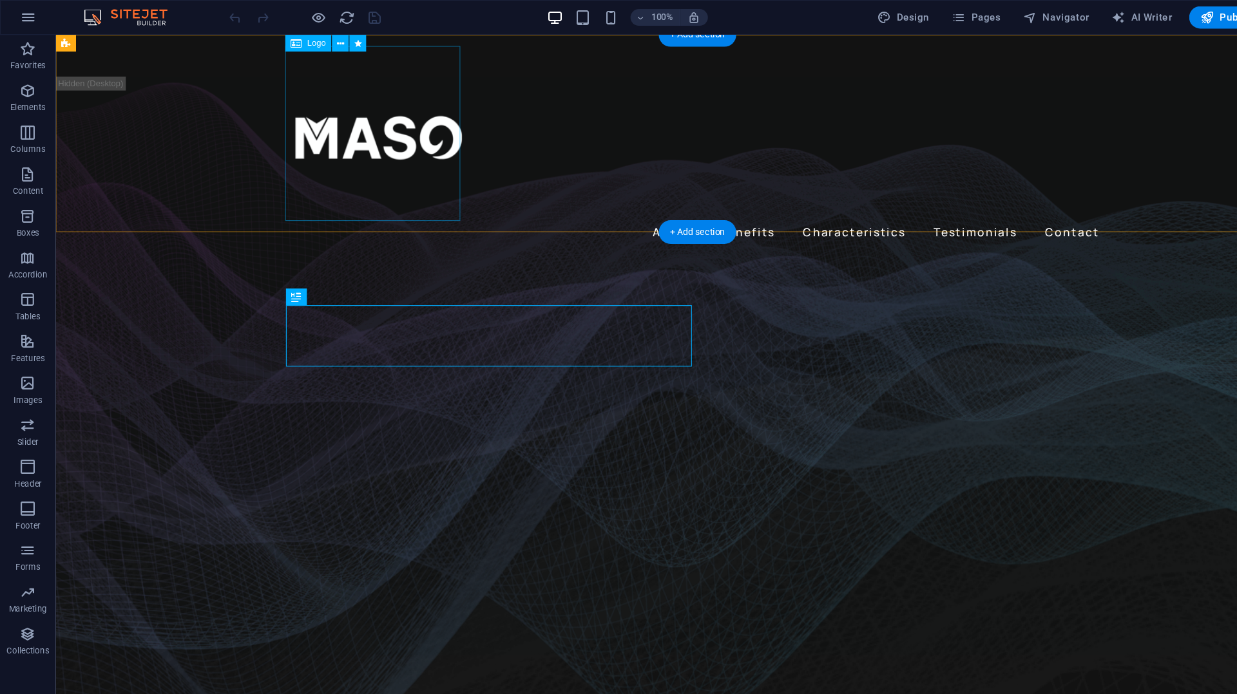
click at [368, 140] on div at bounding box center [648, 126] width 752 height 162
select select "px"
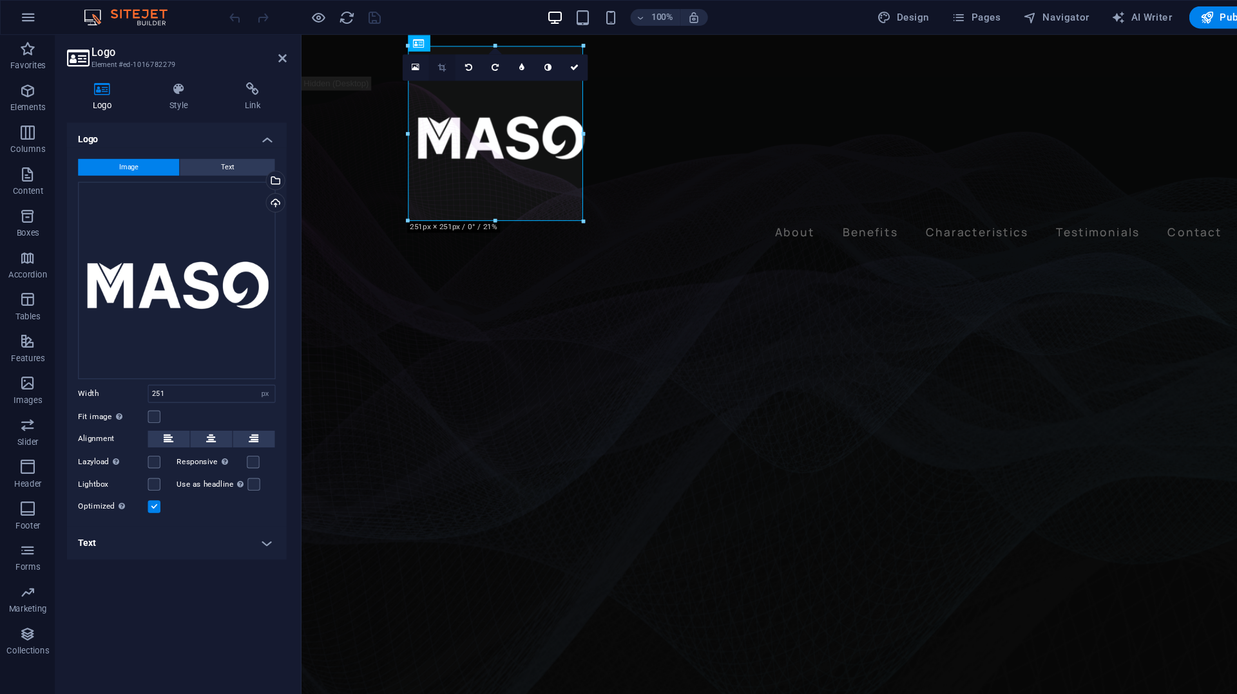
click at [412, 64] on link at bounding box center [408, 62] width 24 height 24
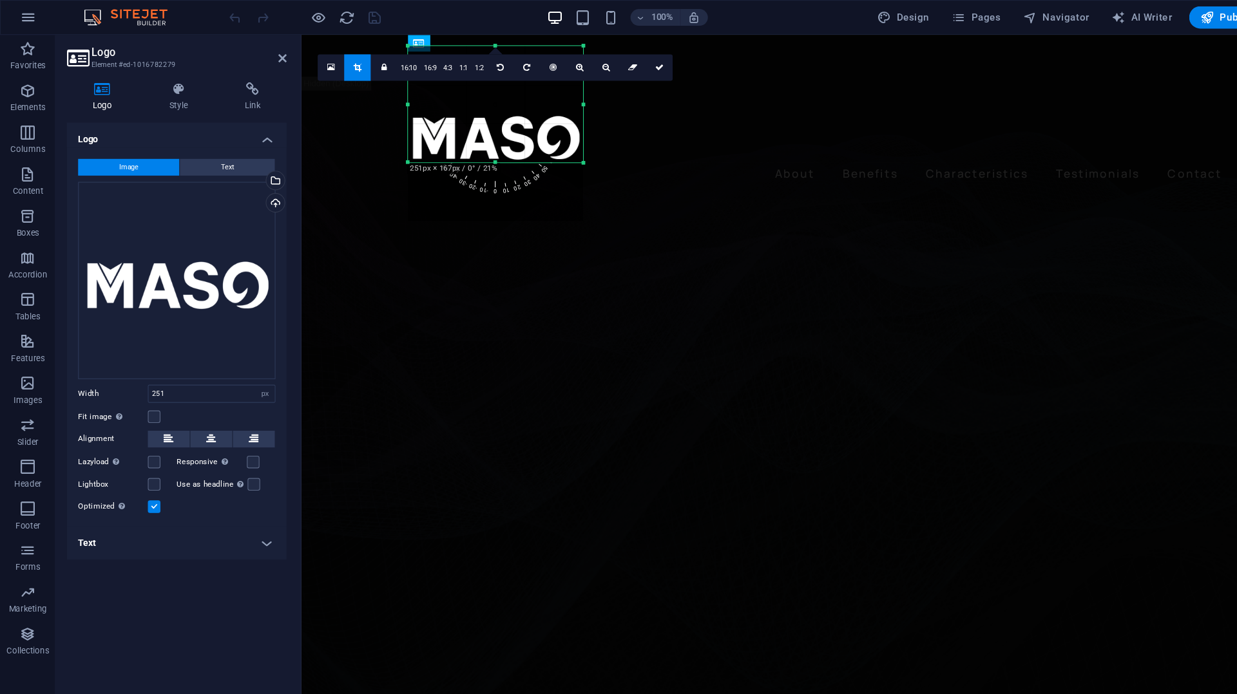
drag, startPoint x: 456, startPoint y: 203, endPoint x: 460, endPoint y: 149, distance: 54.2
click at [460, 149] on div at bounding box center [458, 150] width 162 height 5
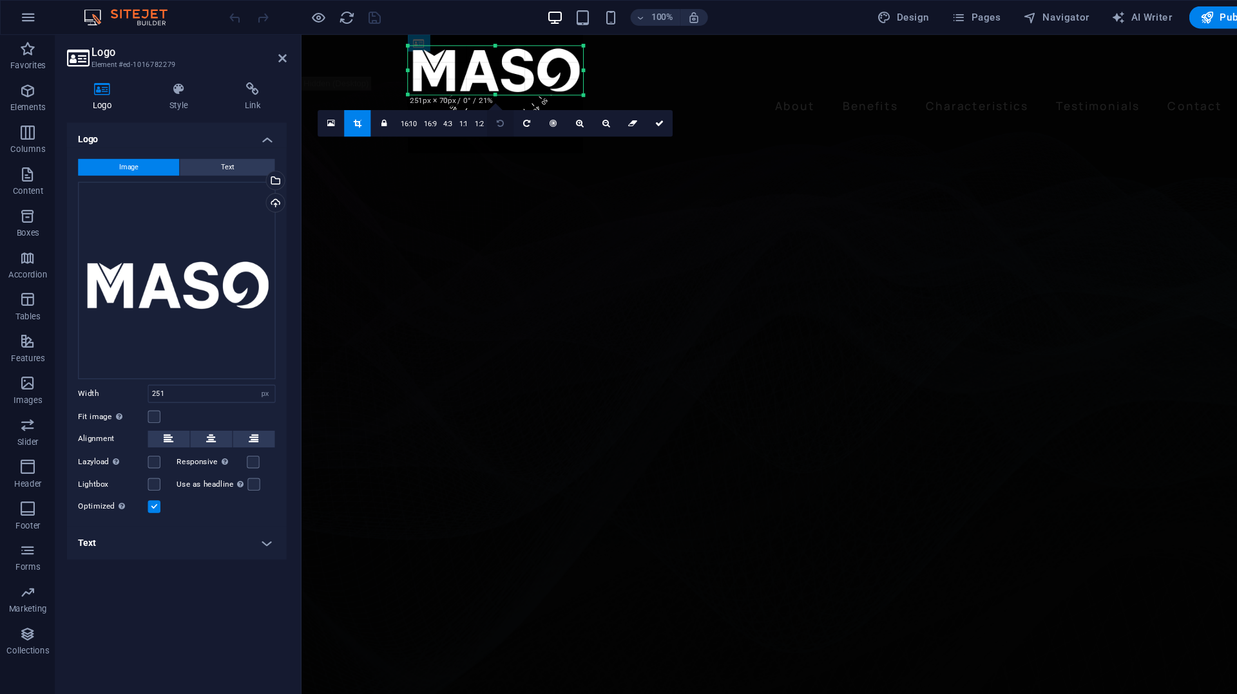
drag, startPoint x: 459, startPoint y: 43, endPoint x: 451, endPoint y: 106, distance: 62.9
click at [451, 88] on div "180 170 160 150 140 130 120 110 100 90 80 70 60 50 40 30 20 10 0 -10 -20 -30 -4…" at bounding box center [458, 65] width 162 height 45
click at [611, 116] on icon at bounding box center [609, 114] width 8 height 8
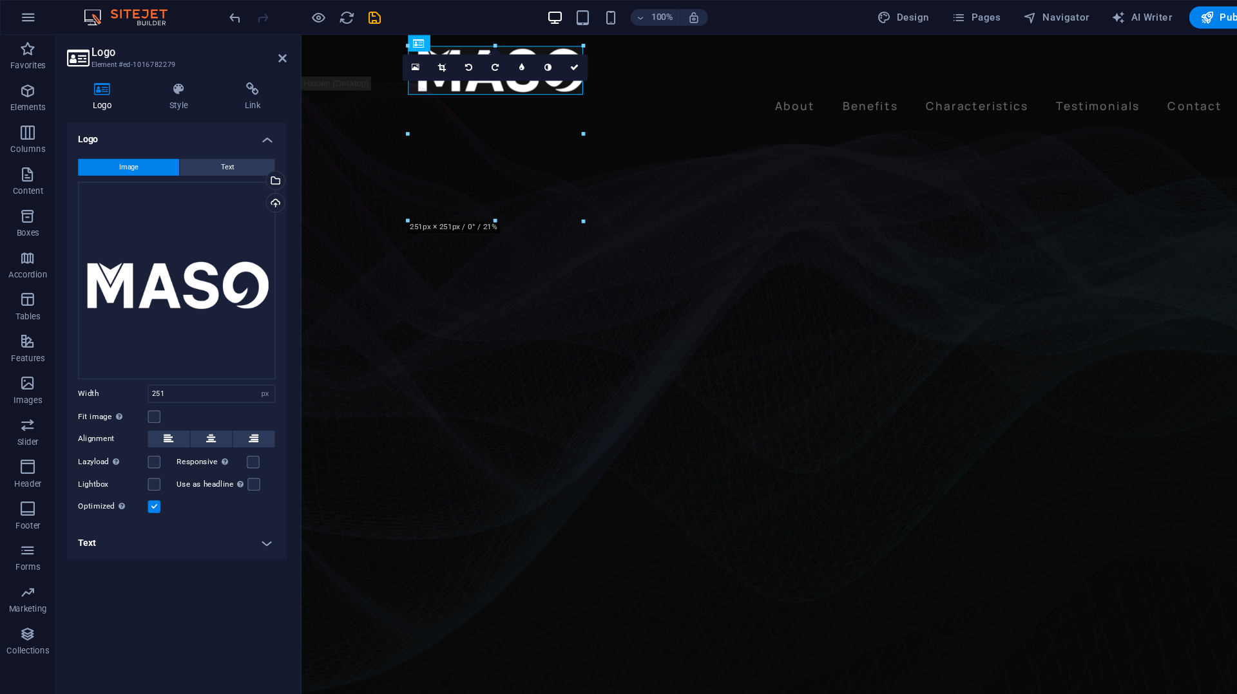
click at [362, 156] on figure at bounding box center [780, 349] width 958 height 603
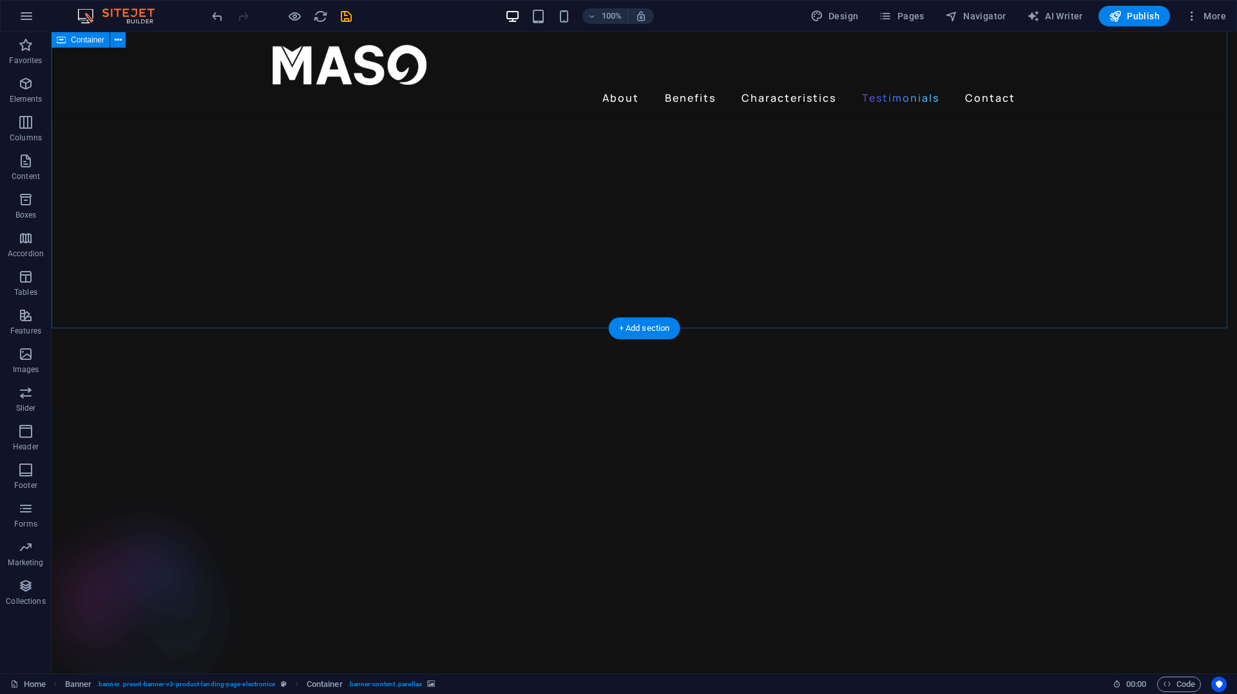
scroll to position [3397, 0]
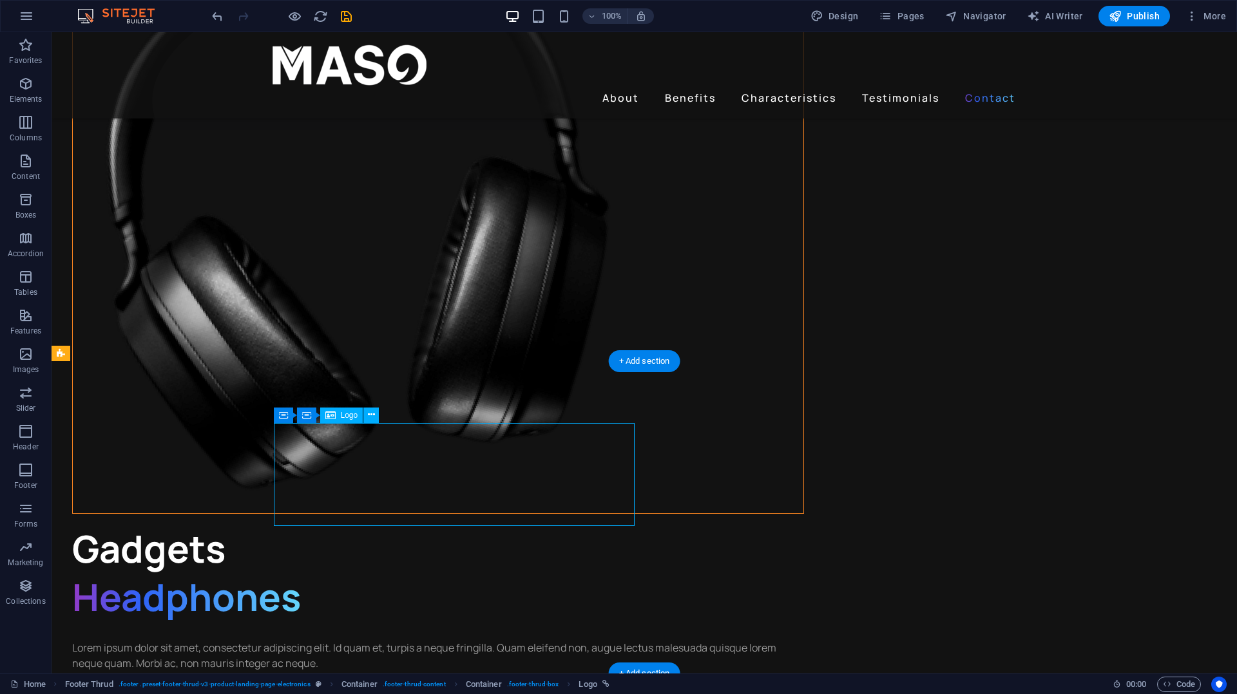
select select "px"
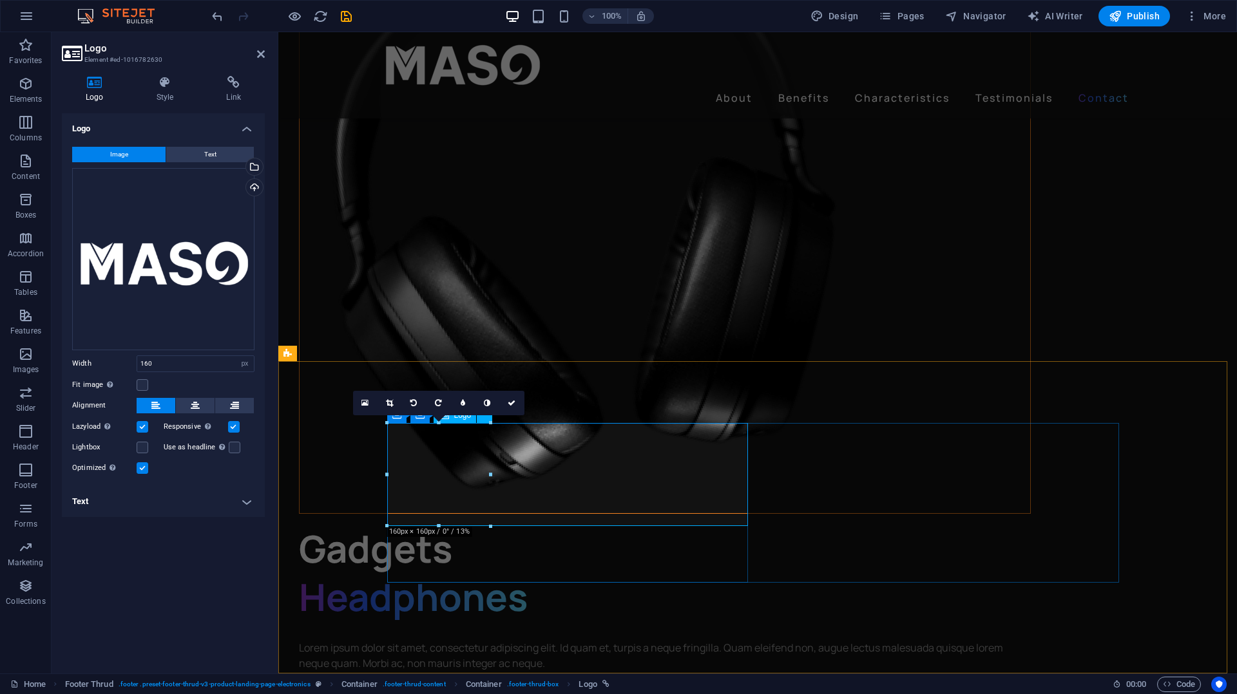
click at [392, 402] on icon at bounding box center [389, 403] width 7 height 8
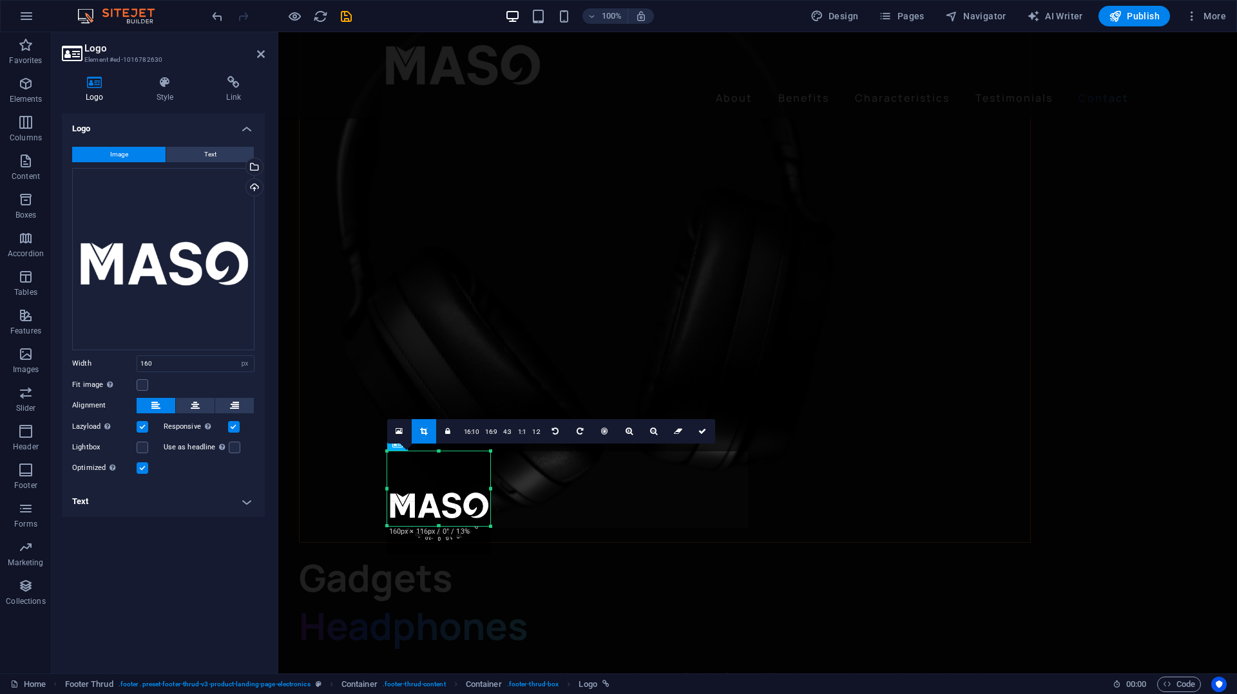
scroll to position [3368, 0]
drag, startPoint x: 437, startPoint y: 526, endPoint x: 438, endPoint y: 496, distance: 29.6
click at [438, 496] on div "180 170 160 150 140 130 120 110 100 90 80 70 60 50 40 30 20 10 0 -10 -20 -30 -4…" at bounding box center [438, 489] width 103 height 73
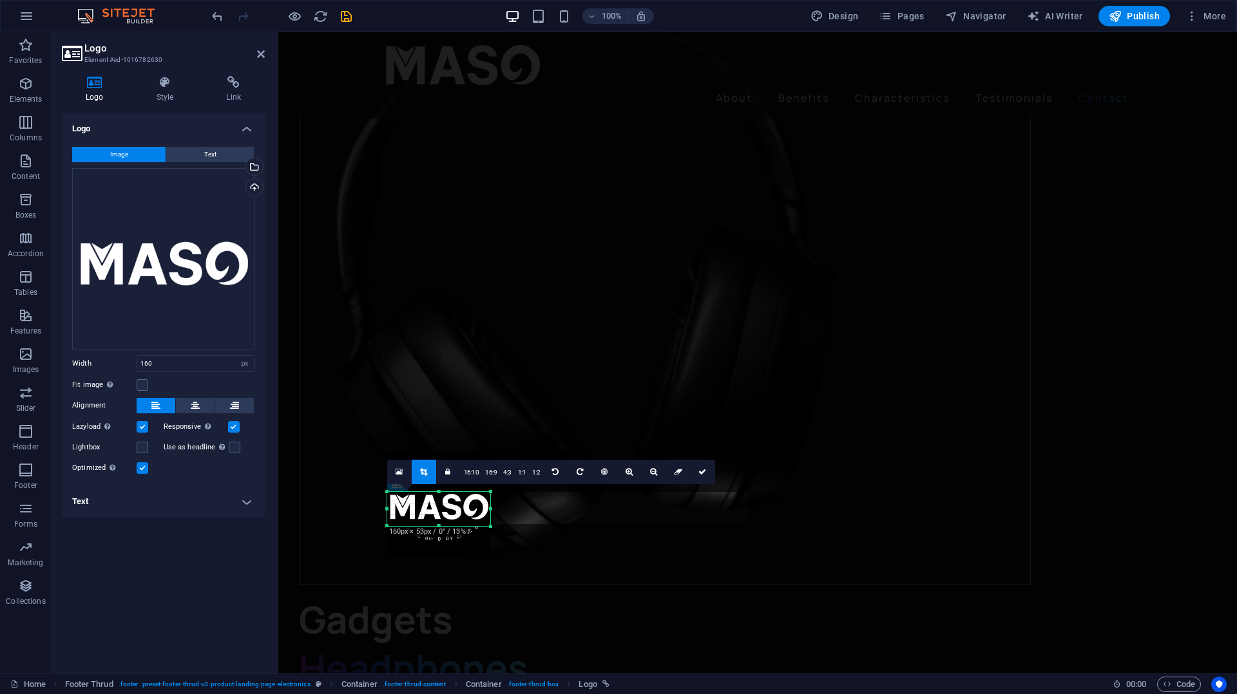
scroll to position [3329, 0]
drag, startPoint x: 437, startPoint y: 452, endPoint x: 437, endPoint y: 491, distance: 38.6
click at [437, 491] on div at bounding box center [438, 491] width 103 height 5
click at [703, 473] on icon at bounding box center [702, 472] width 8 height 8
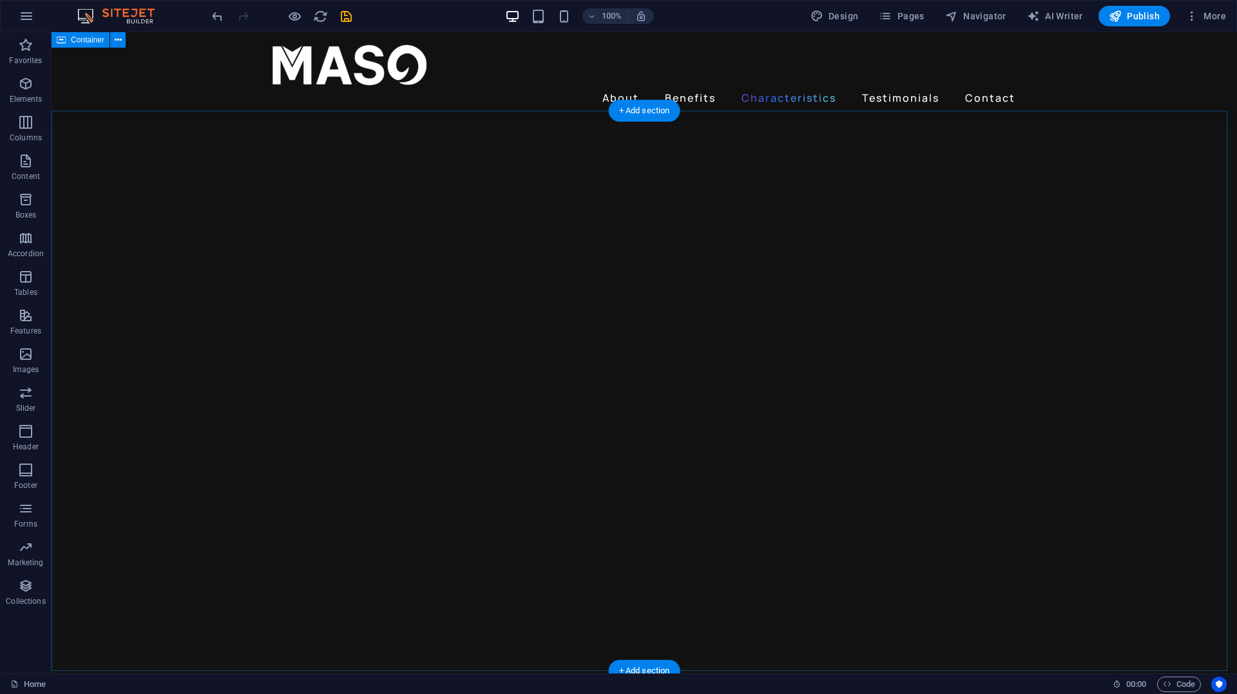
scroll to position [2152, 0]
